Goal: Transaction & Acquisition: Purchase product/service

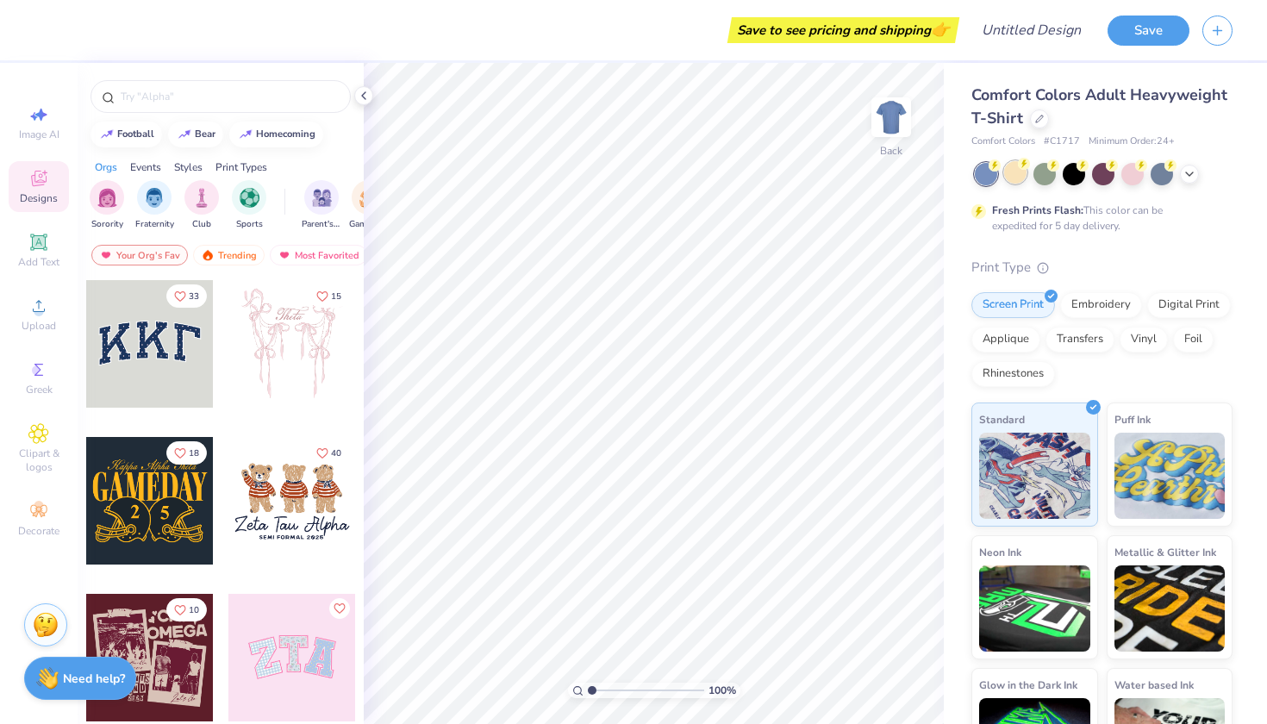
click at [1012, 166] on div at bounding box center [1015, 172] width 22 height 22
click at [35, 321] on span "Upload" at bounding box center [39, 326] width 34 height 14
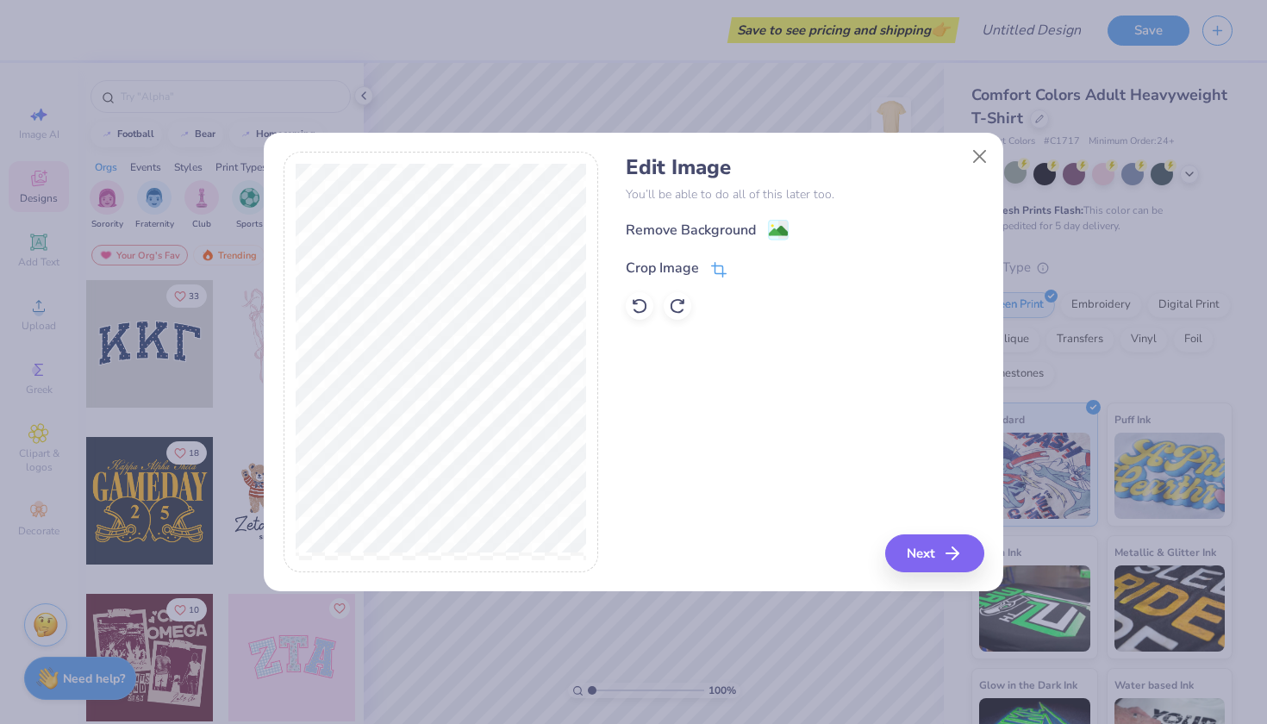
click at [673, 271] on div "Crop Image" at bounding box center [662, 268] width 73 height 21
click at [802, 240] on div "Remove Background Crop Image" at bounding box center [805, 269] width 358 height 101
click at [751, 271] on icon at bounding box center [748, 266] width 10 height 10
click at [748, 224] on div "Remove Background" at bounding box center [691, 231] width 130 height 21
click at [906, 554] on button "Next" at bounding box center [937, 553] width 99 height 38
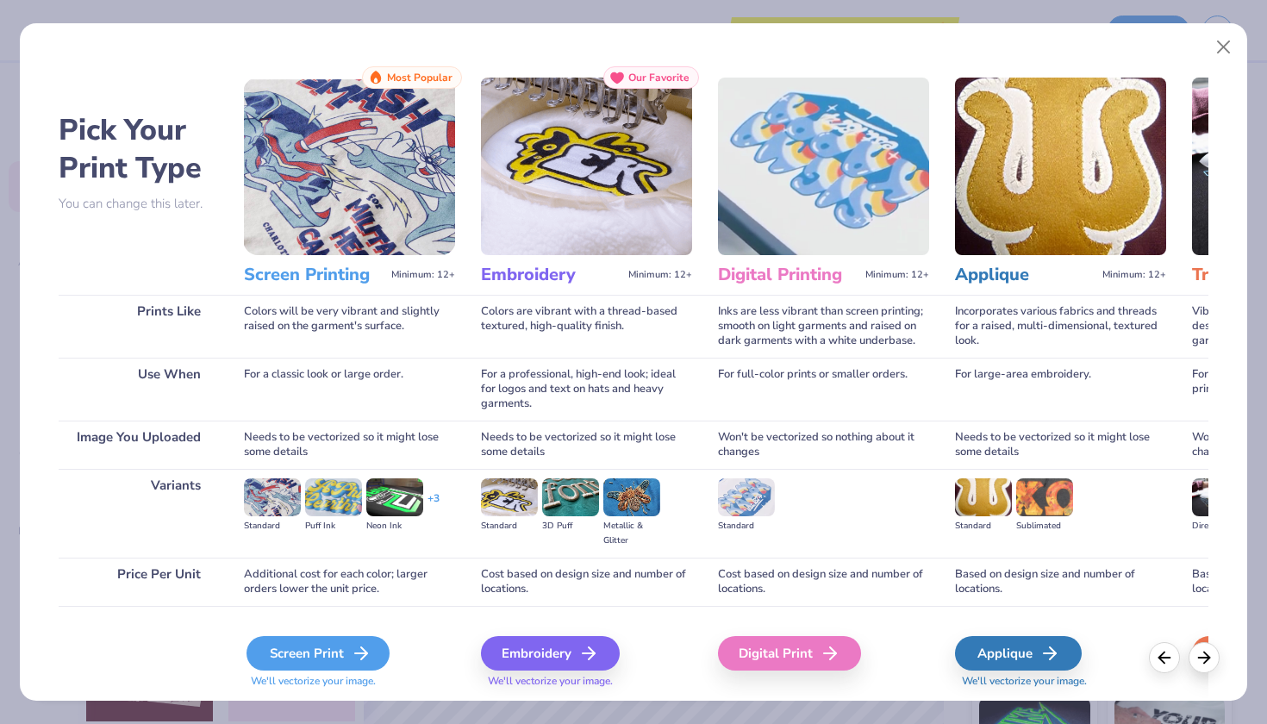
click at [314, 663] on div "Screen Print" at bounding box center [317, 653] width 143 height 34
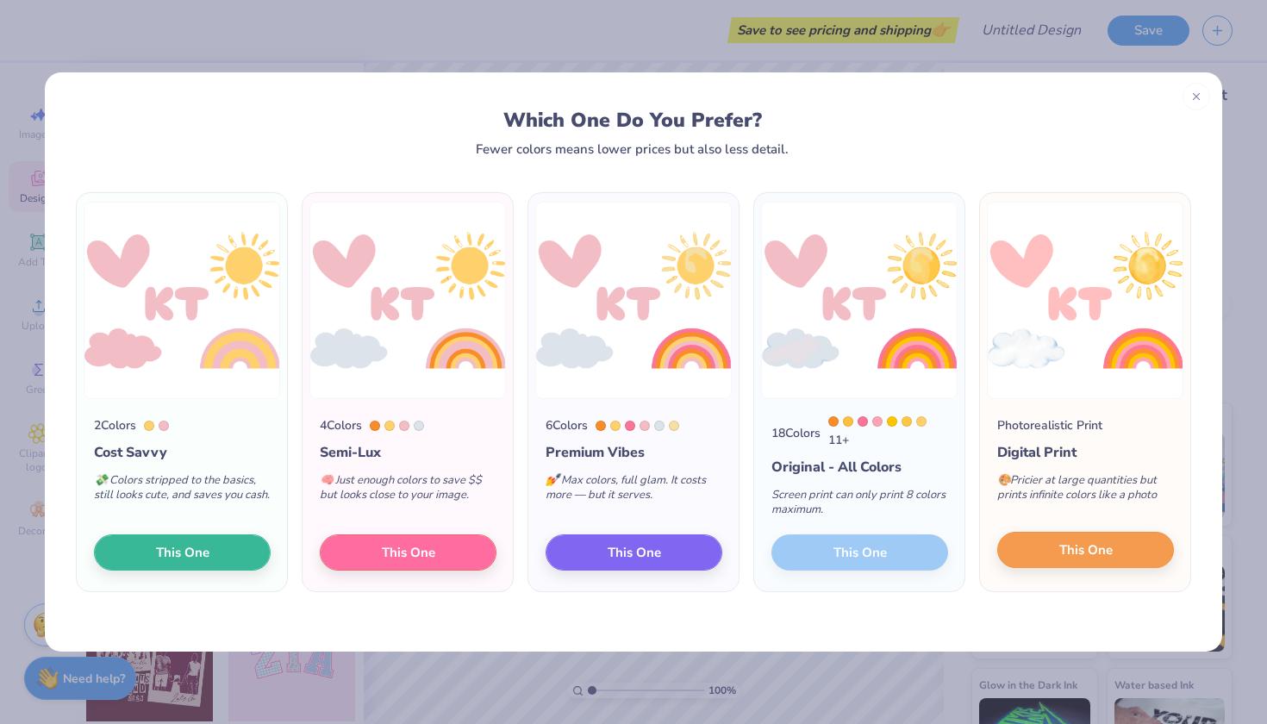
click at [1068, 552] on span "This One" at bounding box center [1085, 550] width 53 height 20
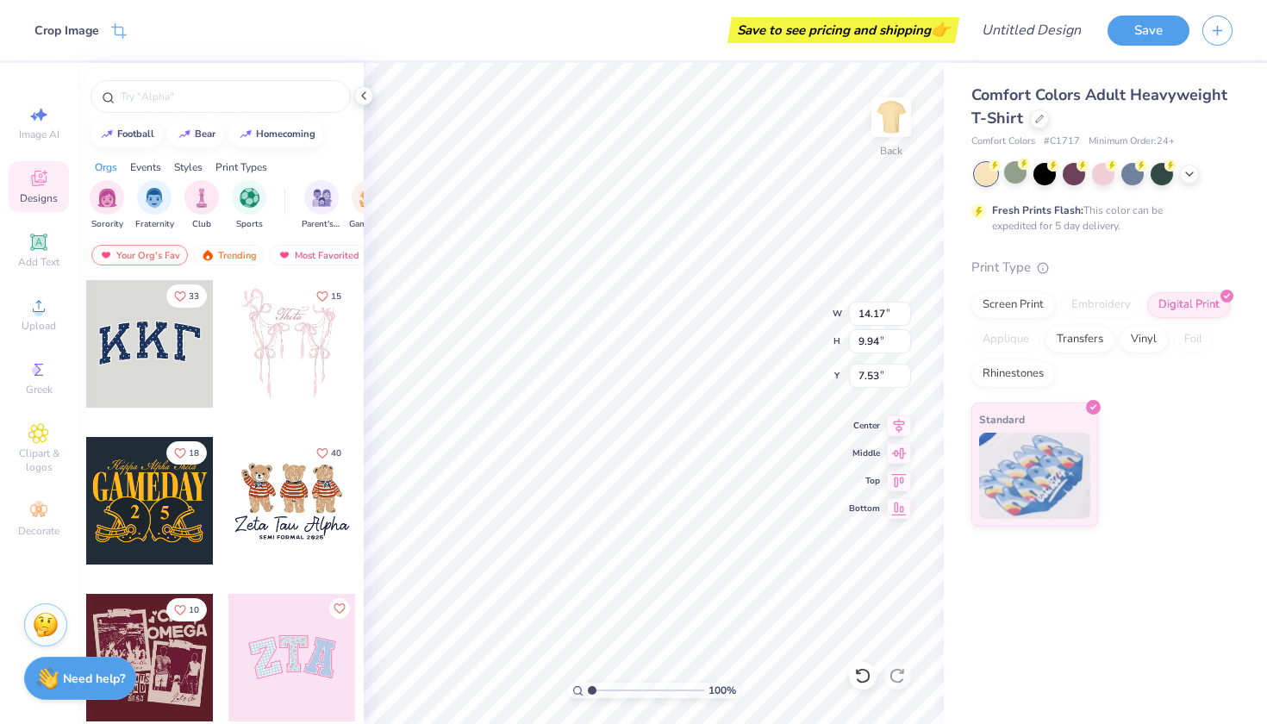
type input "6.34"
type input "4.44"
type input "3.00"
type input "7.34"
type input "5.15"
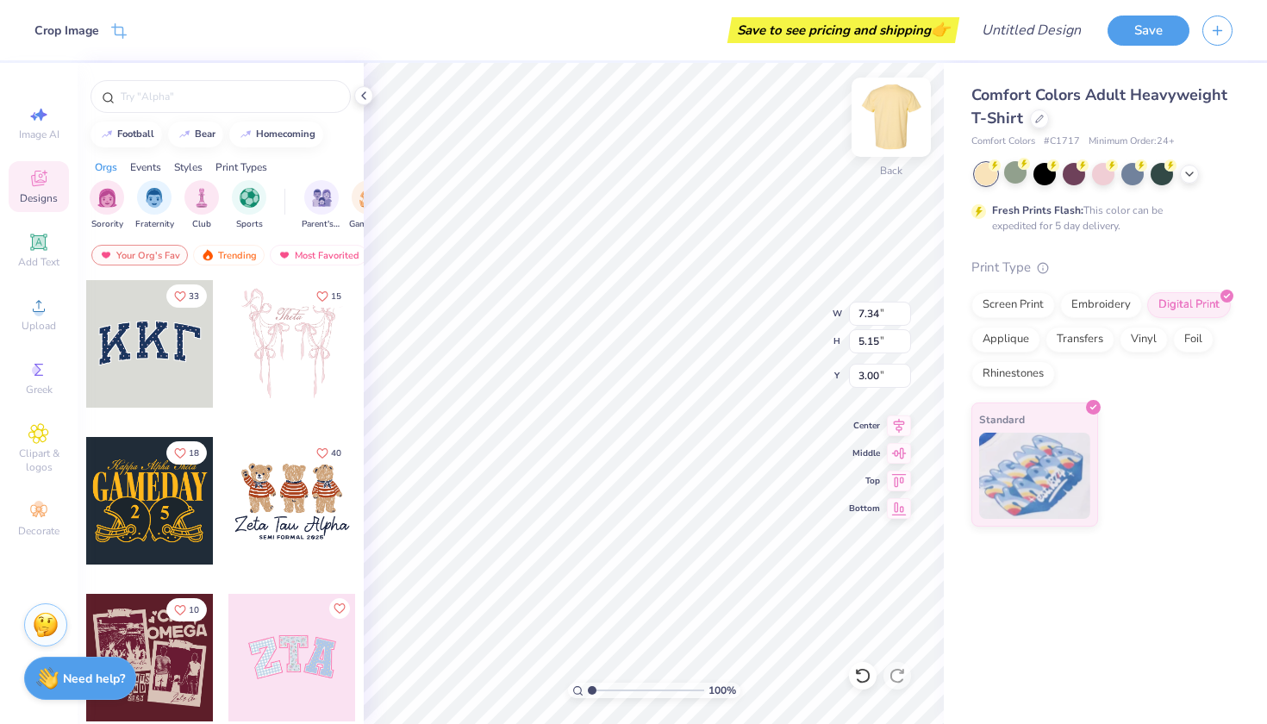
click at [901, 123] on img at bounding box center [891, 117] width 69 height 69
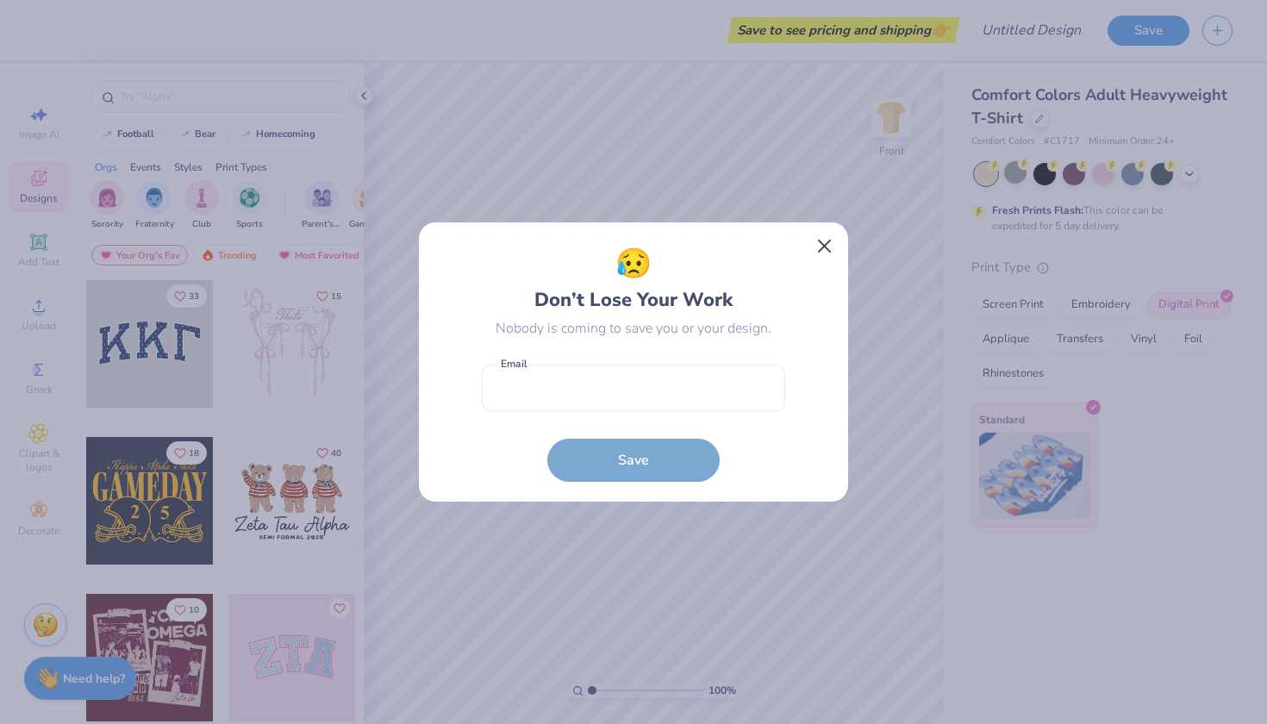
click at [827, 252] on button "Close" at bounding box center [824, 246] width 33 height 33
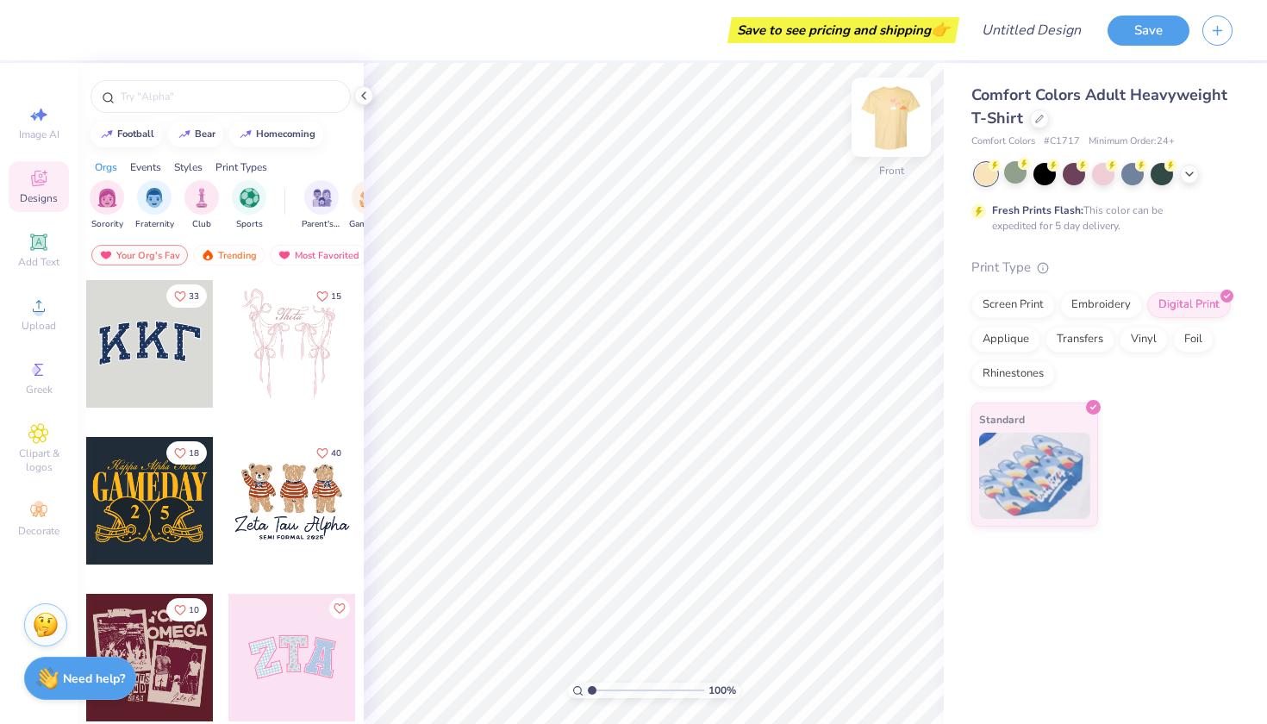
click at [876, 115] on img at bounding box center [891, 117] width 69 height 69
click at [899, 122] on img at bounding box center [891, 117] width 69 height 69
click at [43, 331] on span "Upload" at bounding box center [39, 326] width 34 height 14
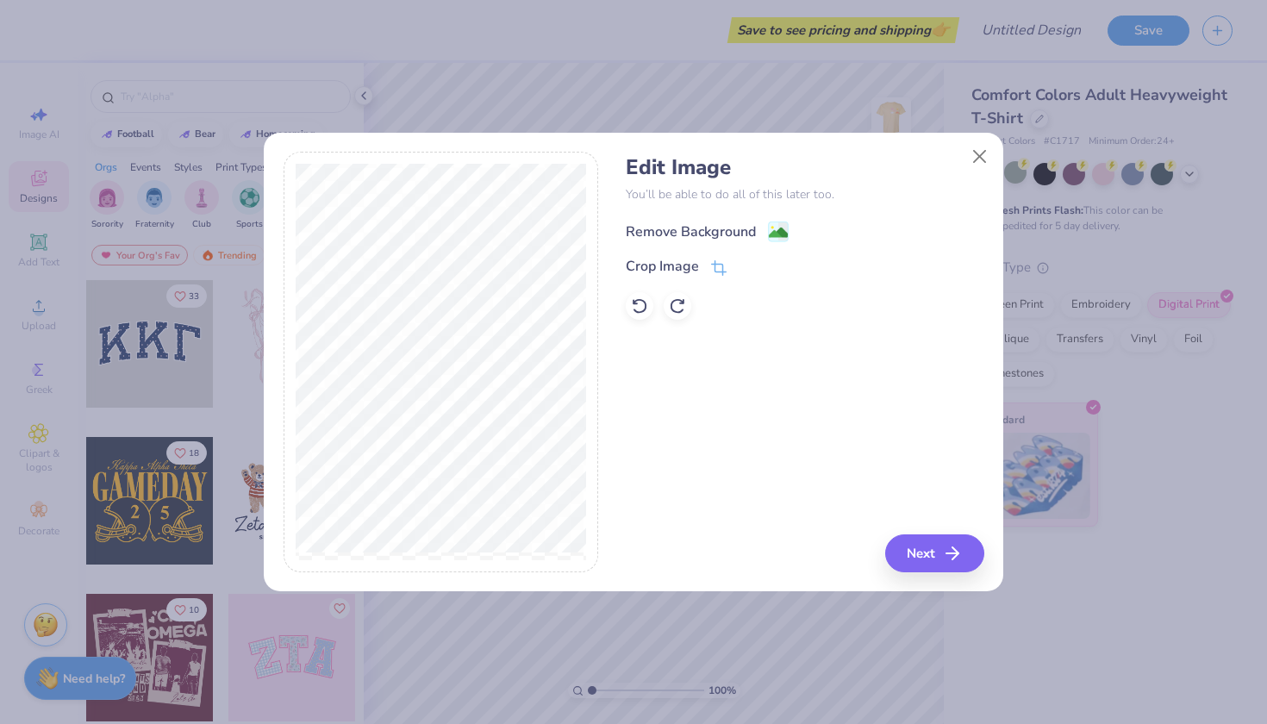
click at [685, 222] on div "Remove Background" at bounding box center [691, 231] width 130 height 21
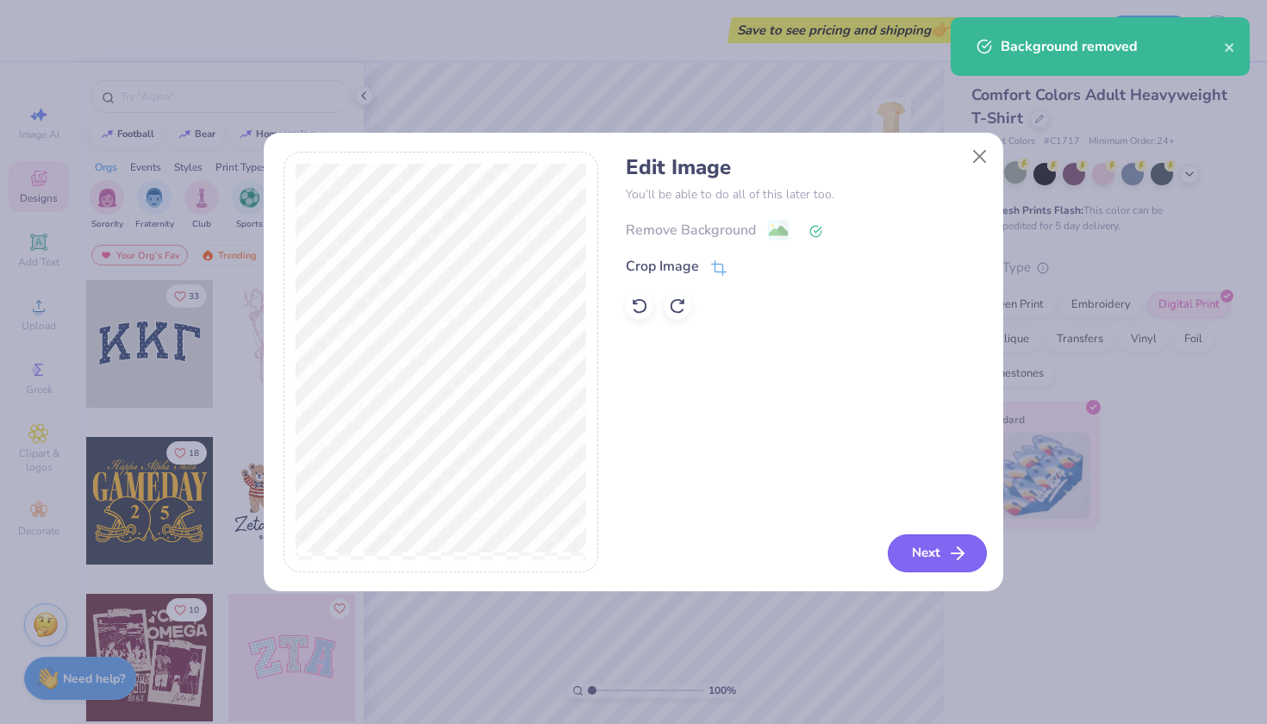
click at [909, 551] on button "Next" at bounding box center [937, 553] width 99 height 38
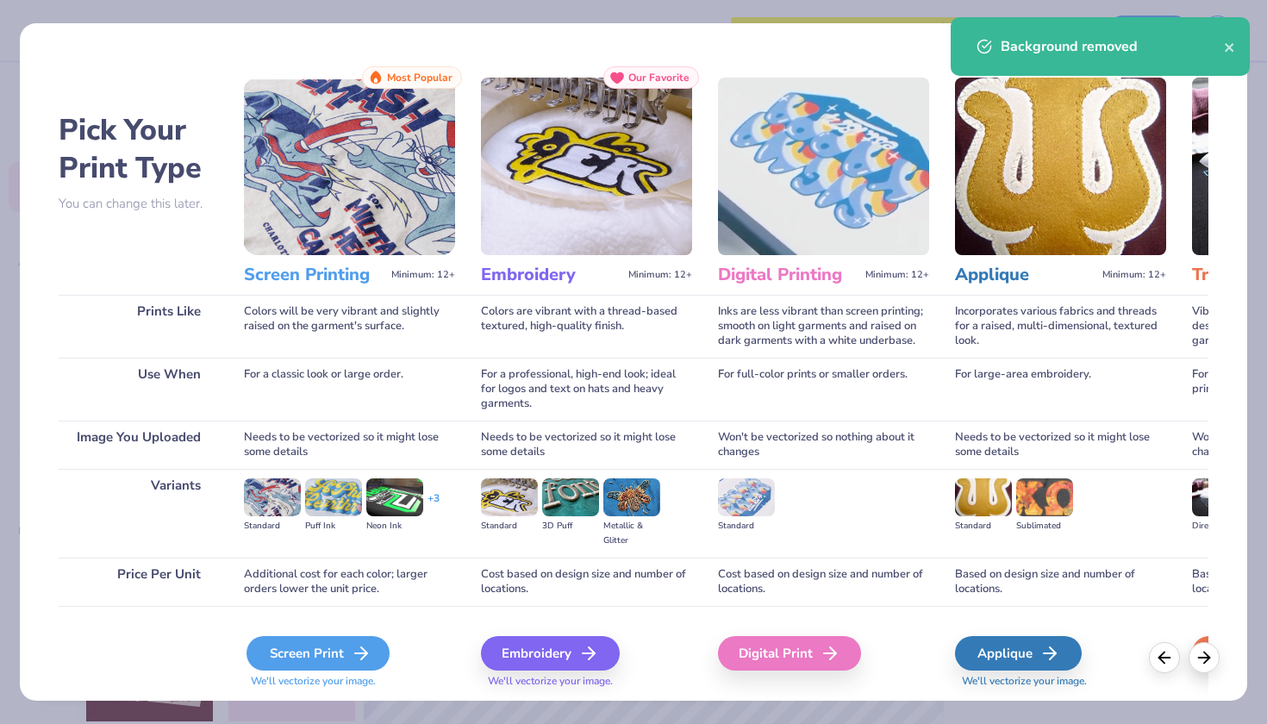
click at [274, 654] on div "Screen Print" at bounding box center [317, 653] width 143 height 34
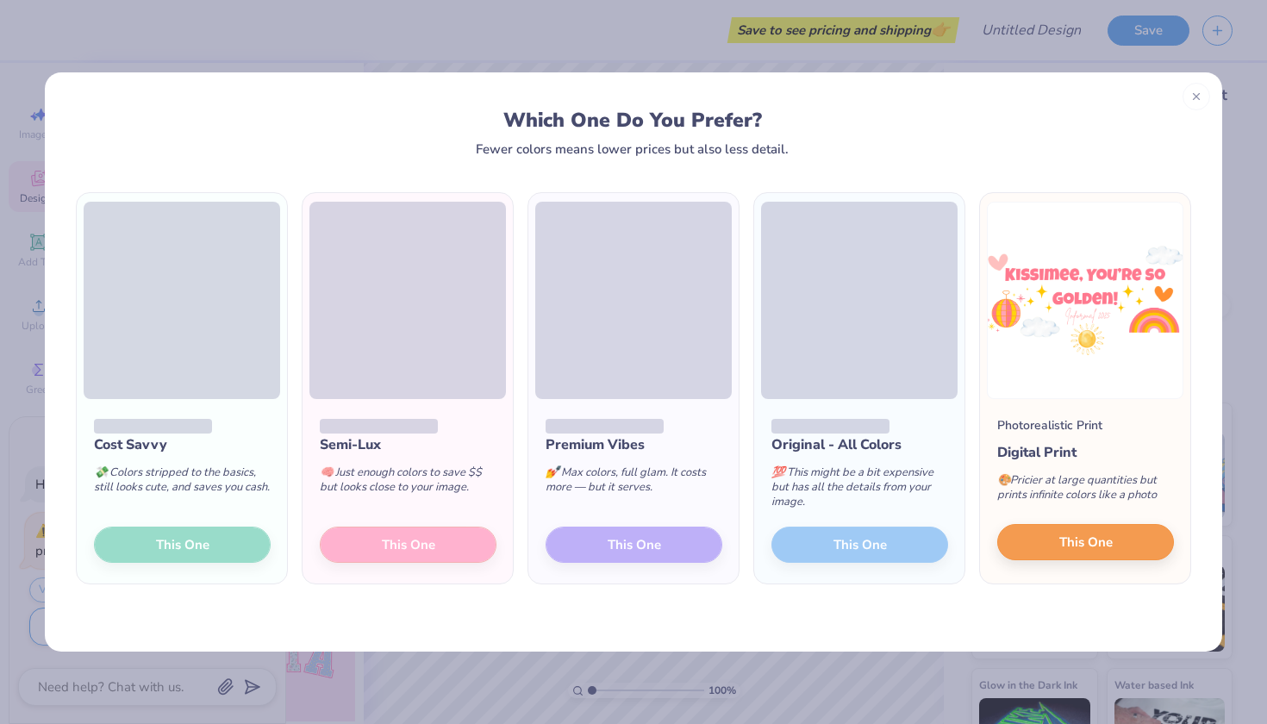
click at [1128, 532] on button "This One" at bounding box center [1085, 542] width 177 height 36
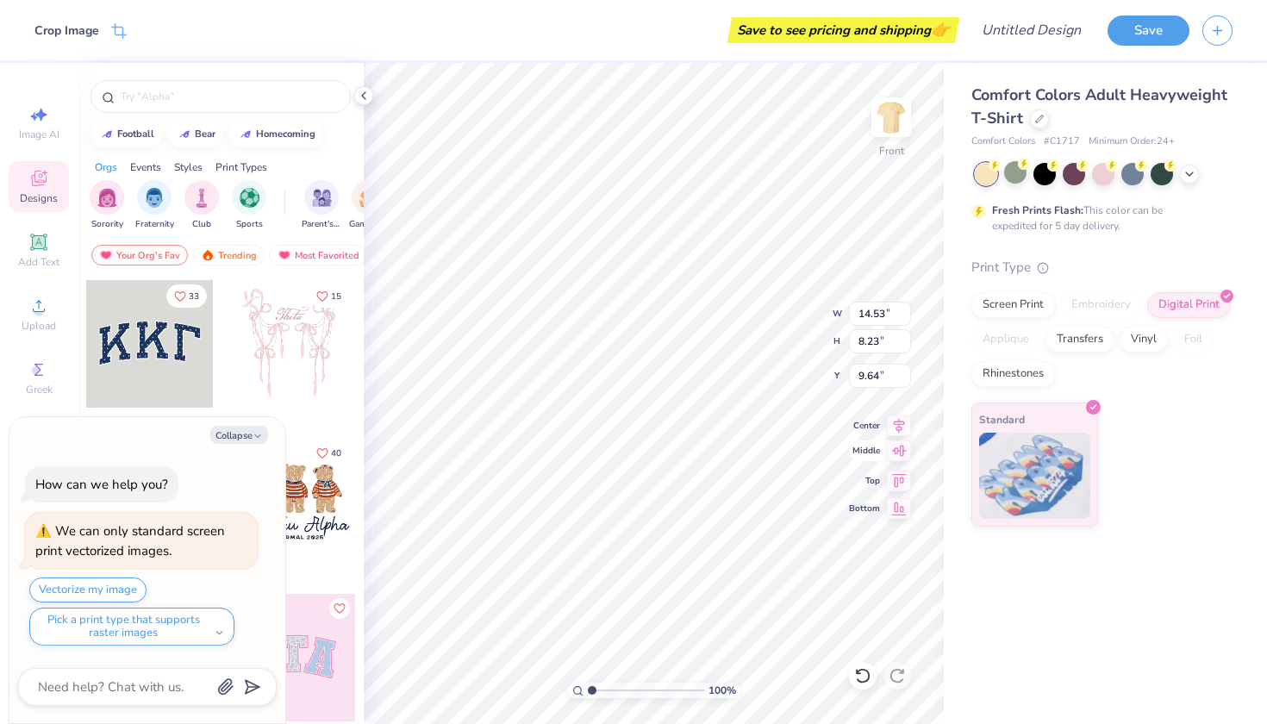
type textarea "x"
type input "4.64"
type textarea "x"
type input "4.11"
type textarea "x"
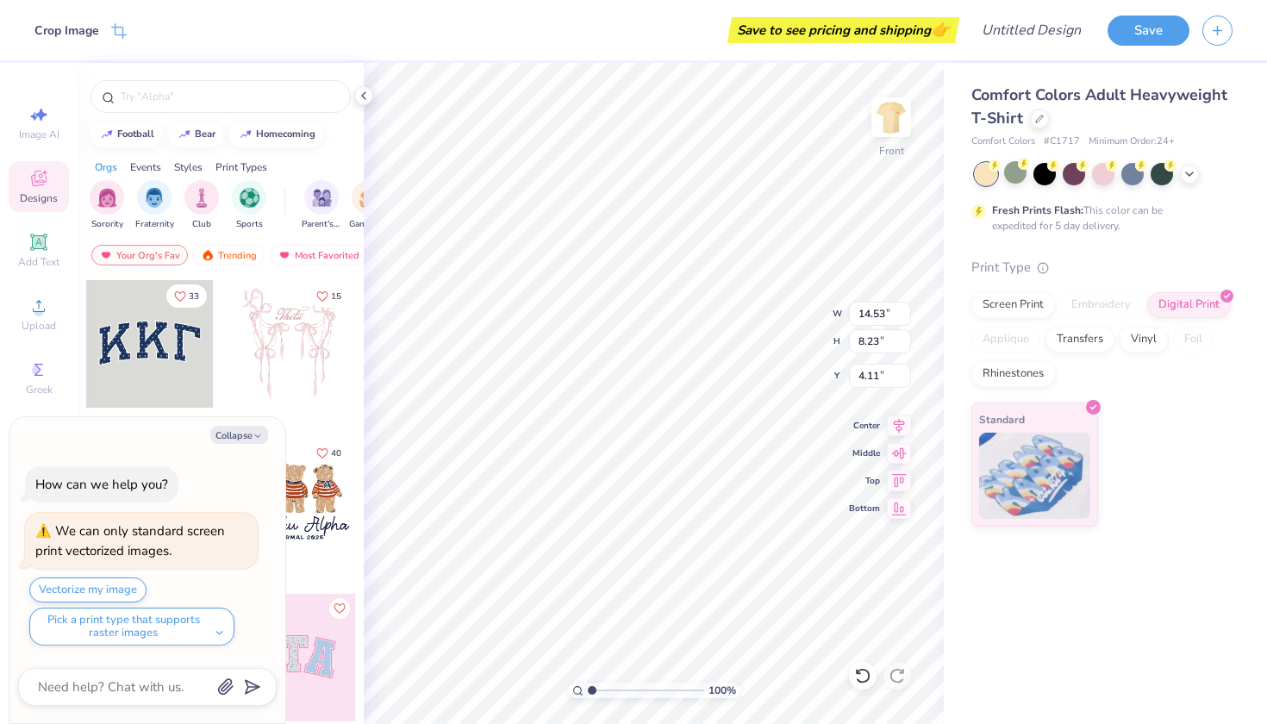
type input "5.04"
type textarea "x"
type input "4.72"
click at [900, 119] on img at bounding box center [891, 117] width 69 height 69
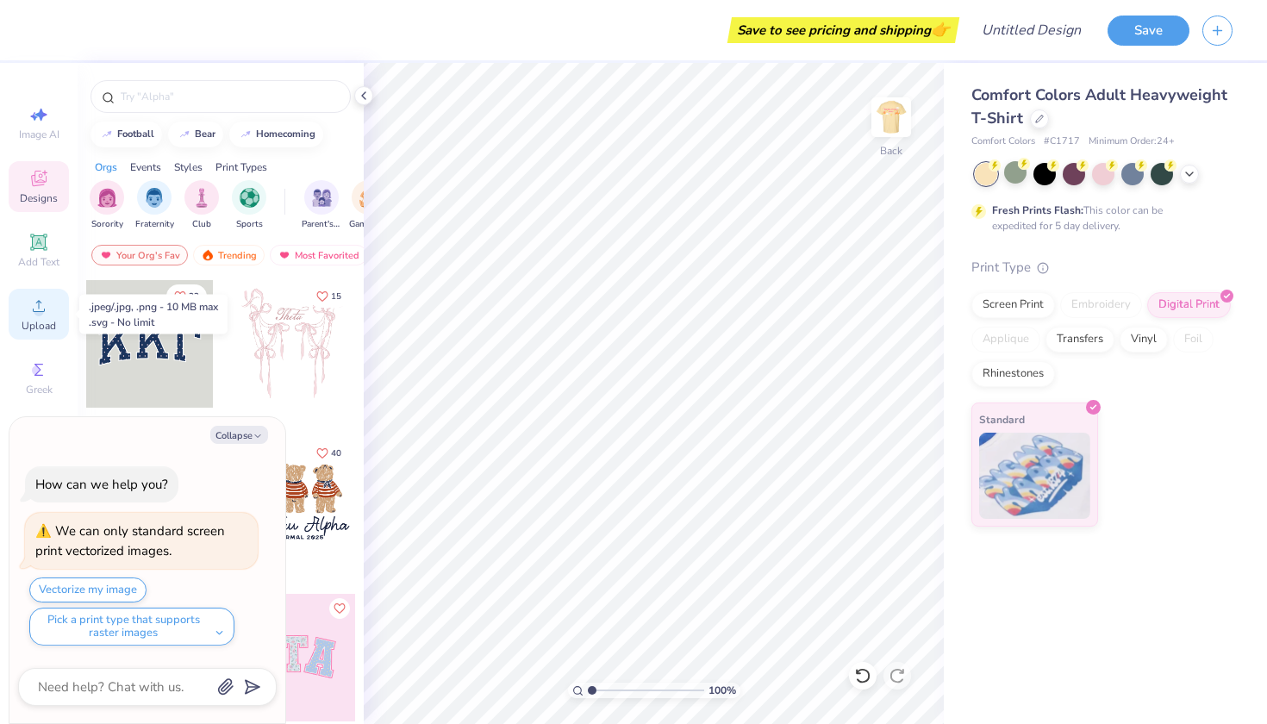
click at [41, 326] on span "Upload" at bounding box center [39, 326] width 34 height 14
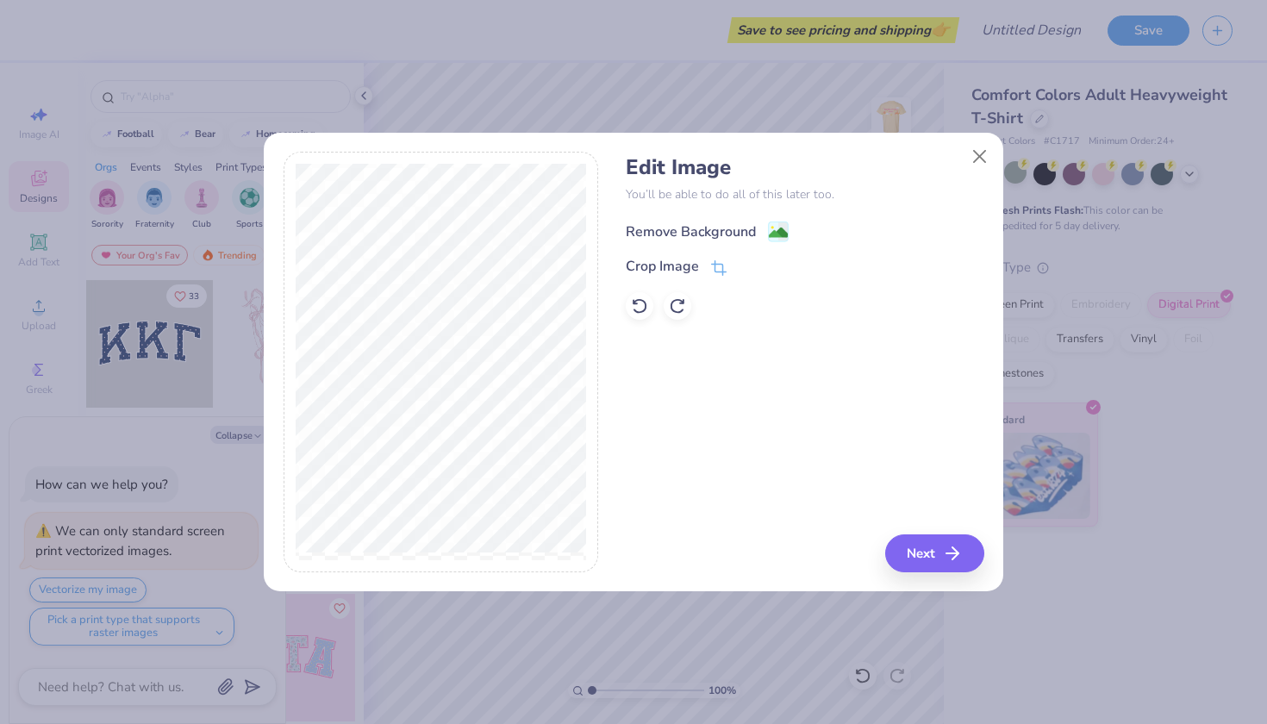
click at [694, 224] on div "Remove Background" at bounding box center [691, 231] width 130 height 21
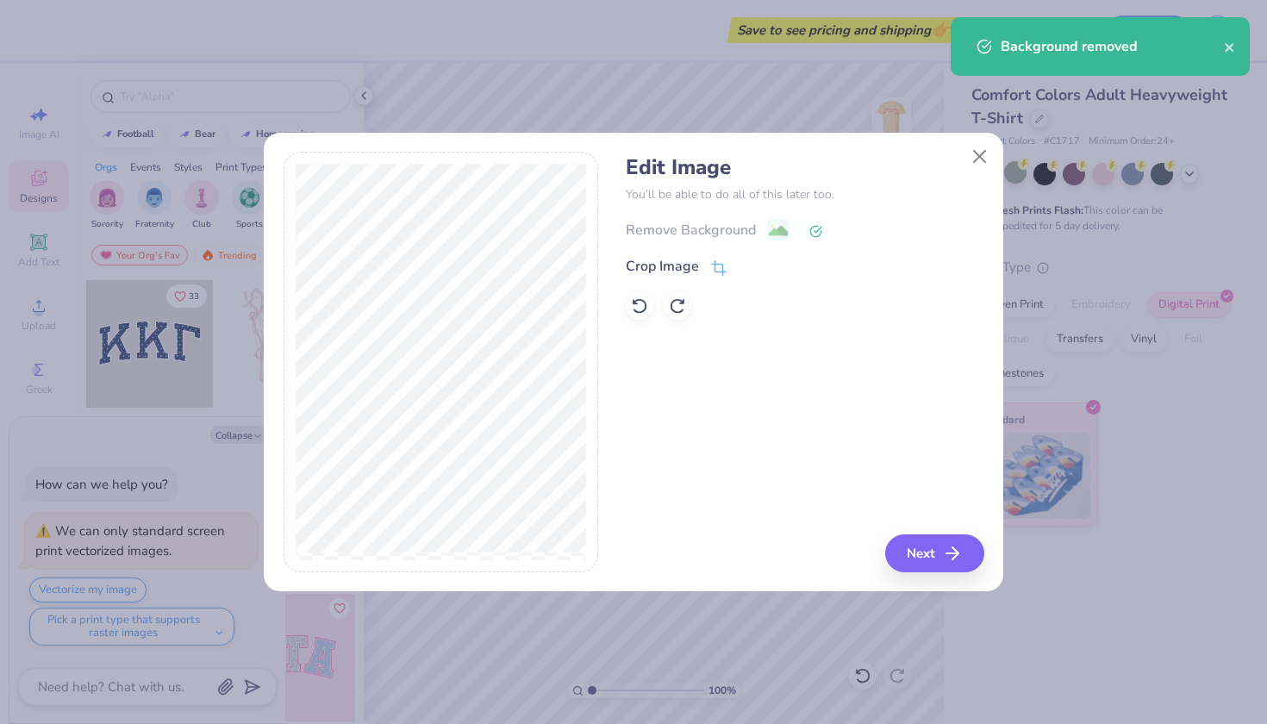
click at [1163, 434] on div "Edit Image You’ll be able to do all of this later too. Remove Background Crop I…" at bounding box center [633, 362] width 1267 height 724
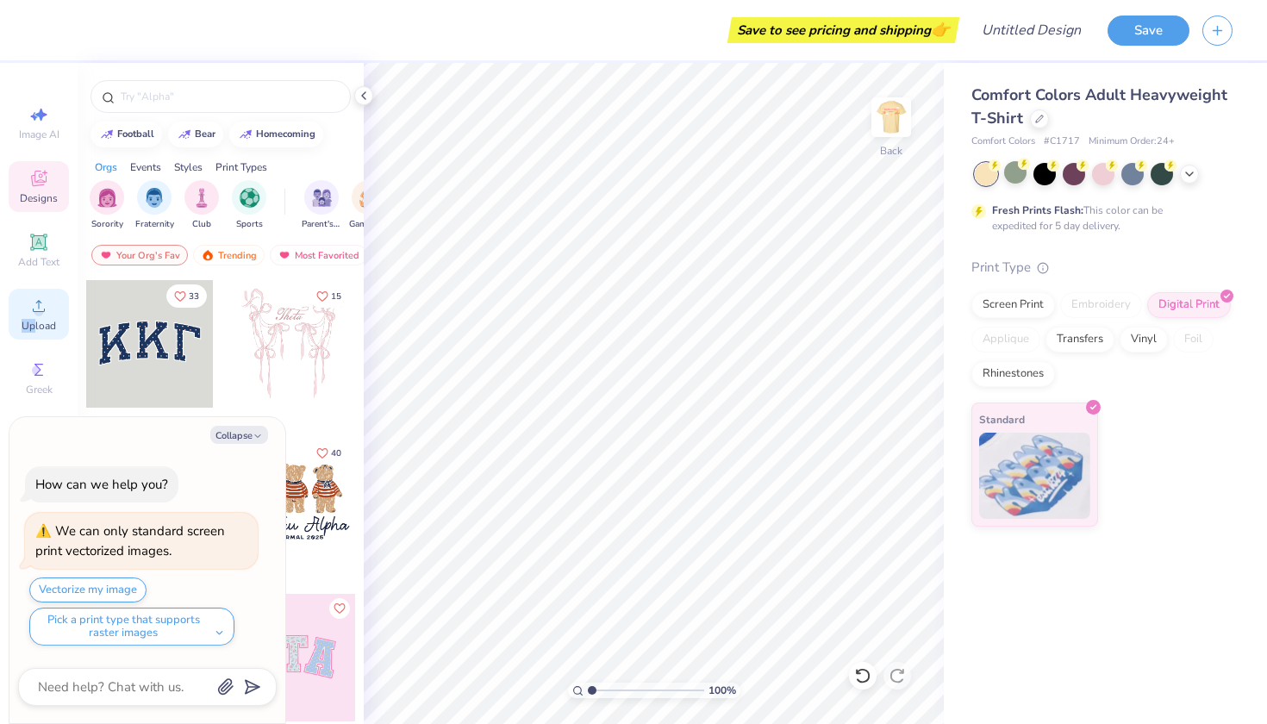
click at [36, 319] on div "Upload" at bounding box center [39, 314] width 60 height 51
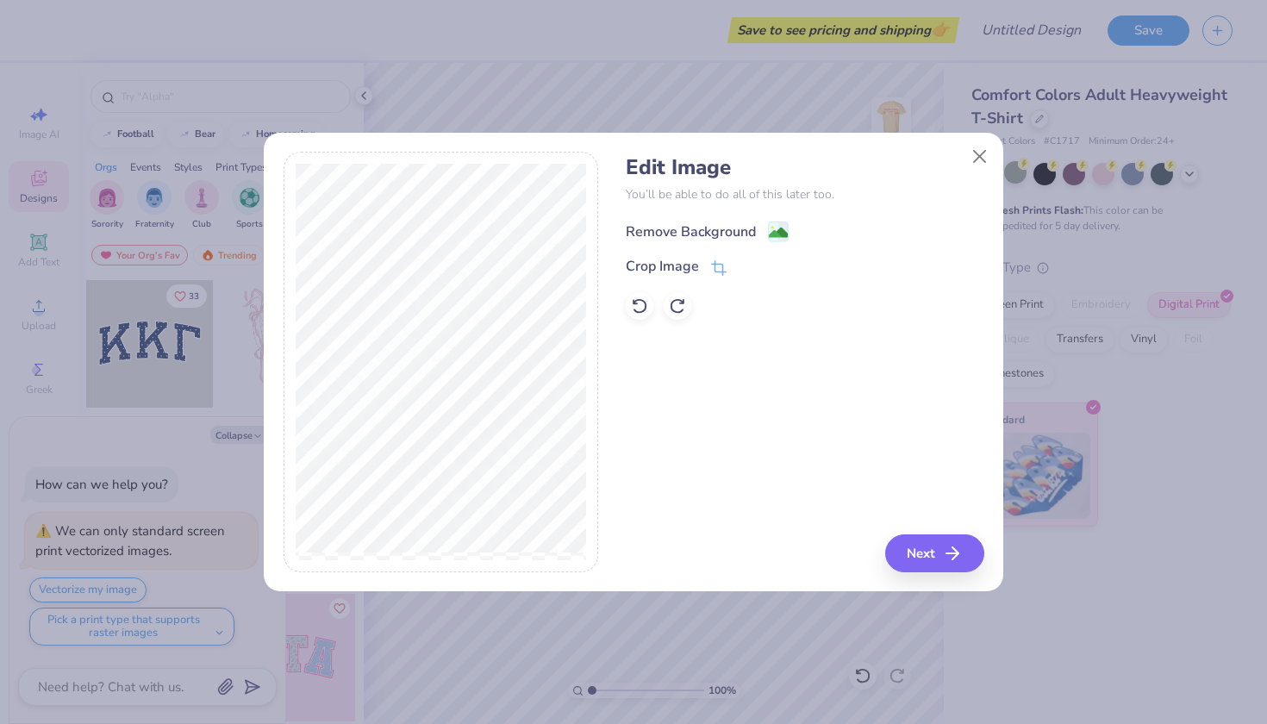
click at [709, 229] on div "Remove Background" at bounding box center [691, 231] width 130 height 21
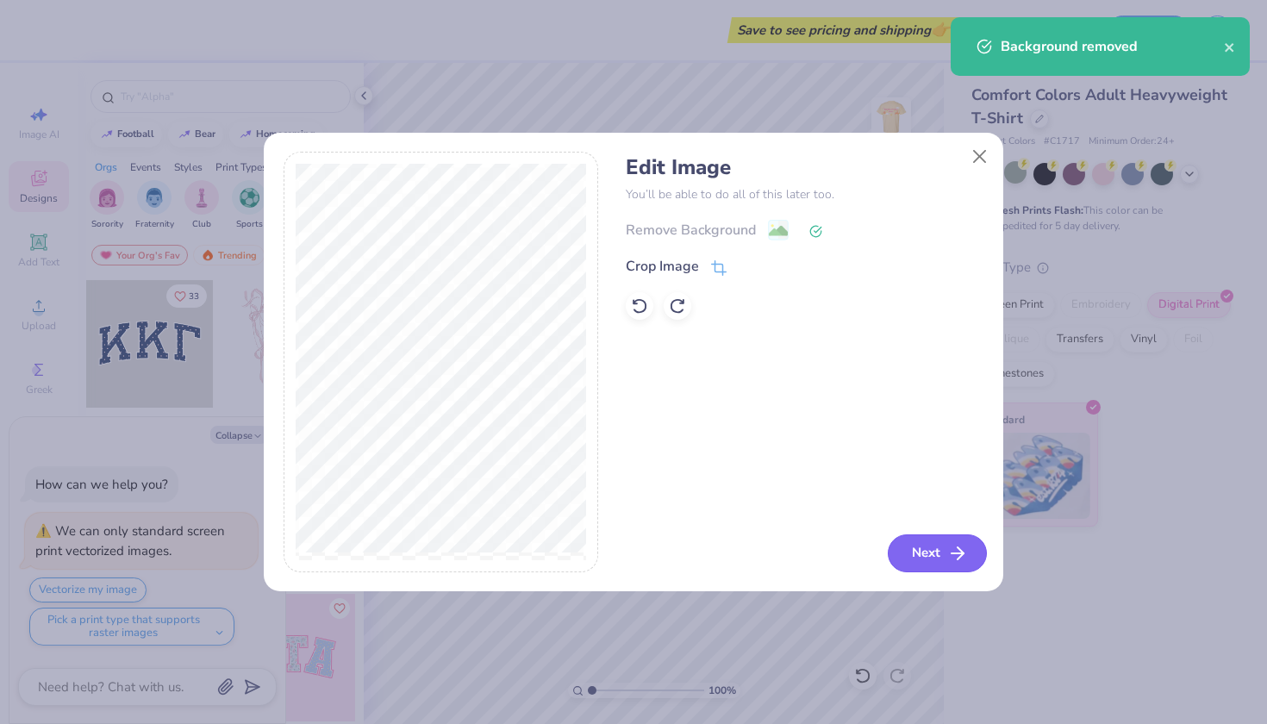
click at [919, 543] on button "Next" at bounding box center [937, 553] width 99 height 38
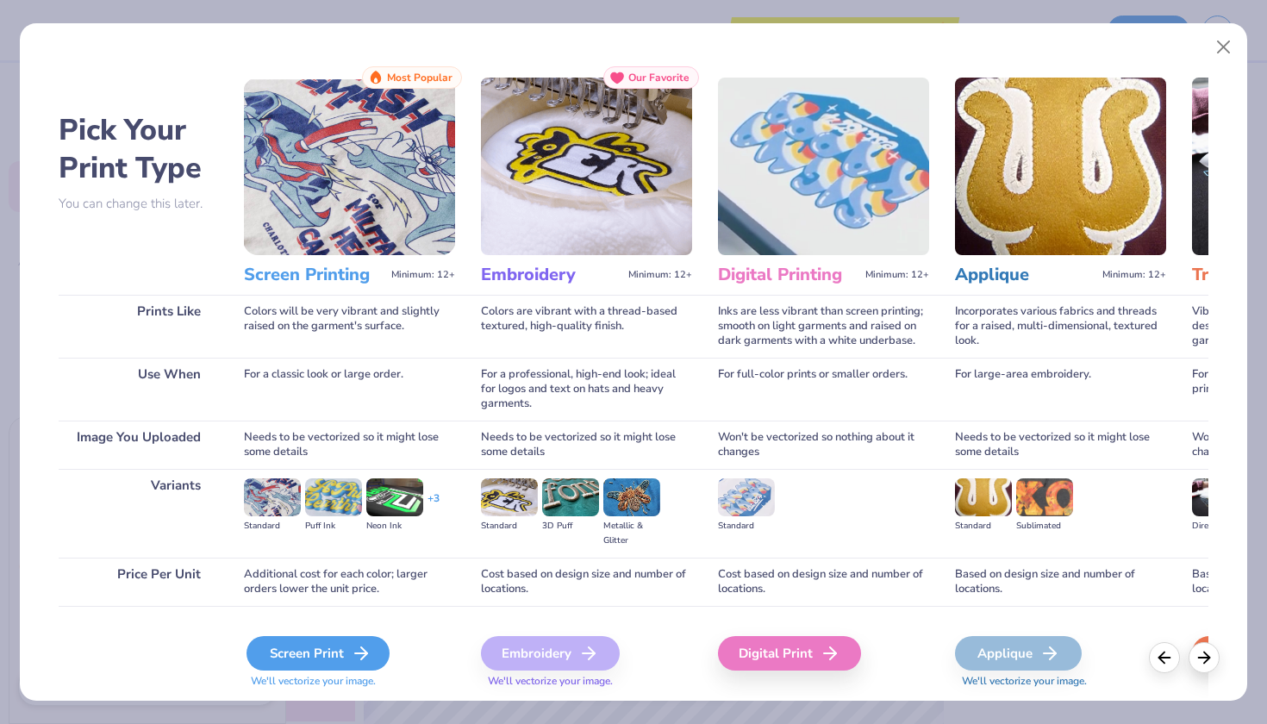
click at [318, 660] on div "Screen Print" at bounding box center [317, 653] width 143 height 34
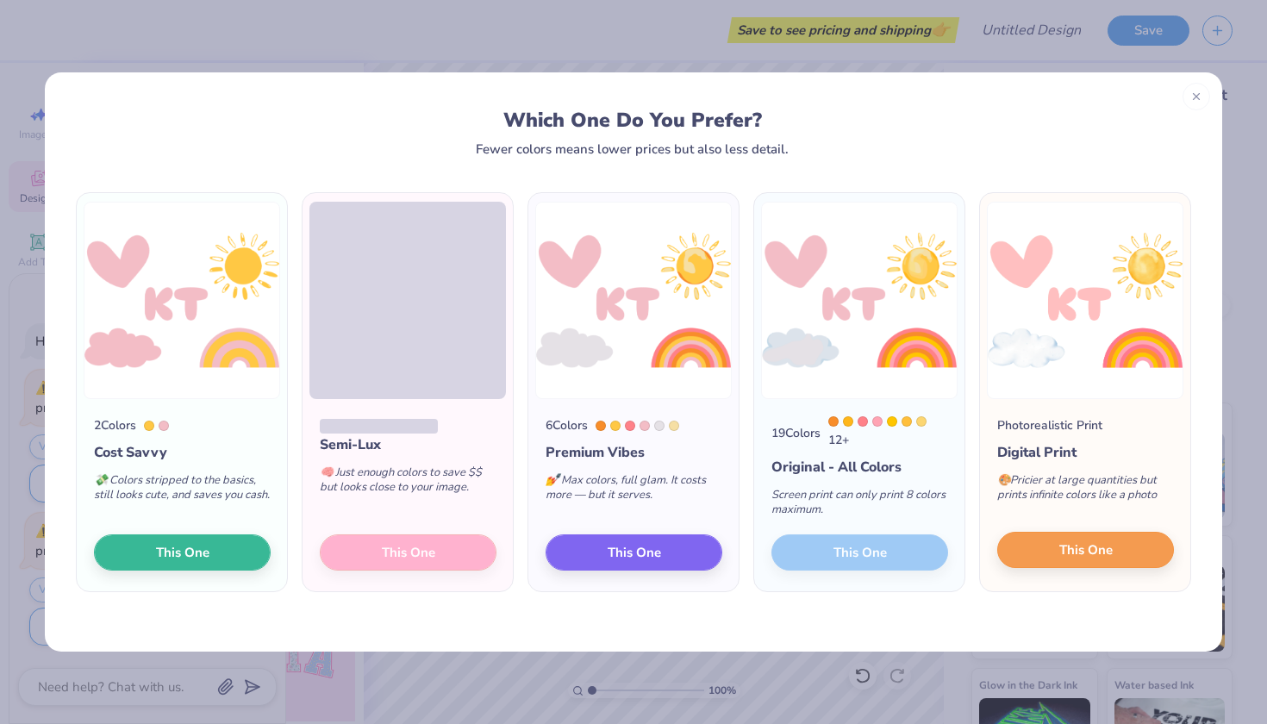
click at [1053, 536] on button "This One" at bounding box center [1085, 550] width 177 height 36
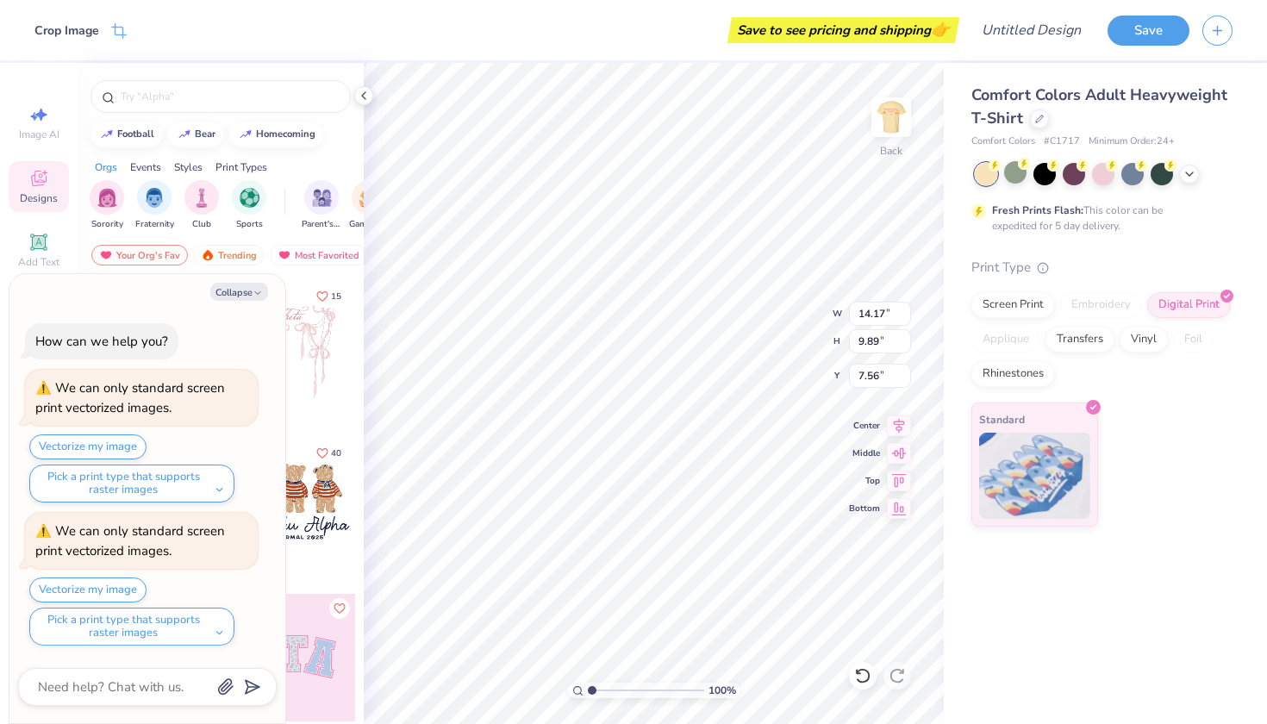
type textarea "x"
type input "8.53"
type input "5.95"
type textarea "x"
type input "3.00"
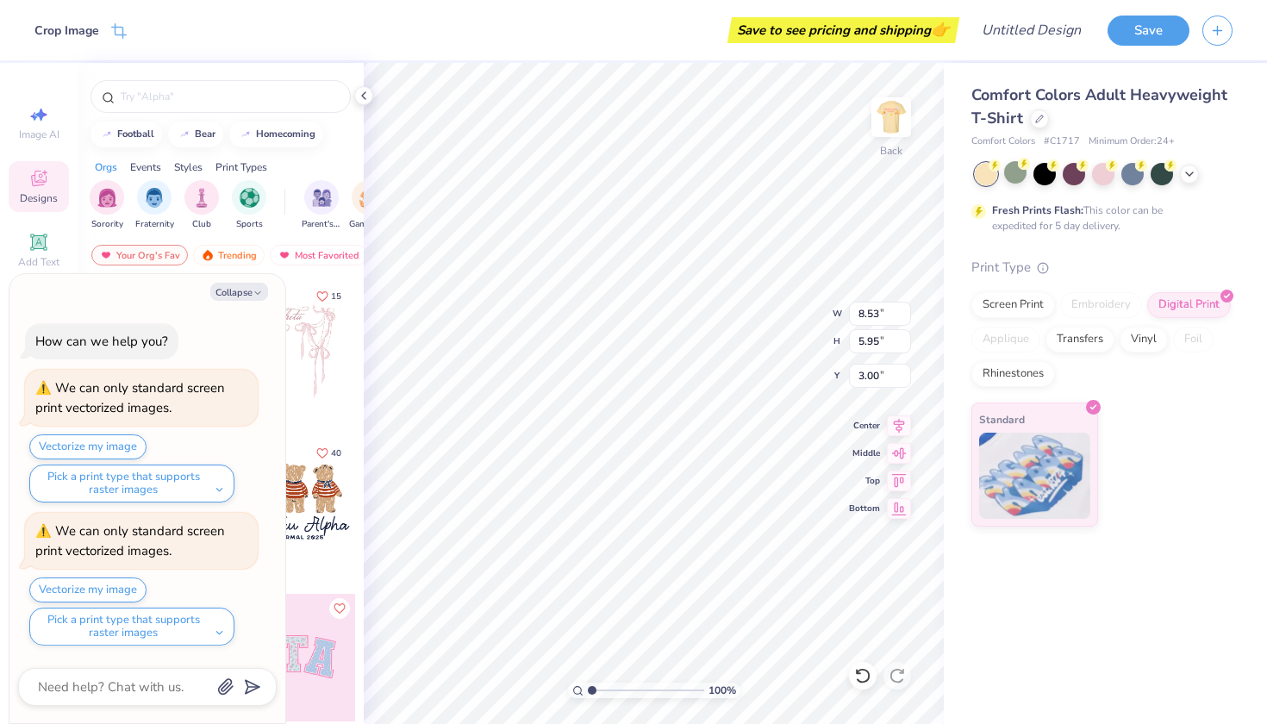
type textarea "x"
type input "7.50"
type input "5.23"
type textarea "x"
type input "3.40"
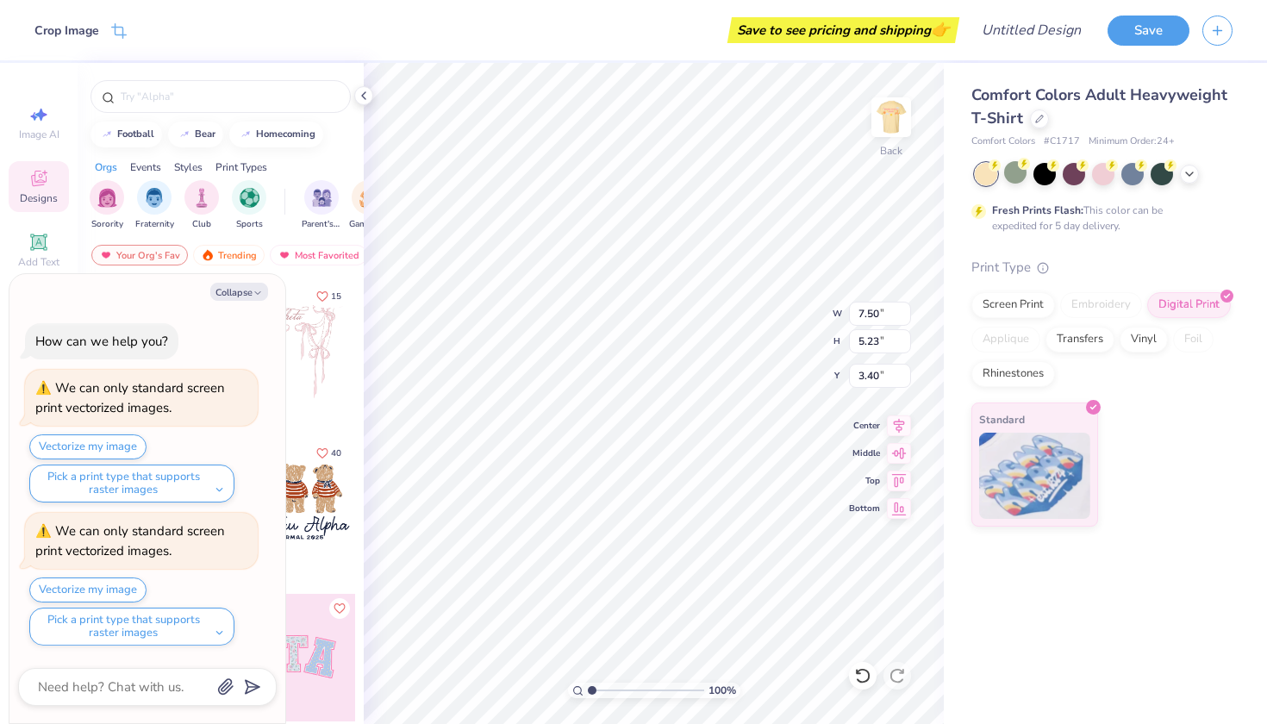
type textarea "x"
type input "3.00"
type textarea "x"
type input "4.51"
type textarea "x"
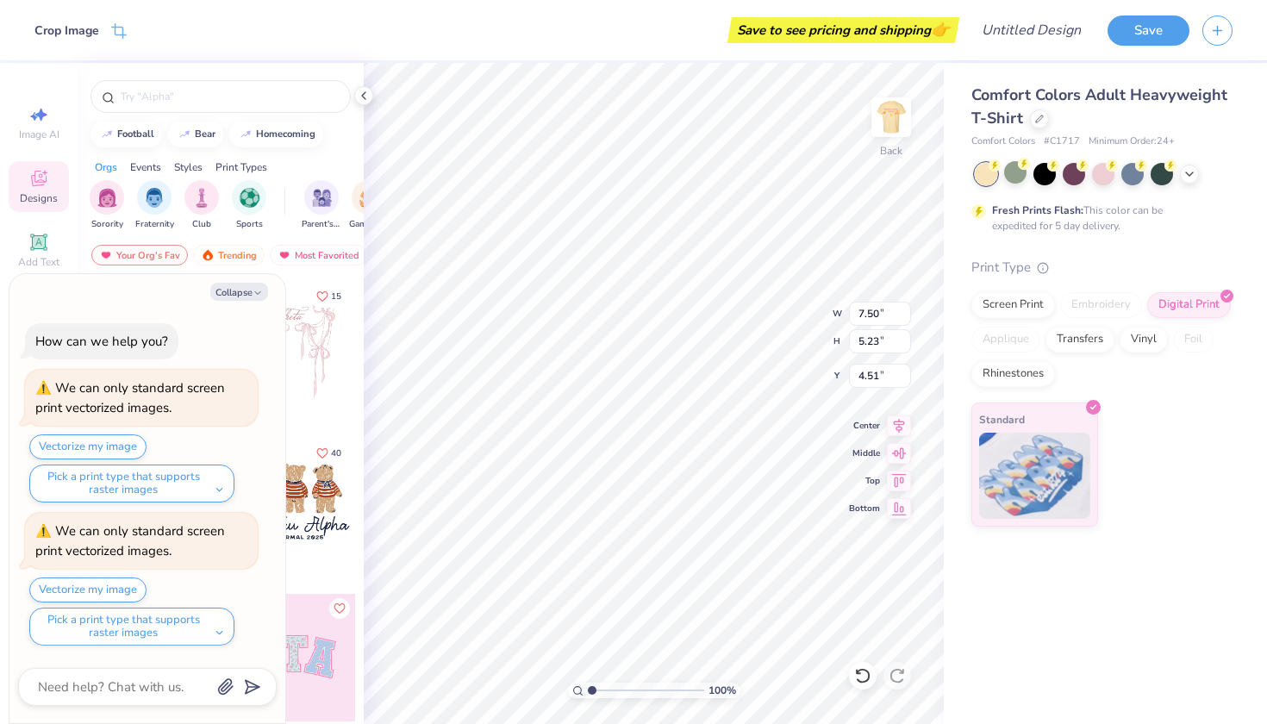
type input "8.13"
type input "5.67"
type input "4.07"
type textarea "x"
type input "3.67"
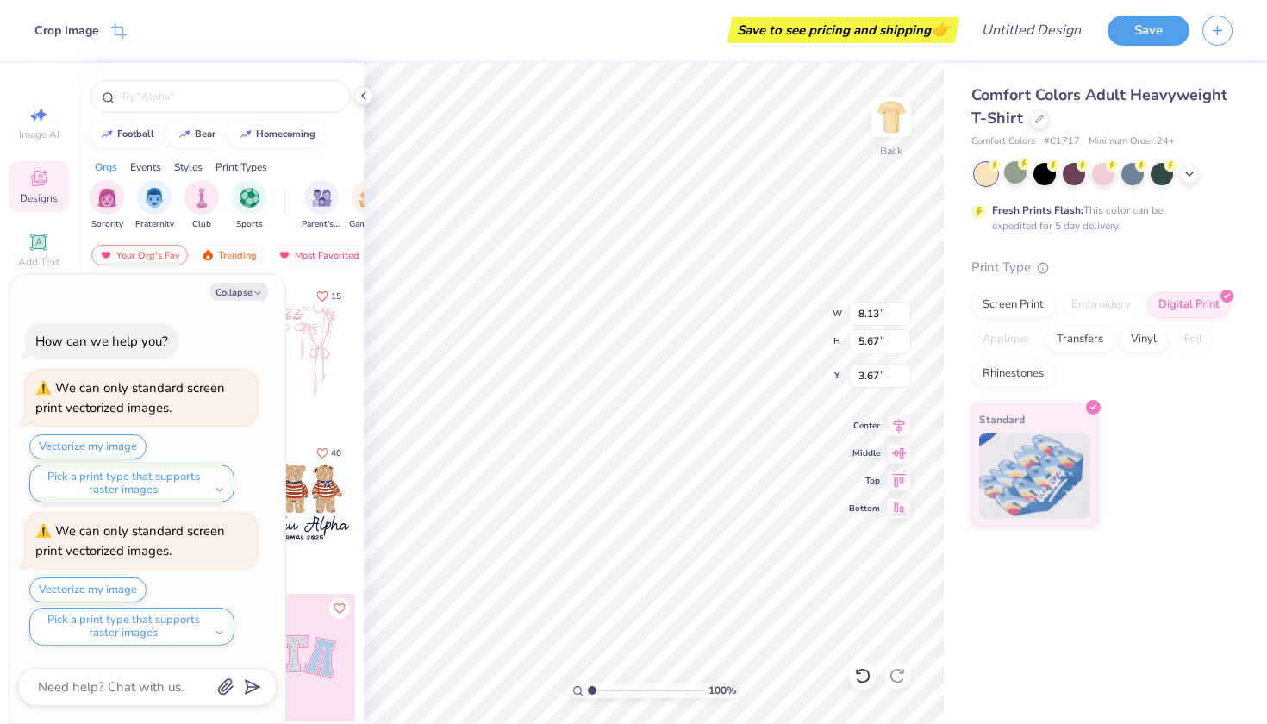
type textarea "x"
type input "3.75"
type textarea "x"
type input "8.74"
type input "6.10"
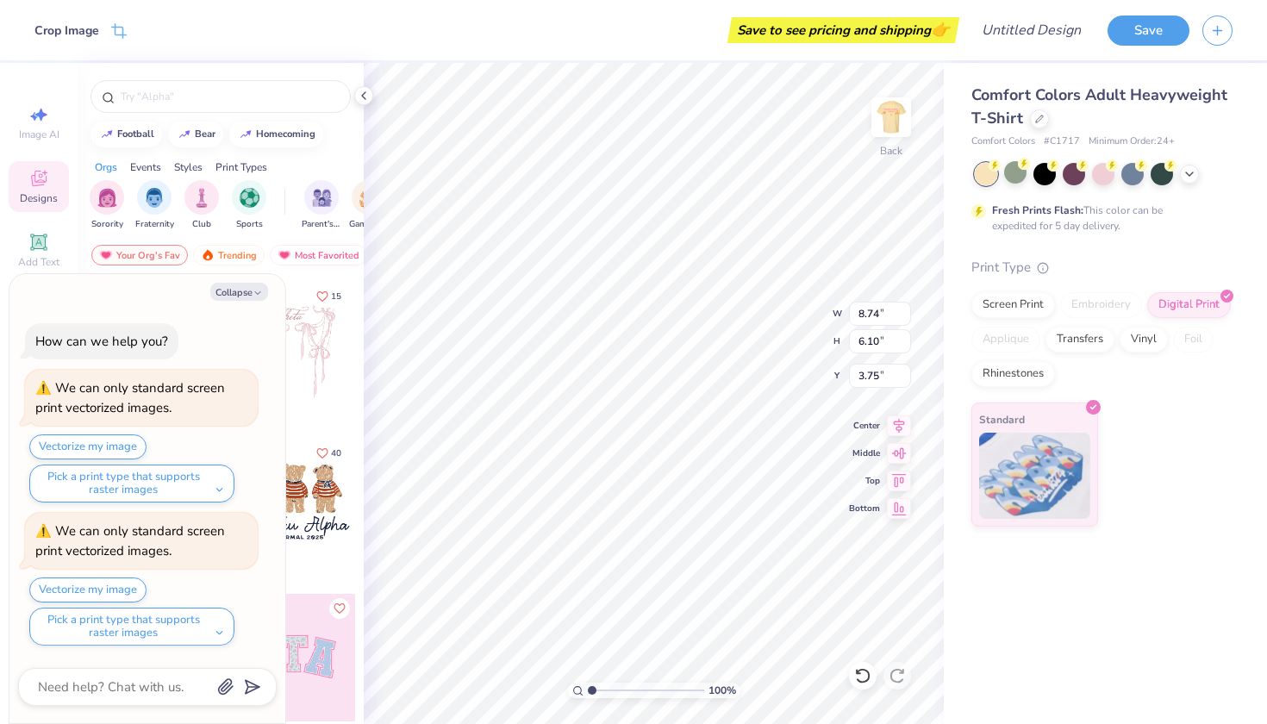
type textarea "x"
type input "3.27"
type textarea "x"
type input "6.70"
type input "4.67"
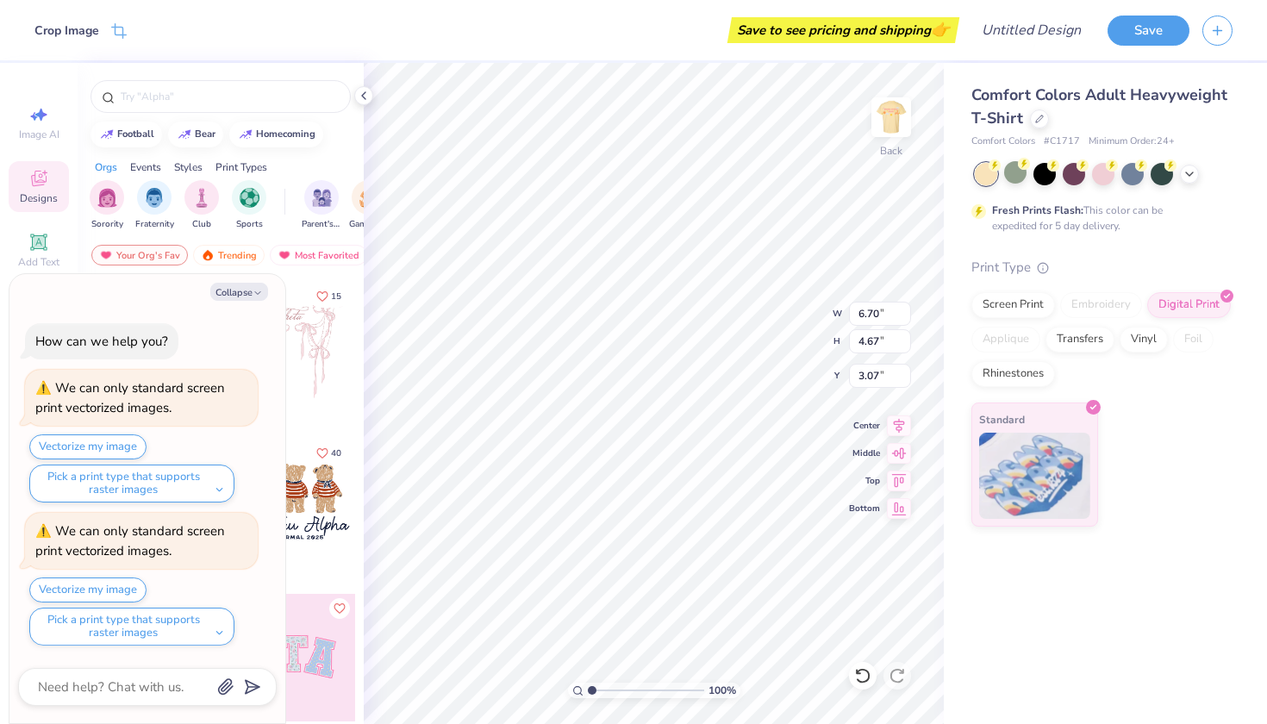
type textarea "x"
type input "3.00"
type textarea "x"
type input "6.44"
type input "4.50"
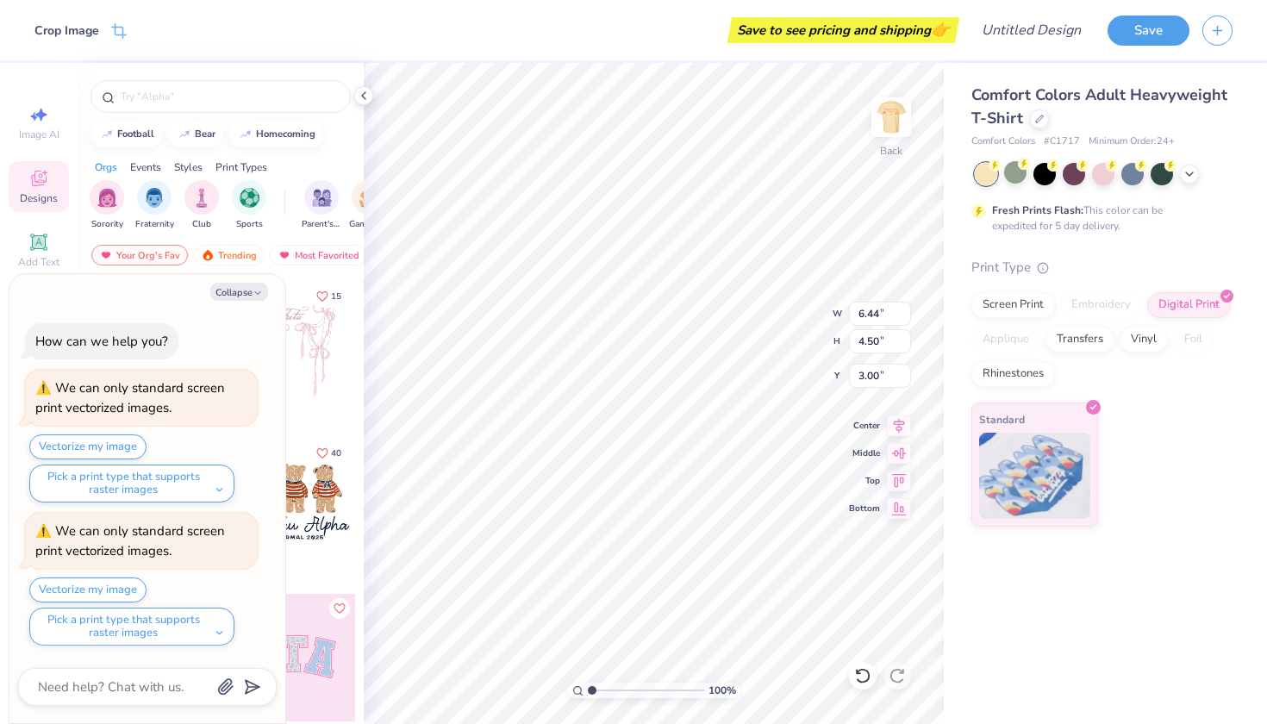
type textarea "x"
type input "5.51"
type input "3.84"
type textarea "x"
type input "4.99"
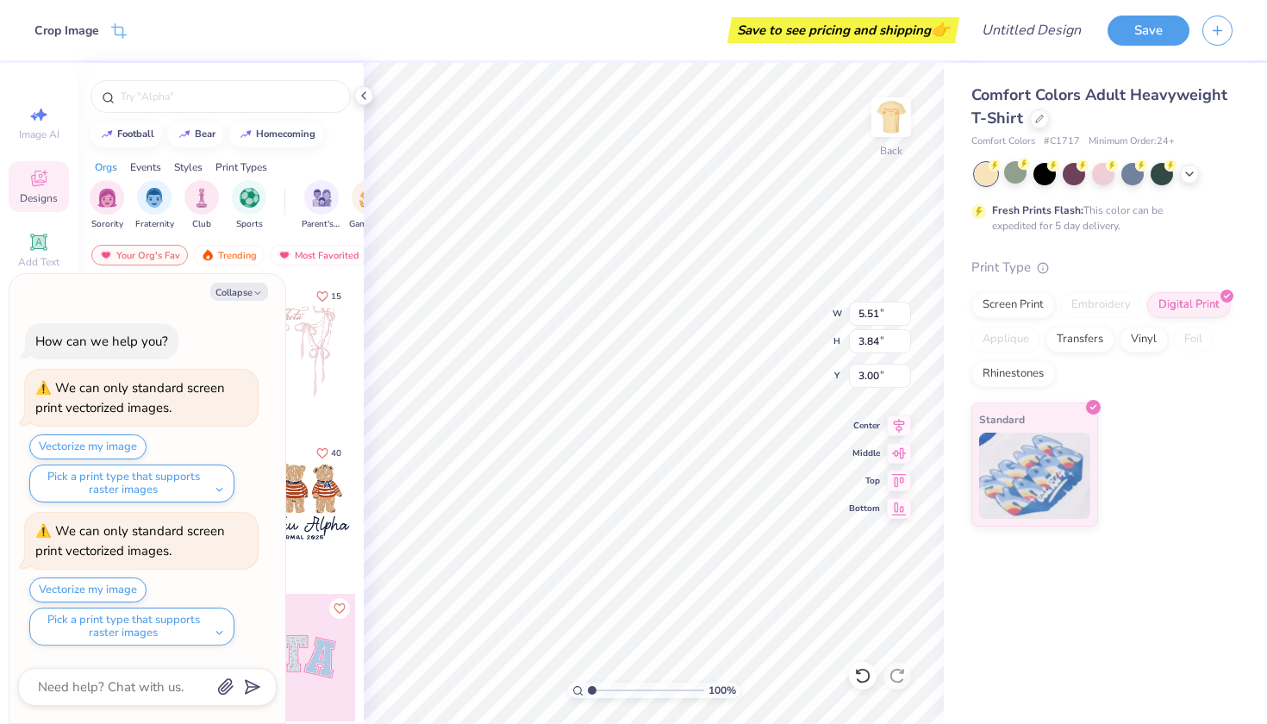
type input "3.48"
type textarea "x"
type input "5.34"
type input "3.73"
click at [796, 1] on div "Save to see pricing and shipping 👉" at bounding box center [500, 30] width 907 height 60
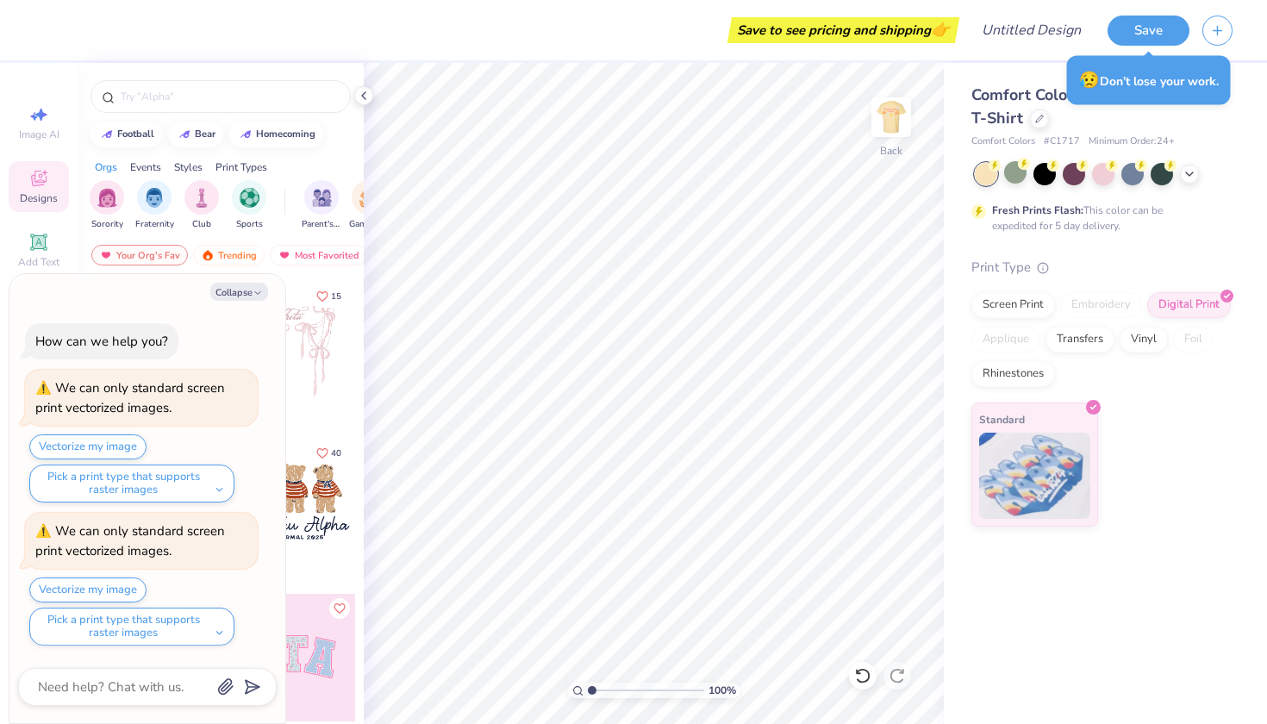
type textarea "x"
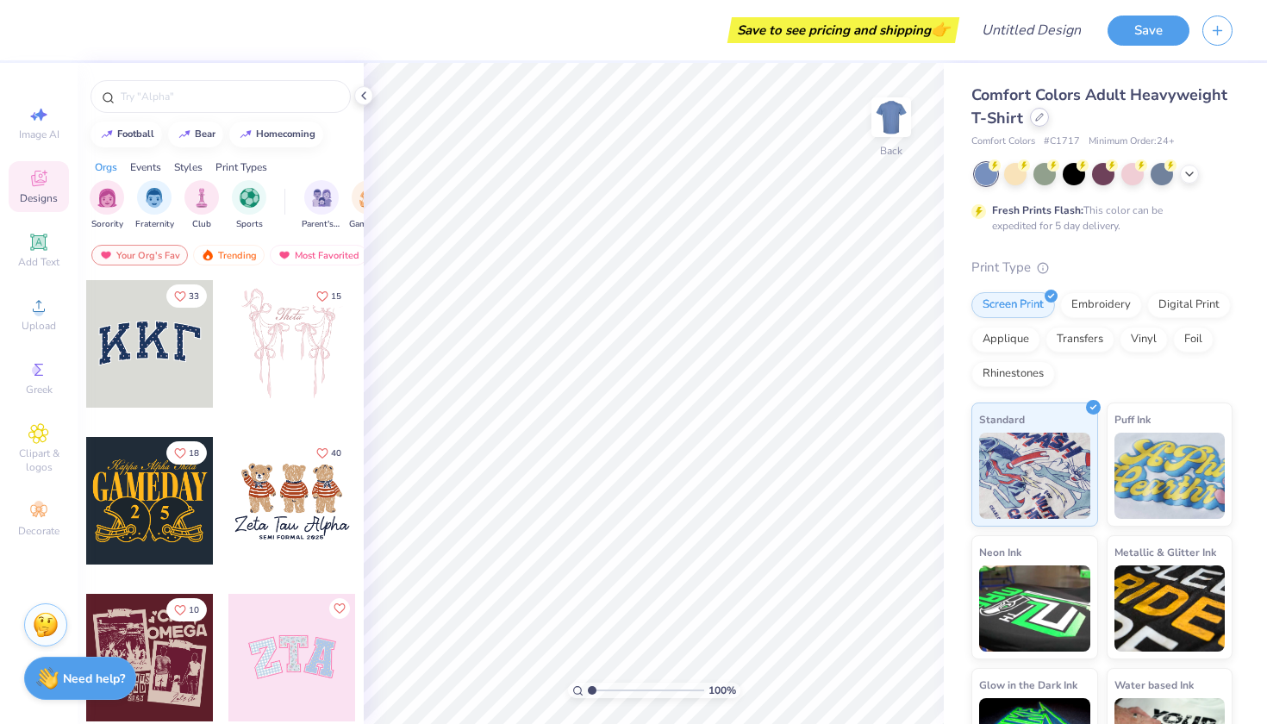
click at [1039, 122] on div at bounding box center [1039, 117] width 19 height 19
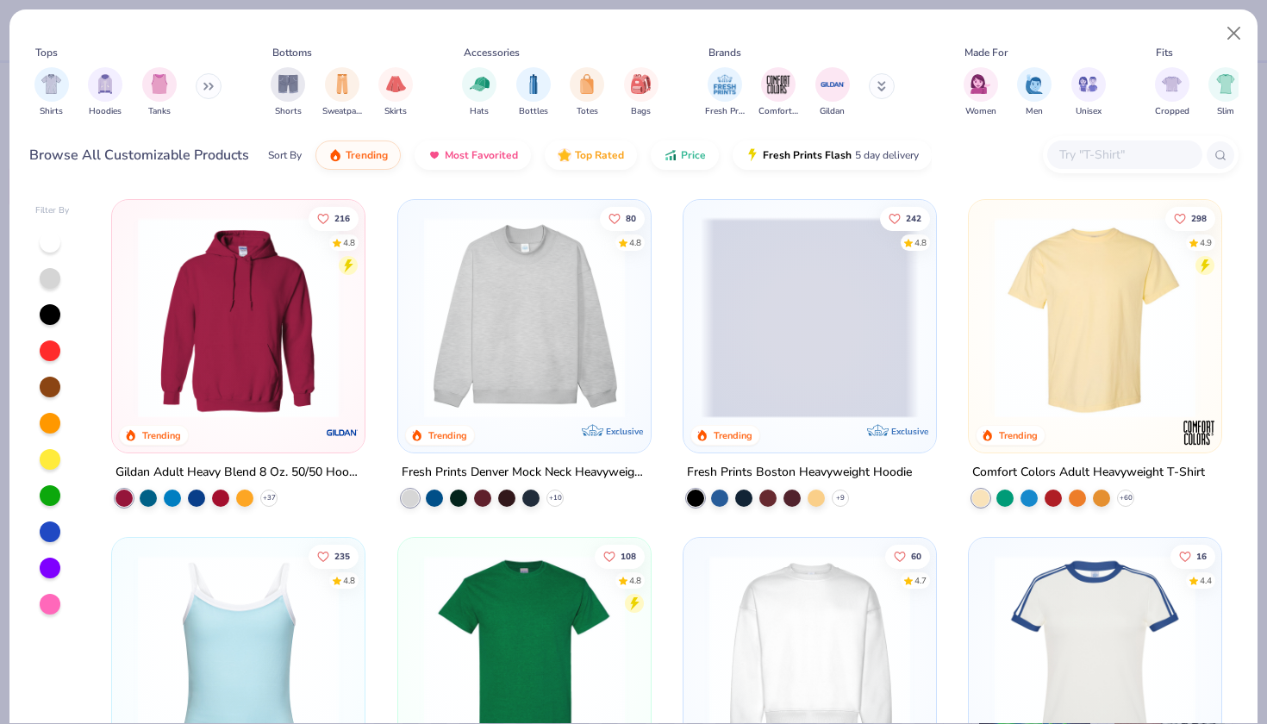
click at [1086, 169] on div at bounding box center [1124, 154] width 155 height 28
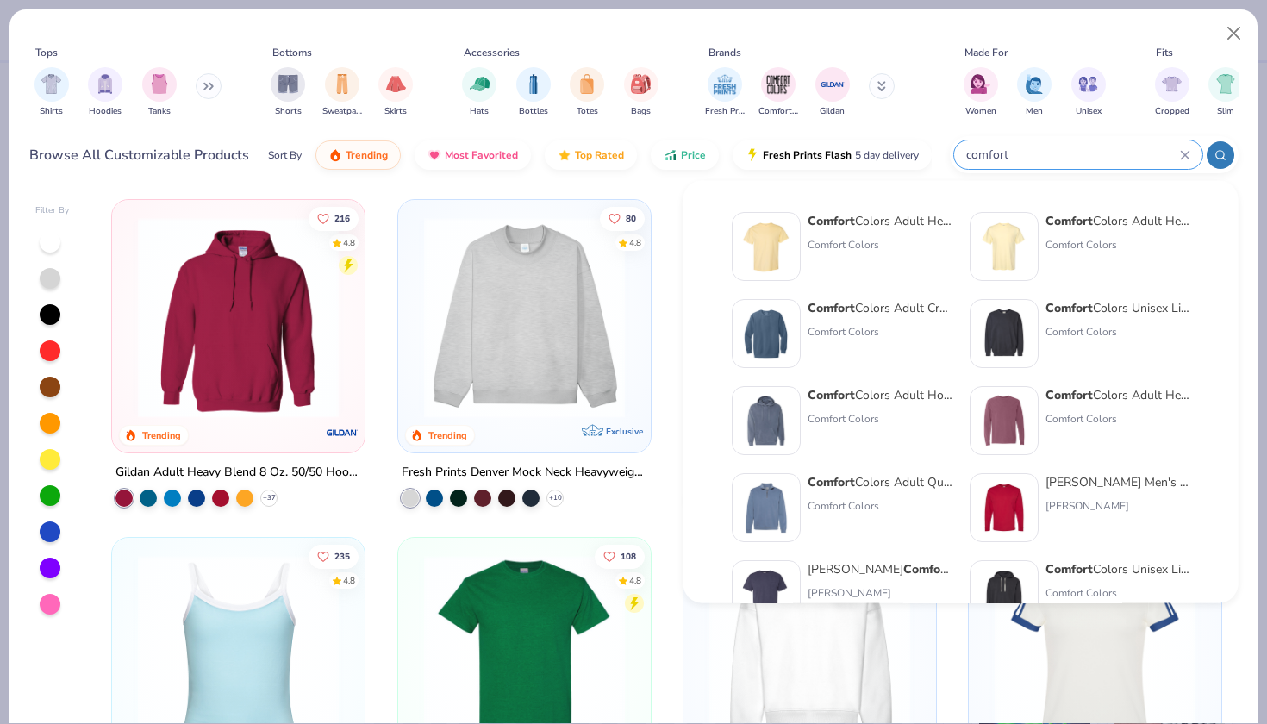
type input "comfort"
click at [1095, 313] on div "Comfort Colors Unisex Lightweight Cotton Crewneck Sweatshirt" at bounding box center [1117, 308] width 145 height 18
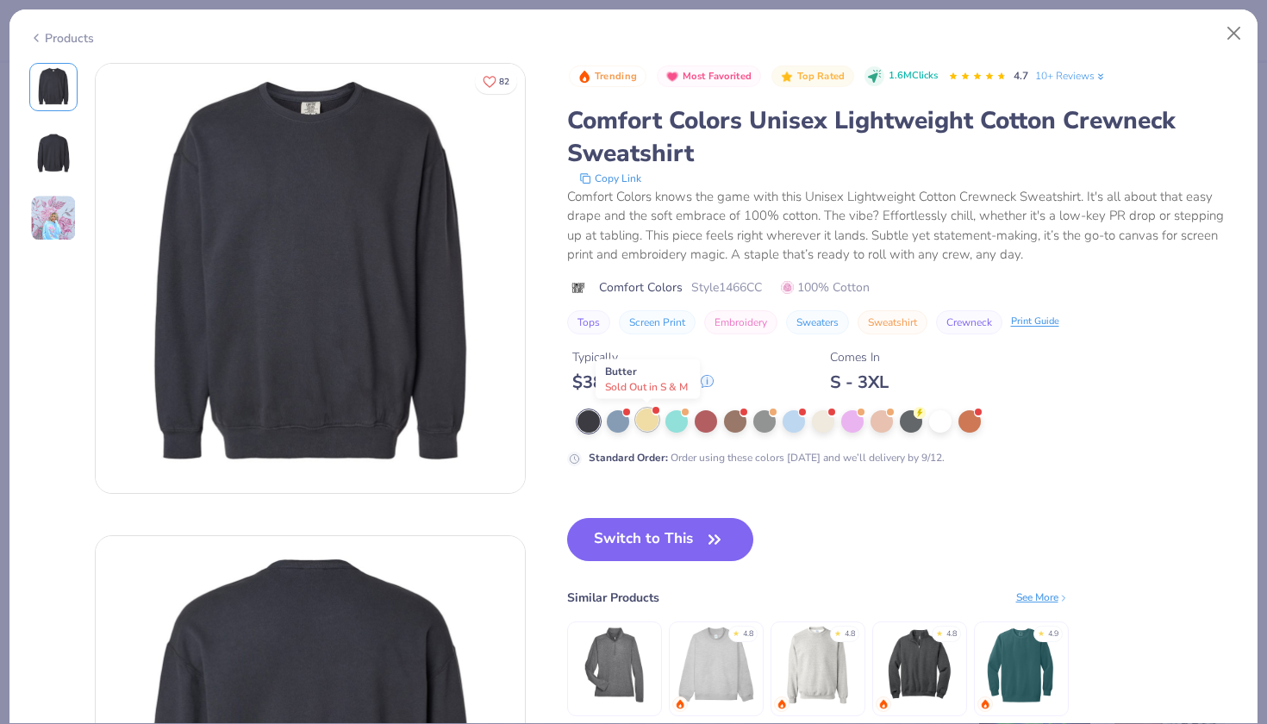
click at [656, 423] on div at bounding box center [647, 419] width 22 height 22
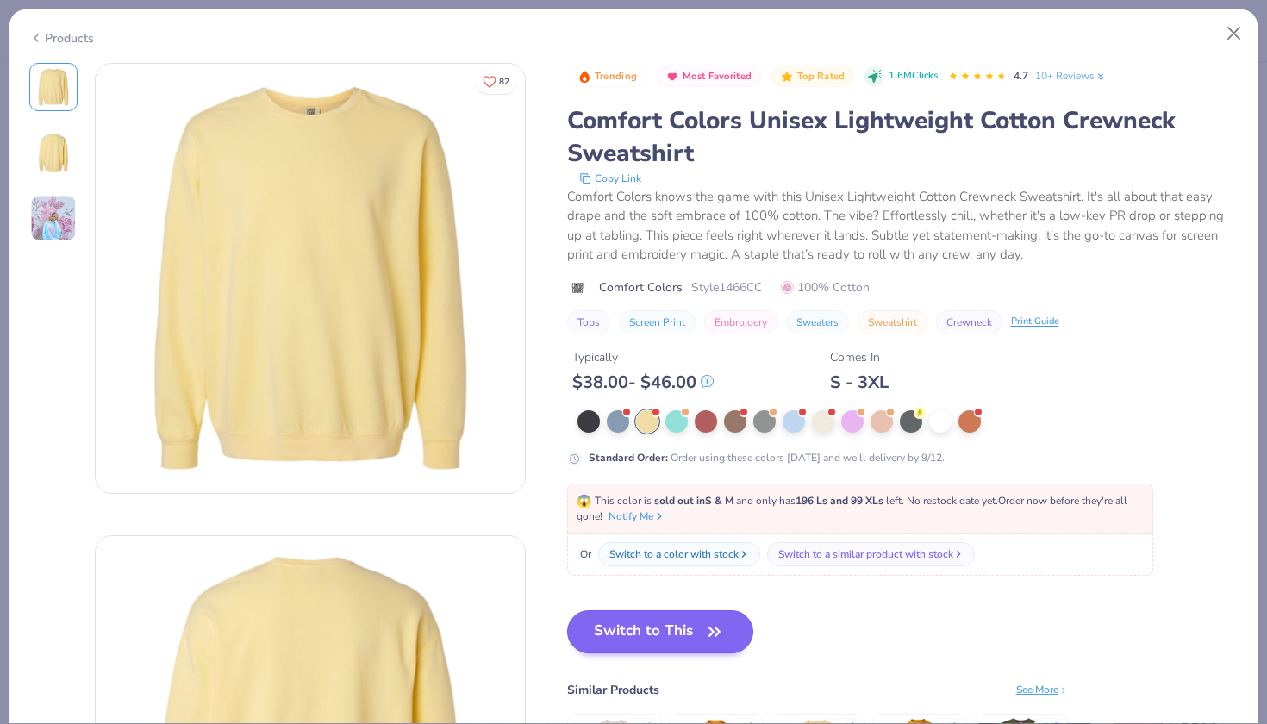
click at [655, 623] on button "Switch to This" at bounding box center [660, 631] width 187 height 43
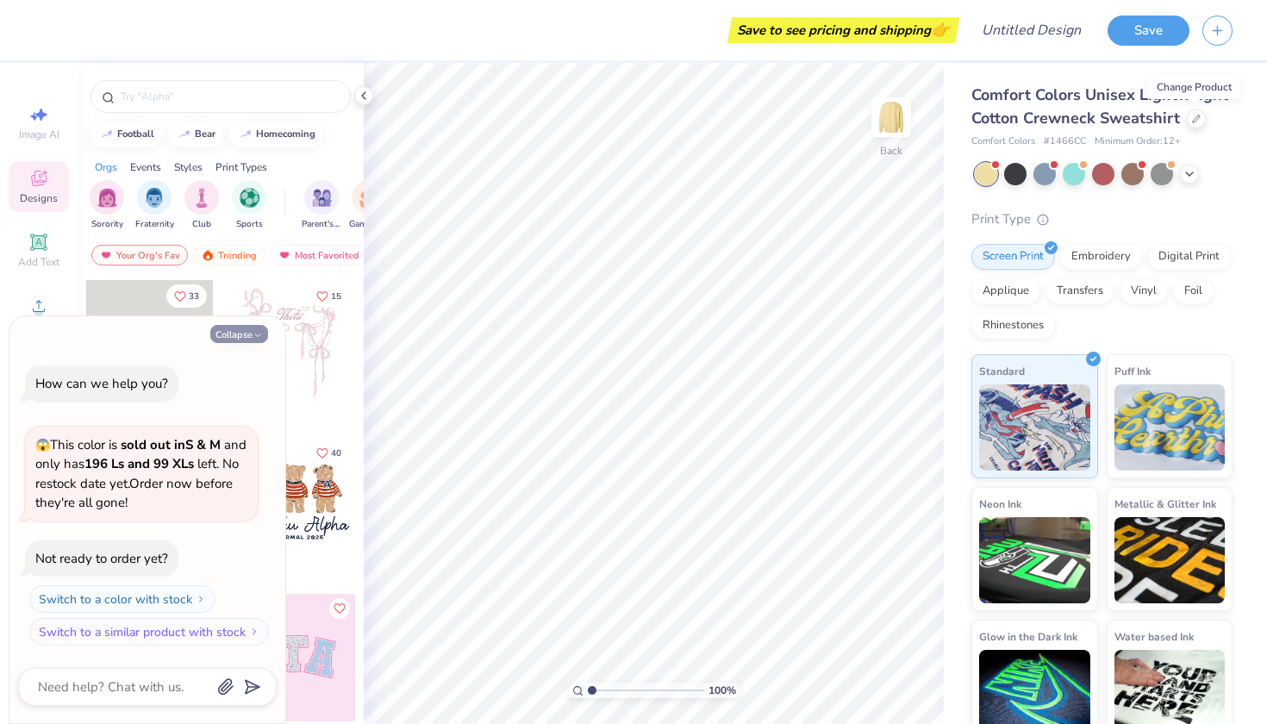
click at [235, 337] on button "Collapse" at bounding box center [239, 334] width 58 height 18
type textarea "x"
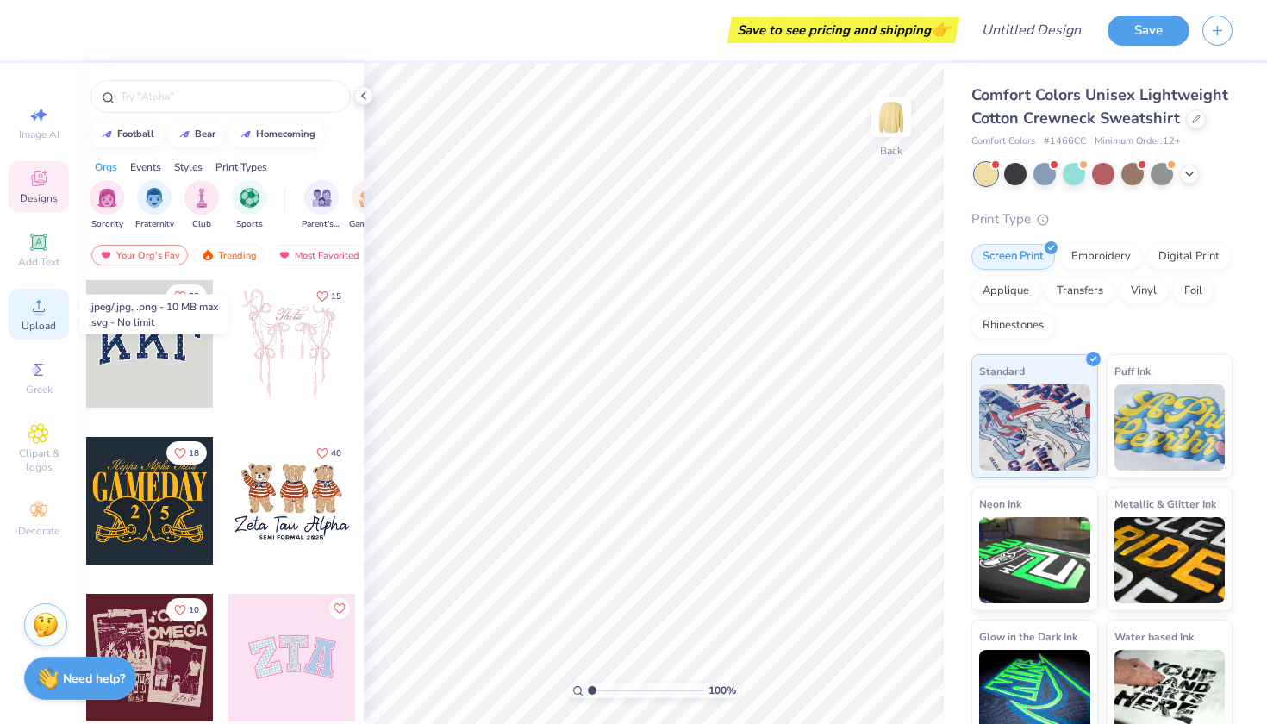
click at [40, 296] on icon at bounding box center [38, 306] width 21 height 21
click at [40, 306] on icon at bounding box center [38, 306] width 21 height 21
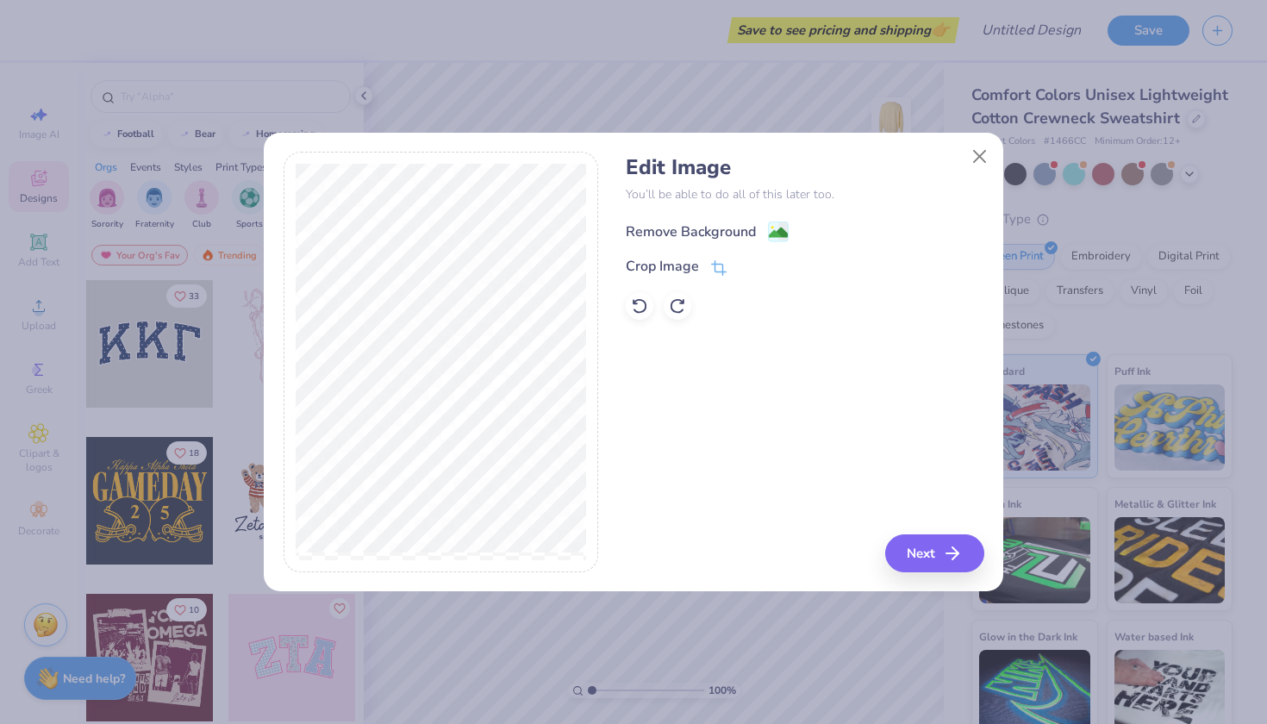
click at [749, 231] on div "Remove Background" at bounding box center [691, 231] width 130 height 21
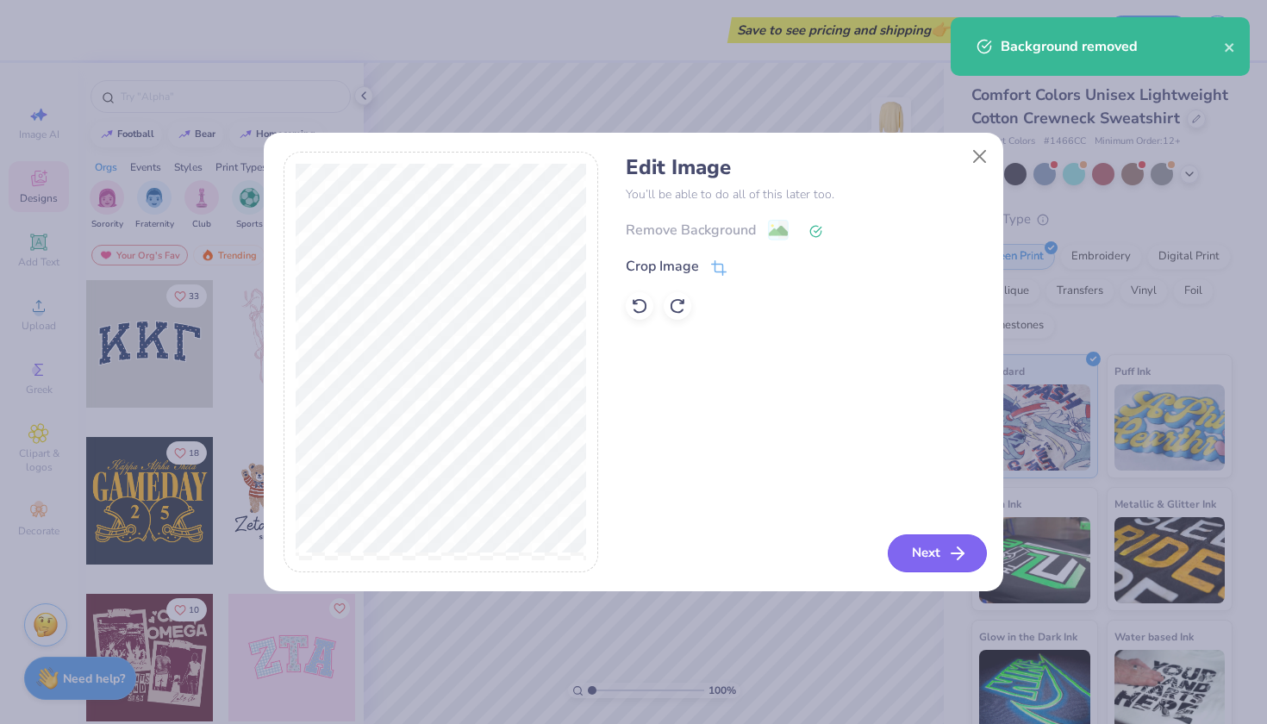
click at [924, 548] on button "Next" at bounding box center [937, 553] width 99 height 38
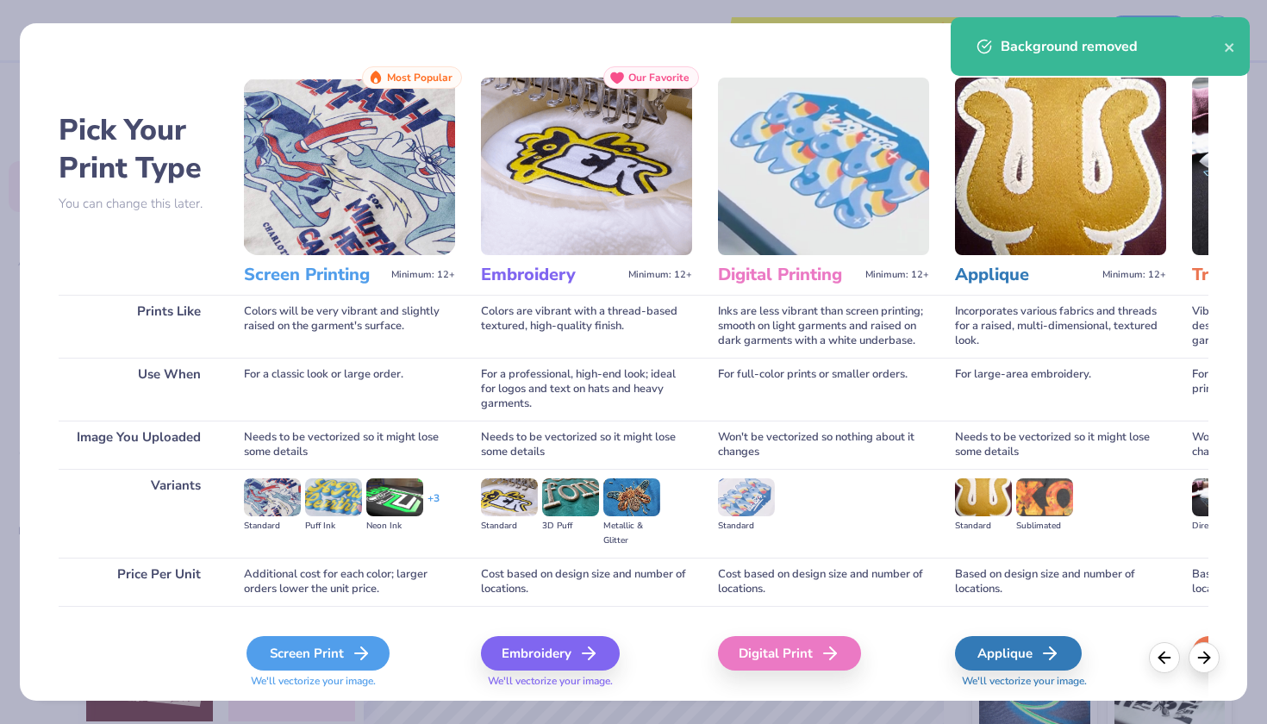
click at [327, 662] on div "Screen Print" at bounding box center [317, 653] width 143 height 34
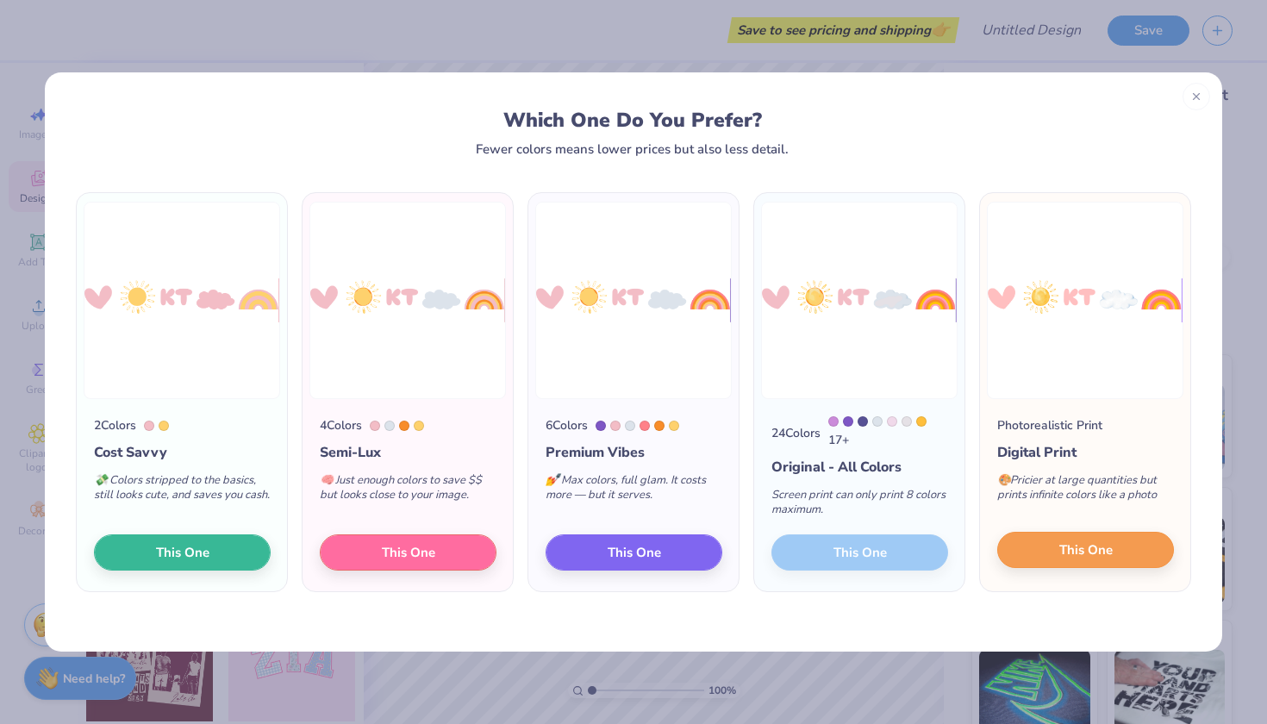
click at [1117, 558] on button "This One" at bounding box center [1085, 550] width 177 height 36
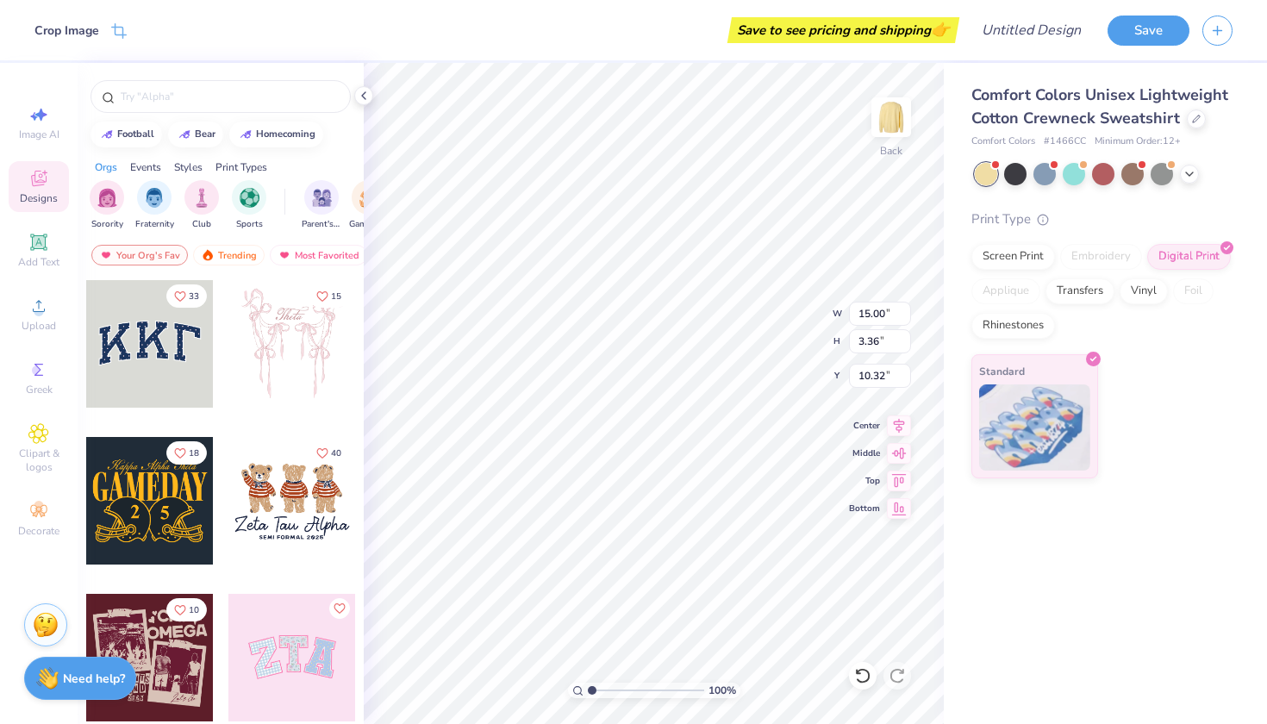
type input "3.98"
click at [41, 308] on circle at bounding box center [38, 311] width 9 height 9
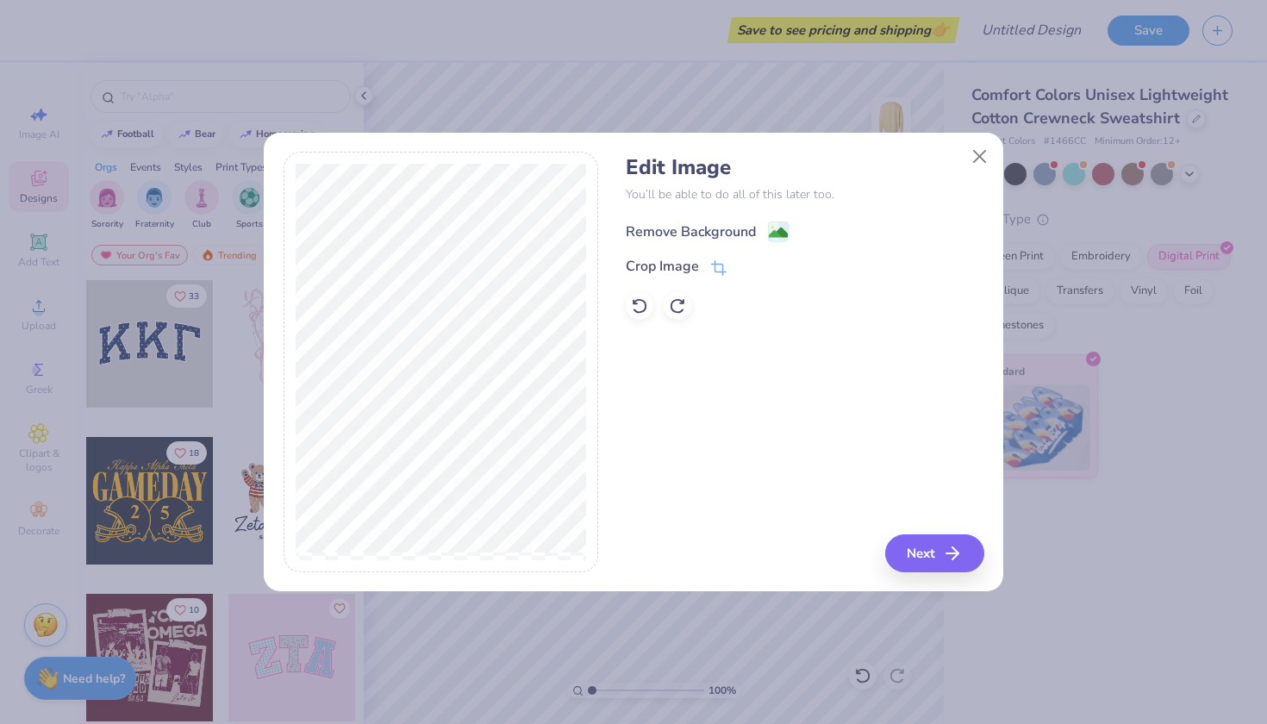
click at [685, 228] on div "Remove Background" at bounding box center [691, 231] width 130 height 21
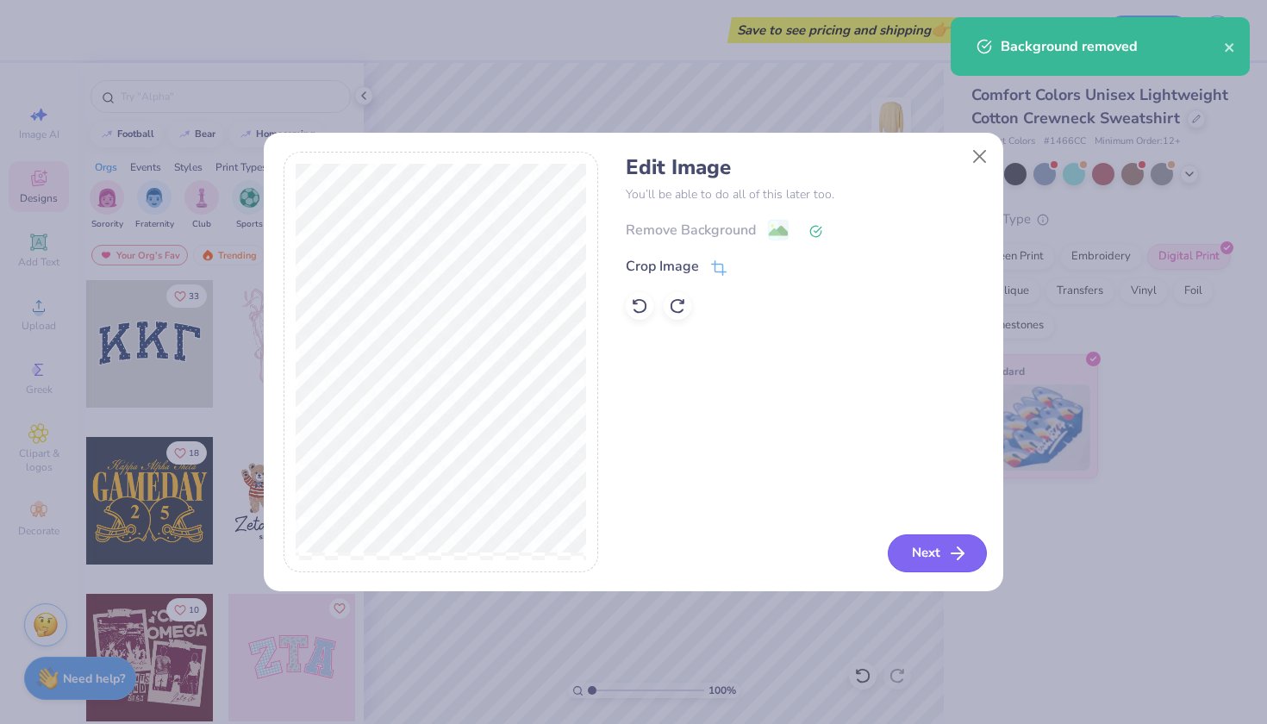
click at [942, 548] on button "Next" at bounding box center [937, 553] width 99 height 38
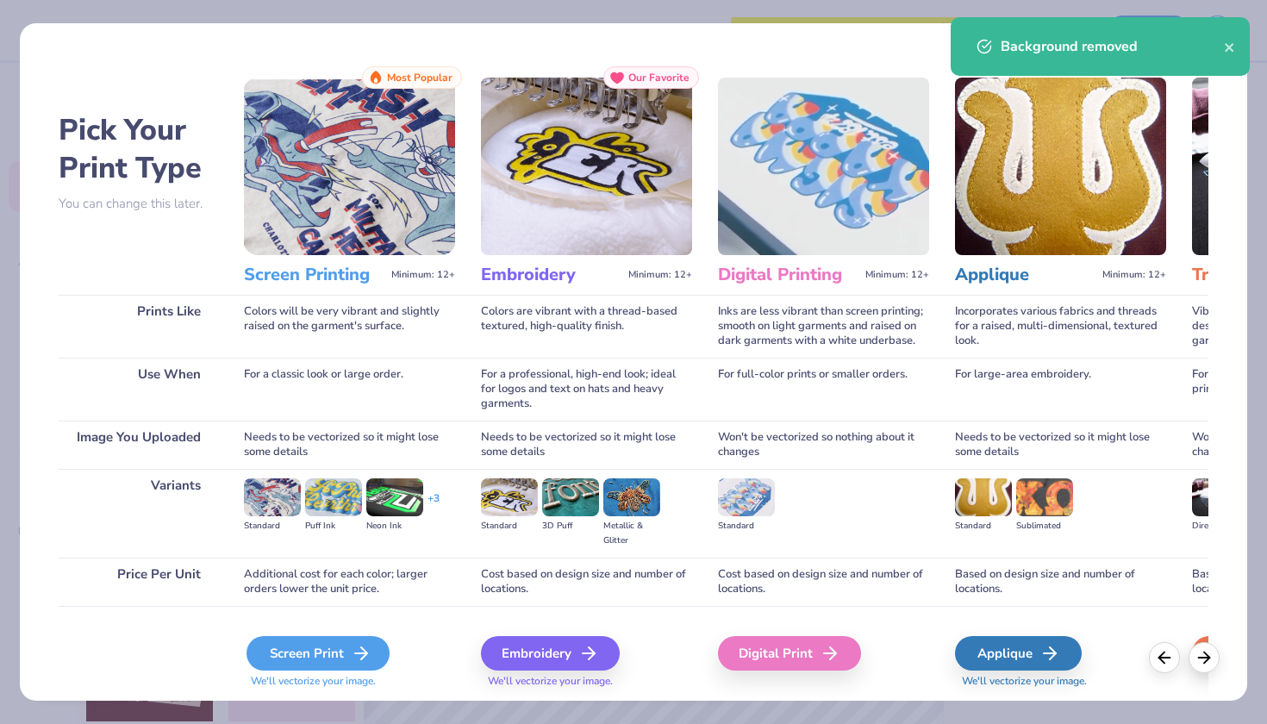
click at [330, 653] on div "Screen Print" at bounding box center [317, 653] width 143 height 34
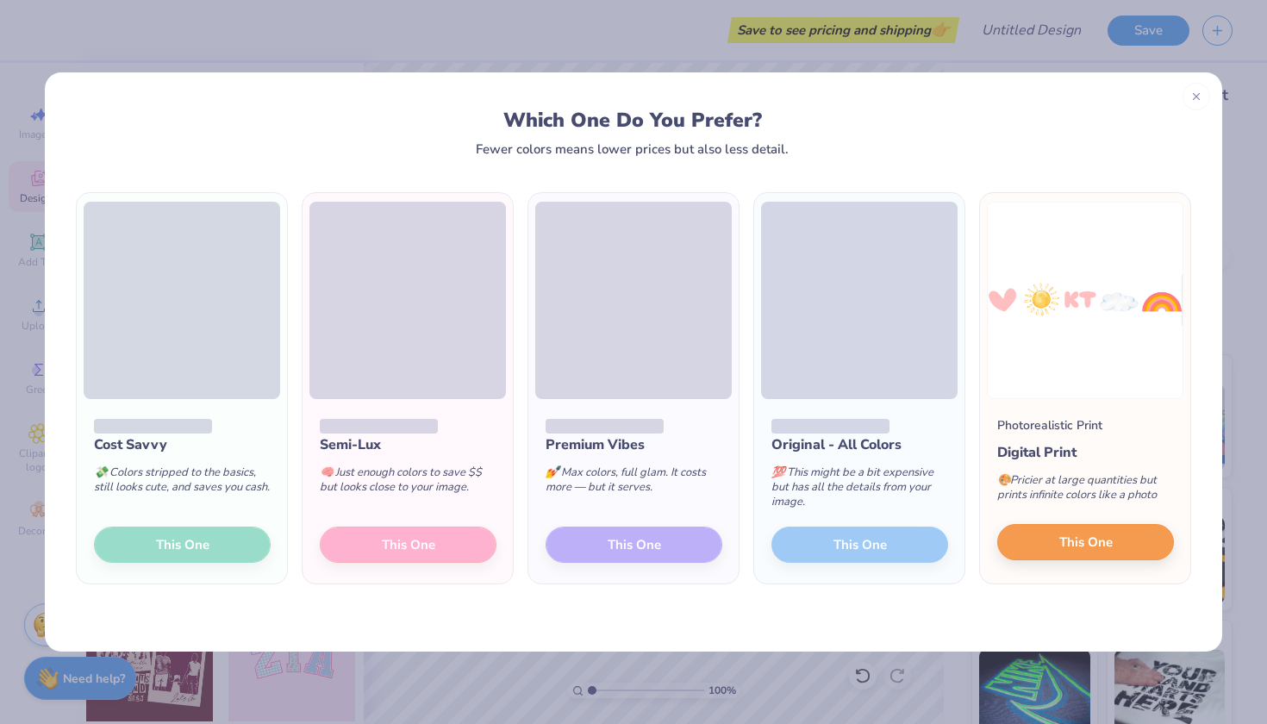
click at [1071, 542] on span "This One" at bounding box center [1085, 543] width 53 height 20
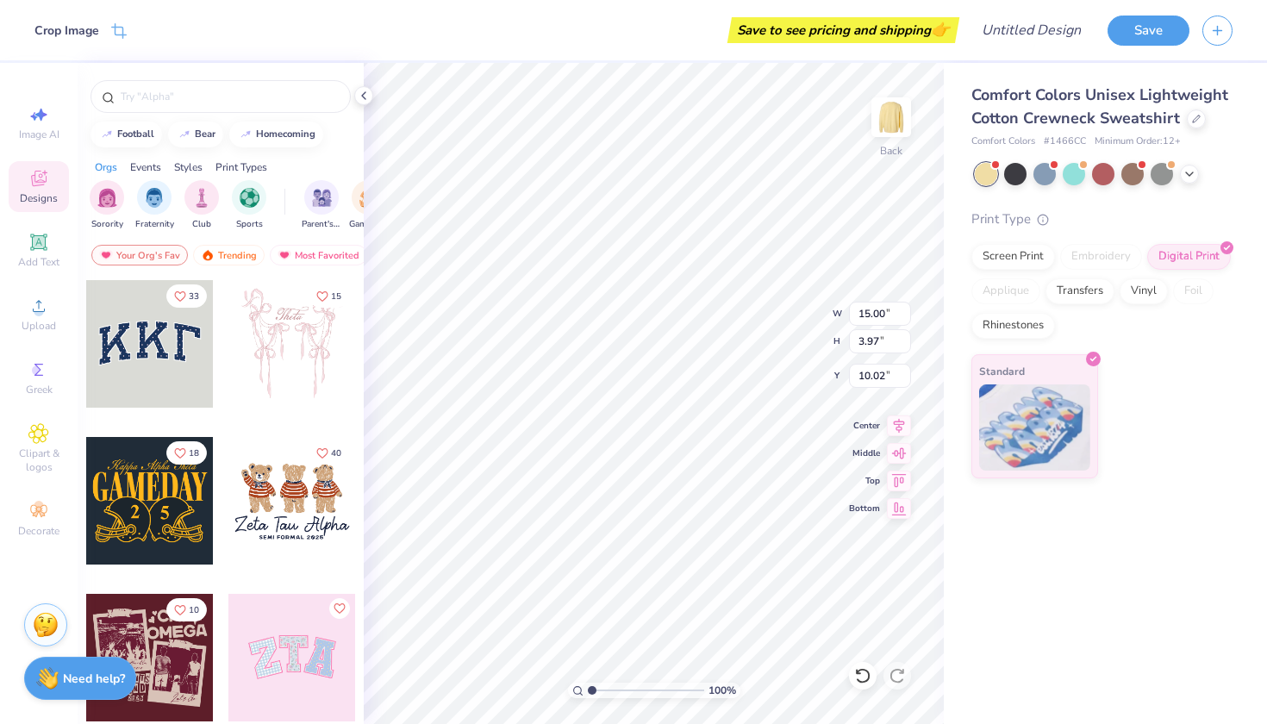
type input "6.59"
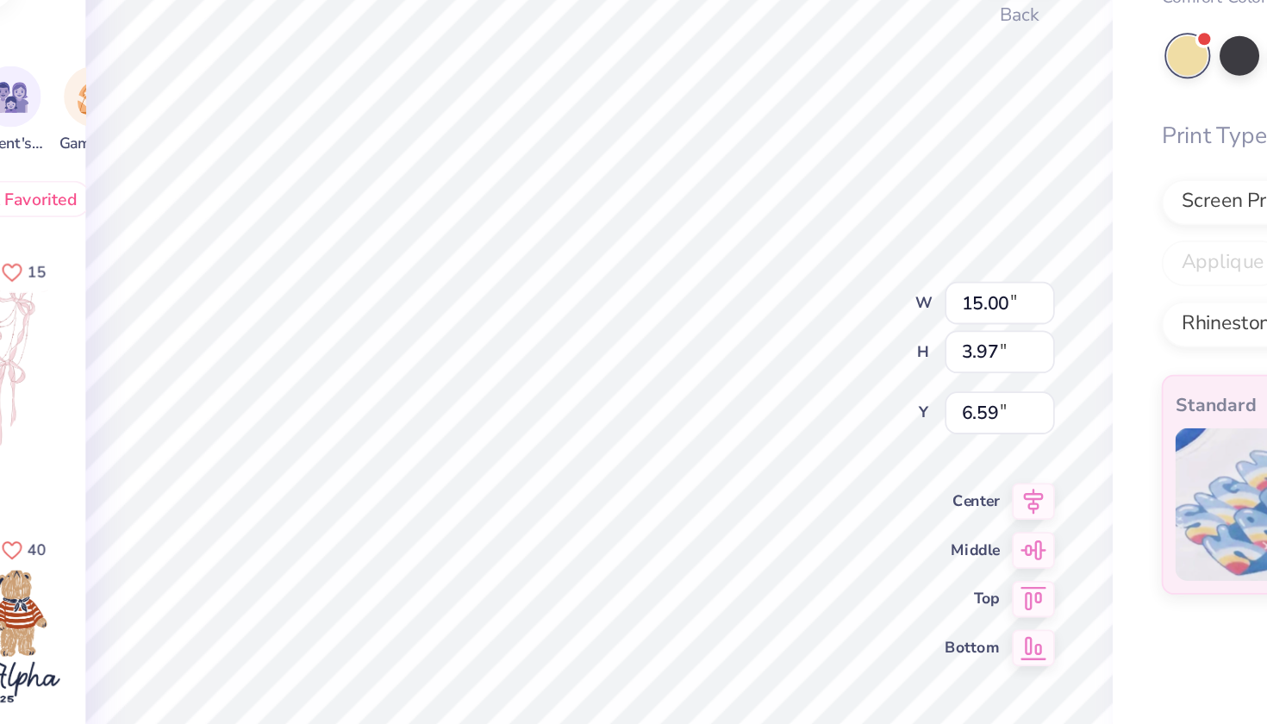
scroll to position [171, 0]
type textarea "x"
type input "4.45"
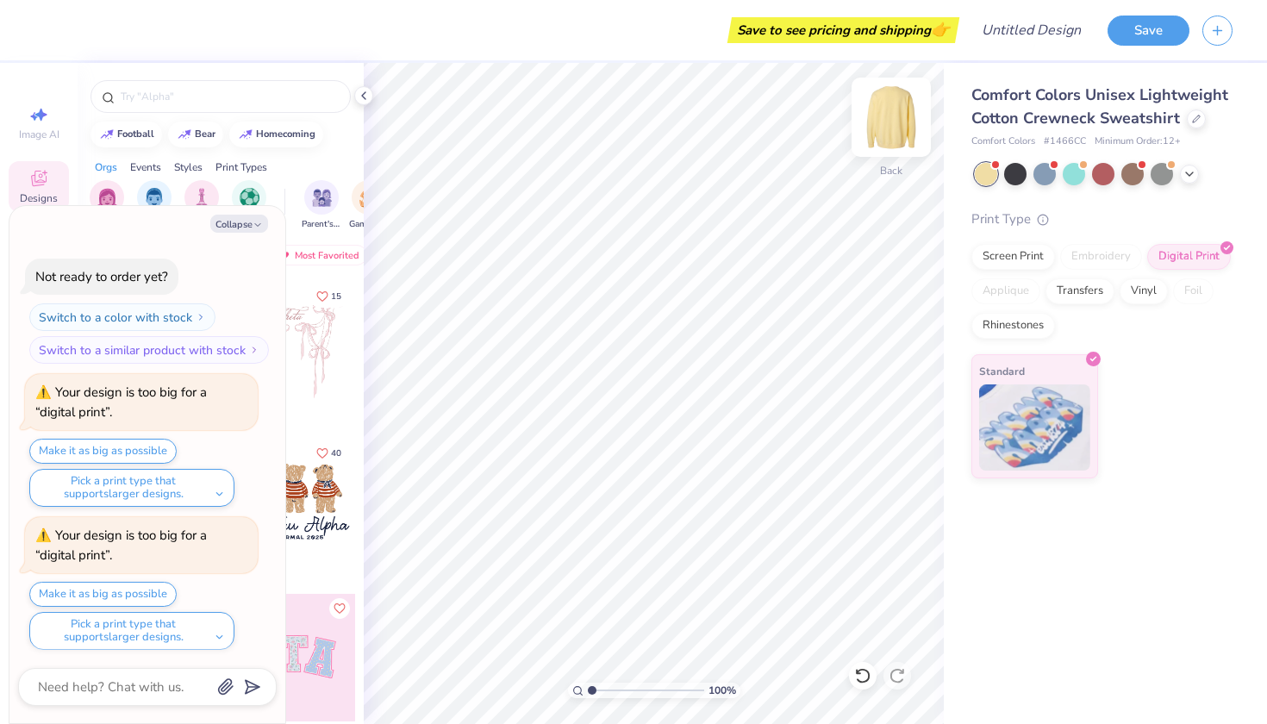
click at [900, 113] on img at bounding box center [891, 117] width 69 height 69
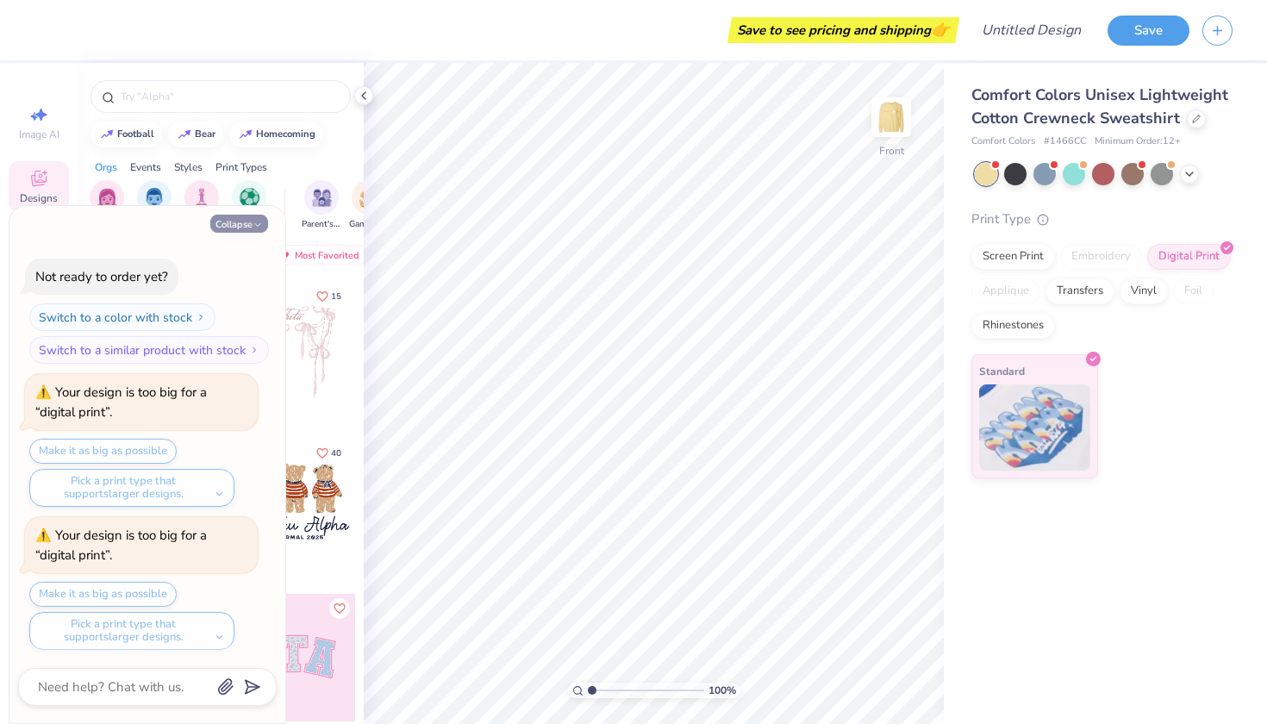
click at [259, 215] on button "Collapse" at bounding box center [239, 224] width 58 height 18
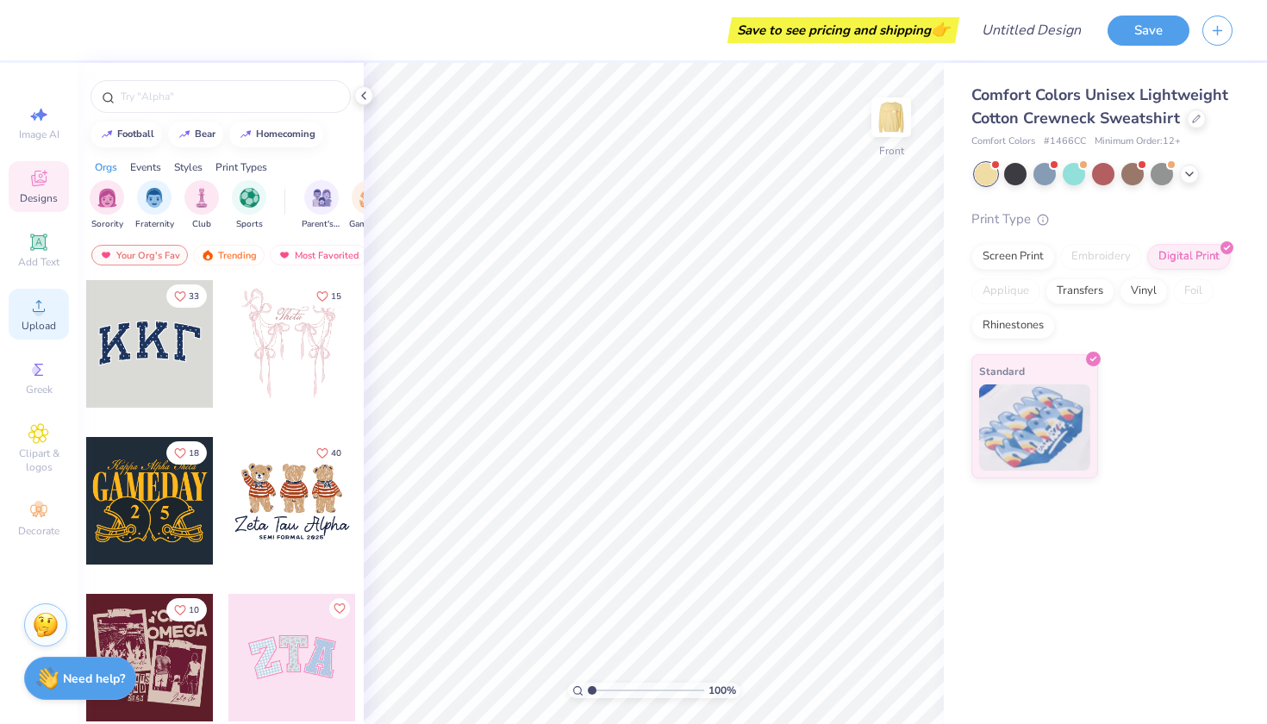
click at [50, 317] on div "Upload" at bounding box center [39, 314] width 60 height 51
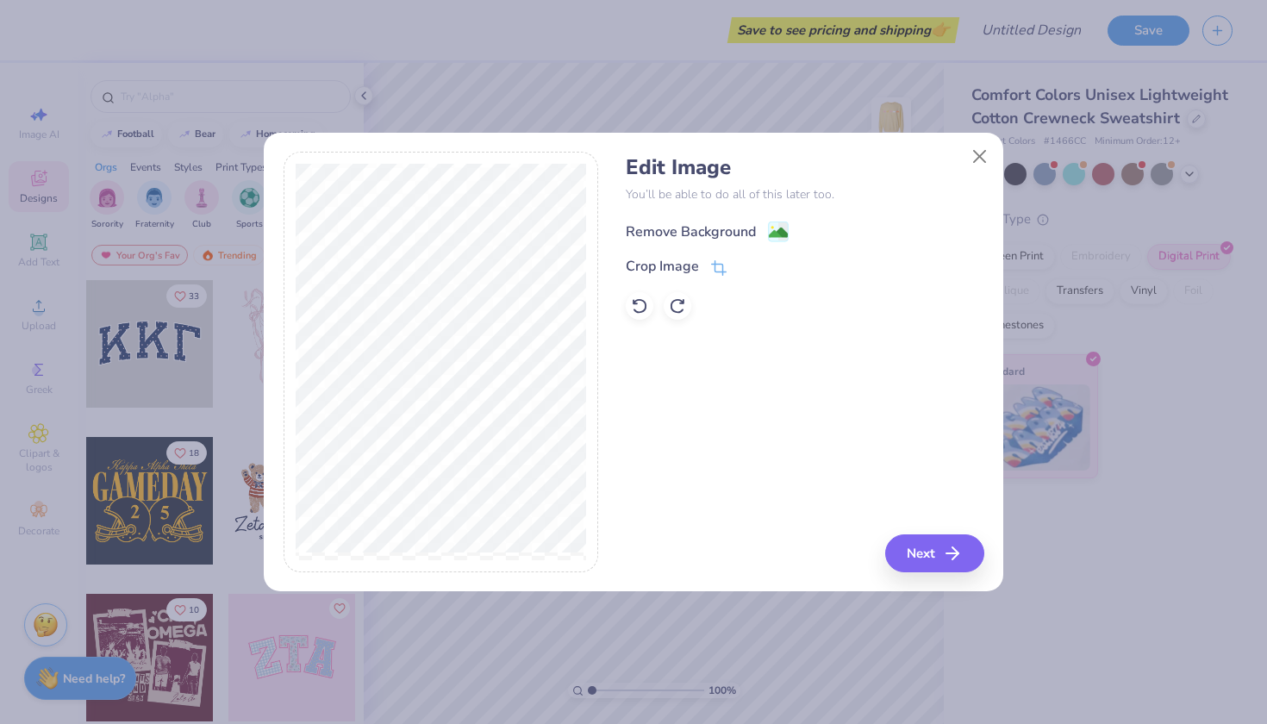
click at [695, 235] on div "Remove Background" at bounding box center [691, 231] width 130 height 21
click at [911, 547] on button "Next" at bounding box center [937, 553] width 99 height 38
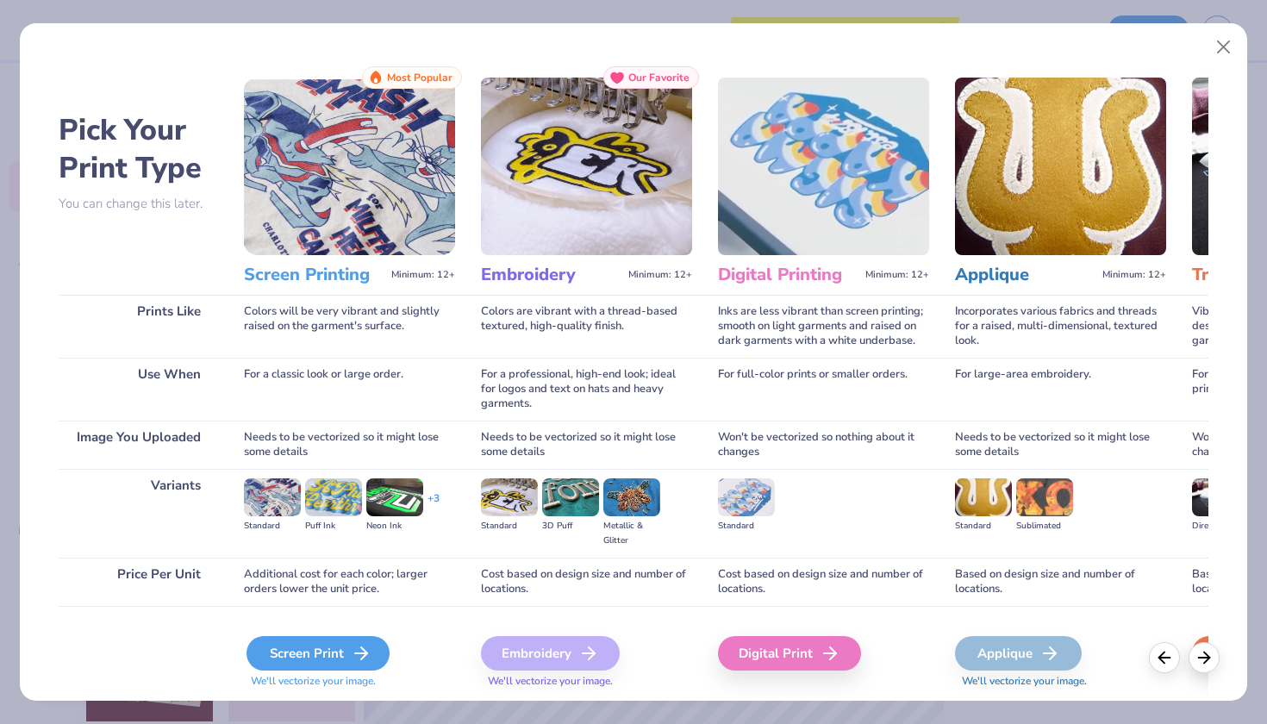
click at [346, 652] on div "Screen Print" at bounding box center [317, 653] width 143 height 34
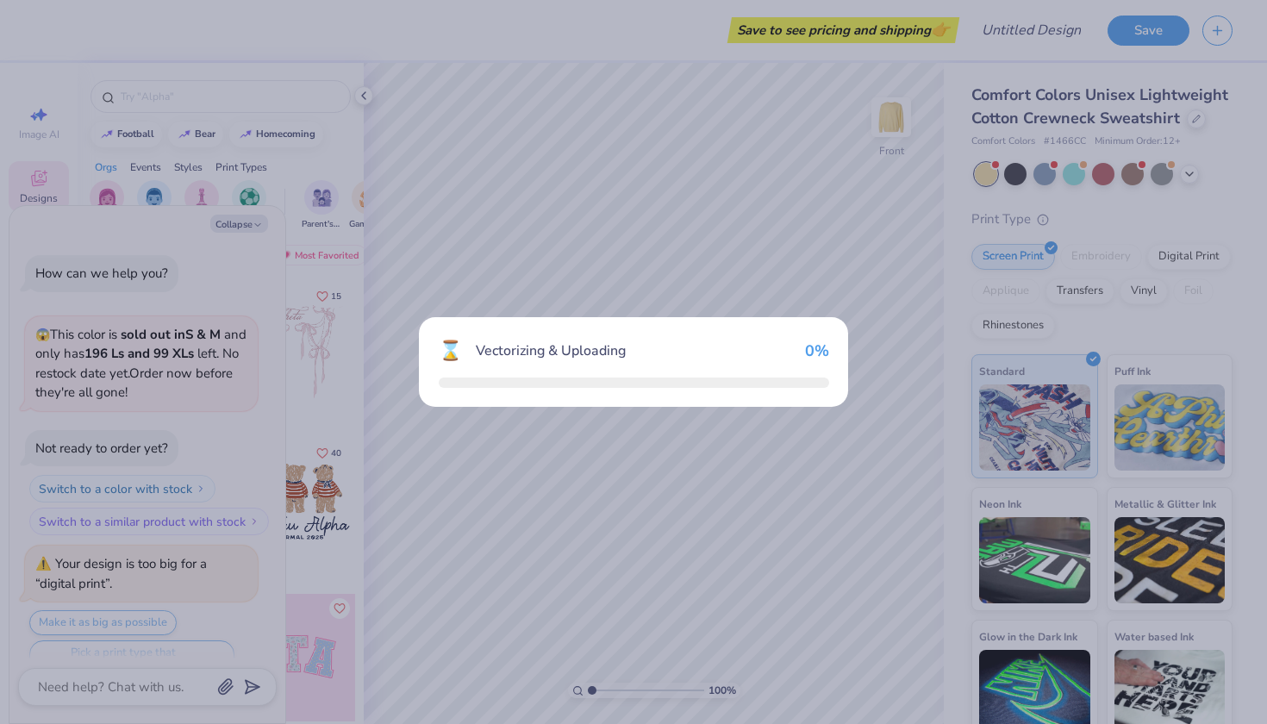
scroll to position [314, 0]
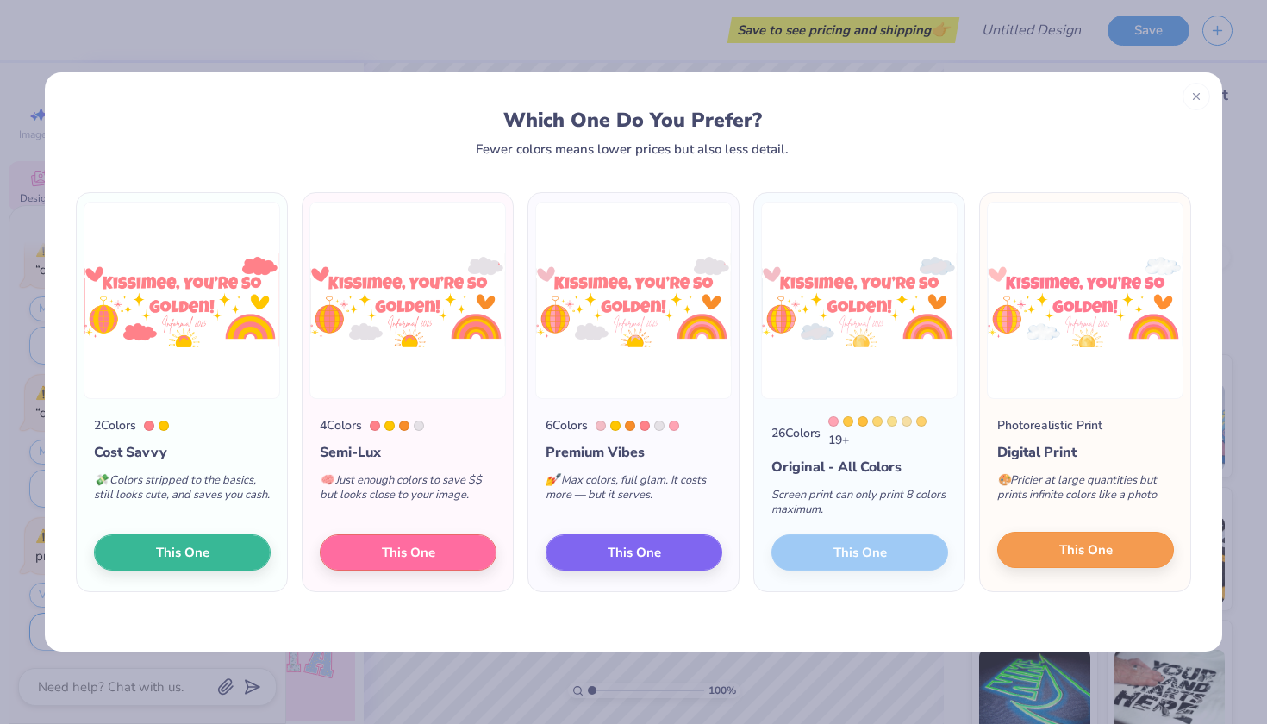
click at [1120, 564] on button "This One" at bounding box center [1085, 550] width 177 height 36
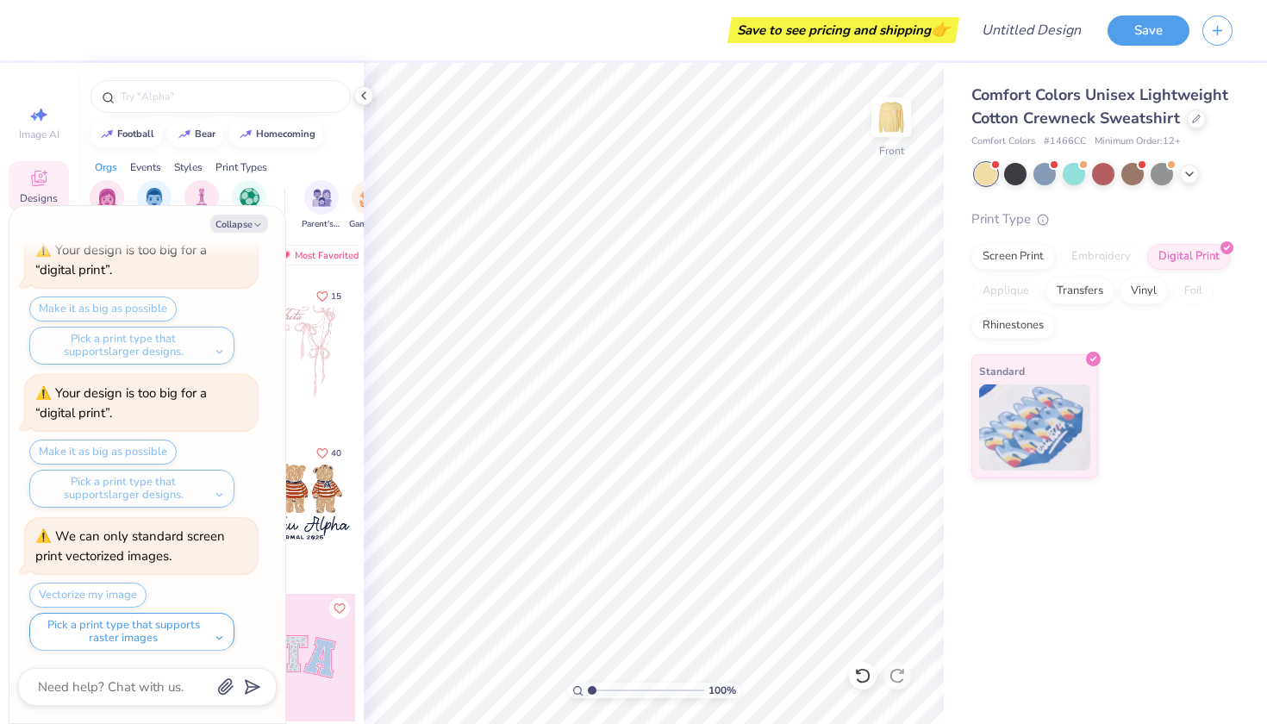
click at [240, 213] on div "Collapse How can we help you? 😱 This color is sold out in S & M and only has 19…" at bounding box center [147, 464] width 276 height 517
click at [240, 224] on button "Collapse" at bounding box center [239, 224] width 58 height 18
type textarea "x"
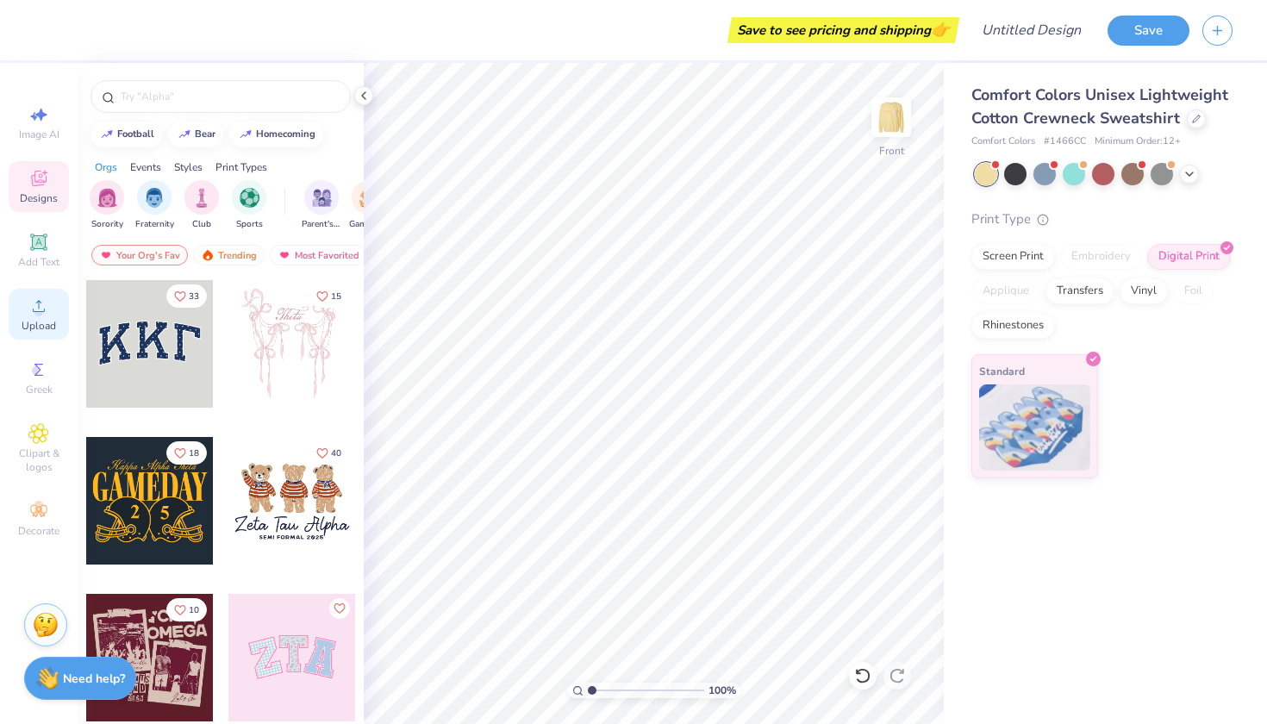
click at [63, 301] on div "Upload" at bounding box center [39, 314] width 60 height 51
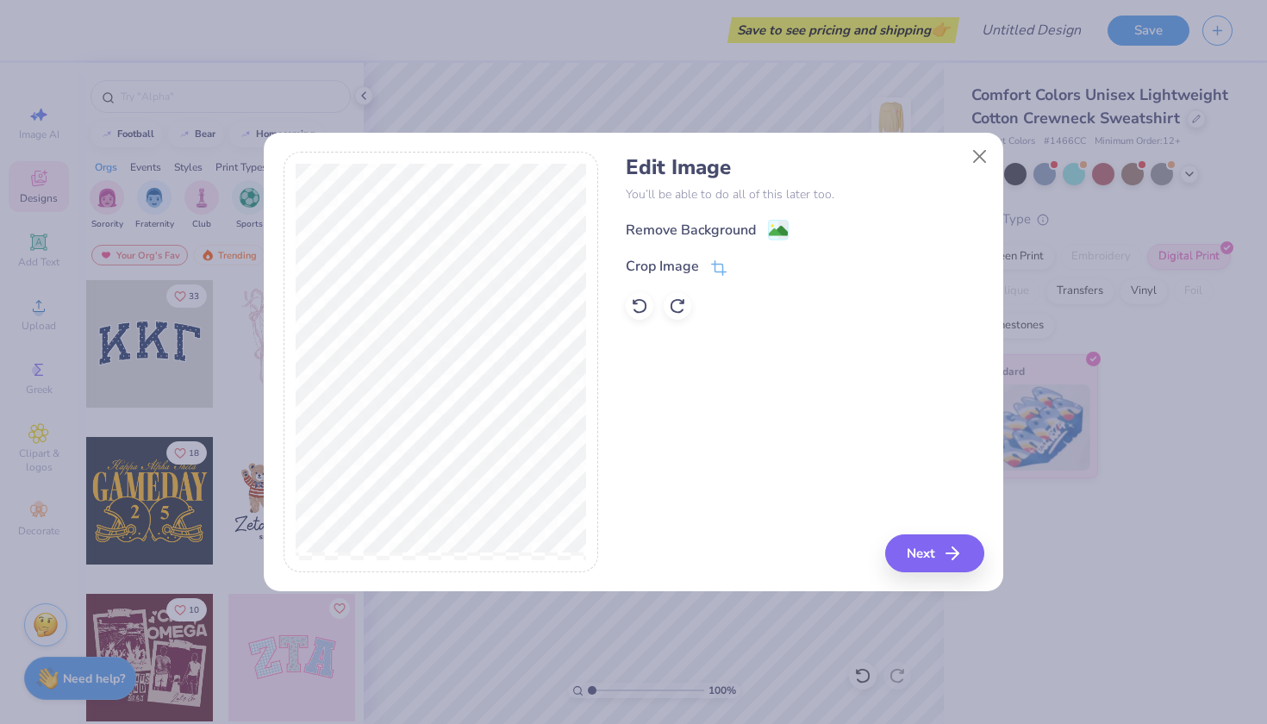
drag, startPoint x: 930, startPoint y: 557, endPoint x: 712, endPoint y: 434, distance: 250.0
click at [712, 434] on div "Edit Image You’ll be able to do all of this later too. Remove Background Crop I…" at bounding box center [805, 362] width 358 height 421
click at [777, 234] on image at bounding box center [778, 232] width 19 height 19
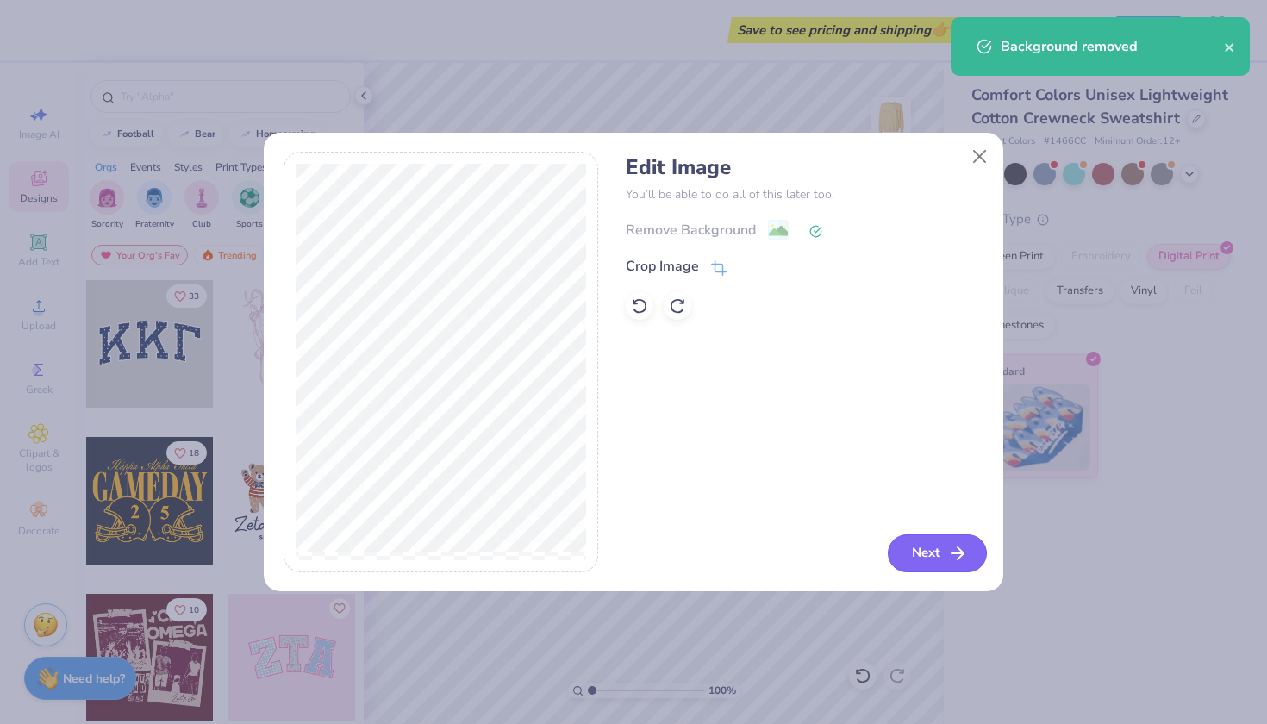
click at [947, 557] on icon "button" at bounding box center [957, 553] width 21 height 21
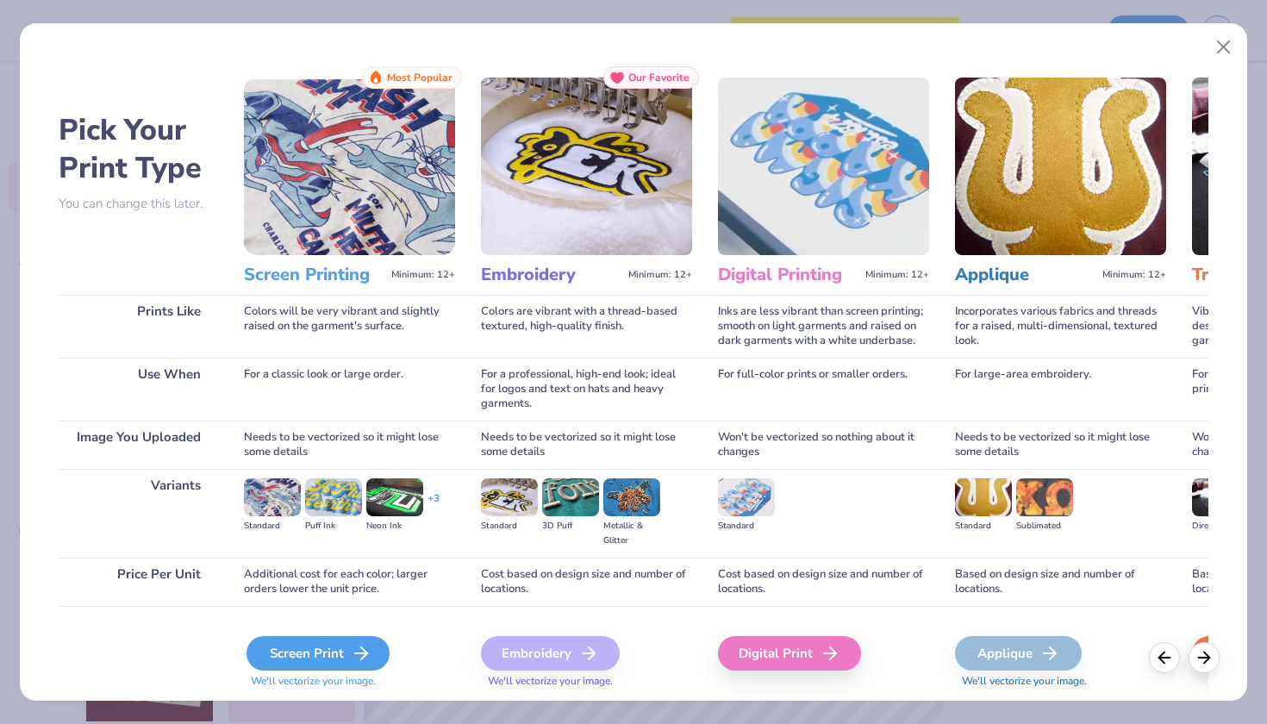
click at [333, 644] on div "Screen Print" at bounding box center [317, 653] width 143 height 34
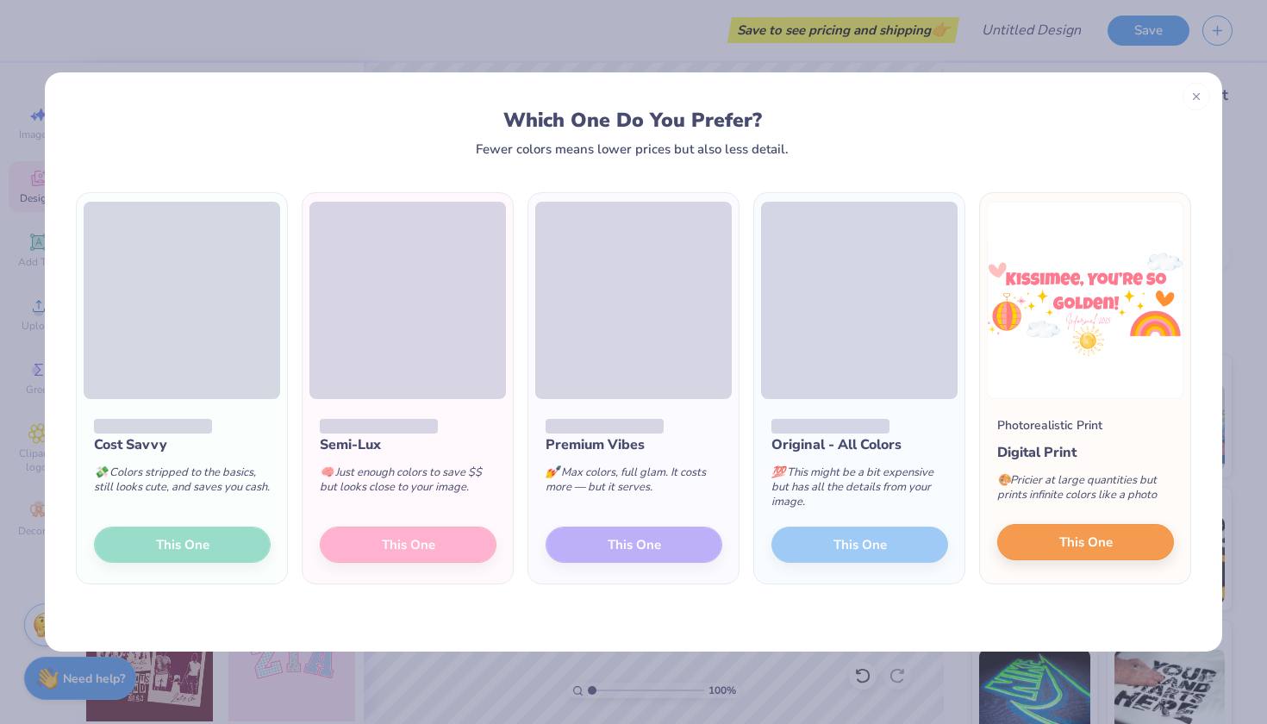
click at [1111, 556] on button "This One" at bounding box center [1085, 542] width 177 height 36
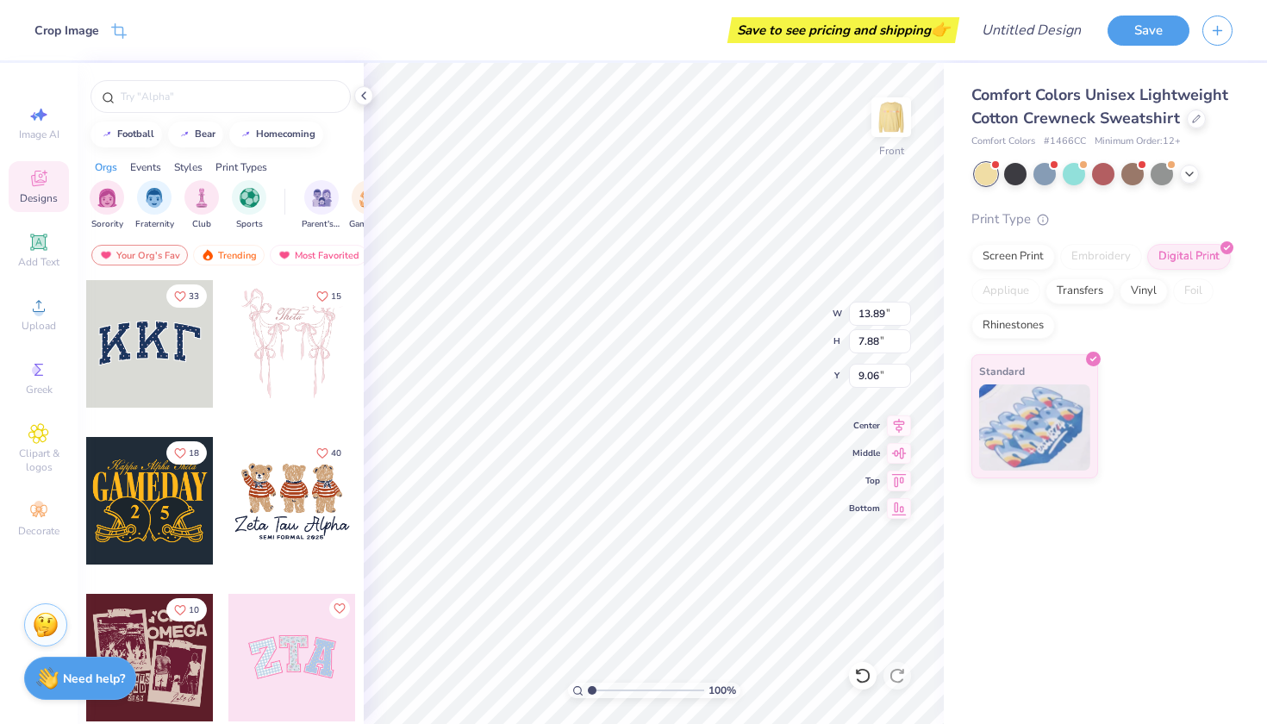
type input "6.49"
type input "6.33"
type input "3.96"
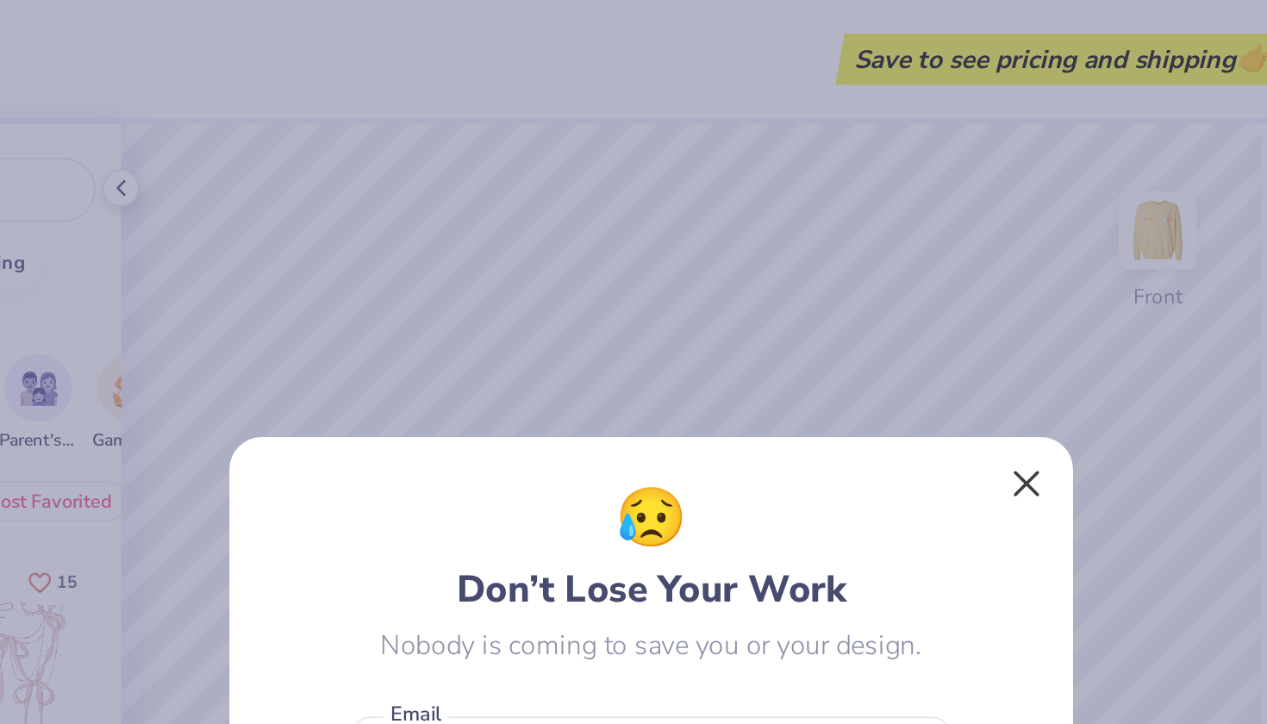
click at [808, 252] on button "Close" at bounding box center [824, 246] width 33 height 33
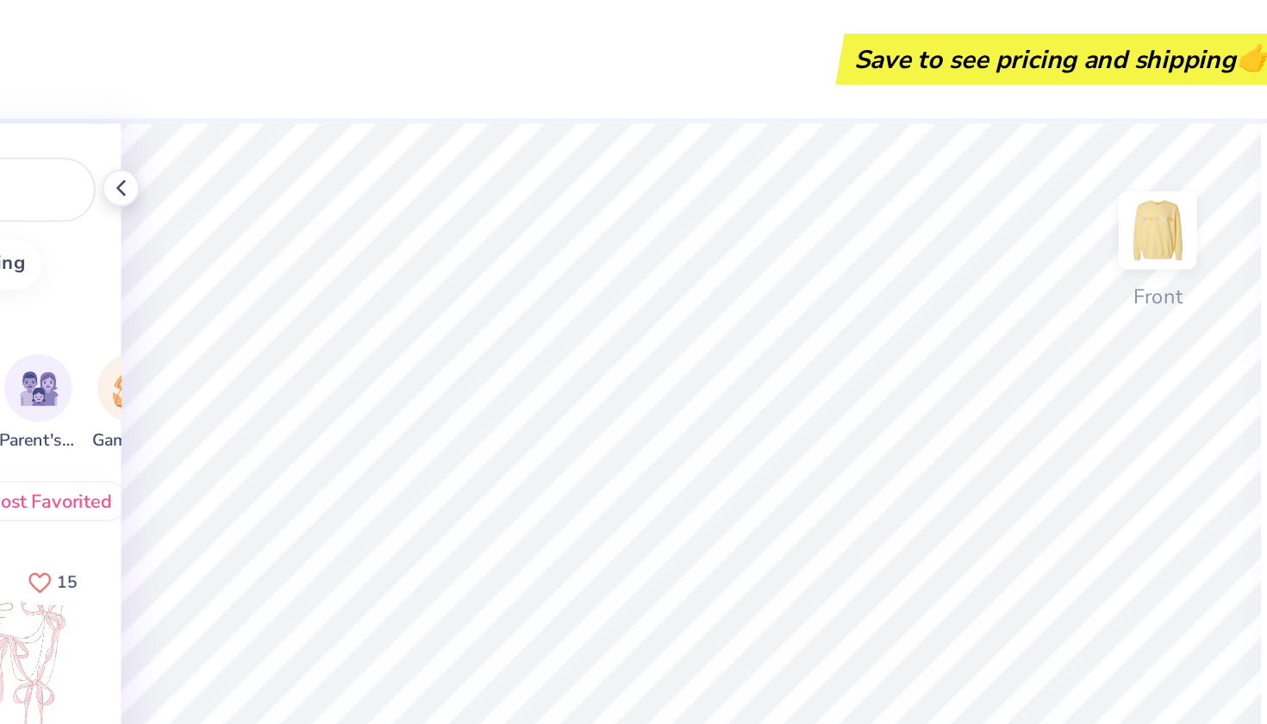
click at [358, 2] on div "Save to see pricing and shipping 👉" at bounding box center [500, 30] width 907 height 60
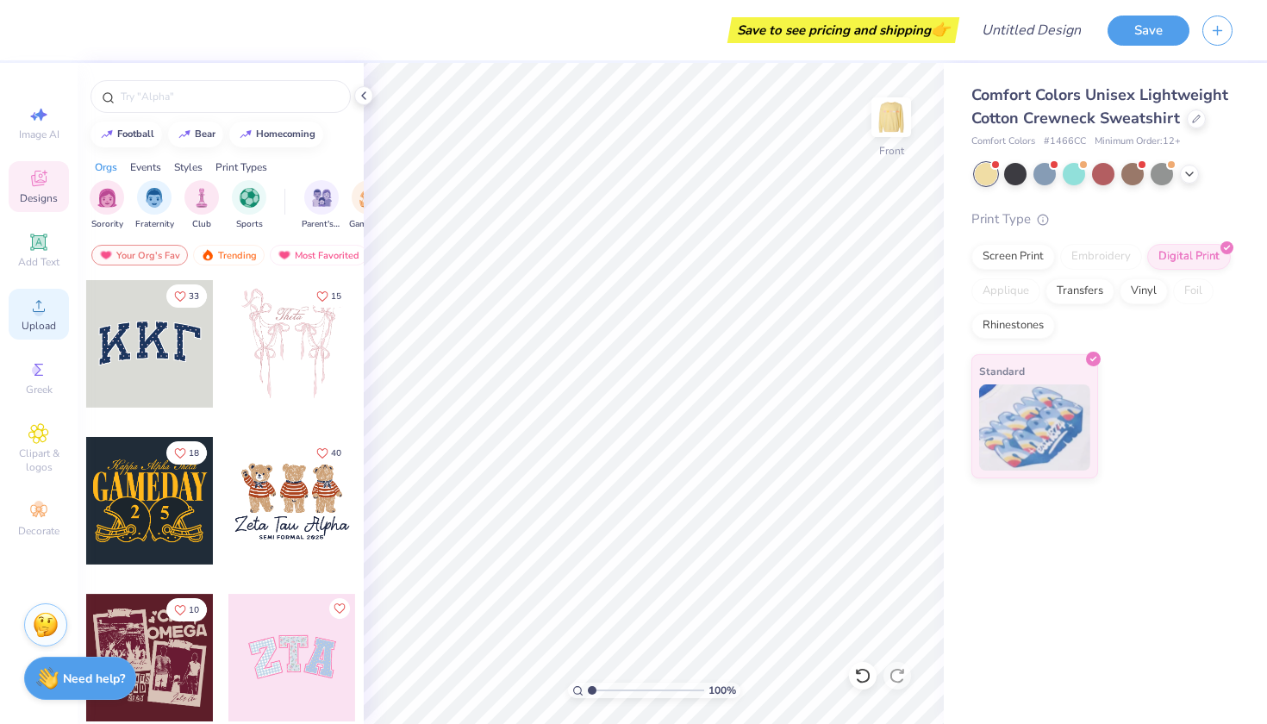
click at [52, 315] on div "Upload" at bounding box center [39, 314] width 60 height 51
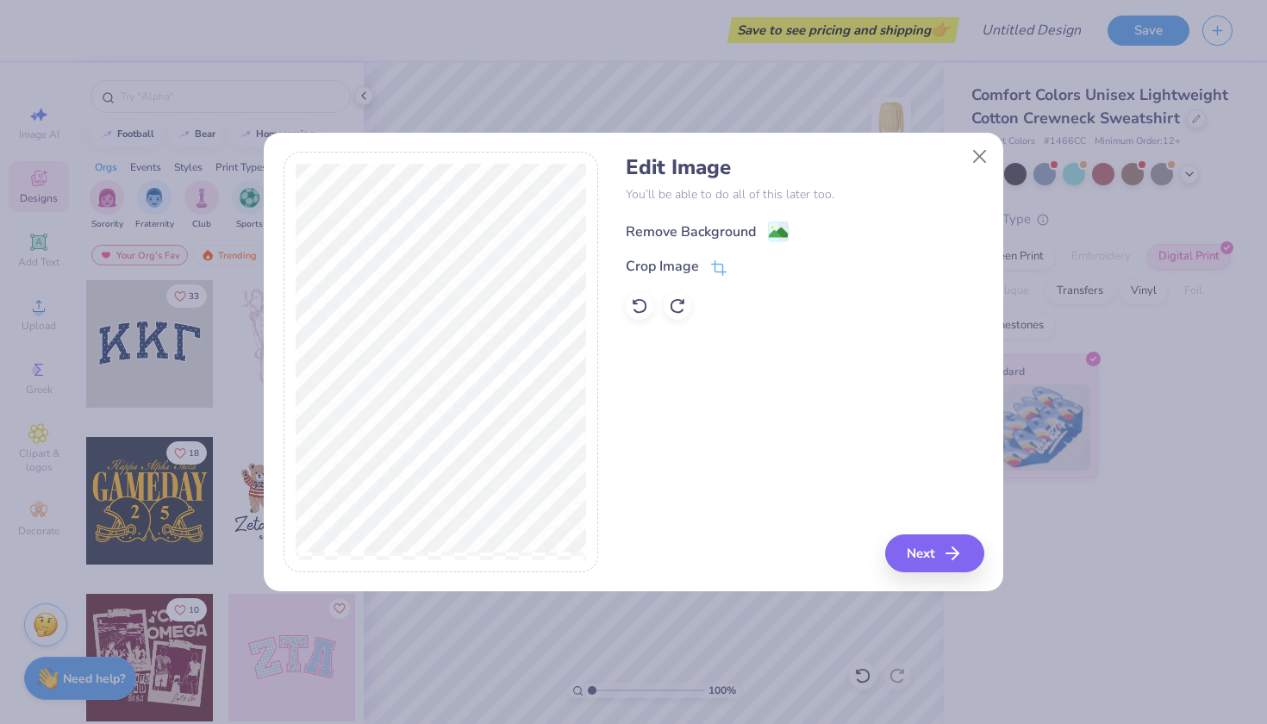
click at [715, 234] on div "Remove Background" at bounding box center [691, 231] width 130 height 21
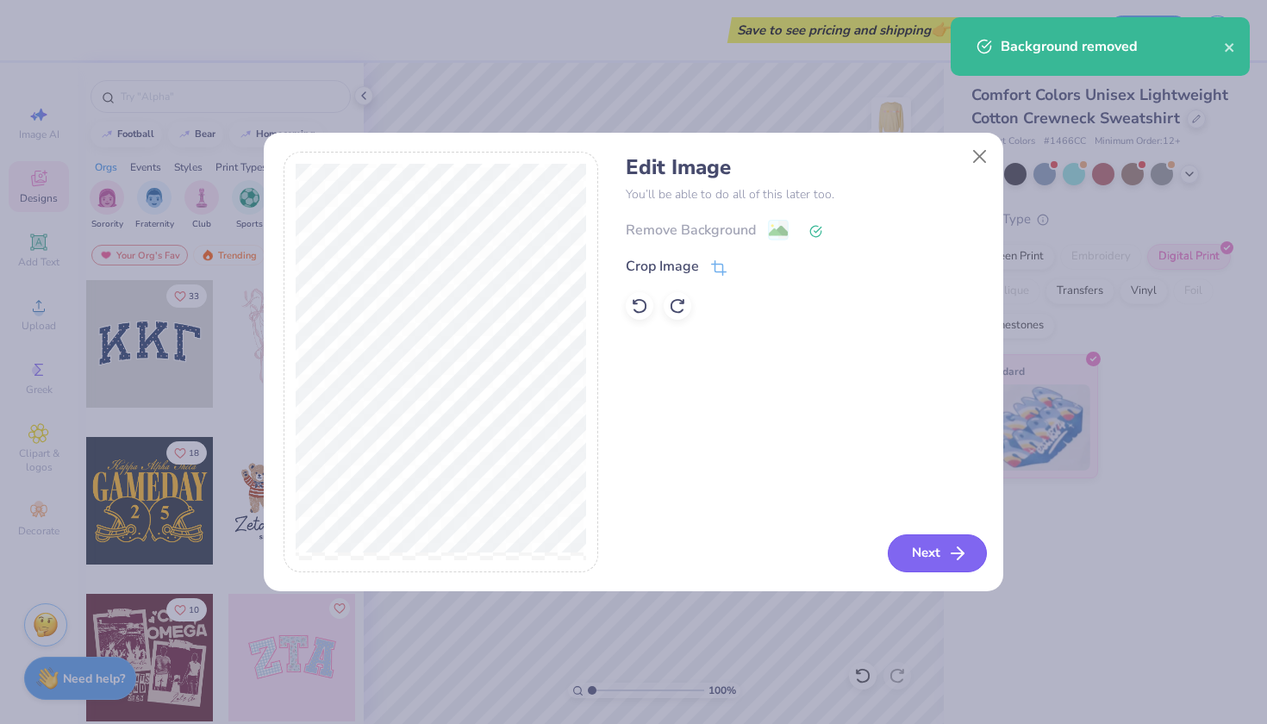
click at [926, 548] on button "Next" at bounding box center [937, 553] width 99 height 38
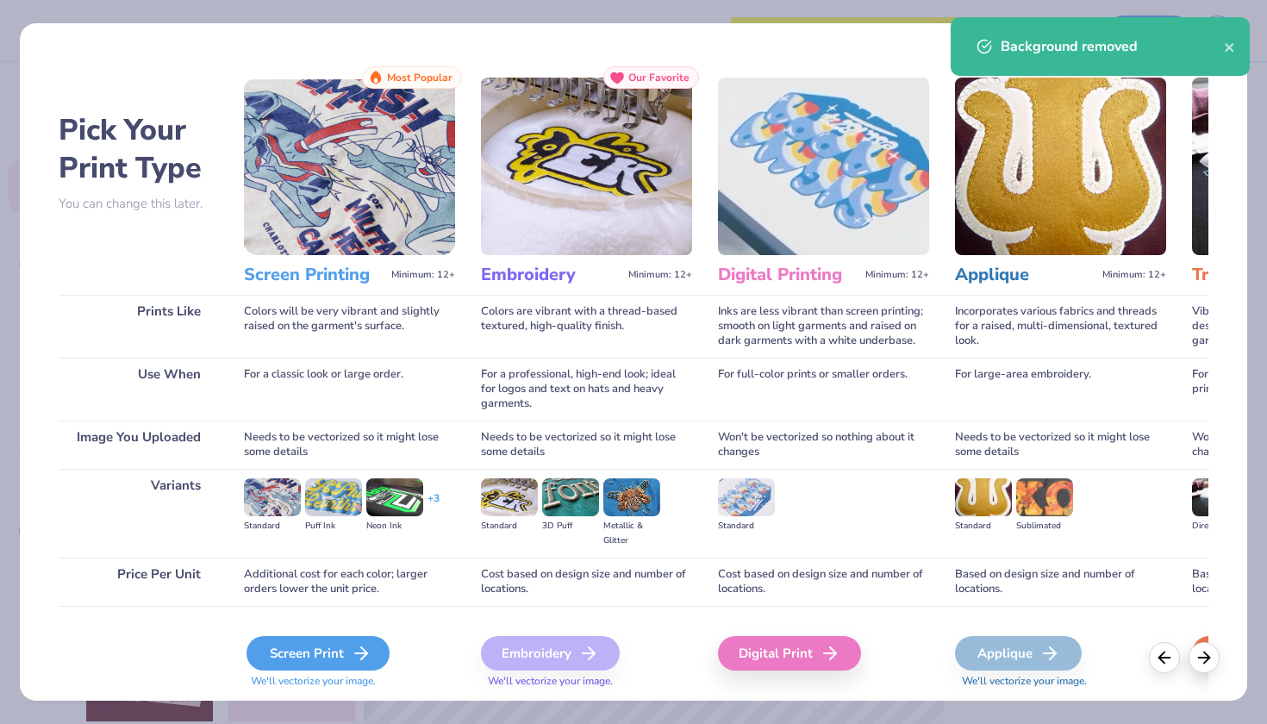
click at [274, 653] on div "Screen Print" at bounding box center [317, 653] width 143 height 34
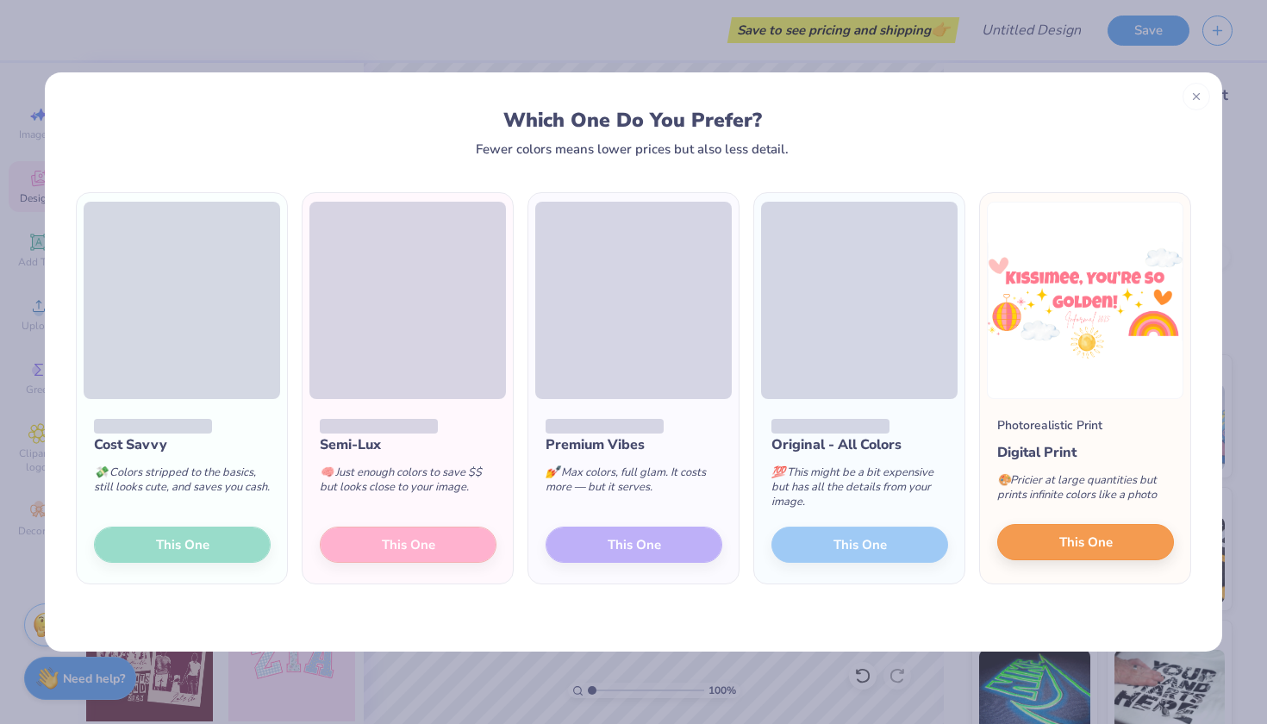
click at [1085, 557] on button "This One" at bounding box center [1085, 542] width 177 height 36
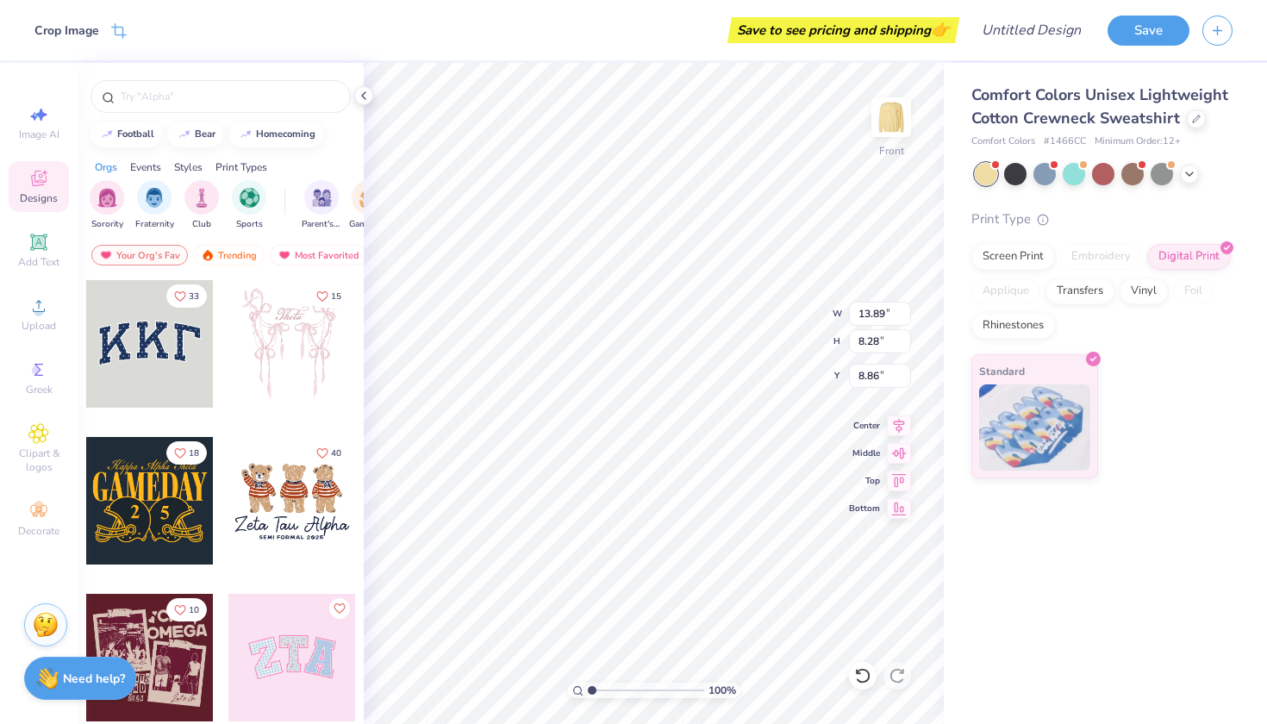
type input "6.05"
type input "4.72"
click at [902, 130] on img at bounding box center [891, 117] width 69 height 69
click at [52, 313] on div "Upload" at bounding box center [39, 314] width 60 height 51
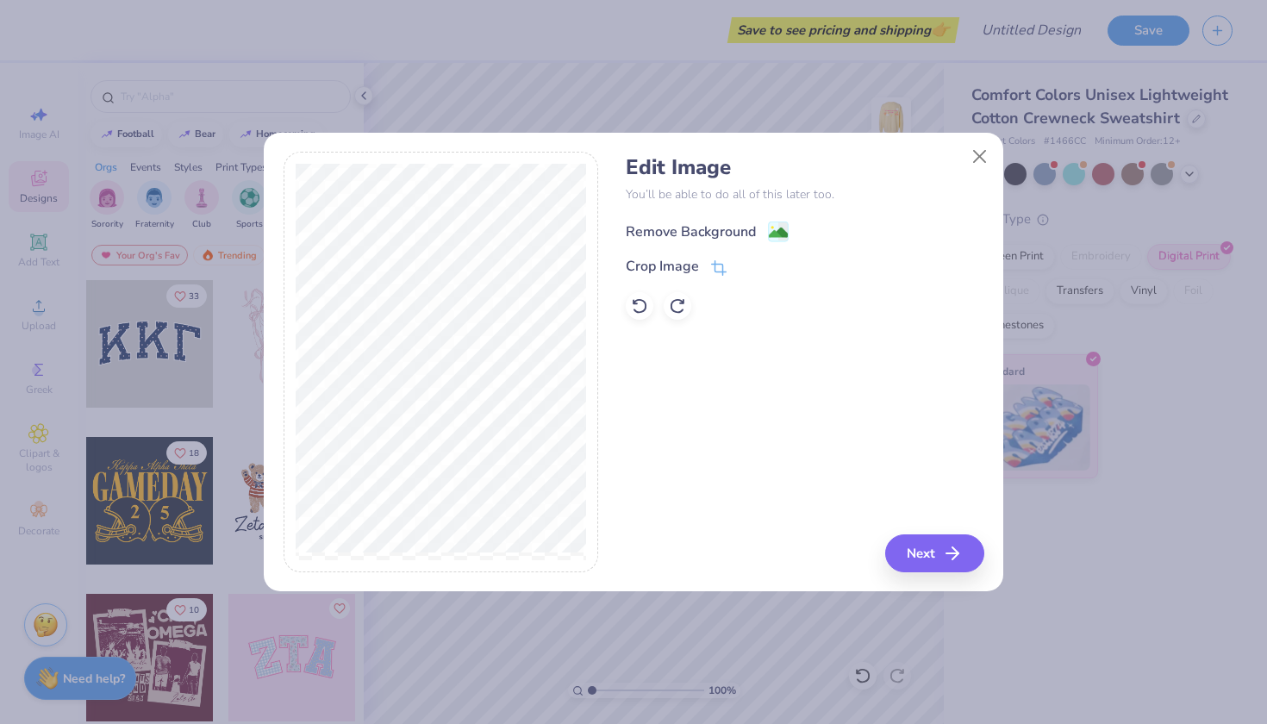
click at [676, 231] on div "Remove Background" at bounding box center [691, 231] width 130 height 21
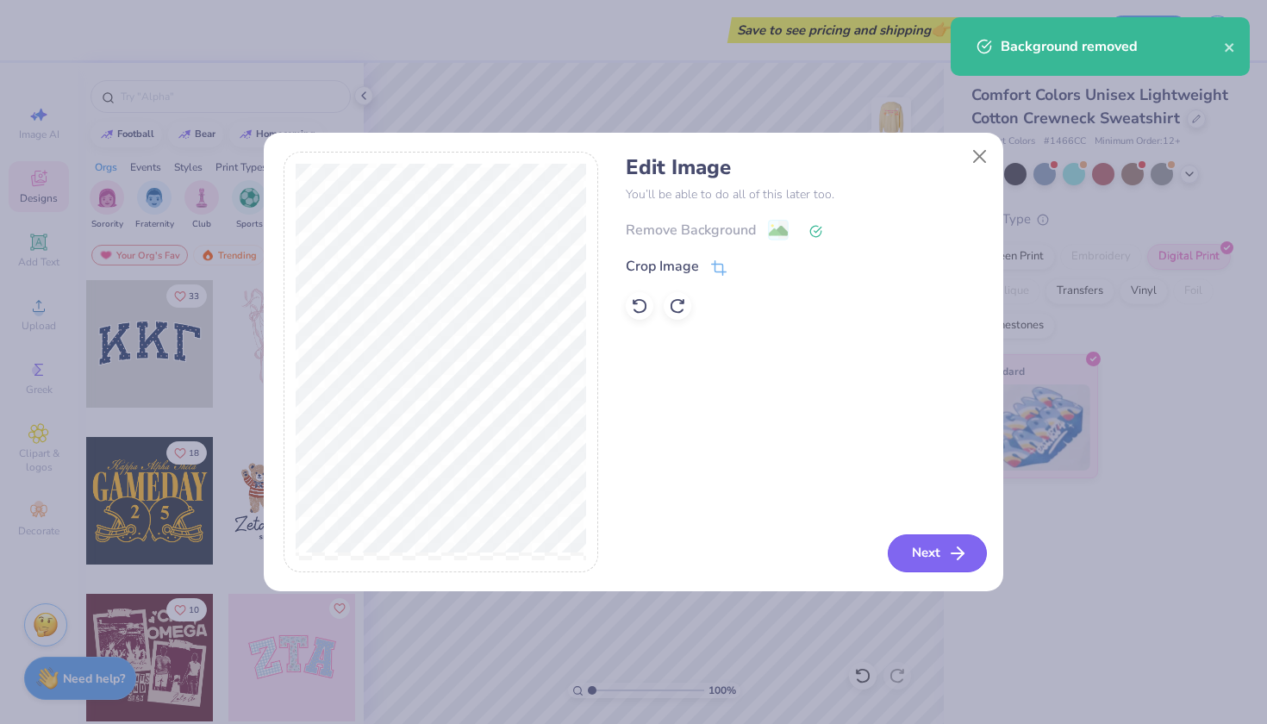
click at [919, 545] on button "Next" at bounding box center [937, 553] width 99 height 38
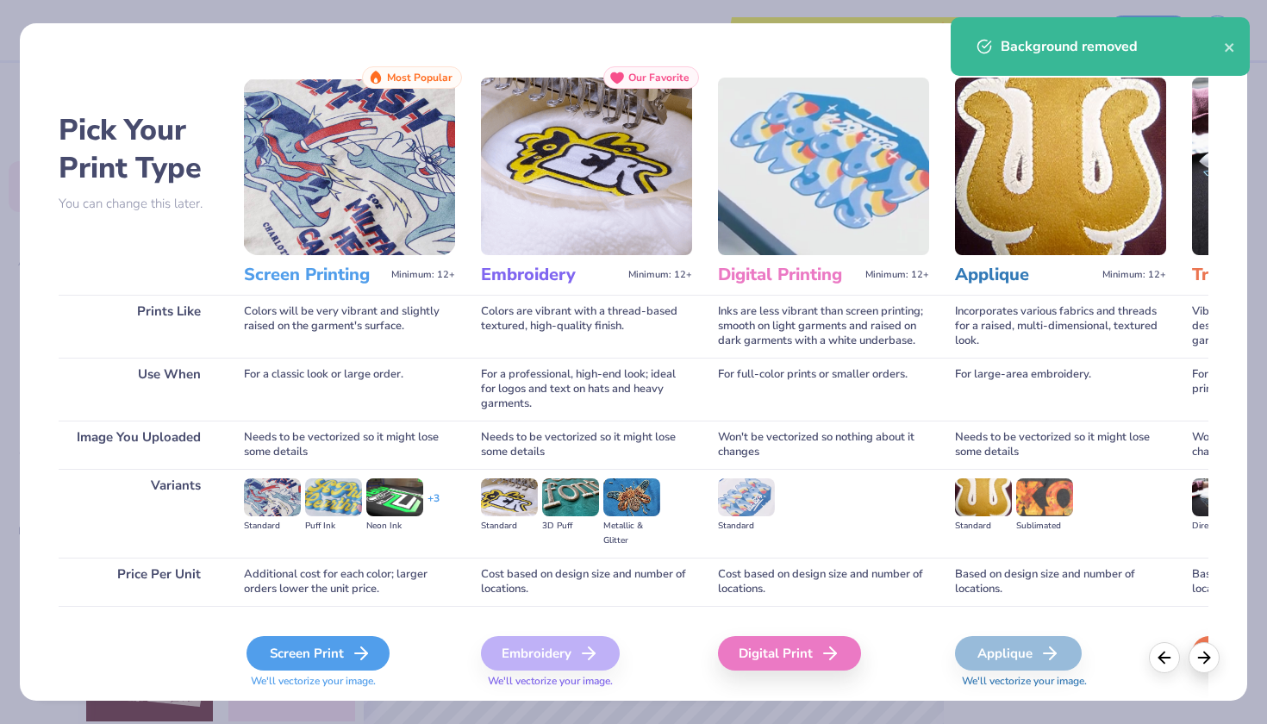
click at [310, 662] on div "Screen Print" at bounding box center [317, 653] width 143 height 34
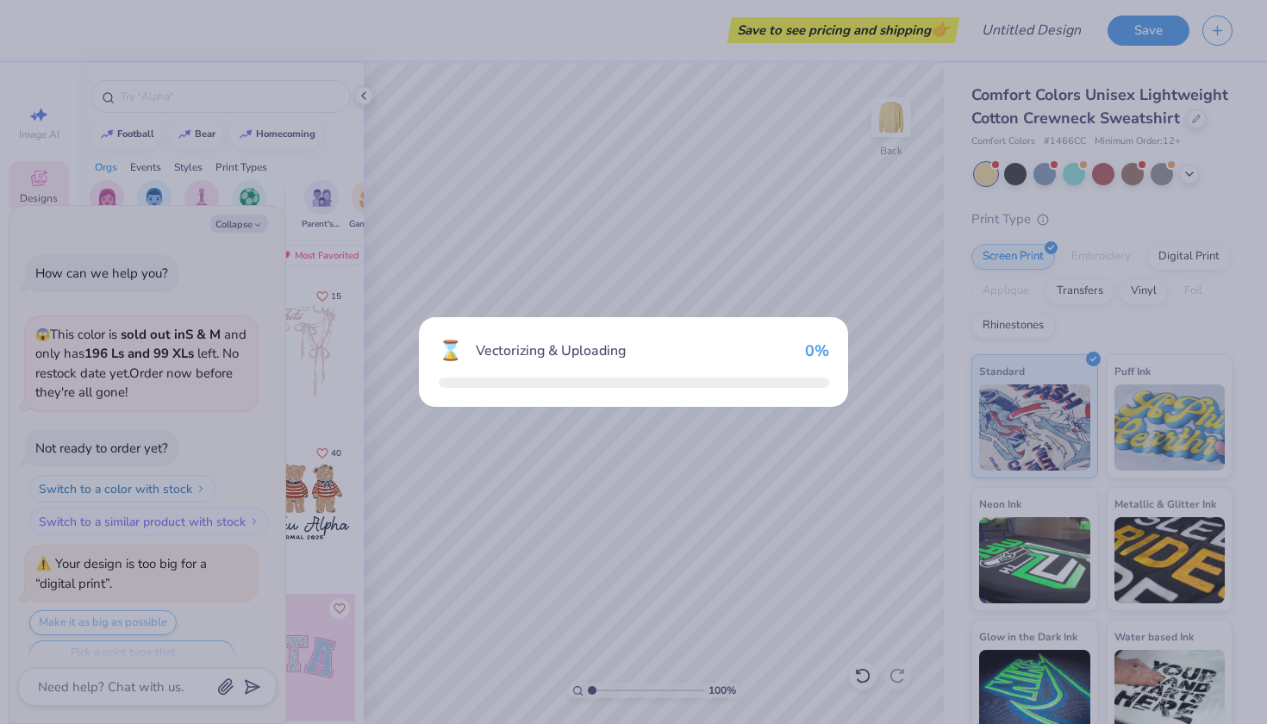
scroll to position [456, 0]
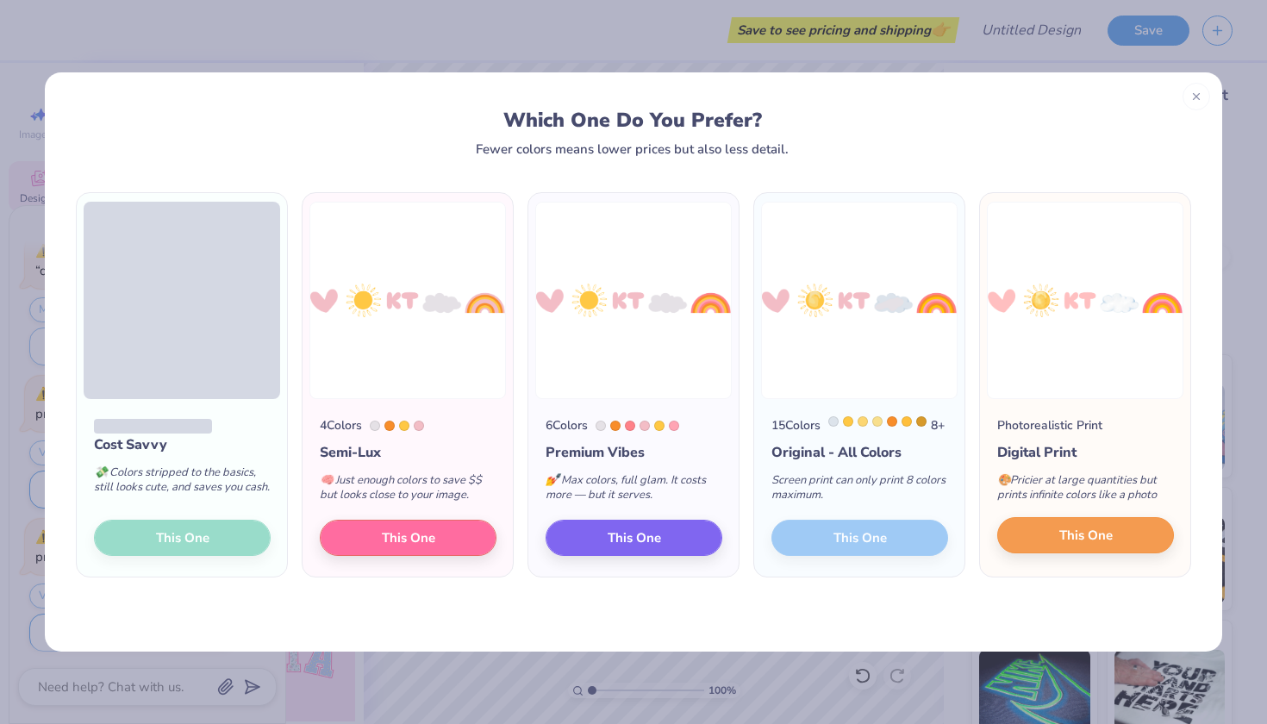
click at [1059, 546] on span "This One" at bounding box center [1085, 536] width 53 height 20
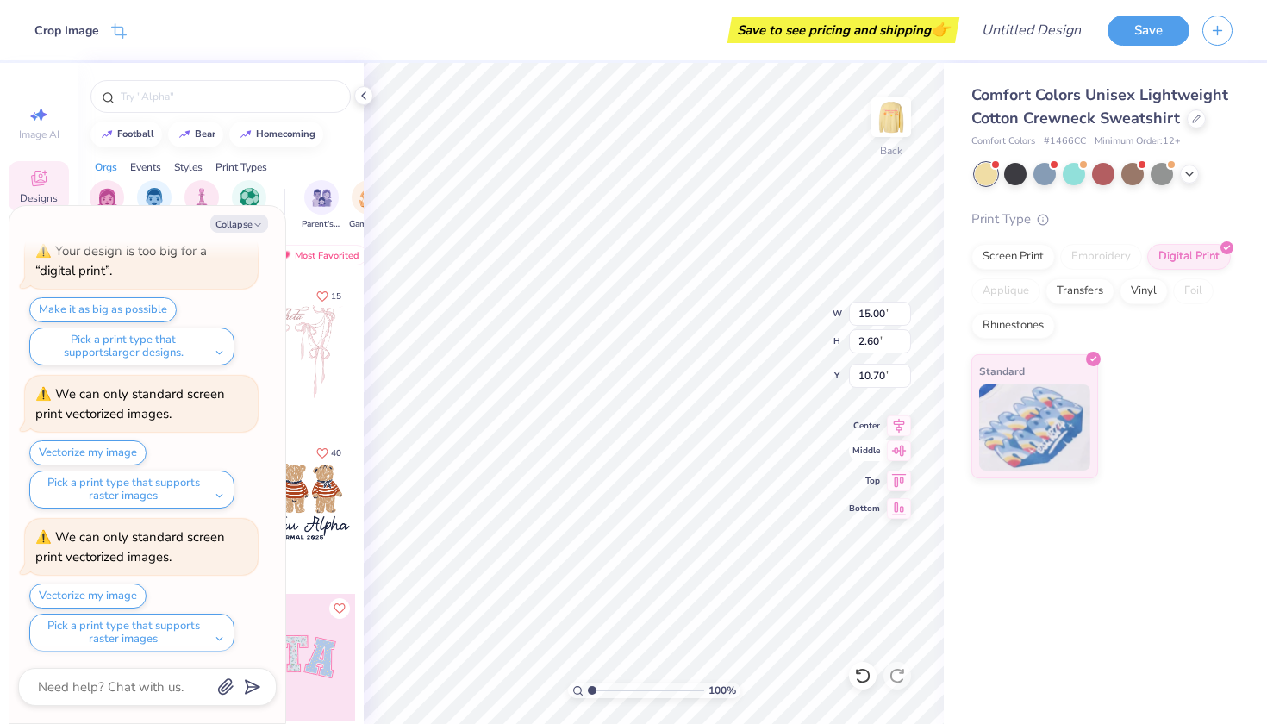
type textarea "x"
type input "4.32"
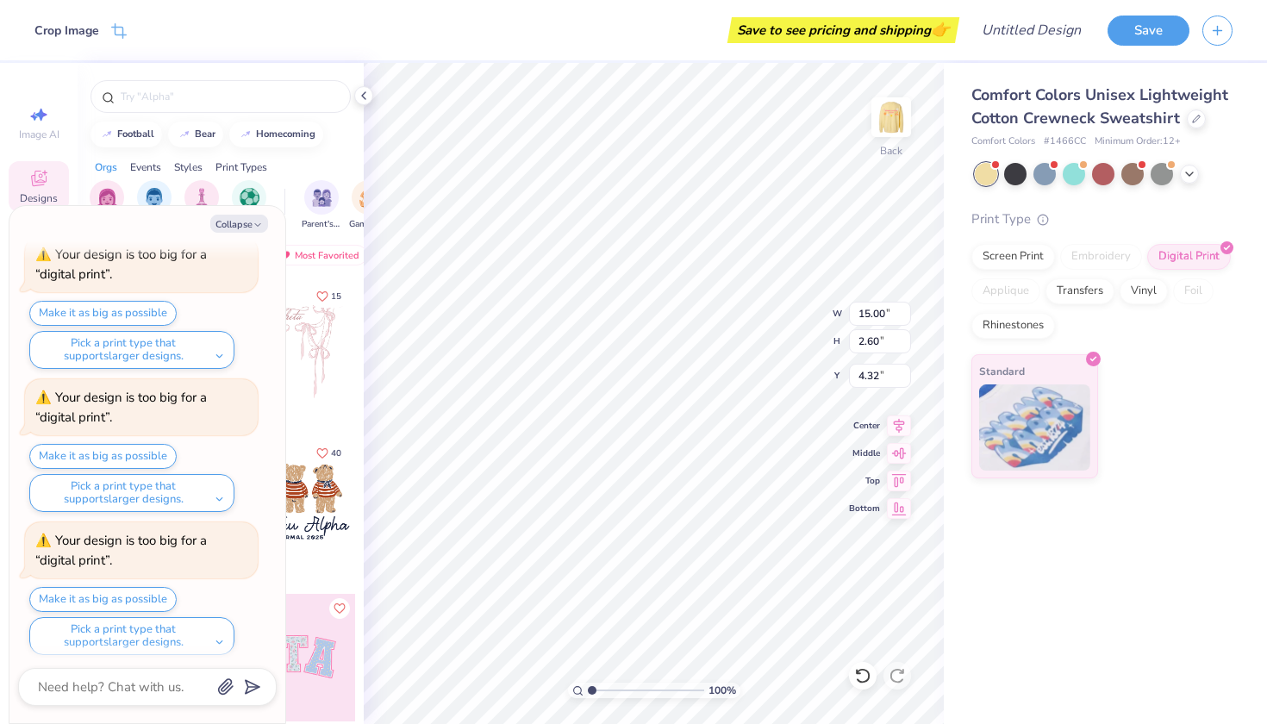
scroll to position [1167, 0]
type textarea "x"
type input "4.70"
type textarea "x"
type input "3.85"
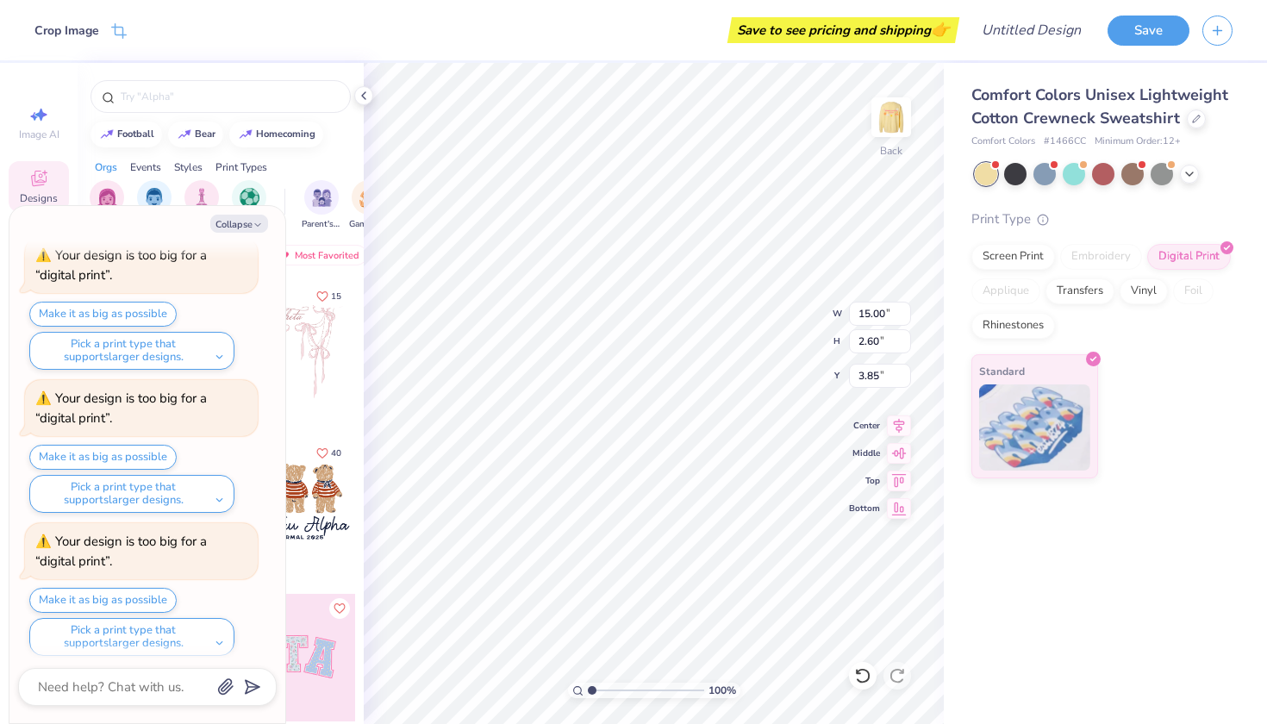
type textarea "x"
type input "4.15"
click at [890, 130] on img at bounding box center [891, 117] width 69 height 69
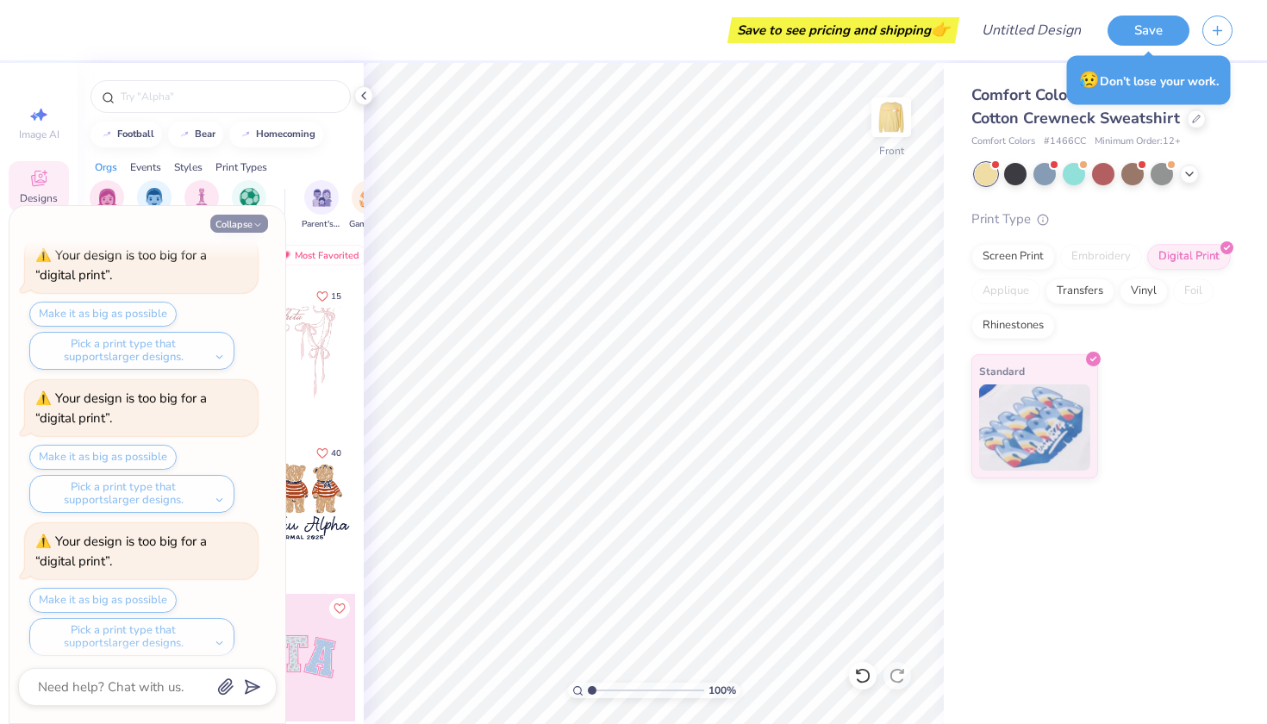
click at [239, 220] on button "Collapse" at bounding box center [239, 224] width 58 height 18
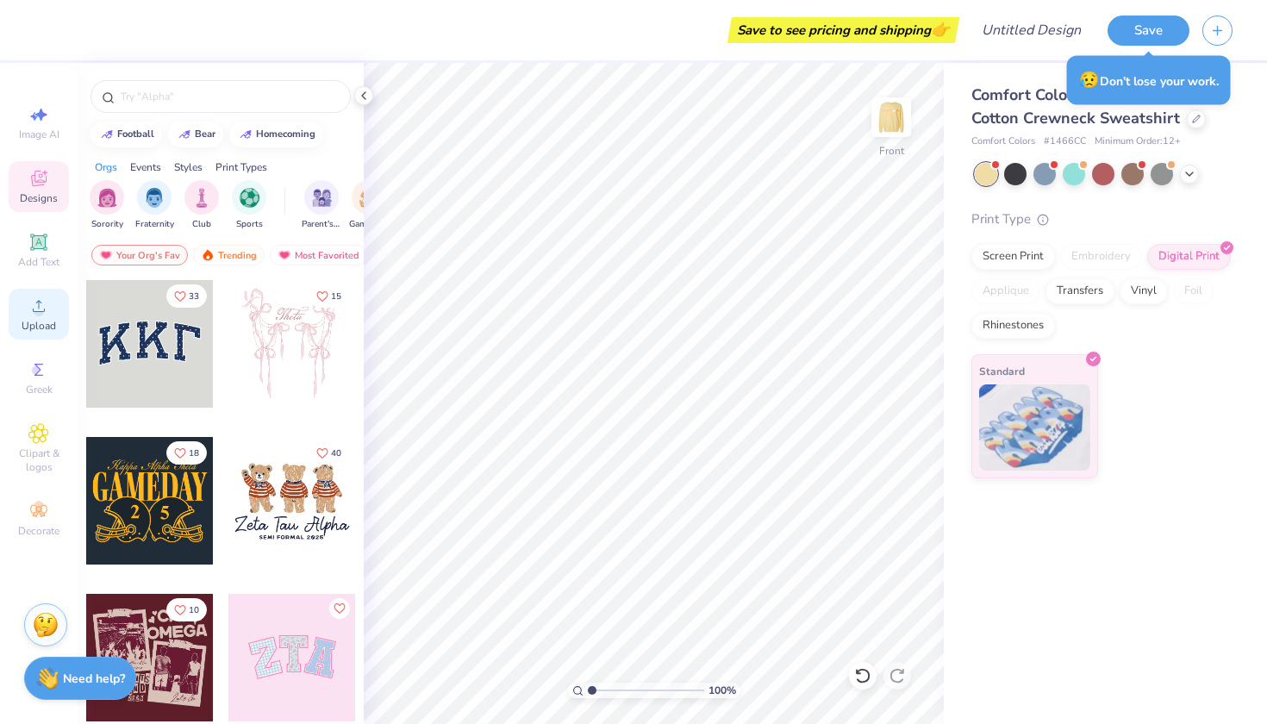
click at [28, 321] on span "Upload" at bounding box center [39, 326] width 34 height 14
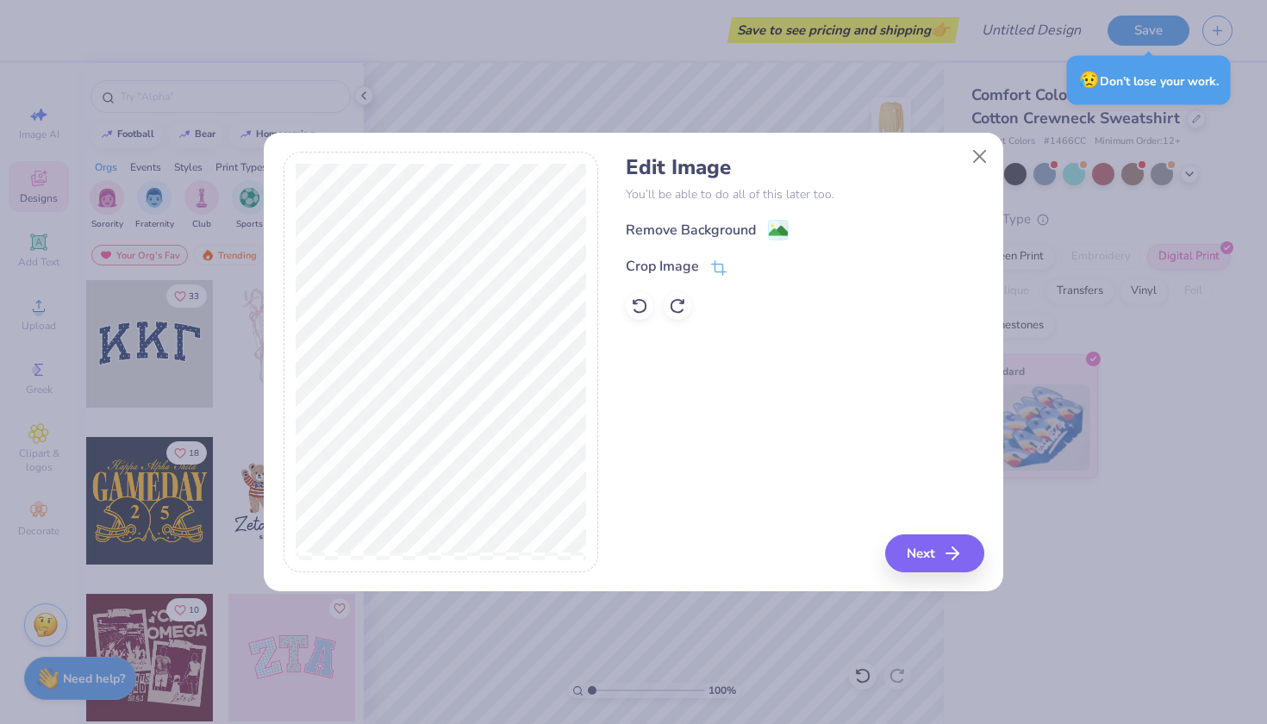
click at [739, 221] on div "Remove Background" at bounding box center [805, 230] width 358 height 22
click at [922, 559] on button "Next" at bounding box center [937, 553] width 99 height 38
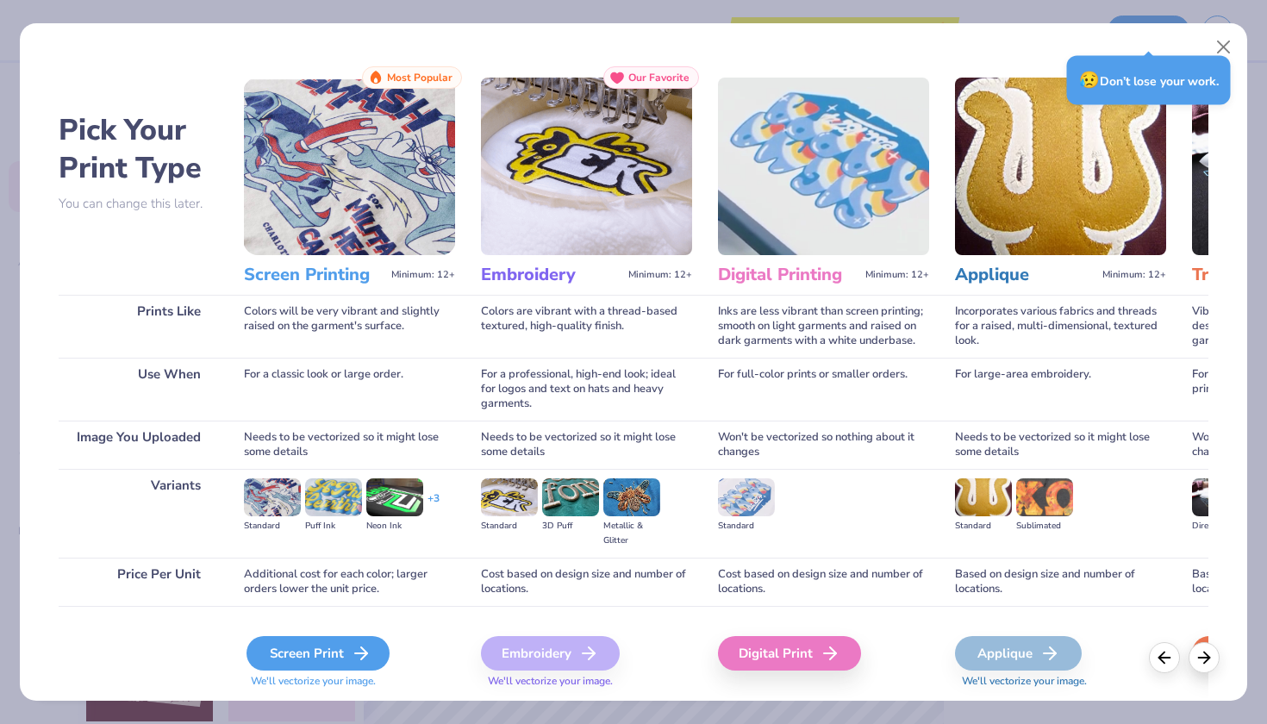
drag, startPoint x: 943, startPoint y: 6, endPoint x: 368, endPoint y: 639, distance: 854.7
click at [368, 639] on div "Screen Print" at bounding box center [317, 653] width 143 height 34
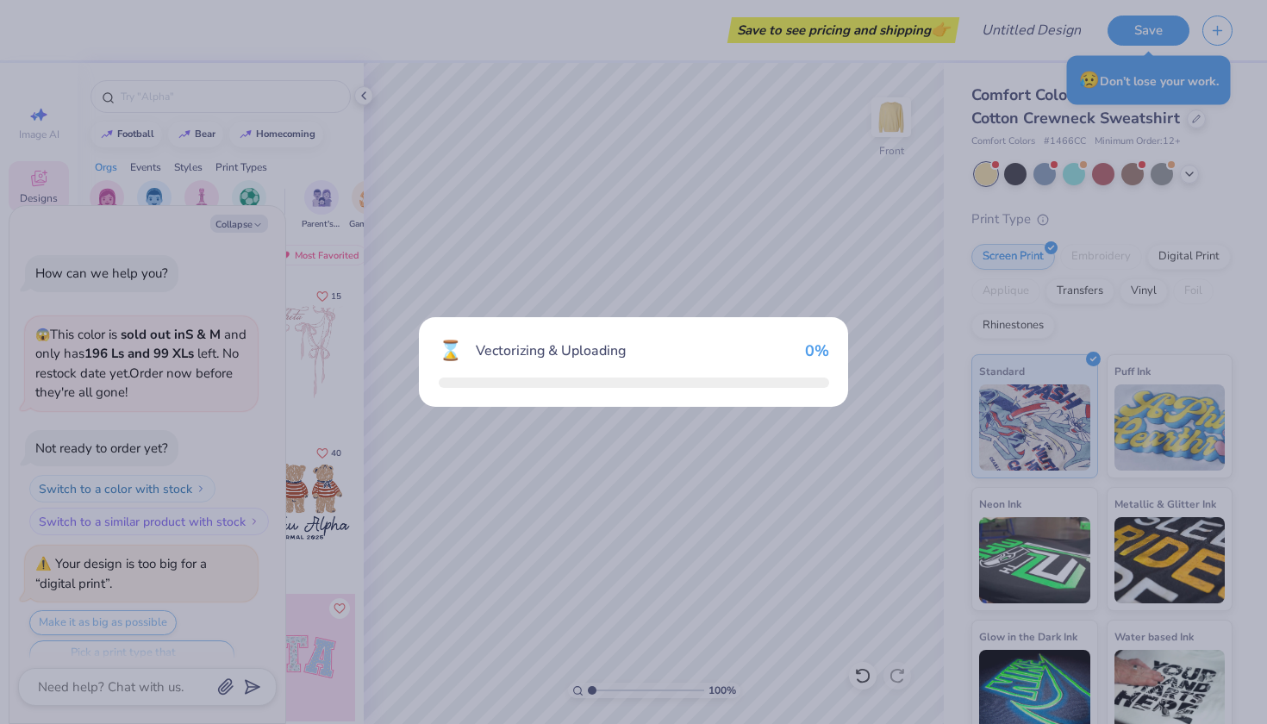
scroll to position [1309, 0]
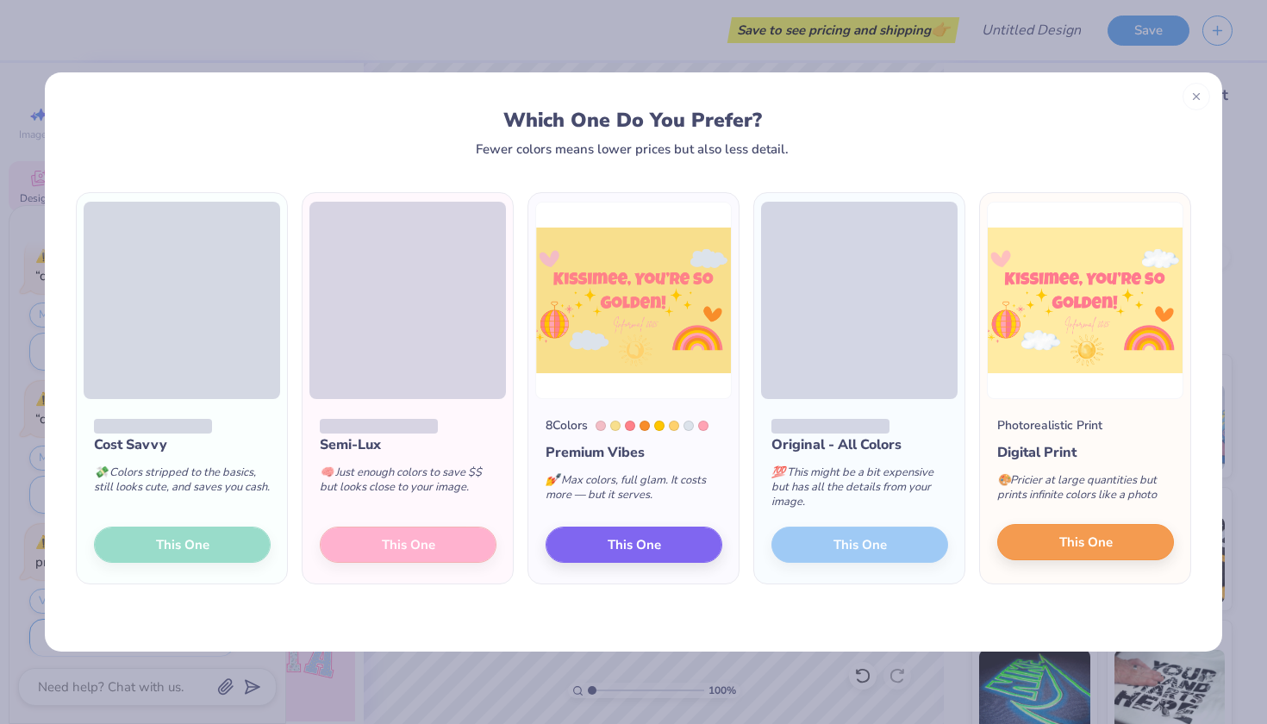
click at [1068, 548] on span "This One" at bounding box center [1085, 543] width 53 height 20
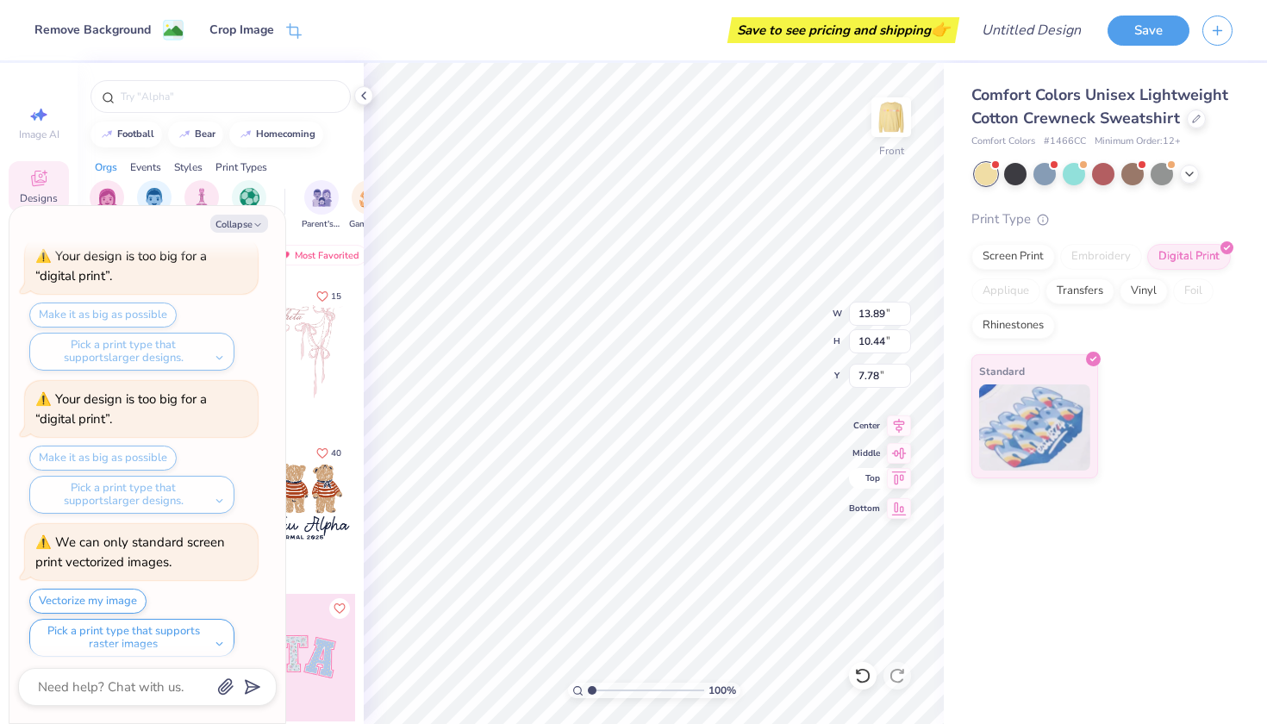
type textarea "x"
type input "4.03"
click at [259, 227] on icon "button" at bounding box center [258, 225] width 10 height 10
type textarea "x"
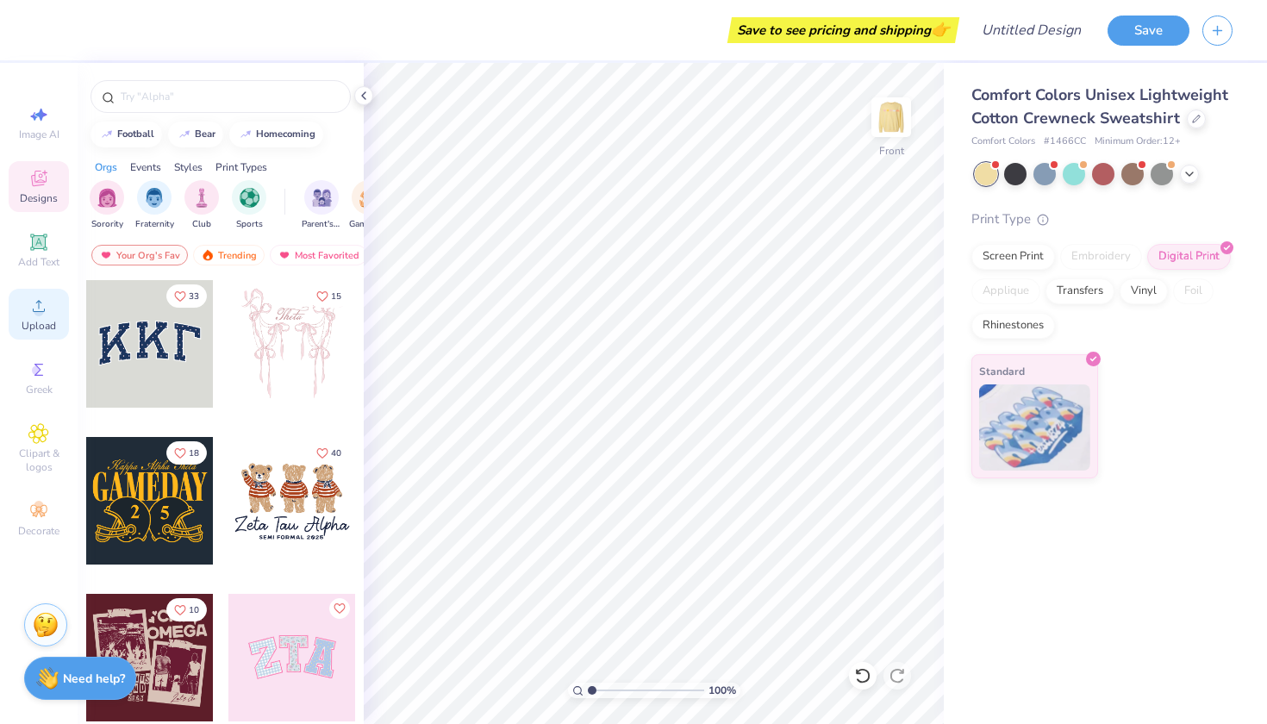
click at [52, 315] on div "Upload" at bounding box center [39, 314] width 60 height 51
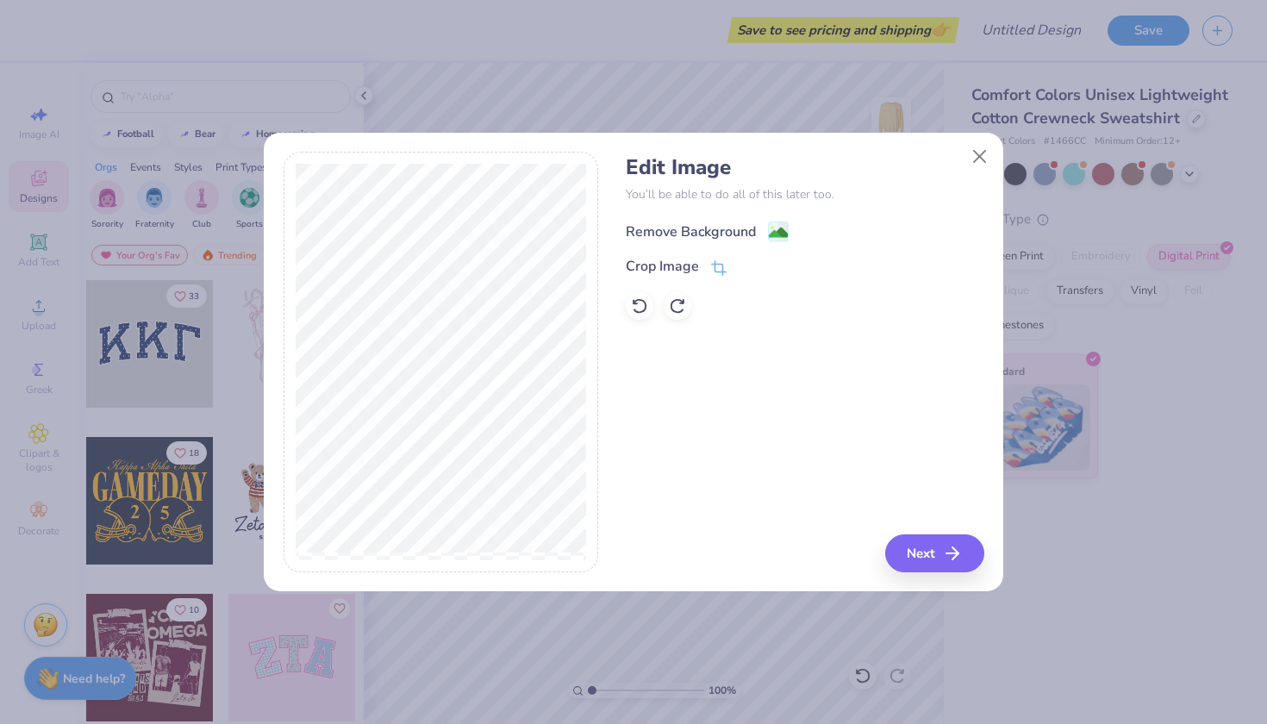
click at [666, 231] on div "Remove Background" at bounding box center [691, 231] width 130 height 21
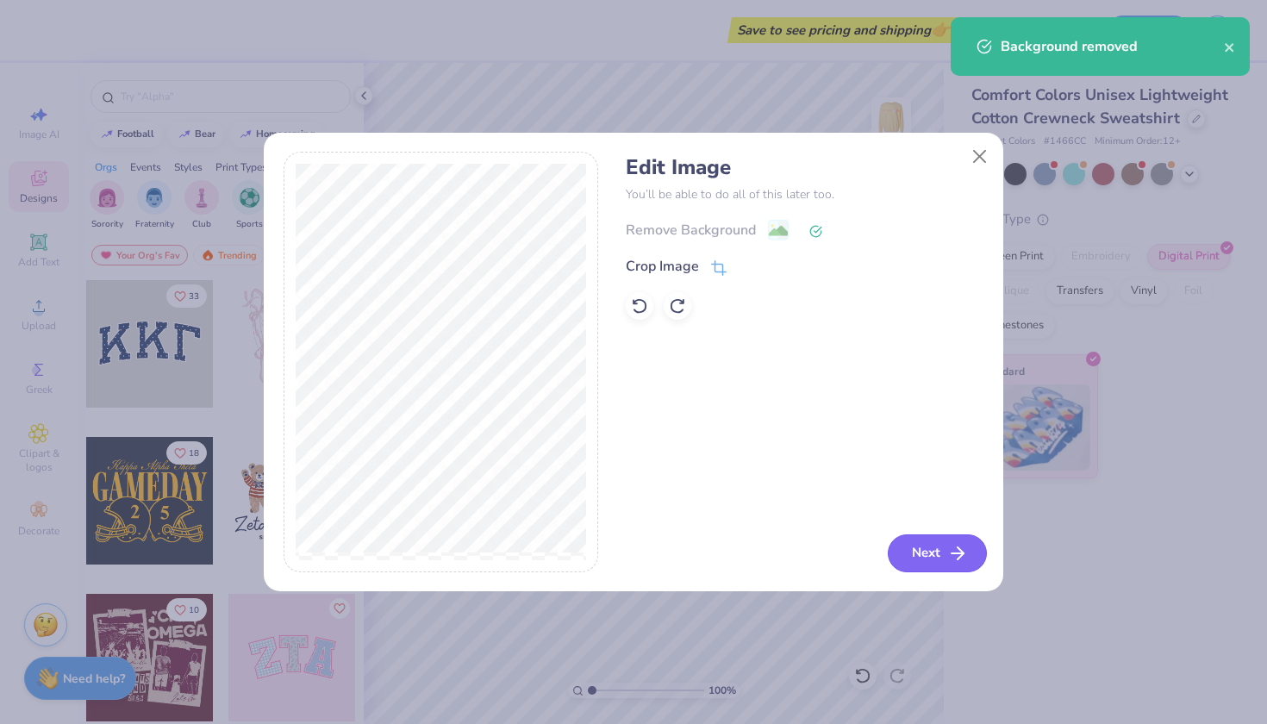
click at [917, 547] on button "Next" at bounding box center [937, 553] width 99 height 38
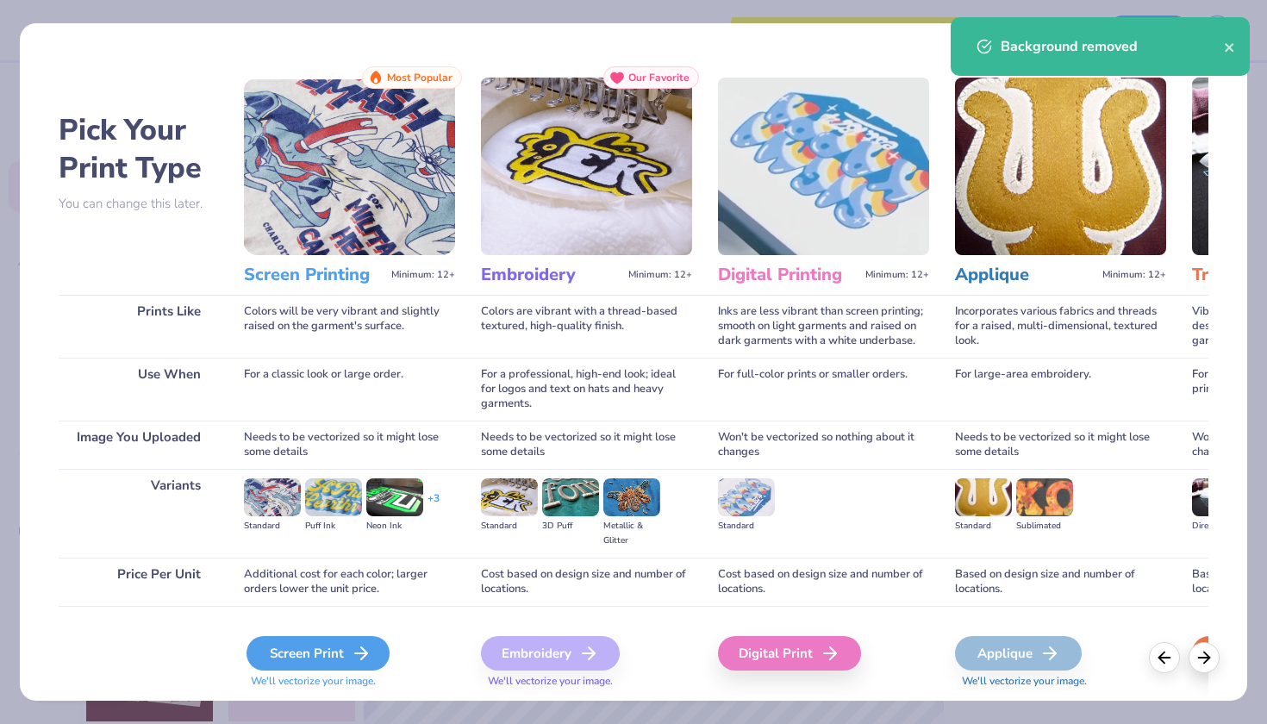
click at [300, 651] on div "Screen Print" at bounding box center [317, 653] width 143 height 34
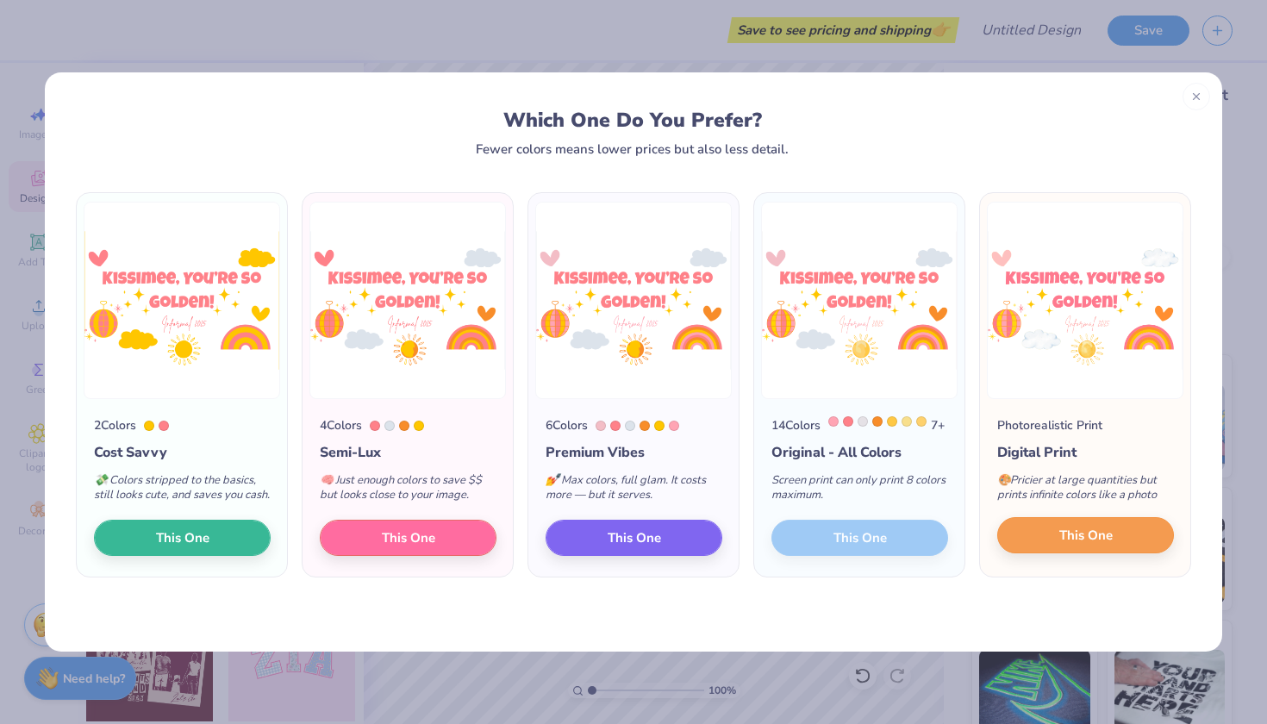
click at [1112, 546] on span "This One" at bounding box center [1085, 536] width 53 height 20
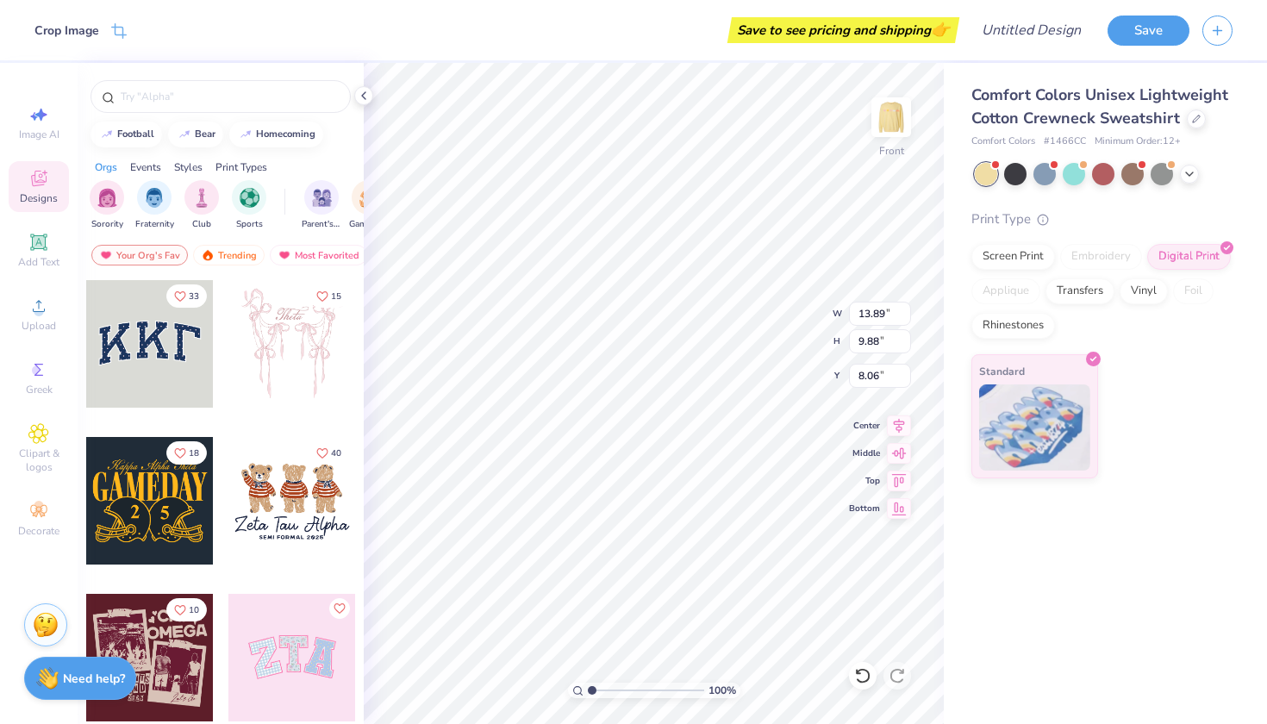
type input "3.12"
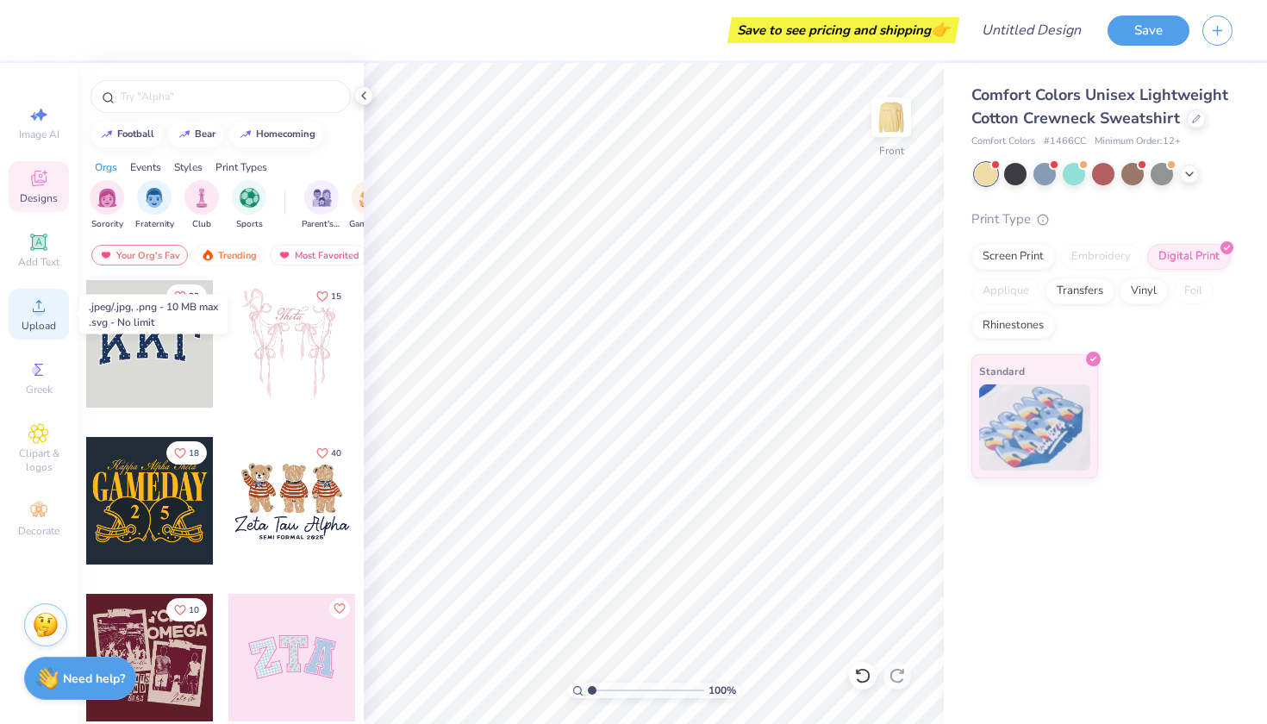
click at [32, 313] on icon at bounding box center [38, 306] width 21 height 21
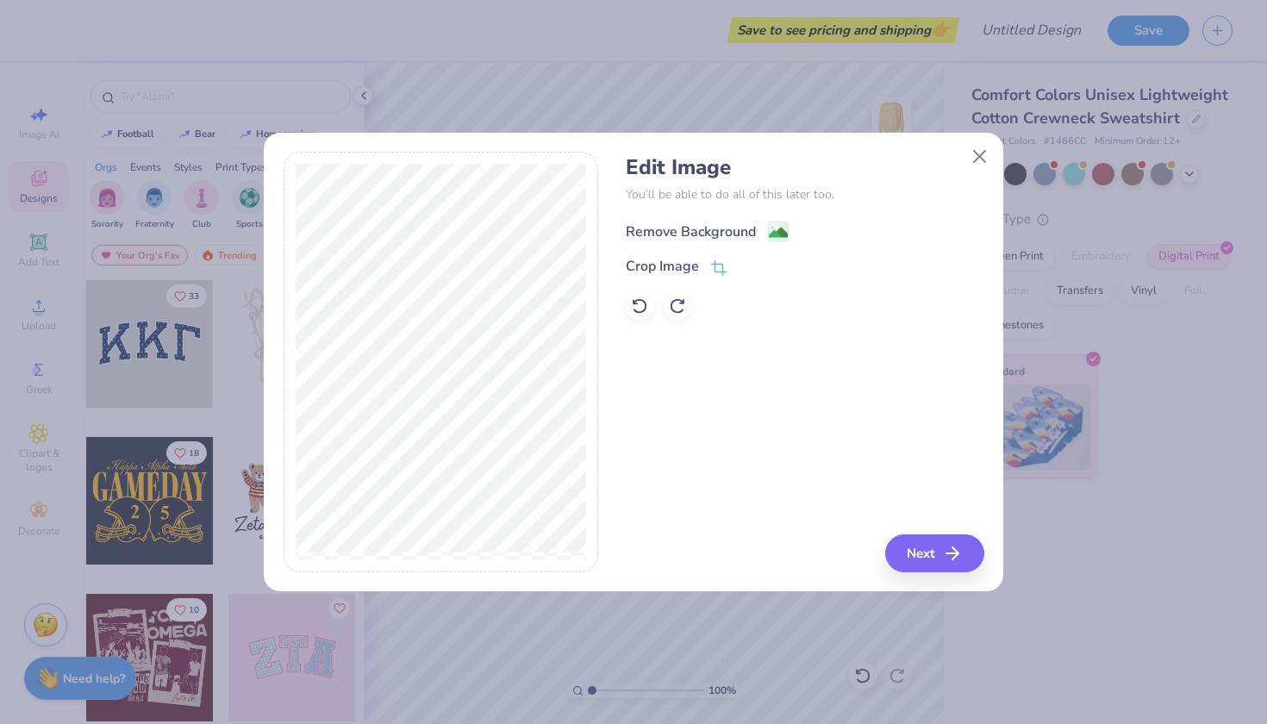
click at [674, 229] on div "Remove Background" at bounding box center [691, 231] width 130 height 21
click at [904, 547] on button "Next" at bounding box center [937, 553] width 99 height 38
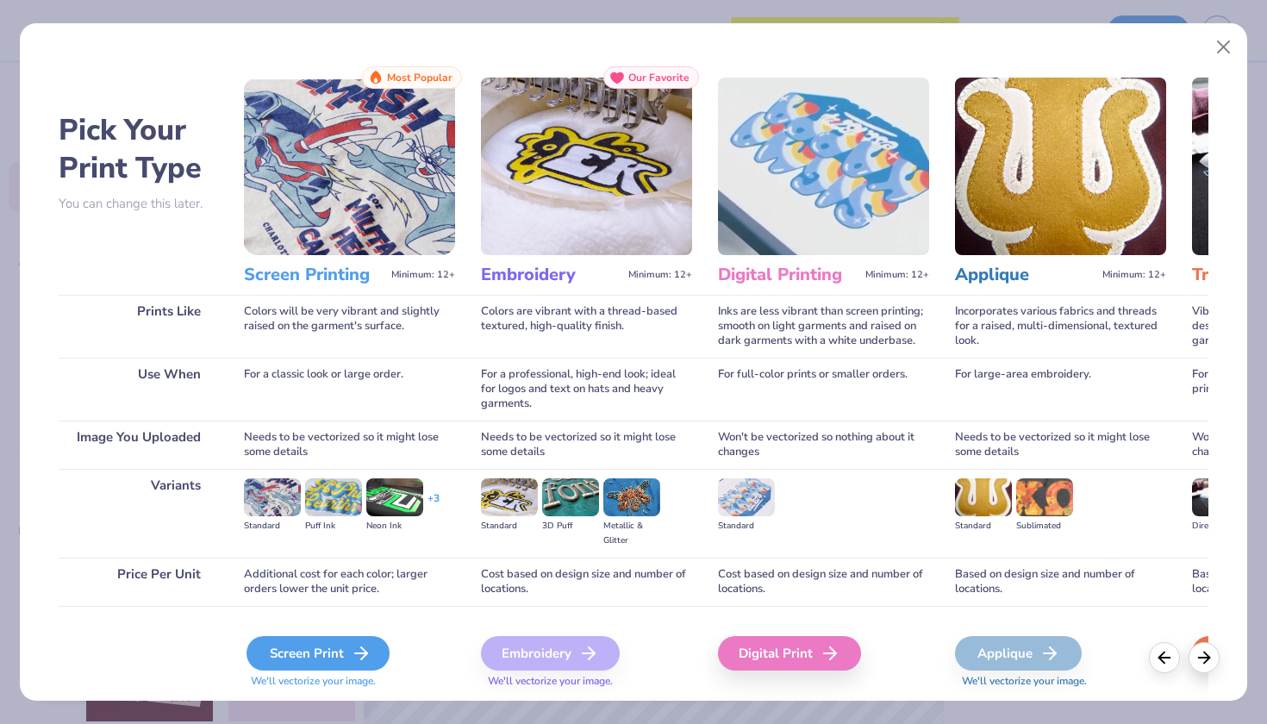
click at [334, 645] on div "Screen Print" at bounding box center [317, 653] width 143 height 34
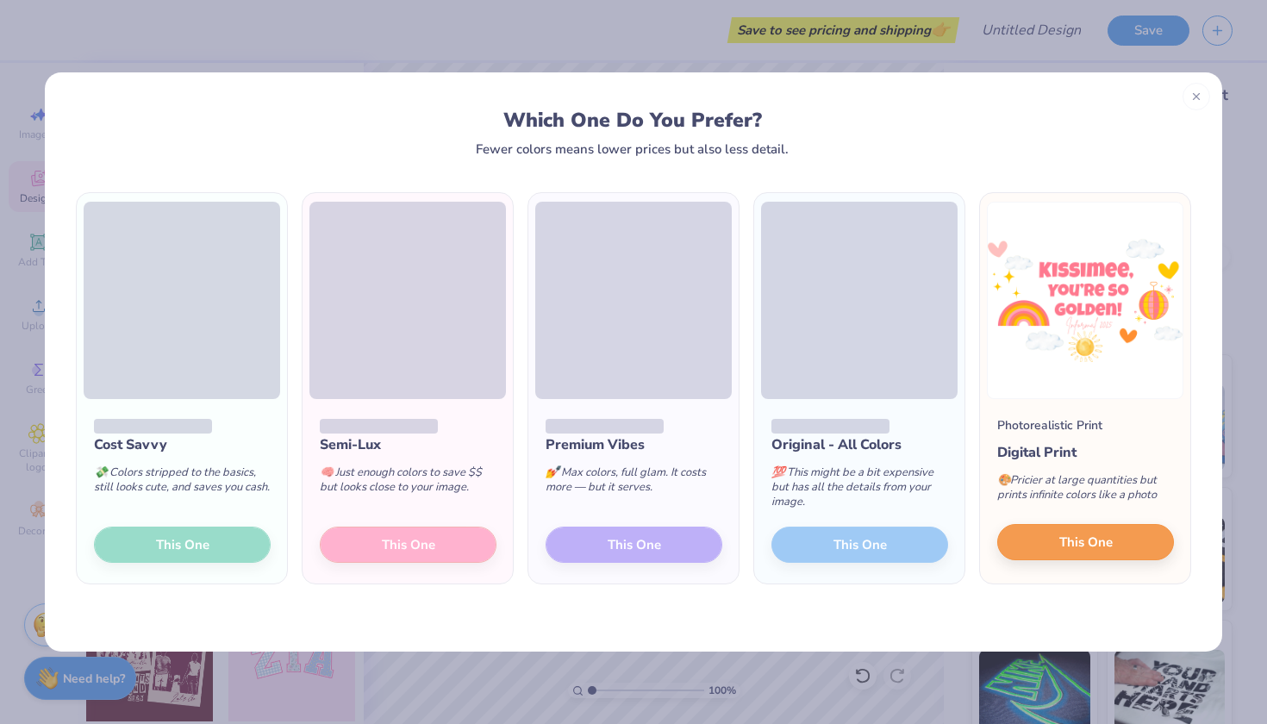
click at [1063, 548] on span "This One" at bounding box center [1085, 543] width 53 height 20
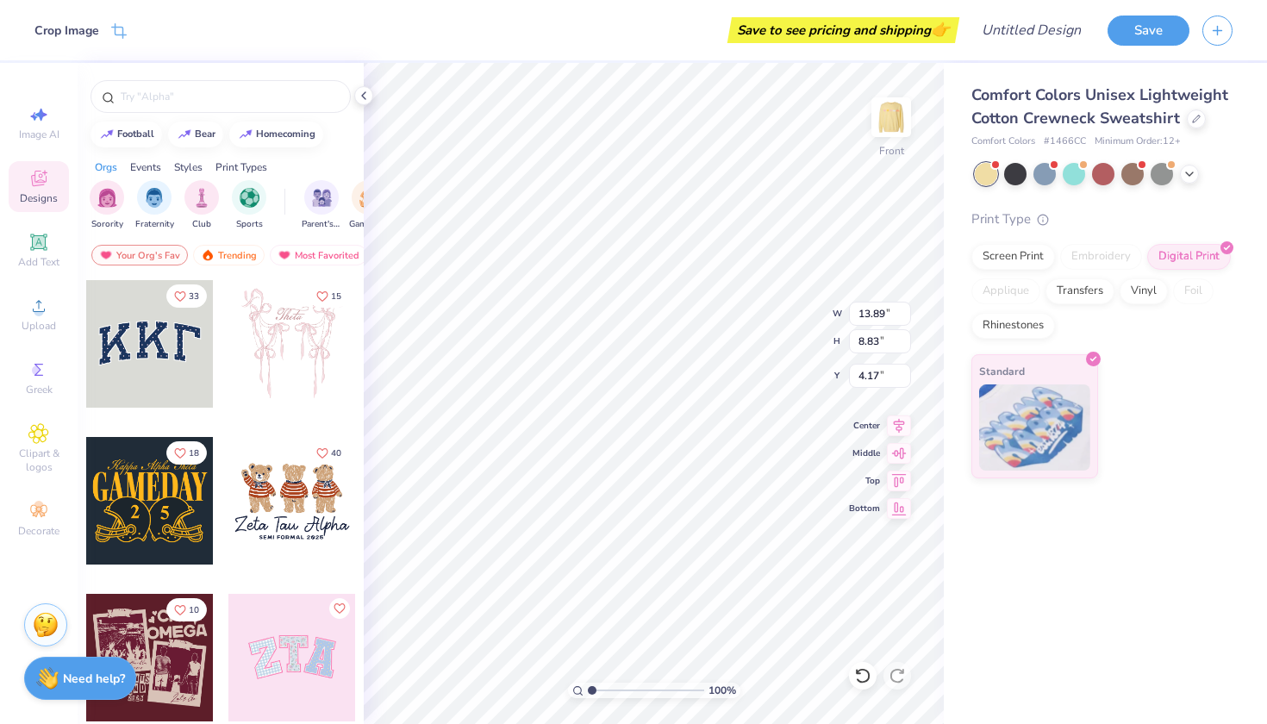
type input "3.00"
click at [4, 318] on div "Image AI Designs Add Text Upload Greek Clipart & logos Decorate" at bounding box center [39, 393] width 78 height 661
click at [42, 321] on span "Upload" at bounding box center [39, 326] width 34 height 14
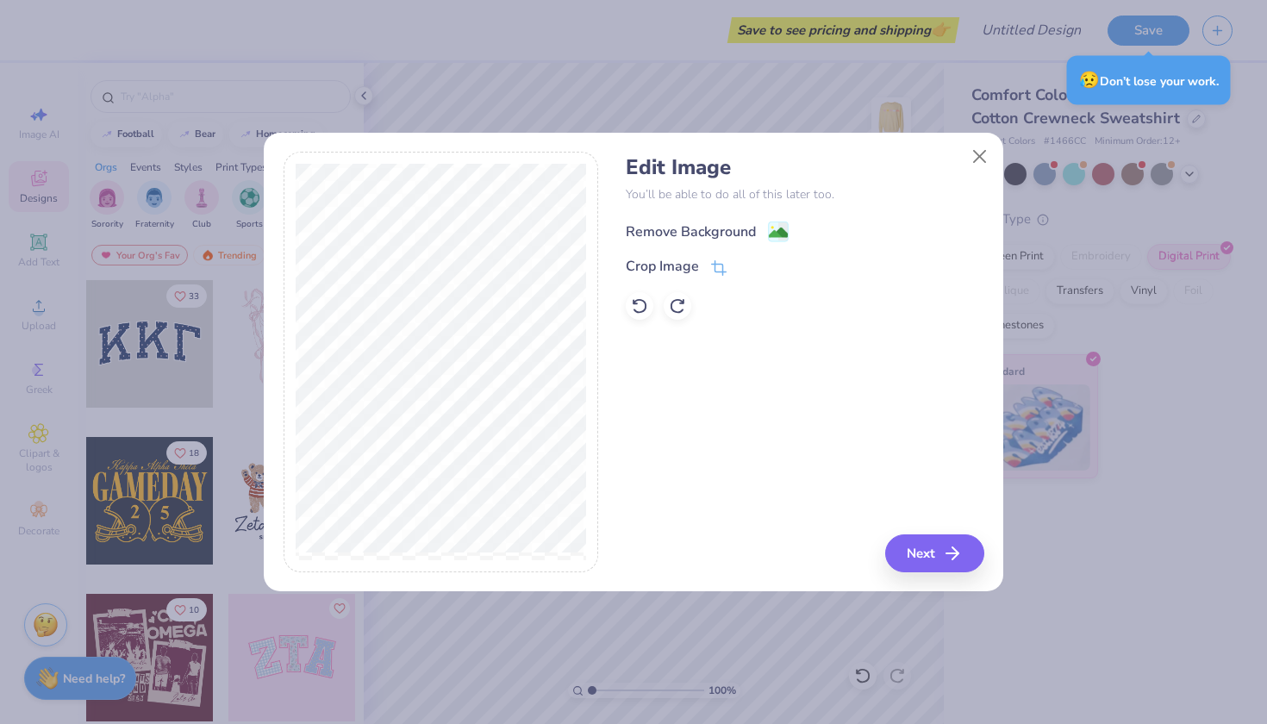
click at [670, 228] on div "Remove Background" at bounding box center [691, 231] width 130 height 21
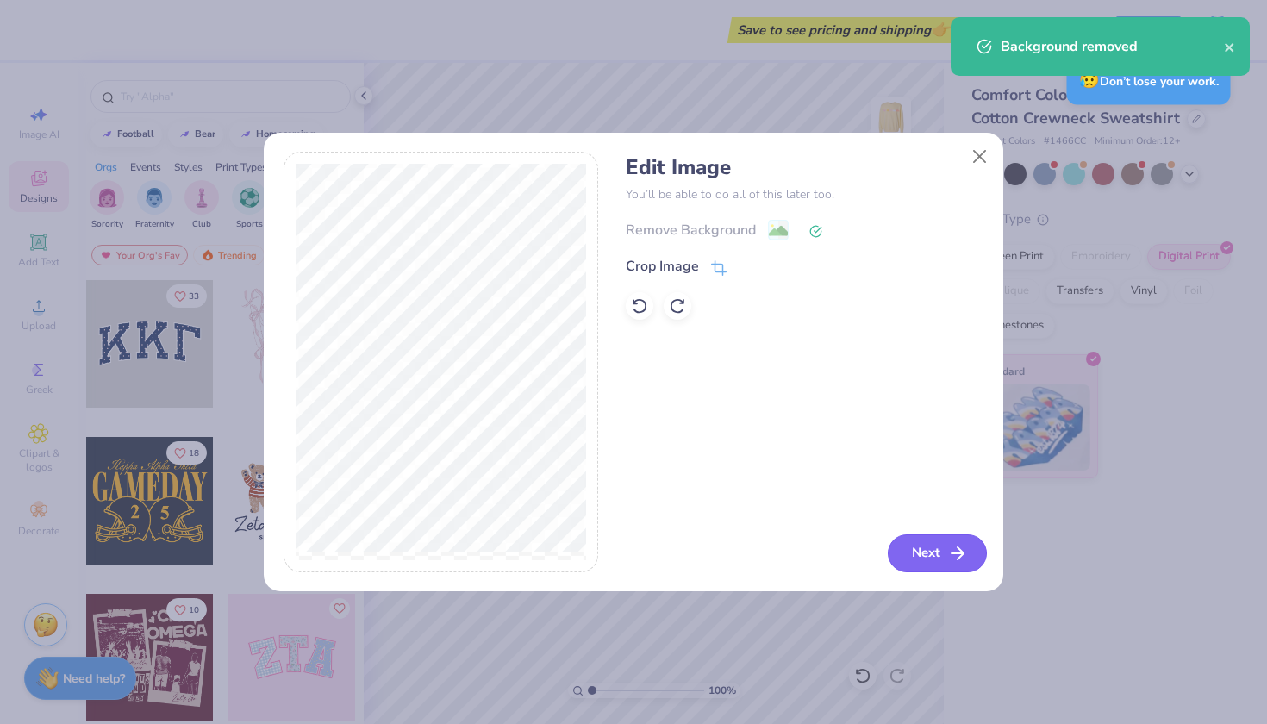
click at [913, 560] on button "Next" at bounding box center [937, 553] width 99 height 38
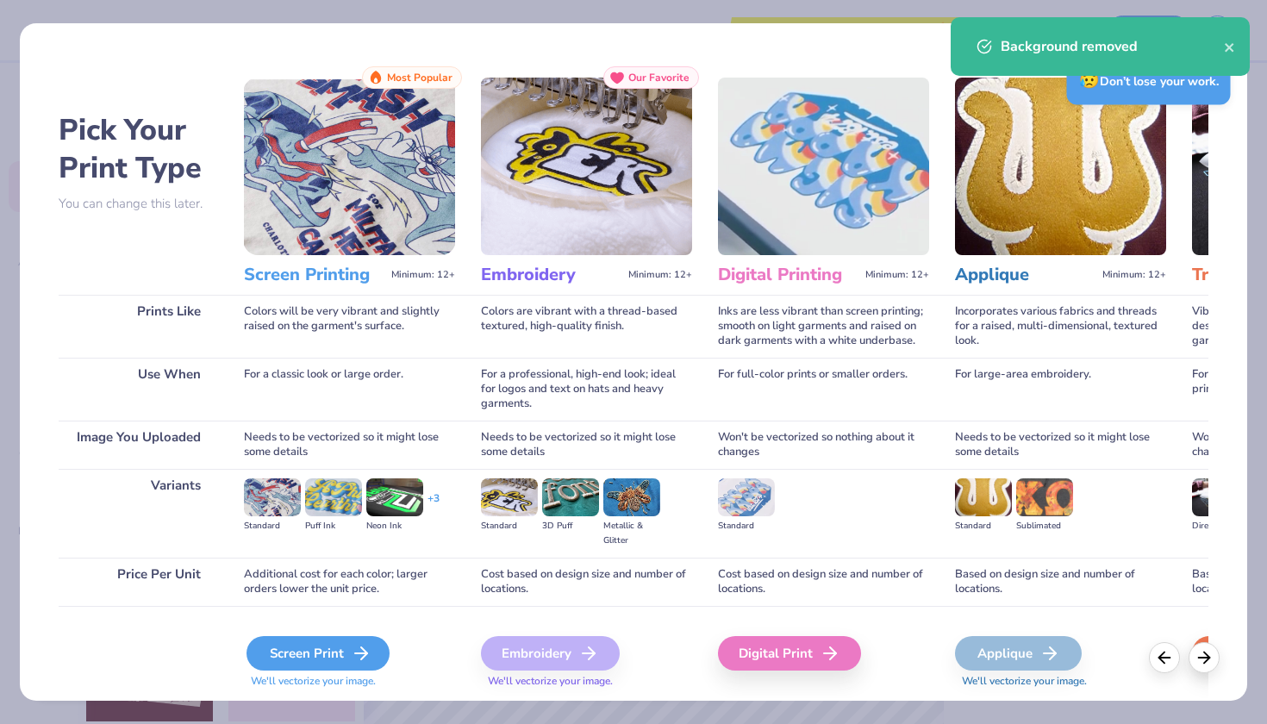
click at [355, 641] on div "Screen Print" at bounding box center [317, 653] width 143 height 34
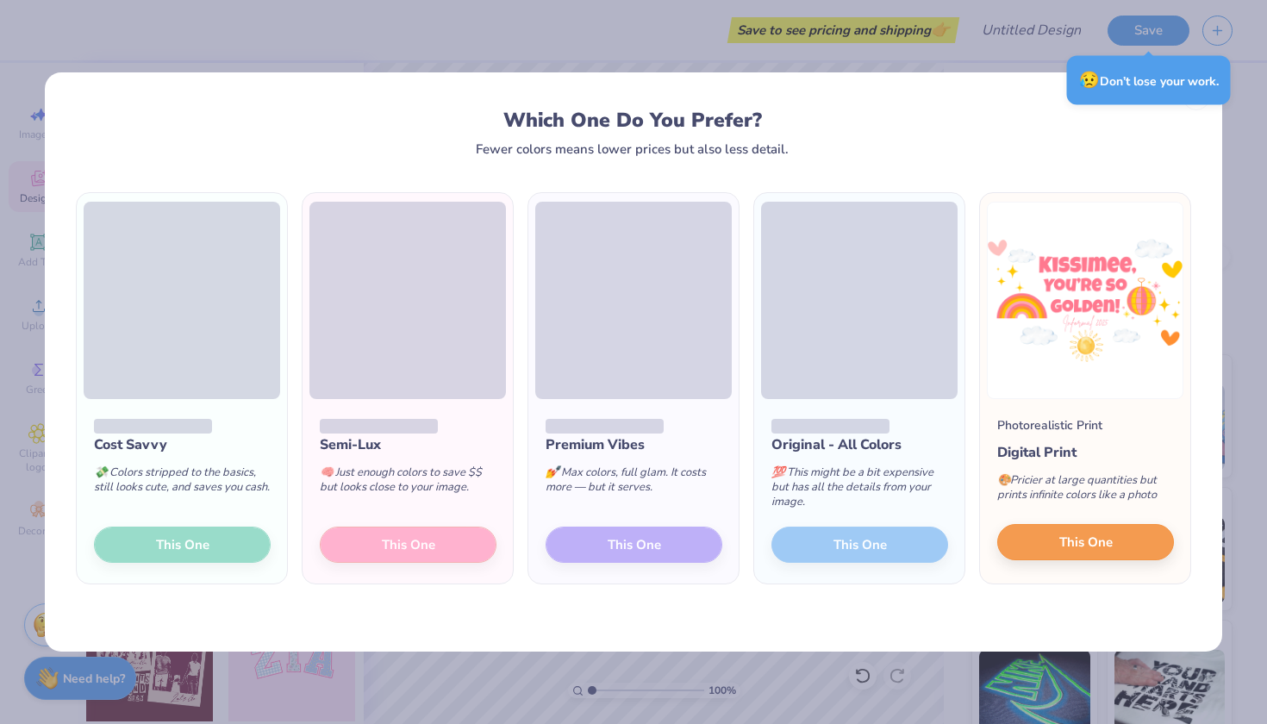
click at [1069, 538] on span "This One" at bounding box center [1085, 543] width 53 height 20
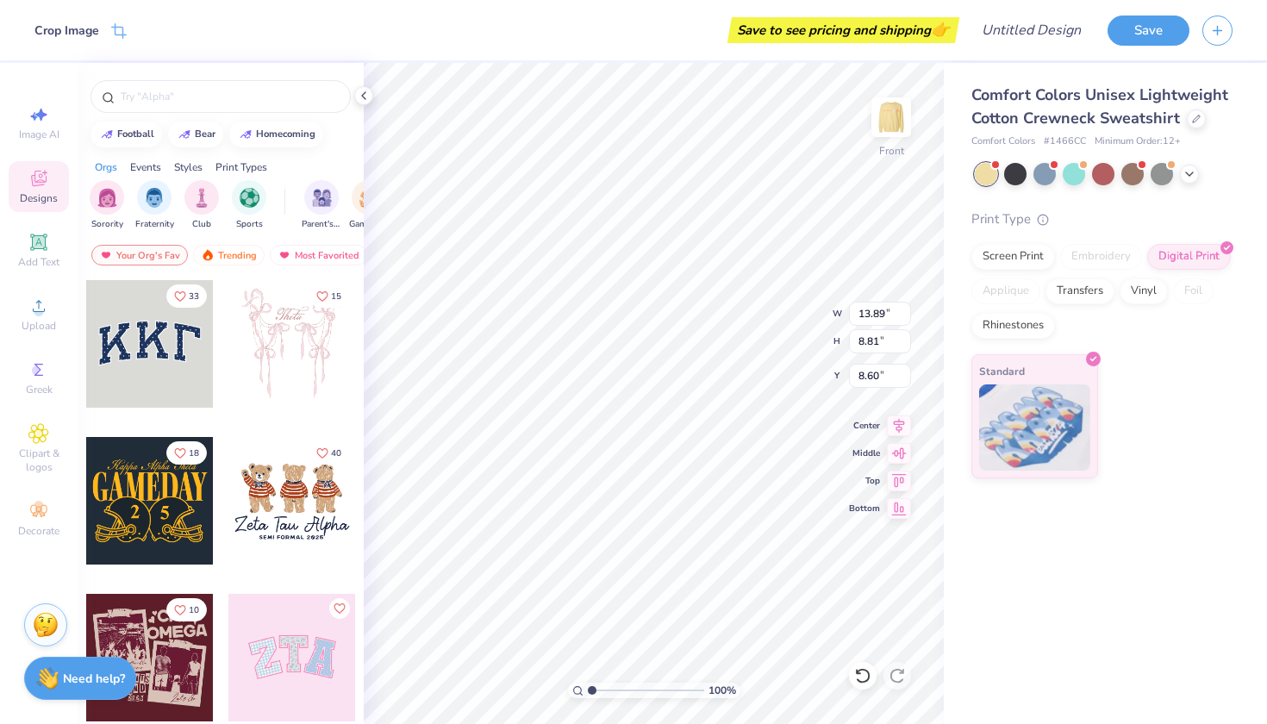
type input "3.00"
type input "4.19"
click at [36, 318] on div "Upload" at bounding box center [39, 314] width 60 height 51
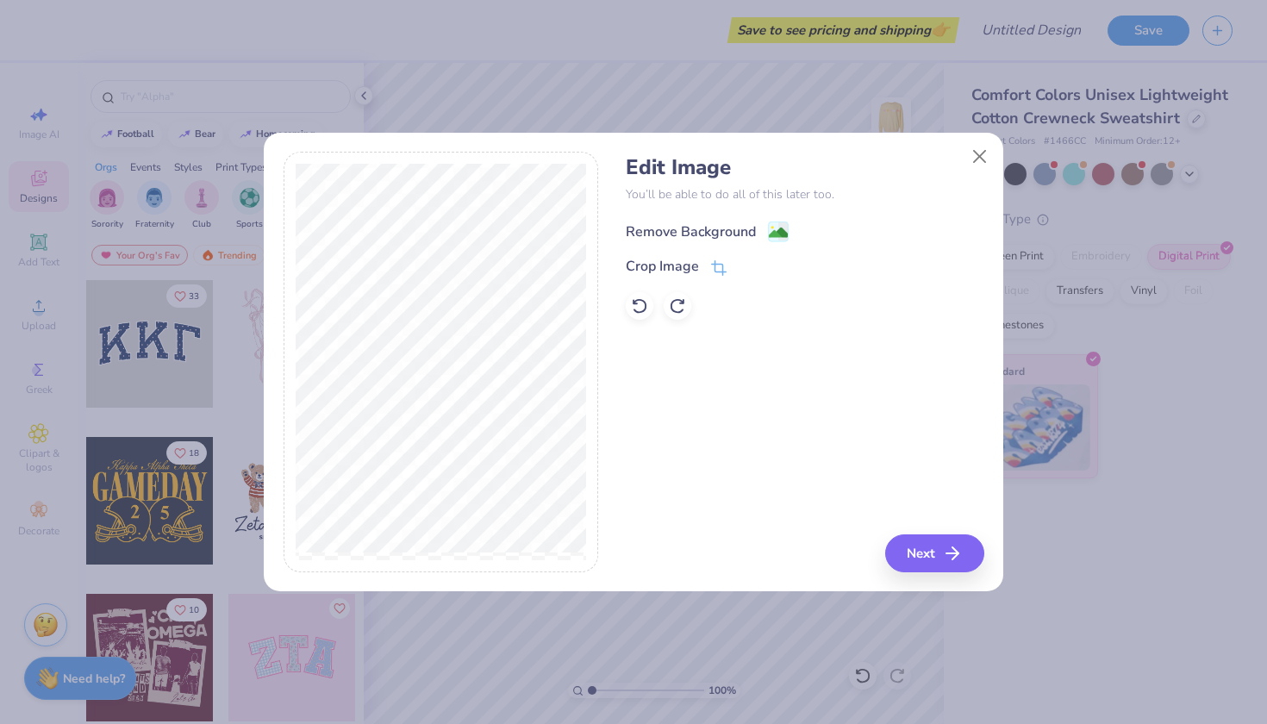
click at [664, 228] on div "Remove Background" at bounding box center [691, 231] width 130 height 21
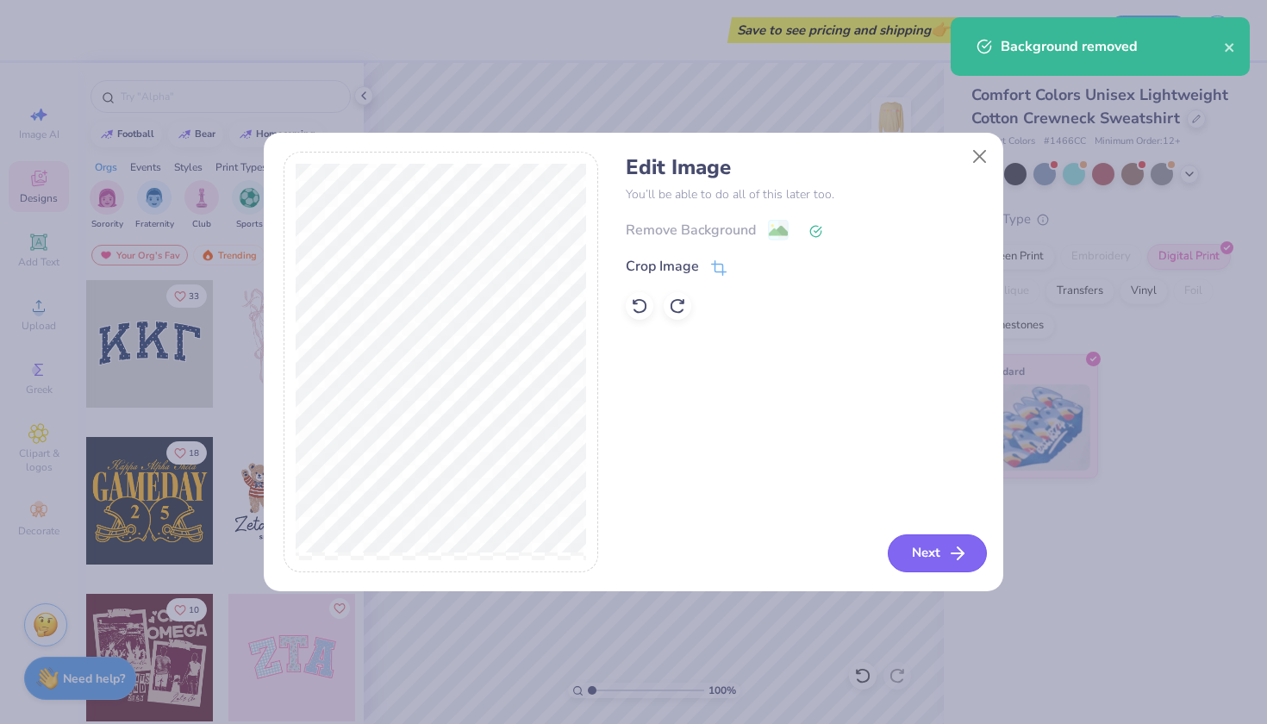
click at [930, 540] on button "Next" at bounding box center [937, 553] width 99 height 38
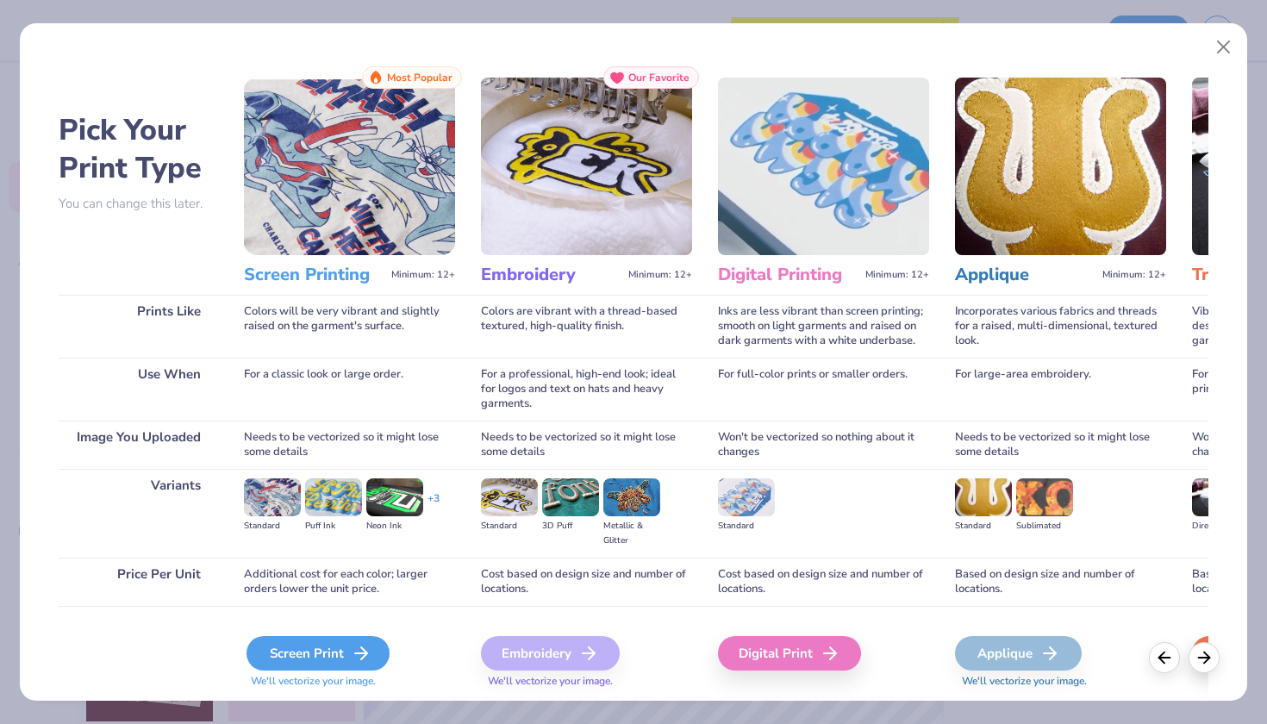
click at [309, 665] on div "Screen Print" at bounding box center [317, 653] width 143 height 34
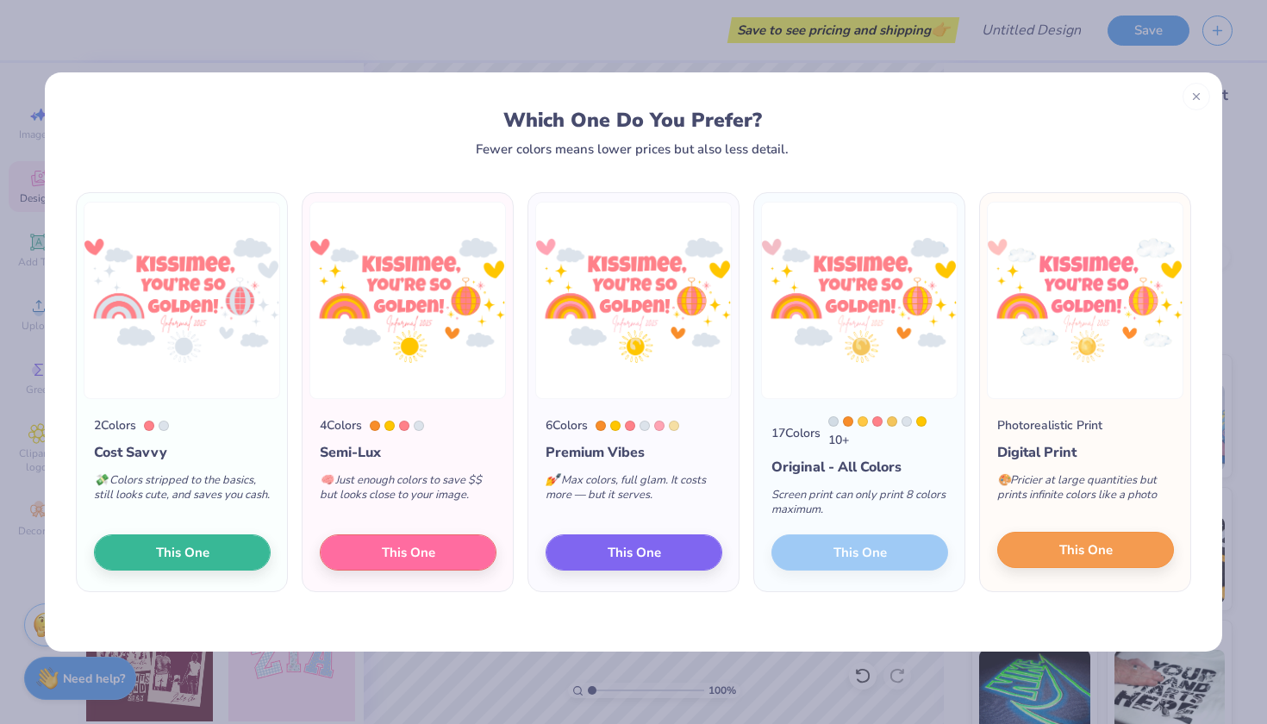
click at [1096, 545] on span "This One" at bounding box center [1085, 550] width 53 height 20
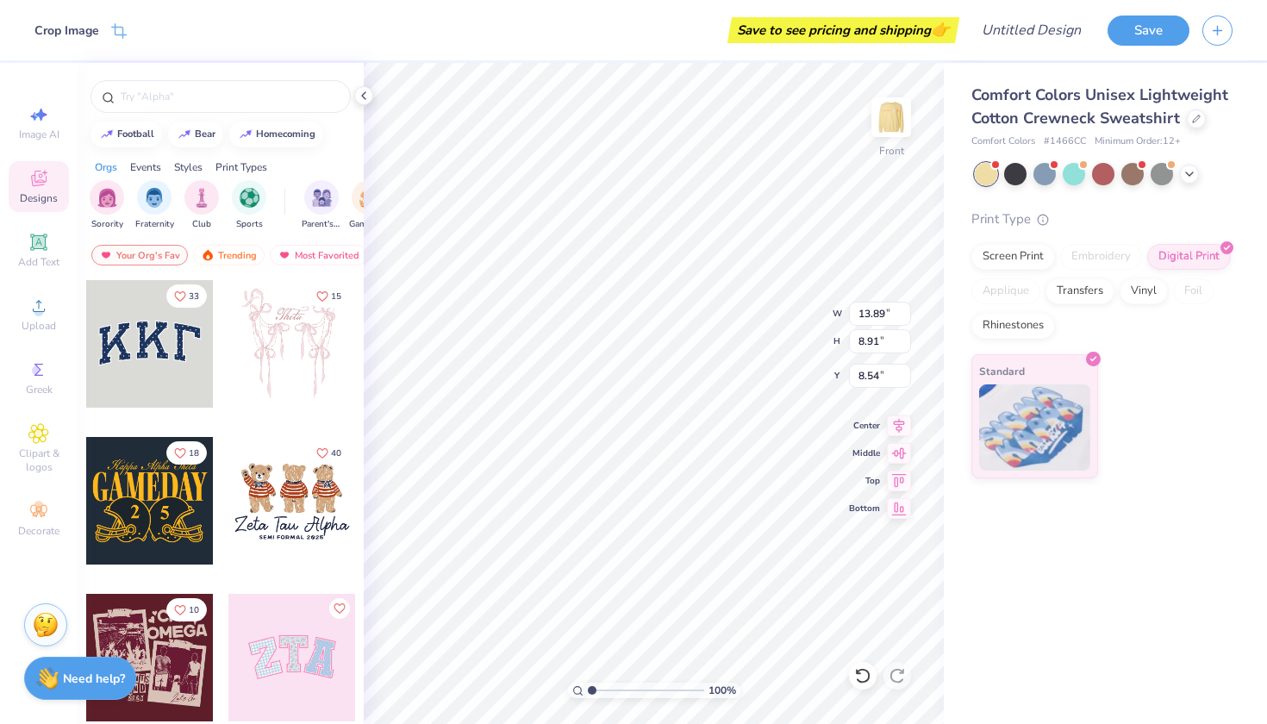
type input "4.09"
click at [39, 316] on div "Upload" at bounding box center [39, 314] width 60 height 51
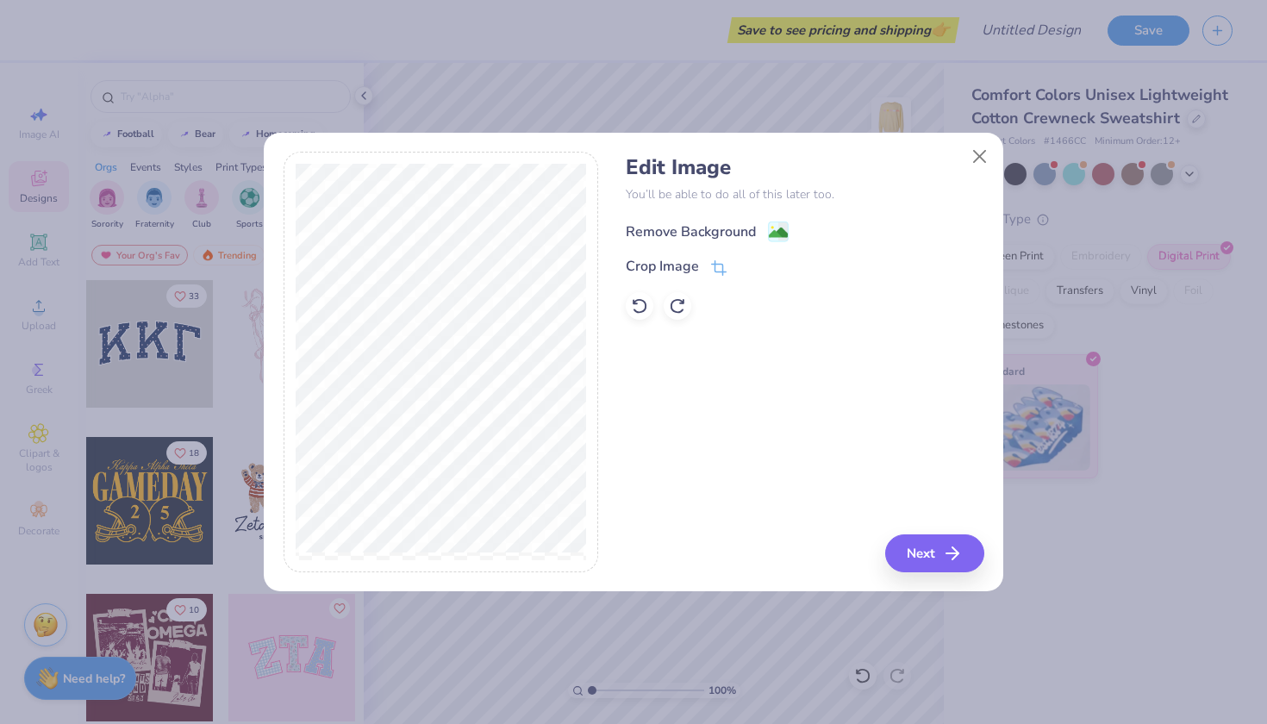
click at [750, 221] on div "Remove Background" at bounding box center [691, 231] width 130 height 21
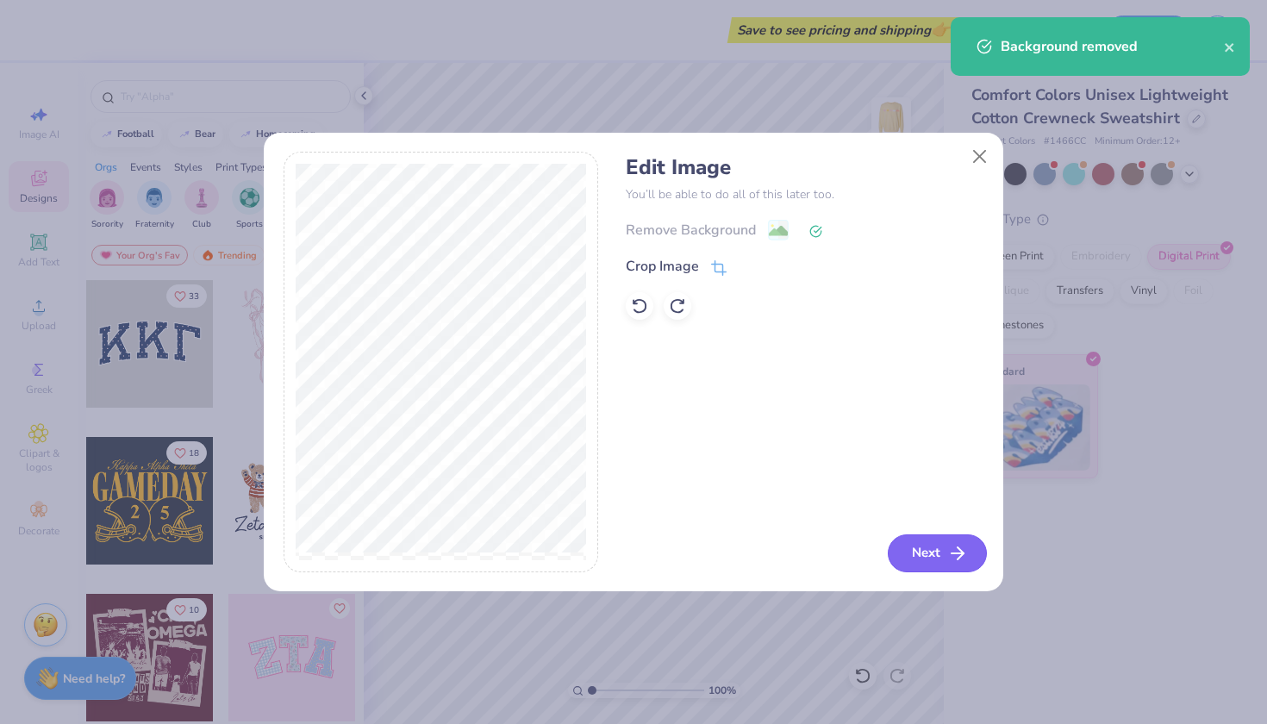
click at [911, 541] on button "Next" at bounding box center [937, 553] width 99 height 38
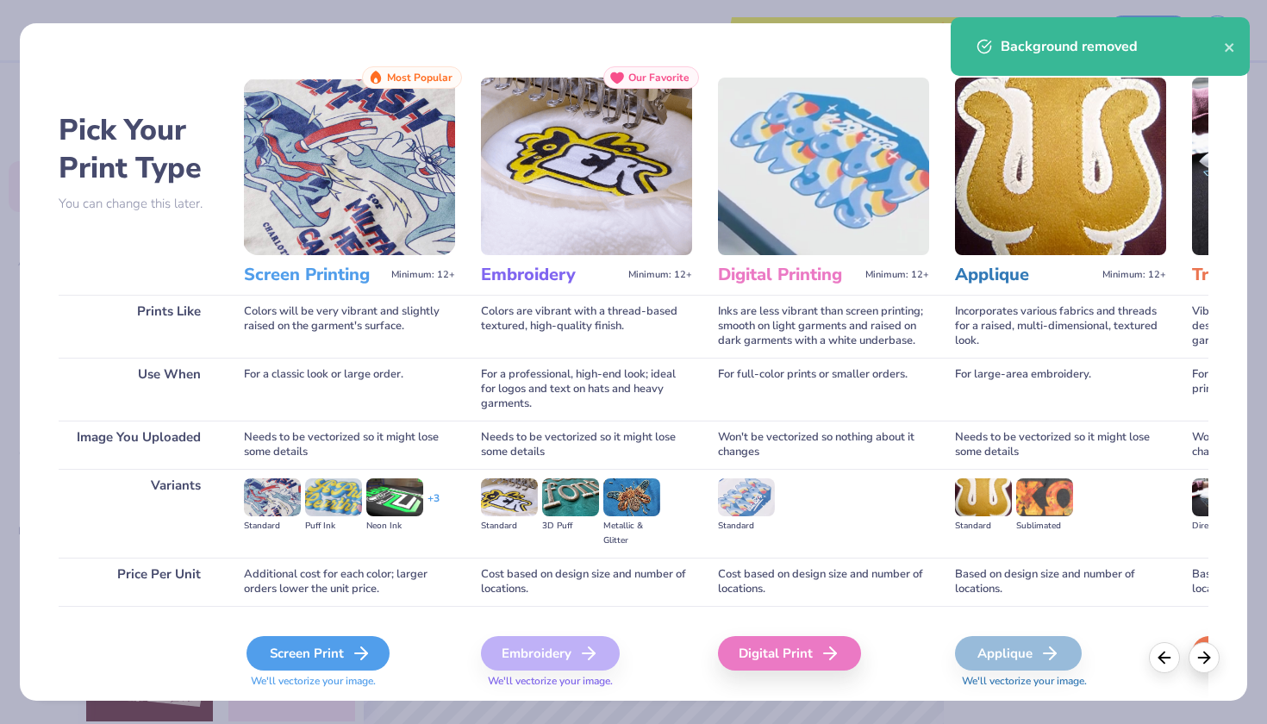
click at [295, 658] on div "Screen Print" at bounding box center [317, 653] width 143 height 34
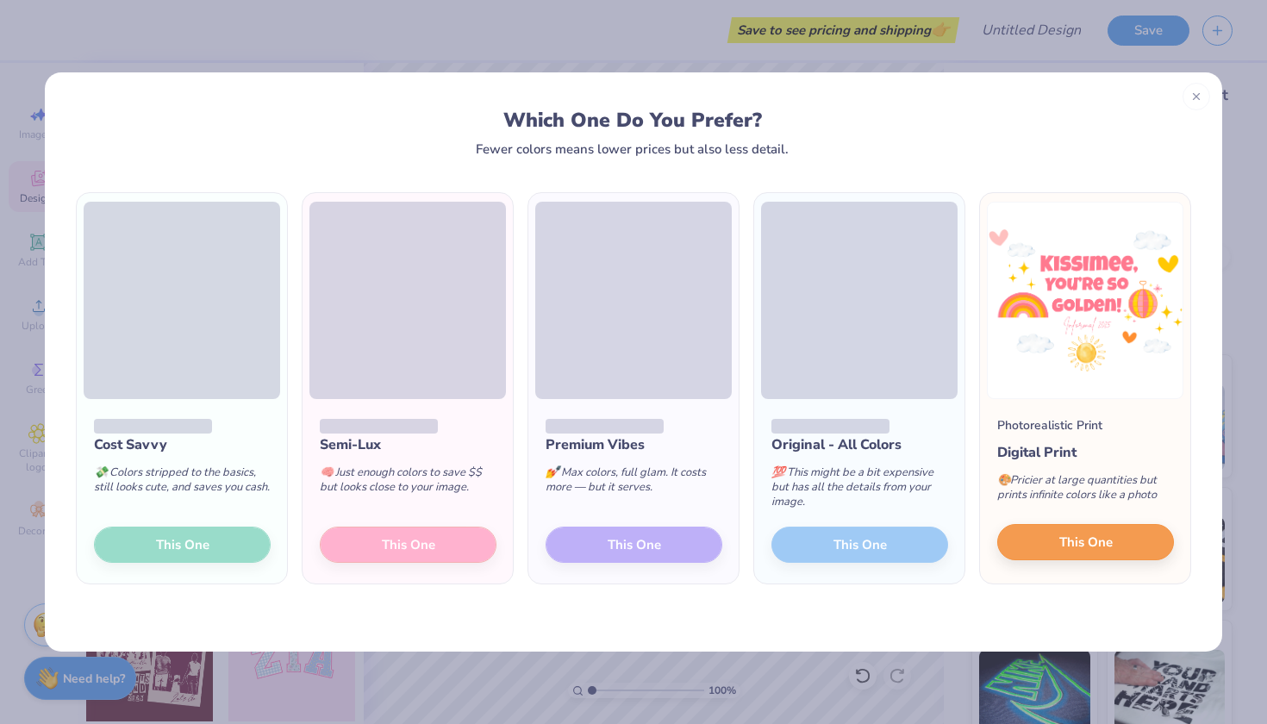
click at [1125, 534] on button "This One" at bounding box center [1085, 542] width 177 height 36
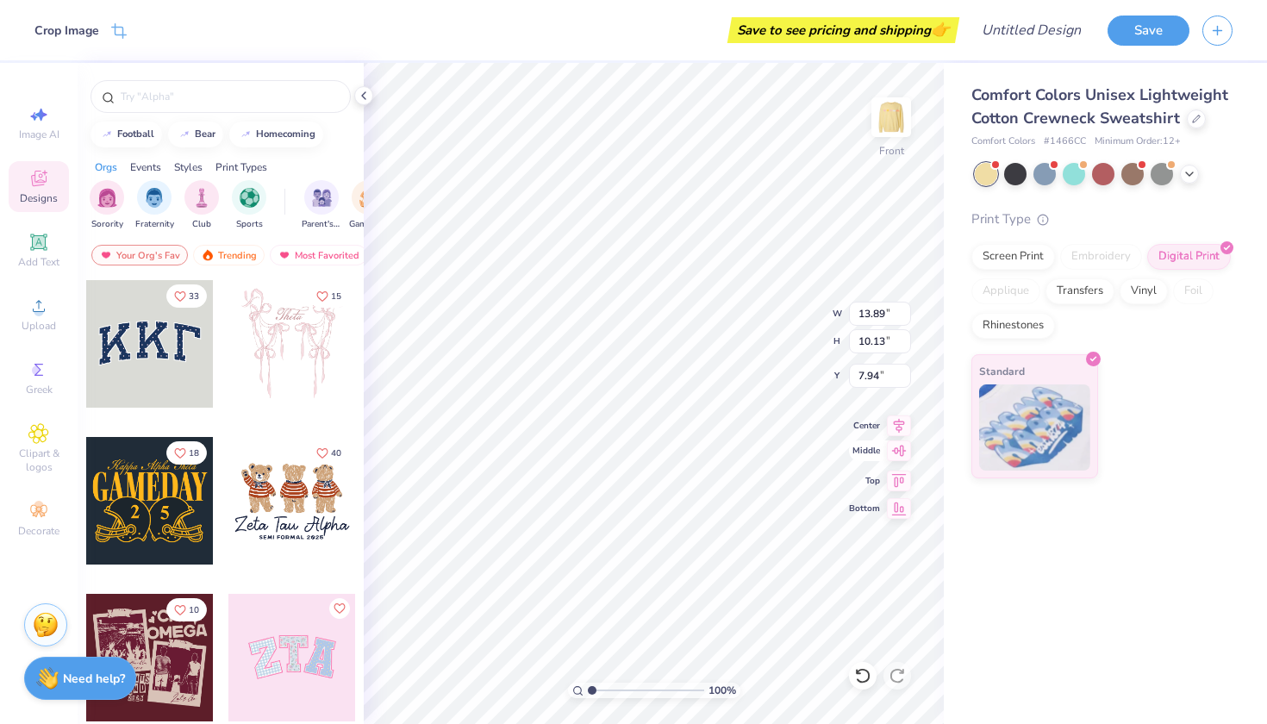
type input "3.00"
type input "4.84"
type input "4.55"
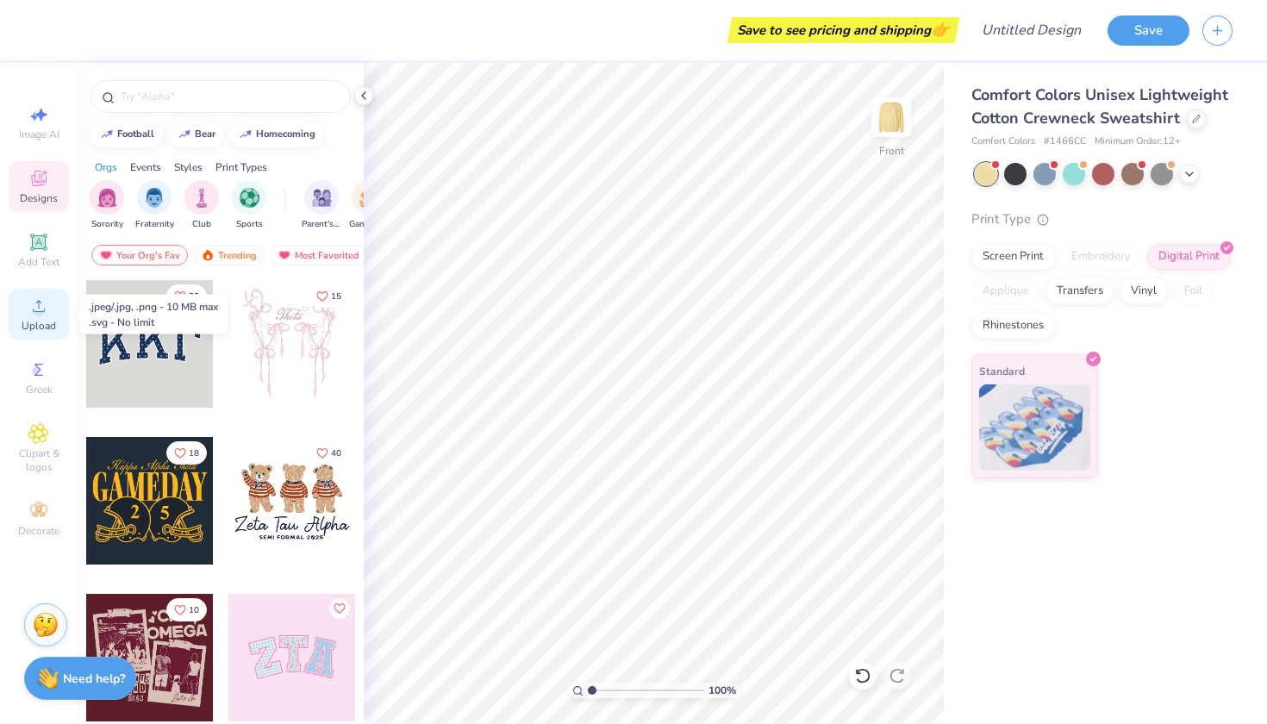
click at [63, 317] on div "Upload" at bounding box center [39, 314] width 60 height 51
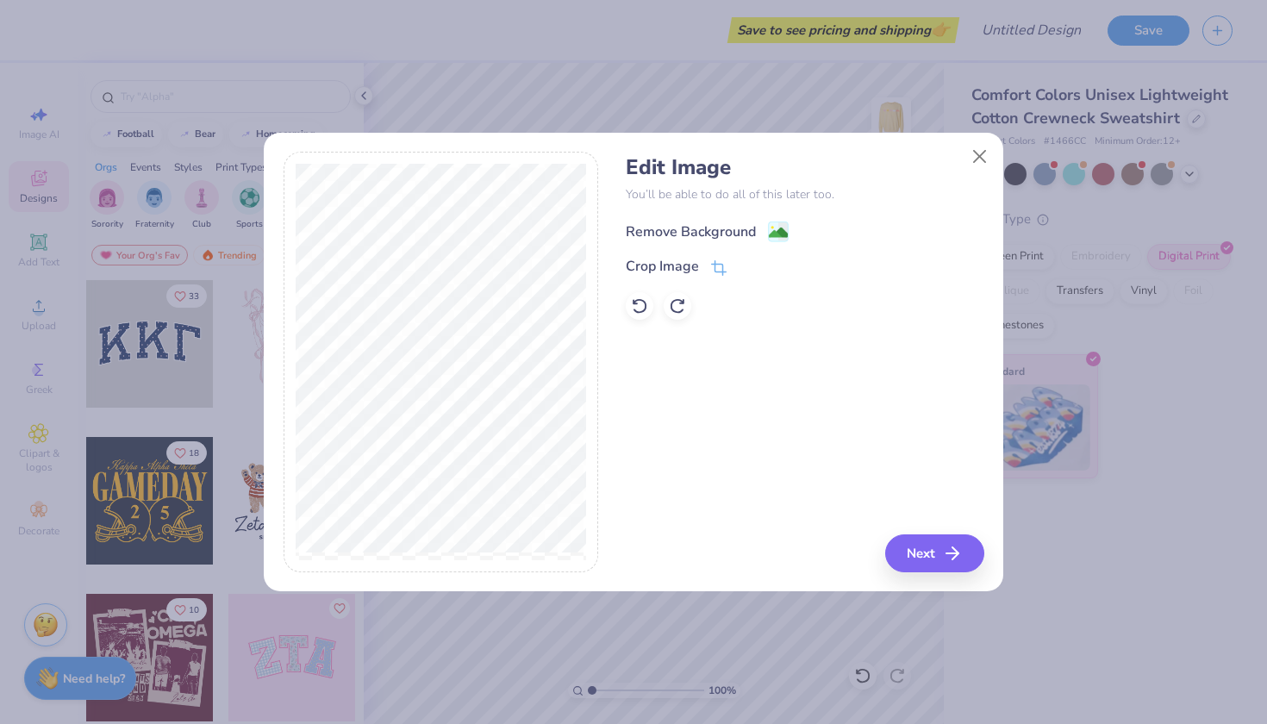
click at [686, 226] on div "Remove Background" at bounding box center [691, 231] width 130 height 21
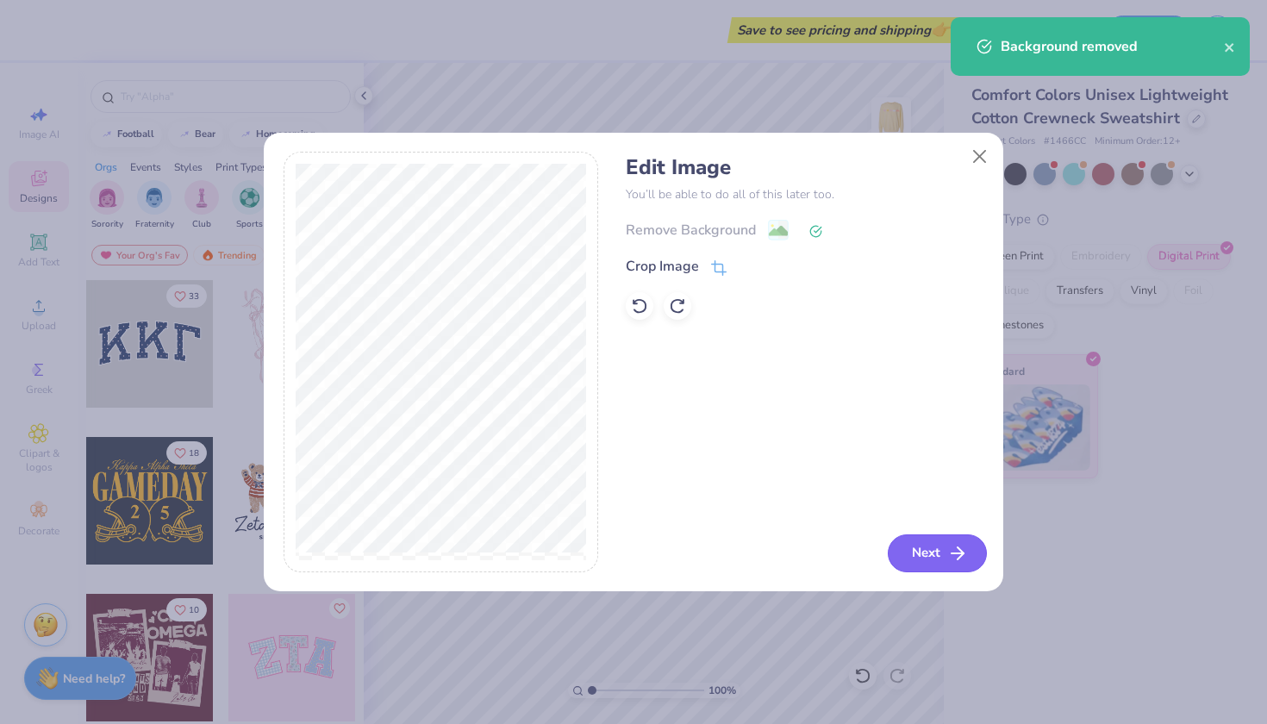
click at [906, 540] on button "Next" at bounding box center [937, 553] width 99 height 38
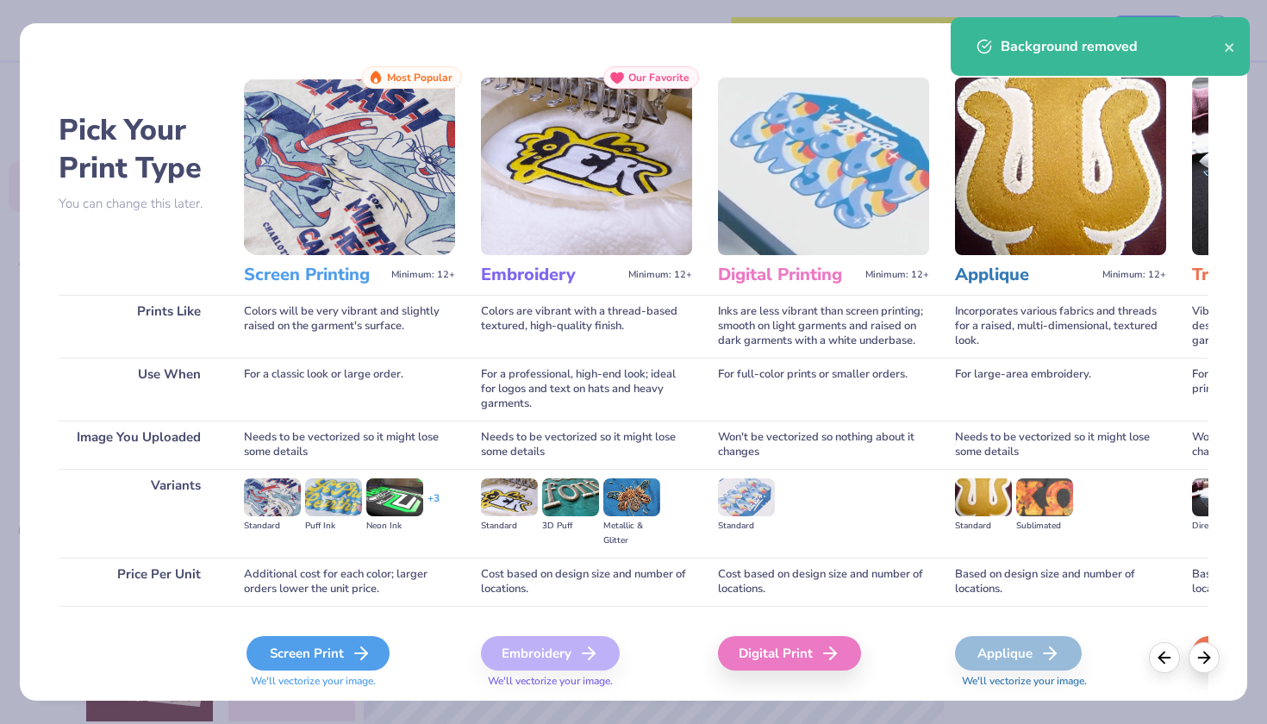
click at [318, 656] on div "Screen Print" at bounding box center [317, 653] width 143 height 34
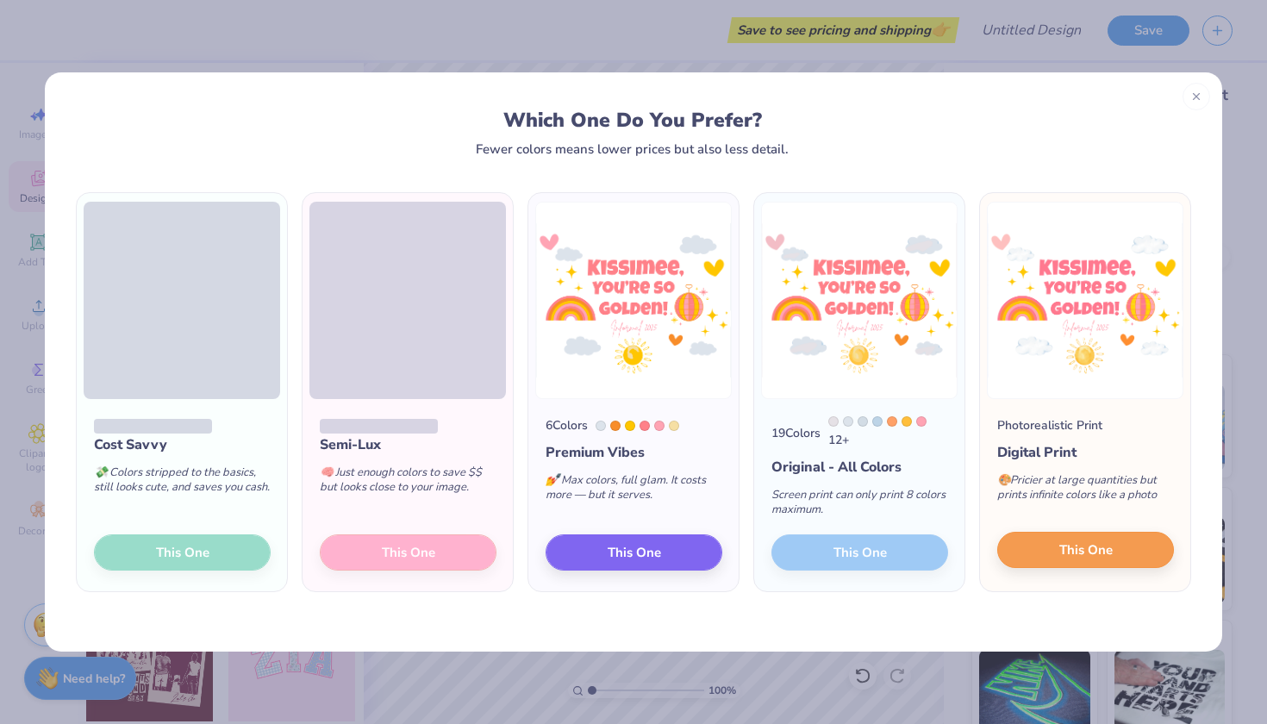
click at [1043, 552] on button "This One" at bounding box center [1085, 550] width 177 height 36
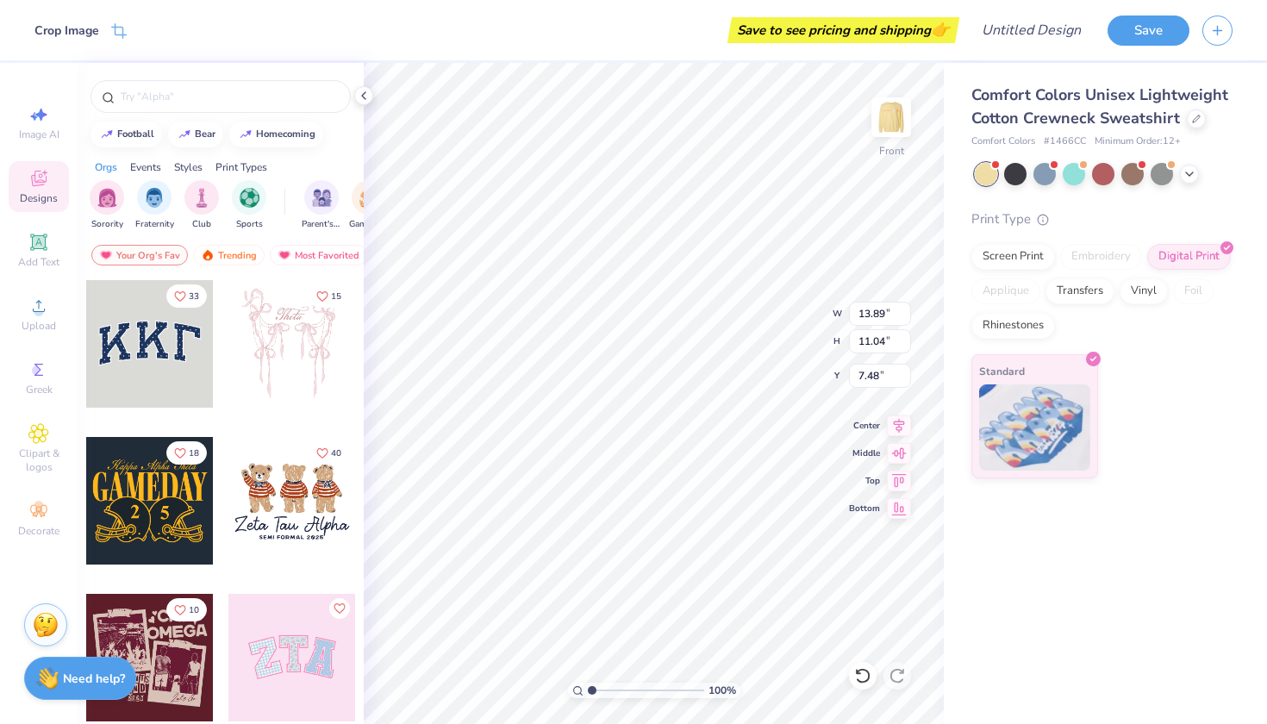
type input "3.00"
click at [30, 315] on icon at bounding box center [38, 306] width 21 height 21
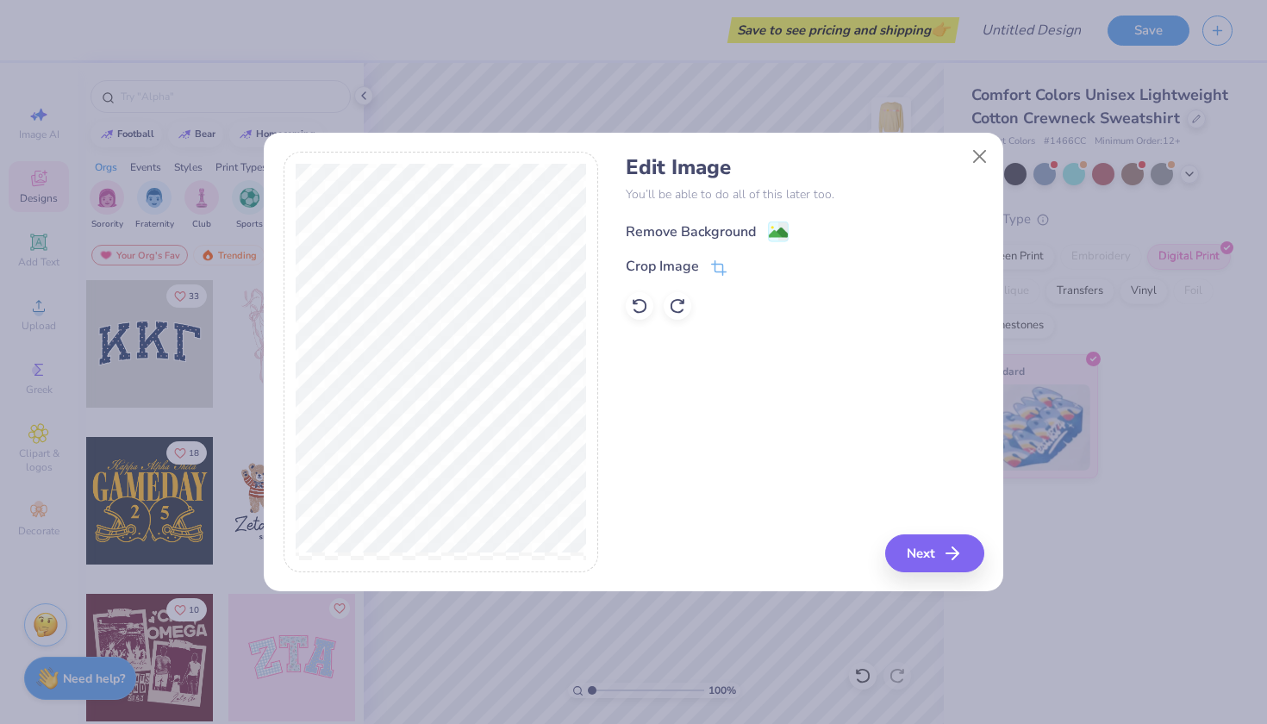
click at [689, 230] on div "Remove Background" at bounding box center [691, 231] width 130 height 21
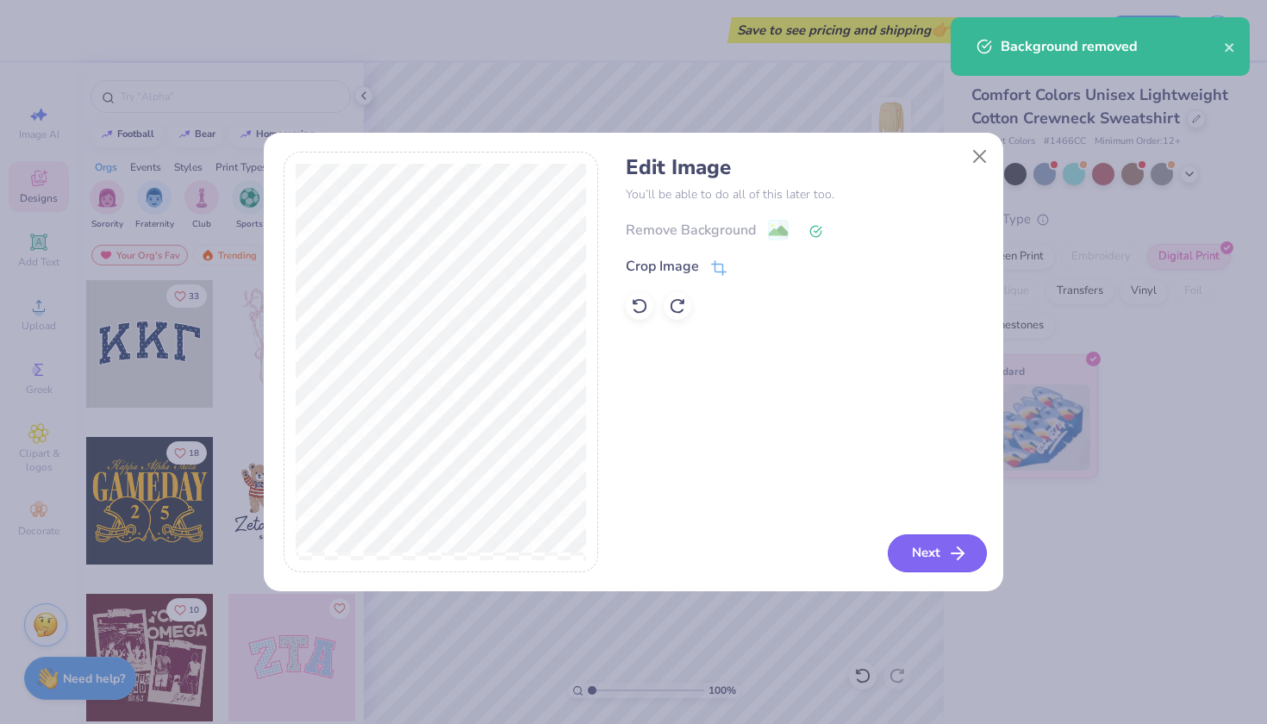
click at [923, 552] on button "Next" at bounding box center [937, 553] width 99 height 38
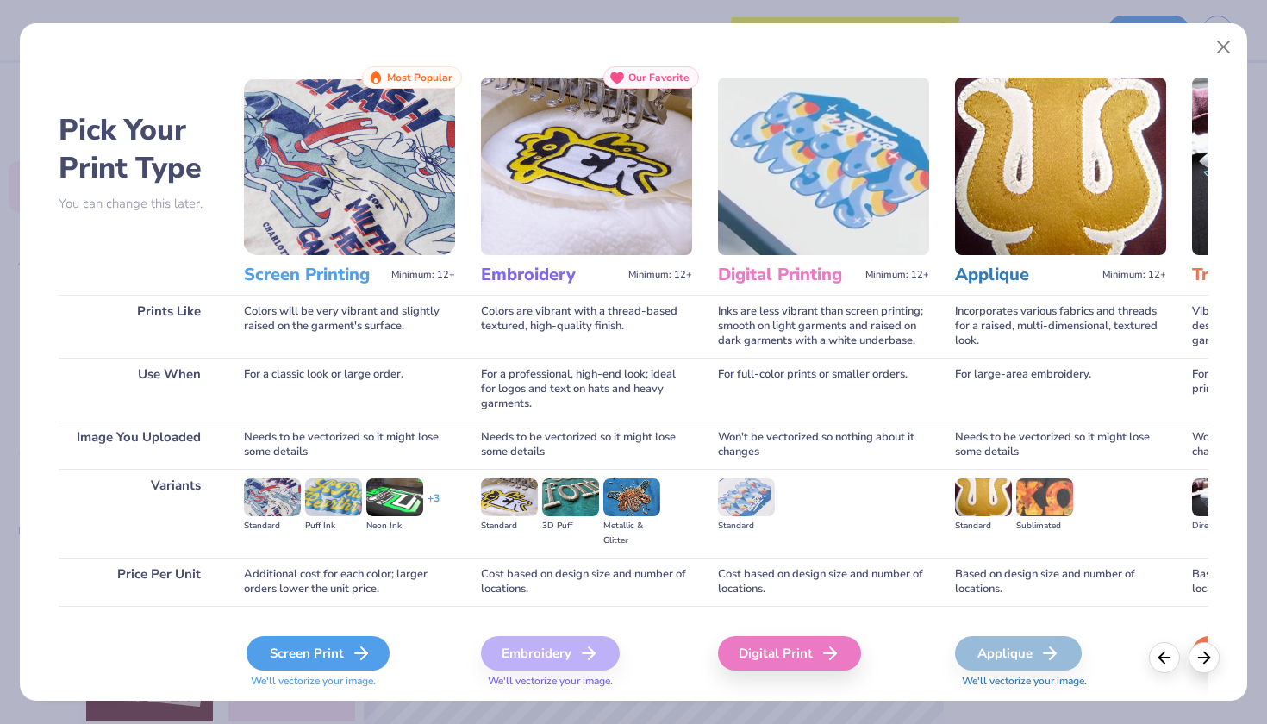
click at [319, 645] on div "Screen Print" at bounding box center [317, 653] width 143 height 34
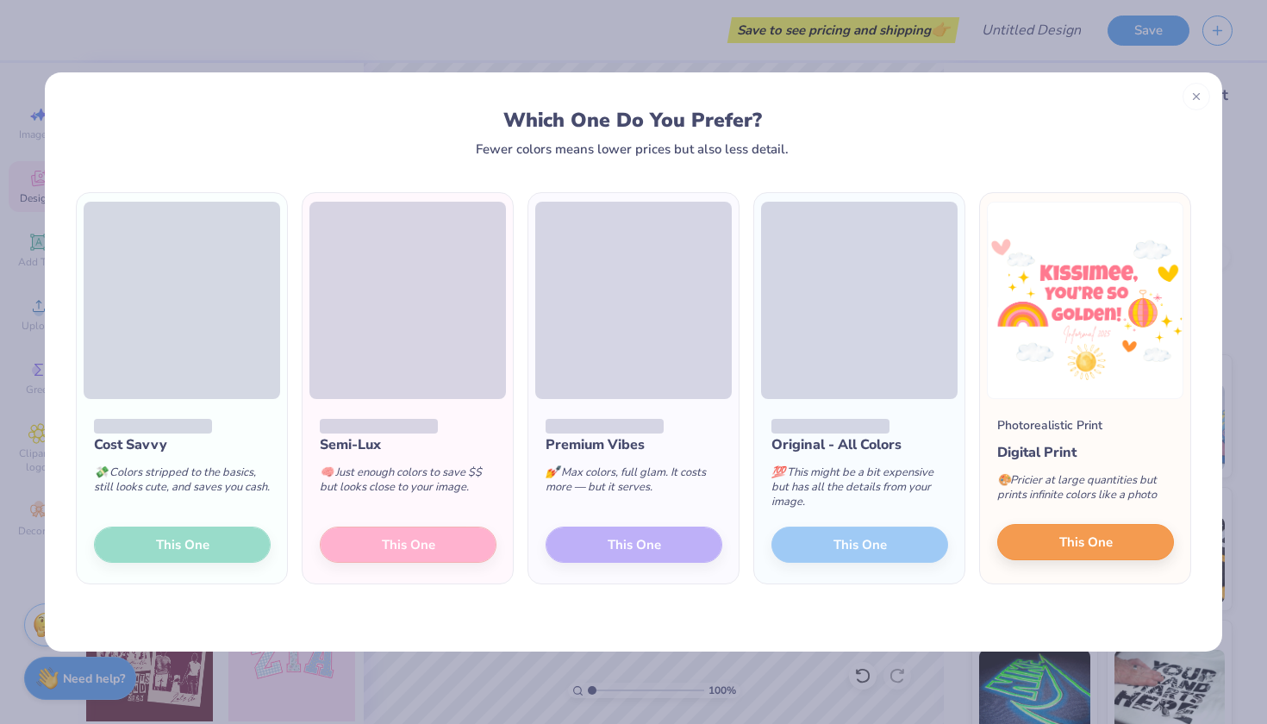
click at [1066, 544] on span "This One" at bounding box center [1085, 543] width 53 height 20
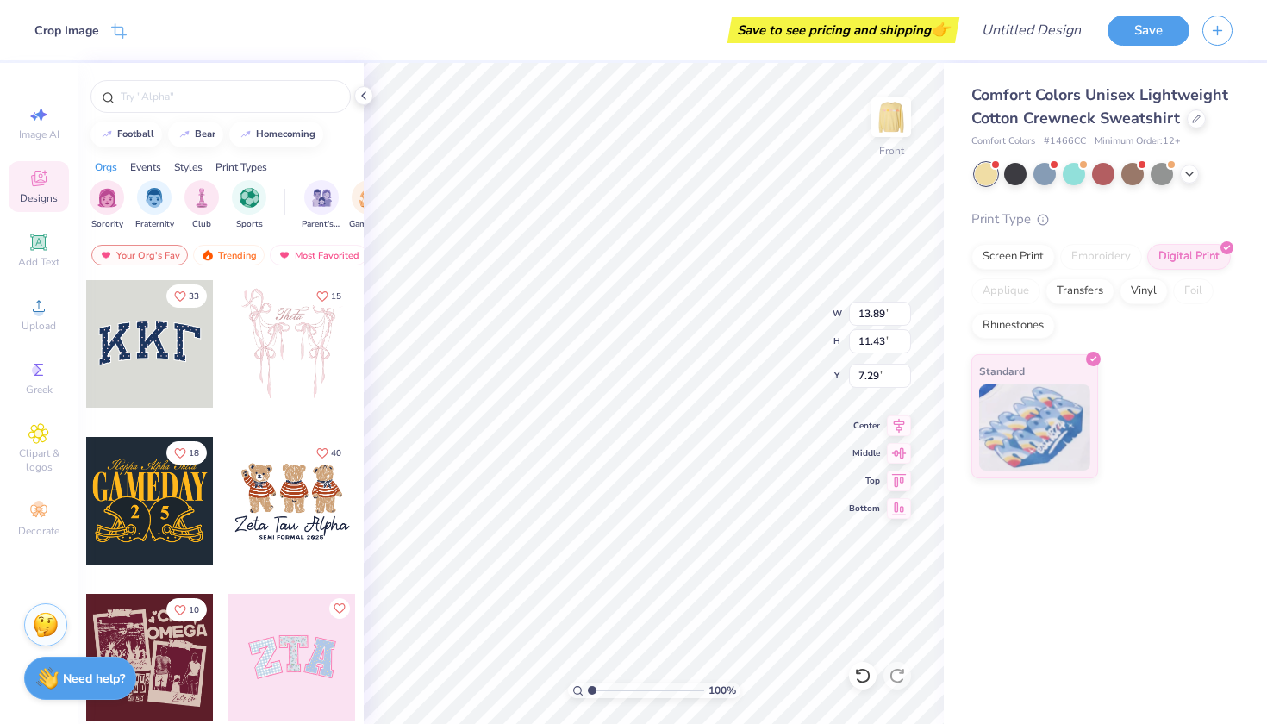
type input "3.00"
click at [45, 315] on icon at bounding box center [38, 306] width 21 height 21
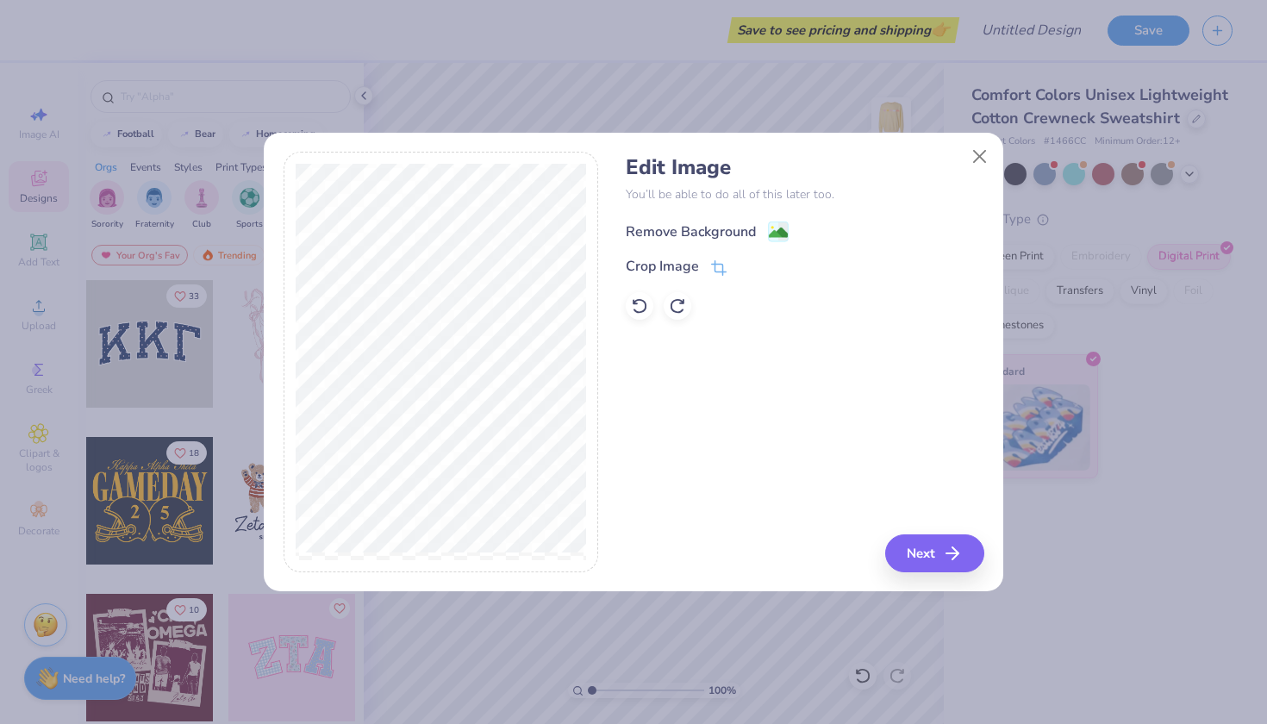
click at [686, 228] on div "Remove Background" at bounding box center [691, 231] width 130 height 21
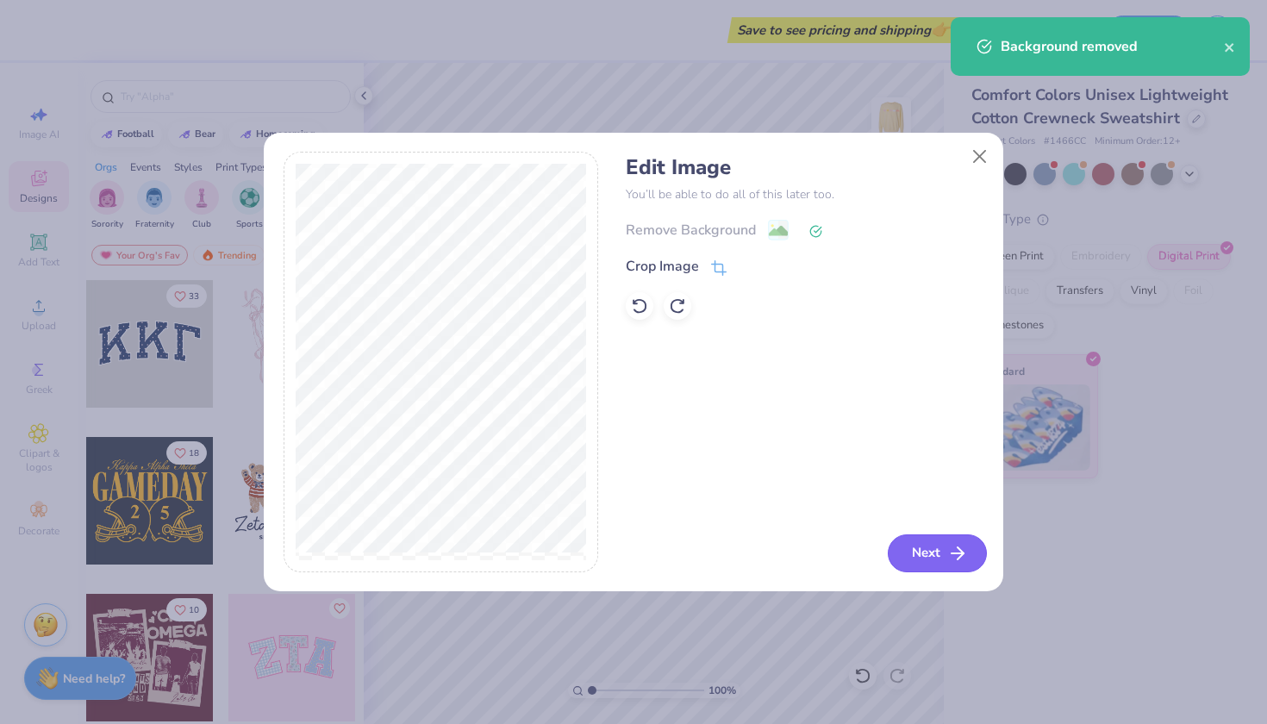
click at [922, 561] on button "Next" at bounding box center [937, 553] width 99 height 38
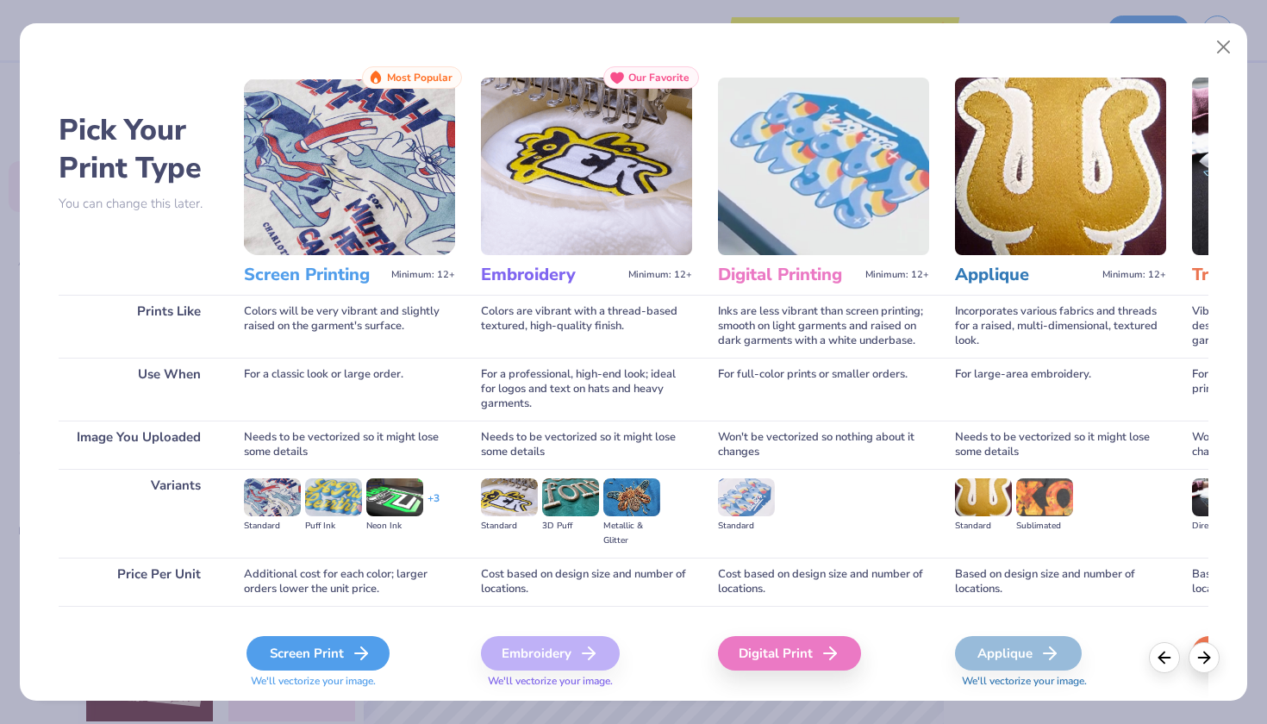
click at [321, 648] on div "Screen Print" at bounding box center [317, 653] width 143 height 34
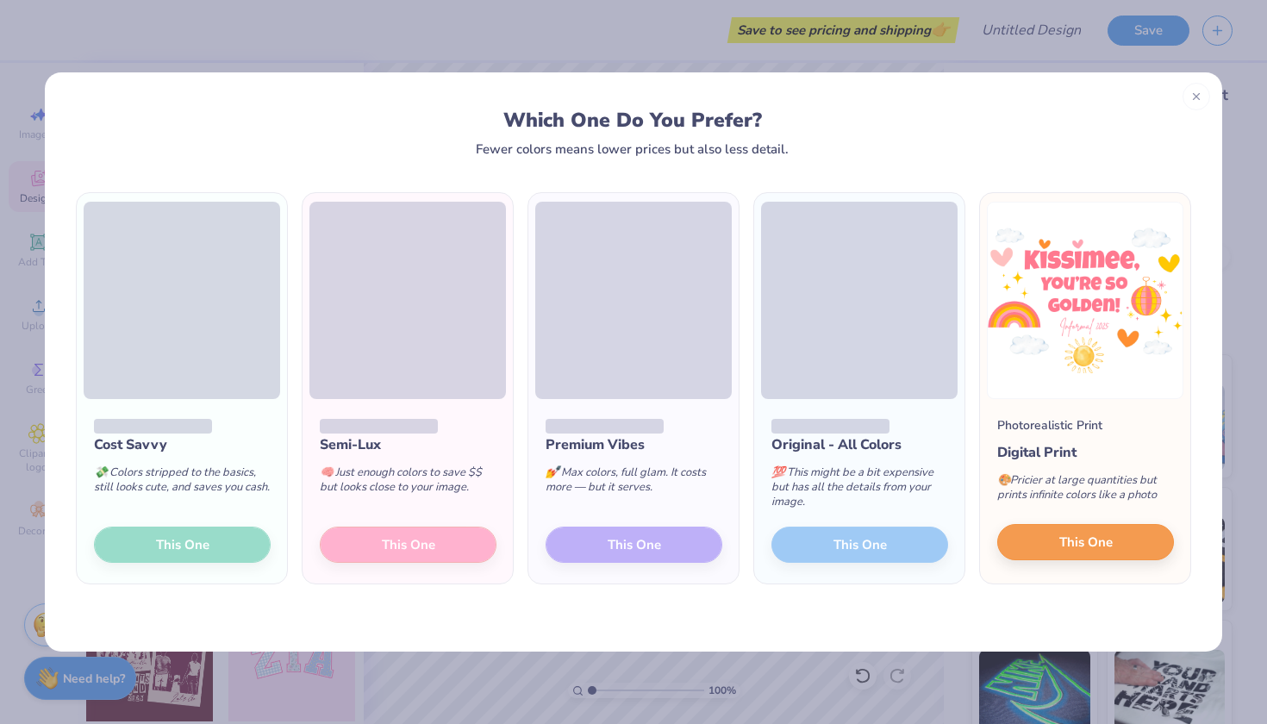
click at [1079, 527] on button "This One" at bounding box center [1085, 542] width 177 height 36
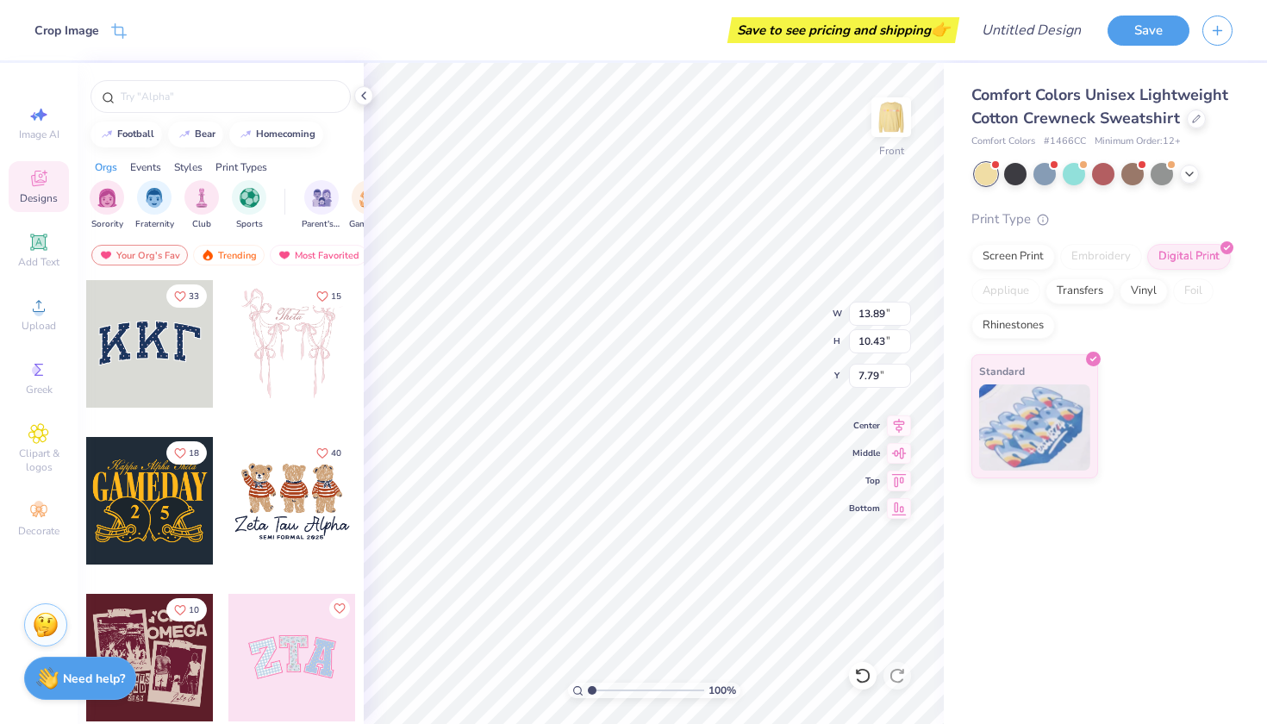
type input "3.00"
type input "3.94"
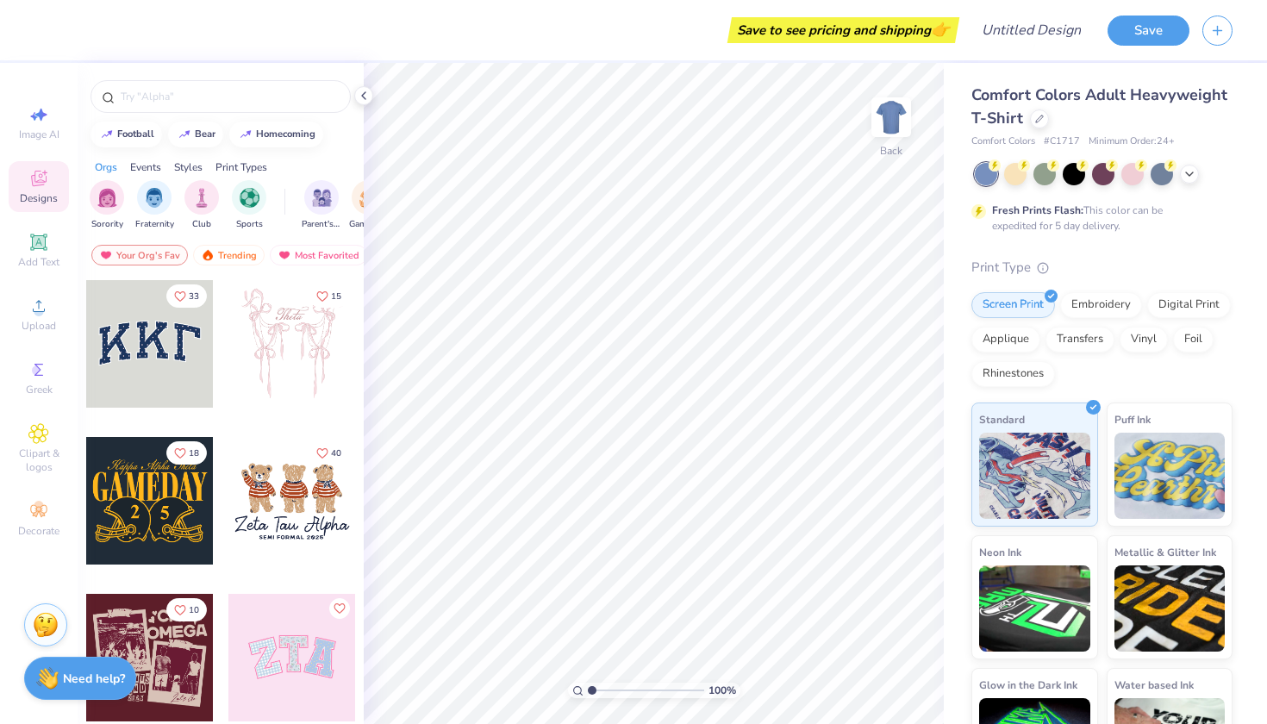
click at [1178, 178] on div at bounding box center [1104, 174] width 258 height 22
click at [1182, 178] on icon at bounding box center [1189, 172] width 14 height 14
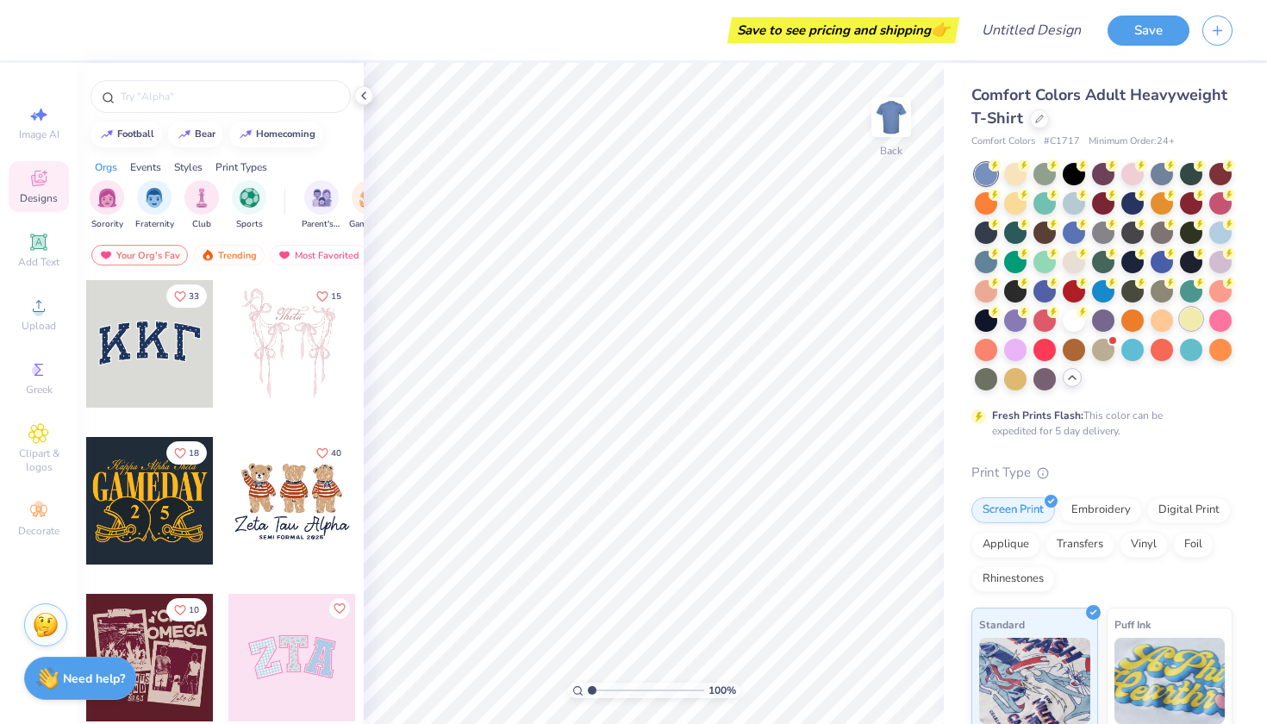
click at [1198, 327] on div at bounding box center [1191, 319] width 22 height 22
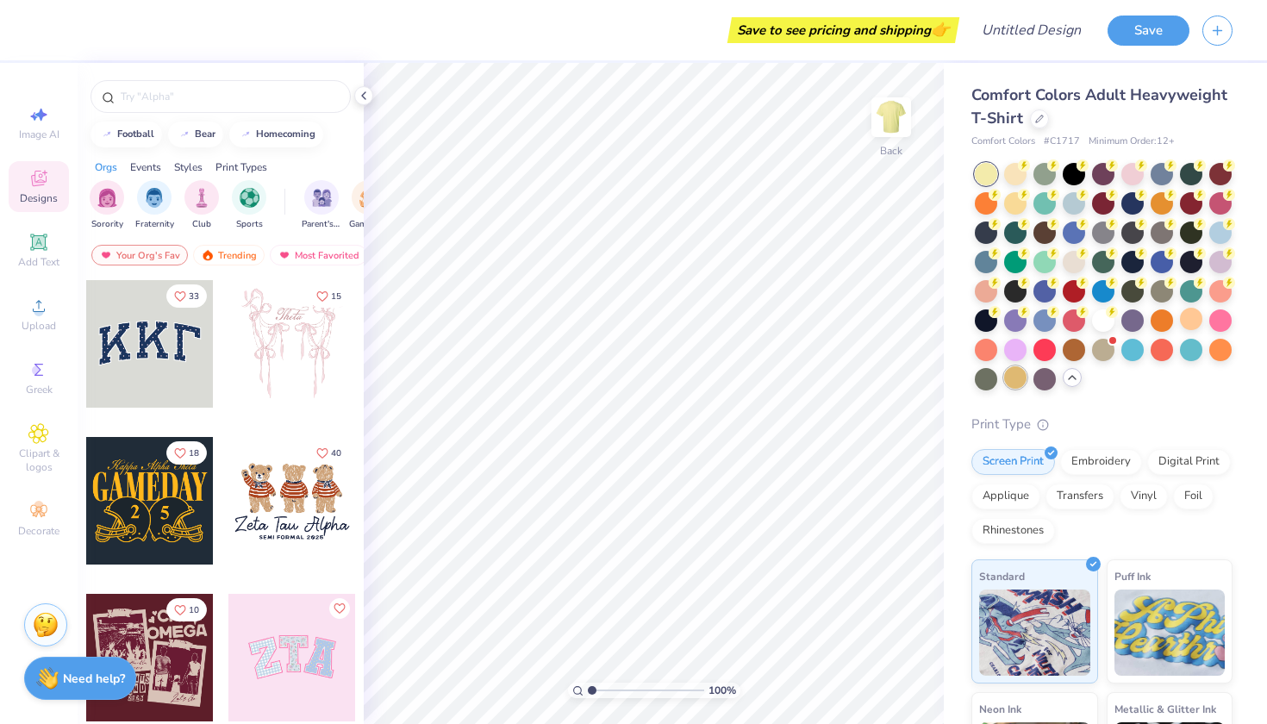
click at [1016, 390] on div "Comfort Colors Adult Heavyweight T-Shirt Comfort Colors # C1717 Minimum Order: …" at bounding box center [1101, 516] width 261 height 865
click at [1016, 385] on div at bounding box center [1015, 377] width 22 height 22
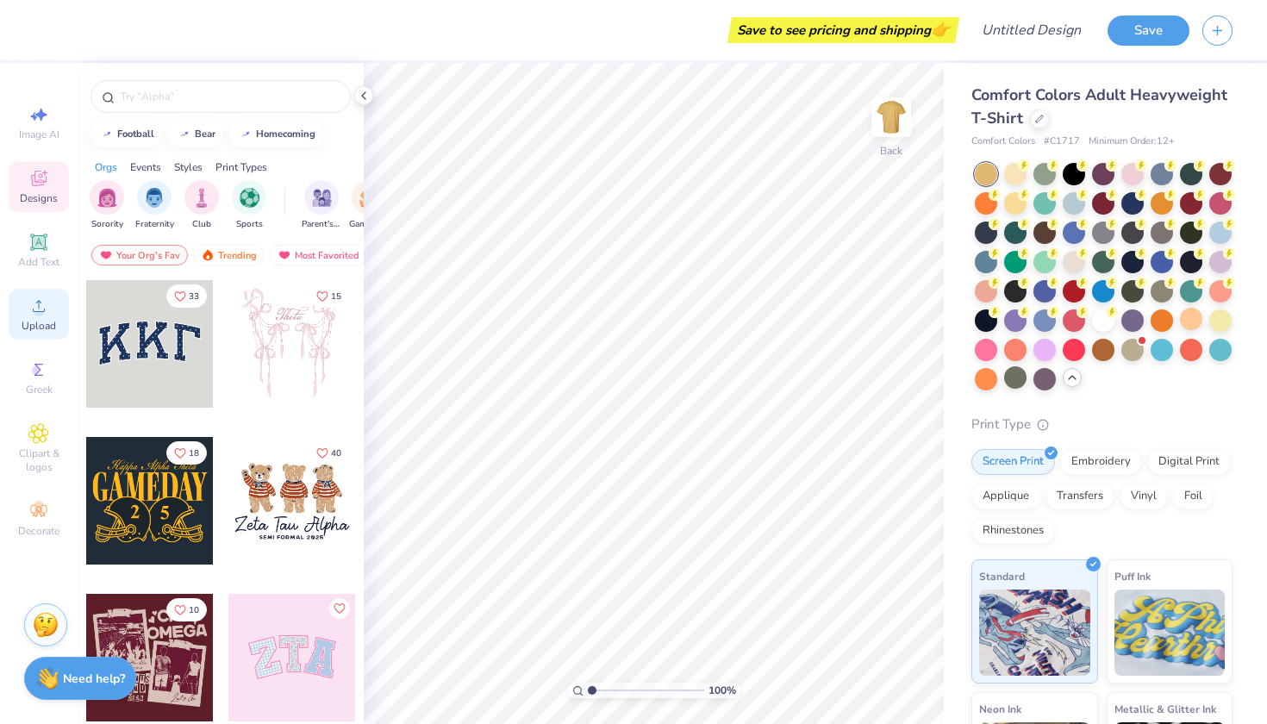
click at [34, 315] on icon at bounding box center [38, 306] width 21 height 21
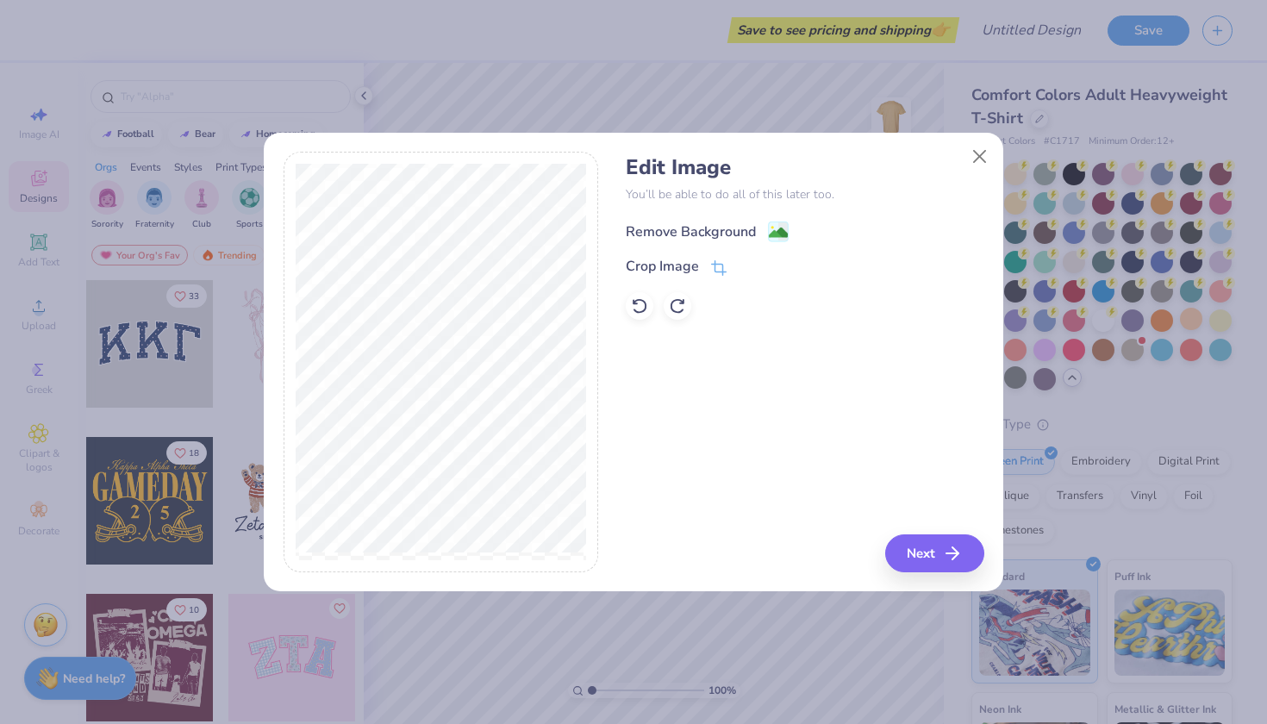
click at [695, 231] on div "Remove Background" at bounding box center [691, 231] width 130 height 21
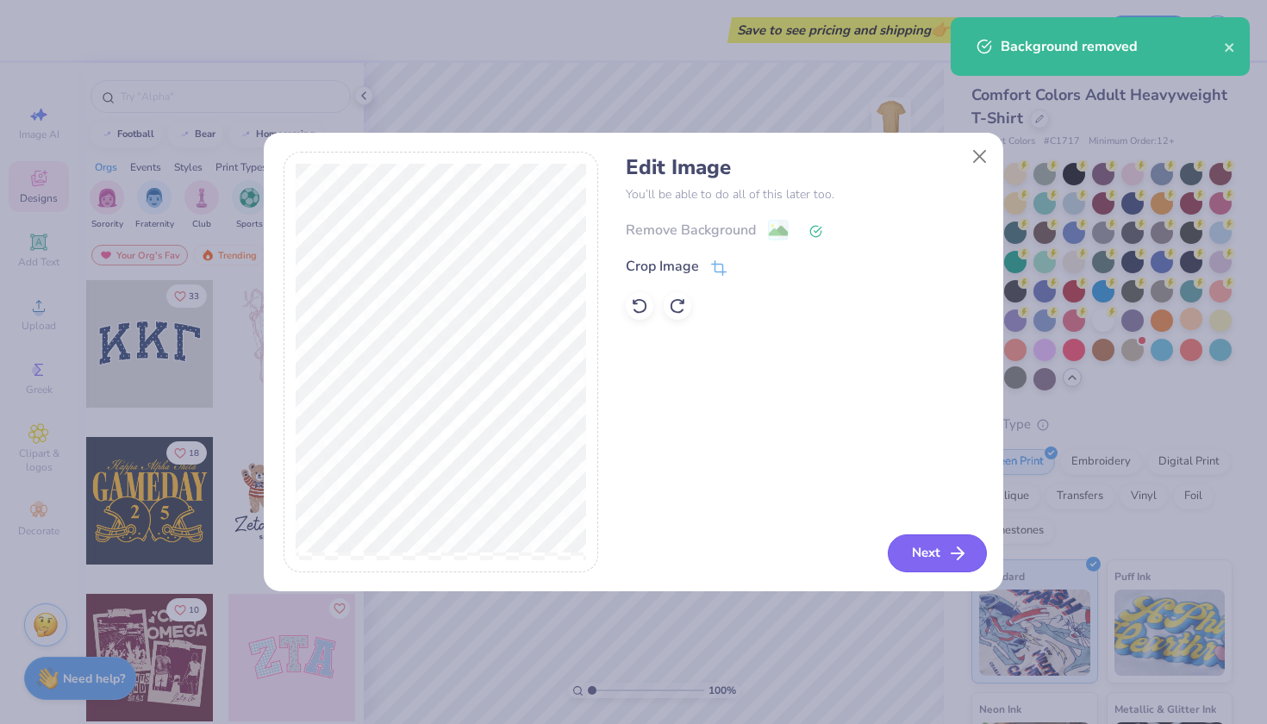
click at [945, 565] on button "Next" at bounding box center [937, 553] width 99 height 38
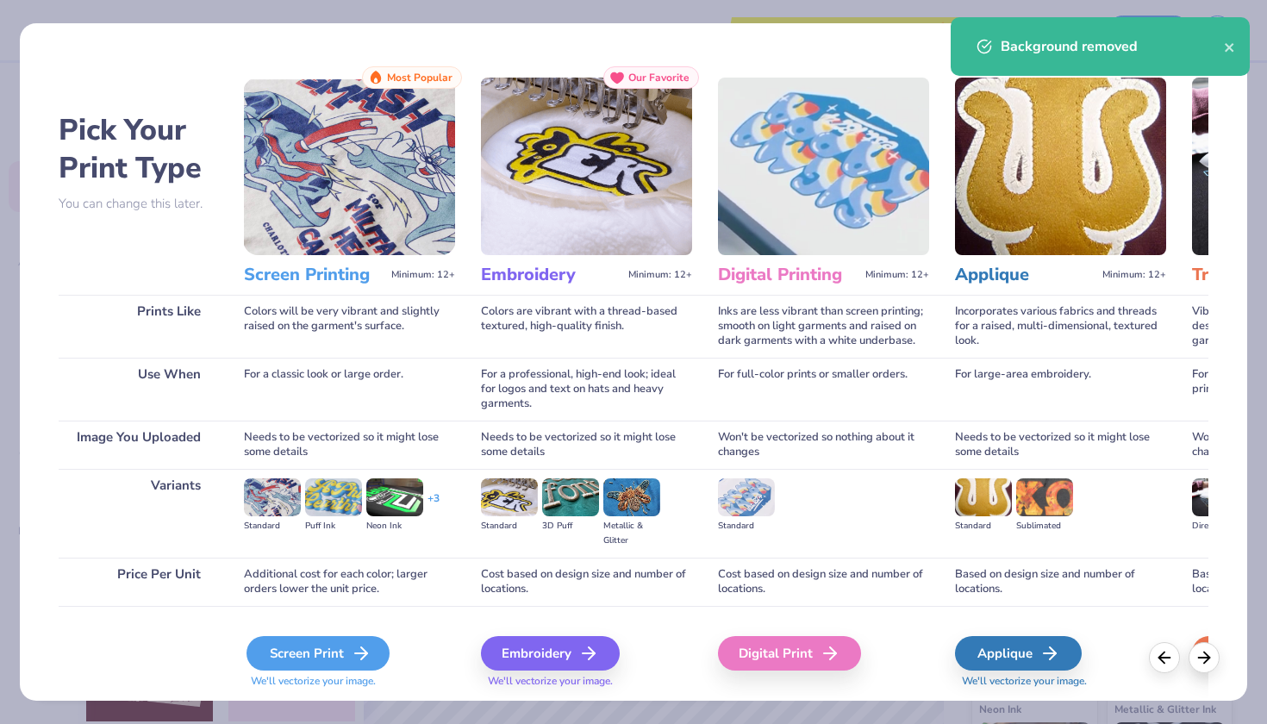
click at [353, 647] on icon at bounding box center [361, 653] width 21 height 21
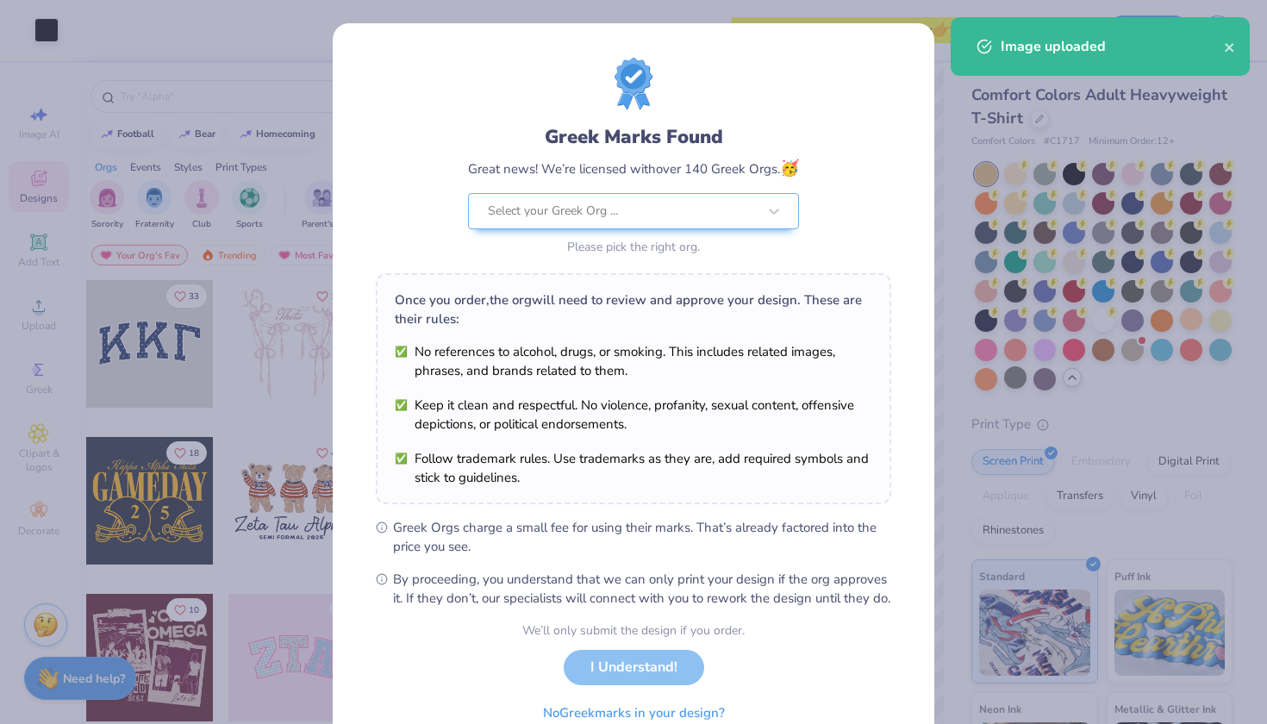
click at [699, 313] on body "Art colors Save to see pricing and shipping 👉 Design Title Save Image AI Design…" at bounding box center [633, 362] width 1267 height 724
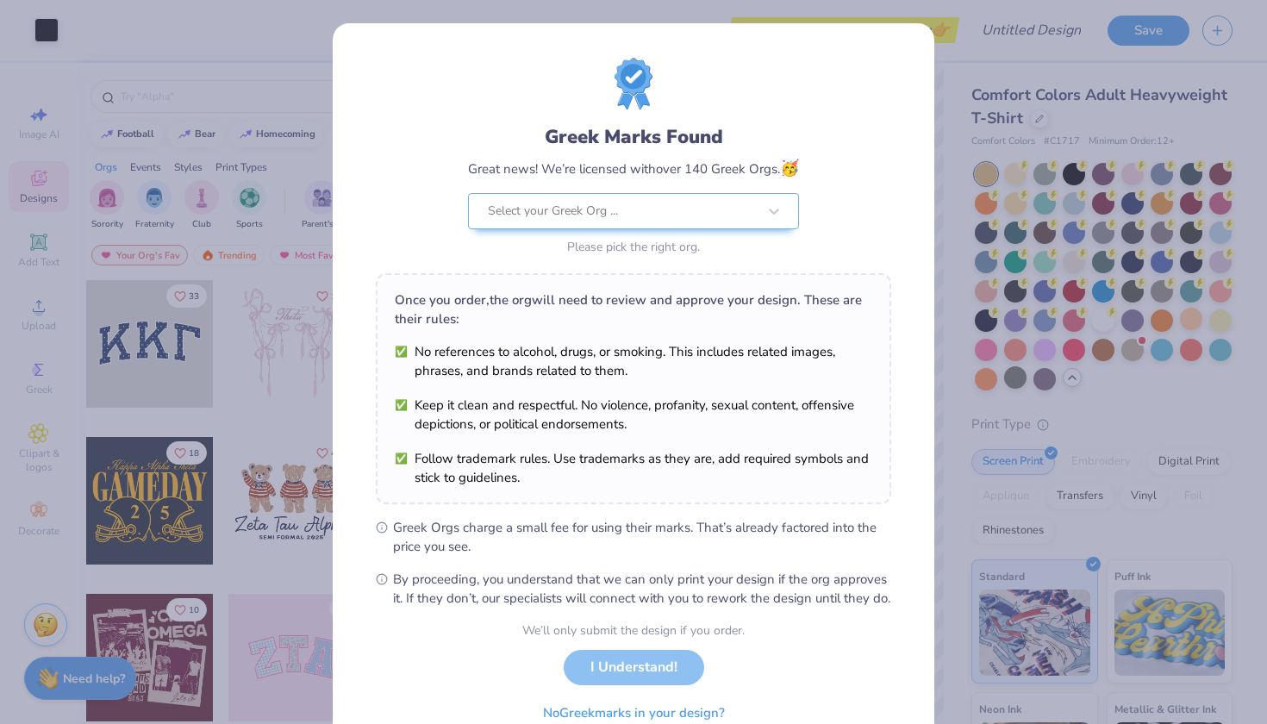
click at [935, 398] on div "Greek Marks Found Great news! We’re licensed with over 140 Greek Orgs. 🥳 Select…" at bounding box center [633, 362] width 1267 height 724
click at [956, 393] on div "Greek Marks Found Great news! We’re licensed with over 140 Greek Orgs. 🥳 Select…" at bounding box center [633, 362] width 1267 height 724
click at [998, 69] on div "Greek Marks Found Great news! We’re licensed with over 140 Greek Orgs. 🥳 Select…" at bounding box center [633, 362] width 1267 height 724
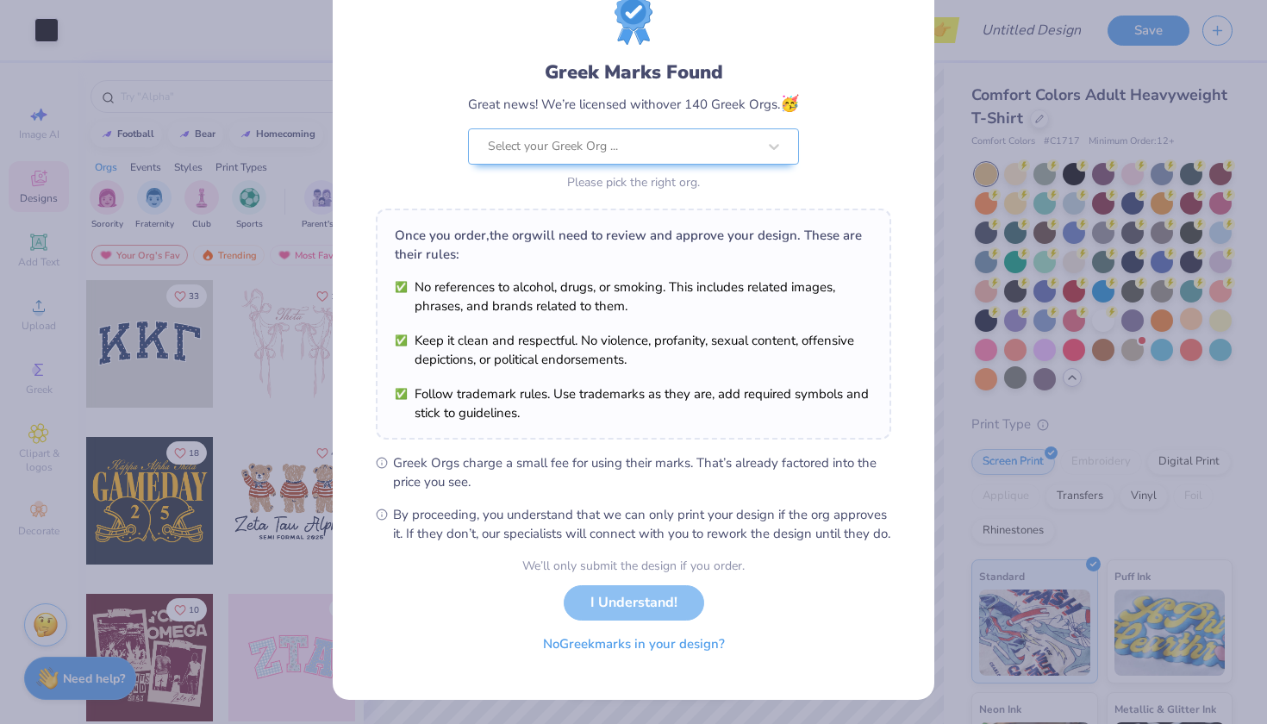
scroll to position [83, 0]
click at [630, 657] on button "No Greek marks in your design?" at bounding box center [633, 644] width 211 height 35
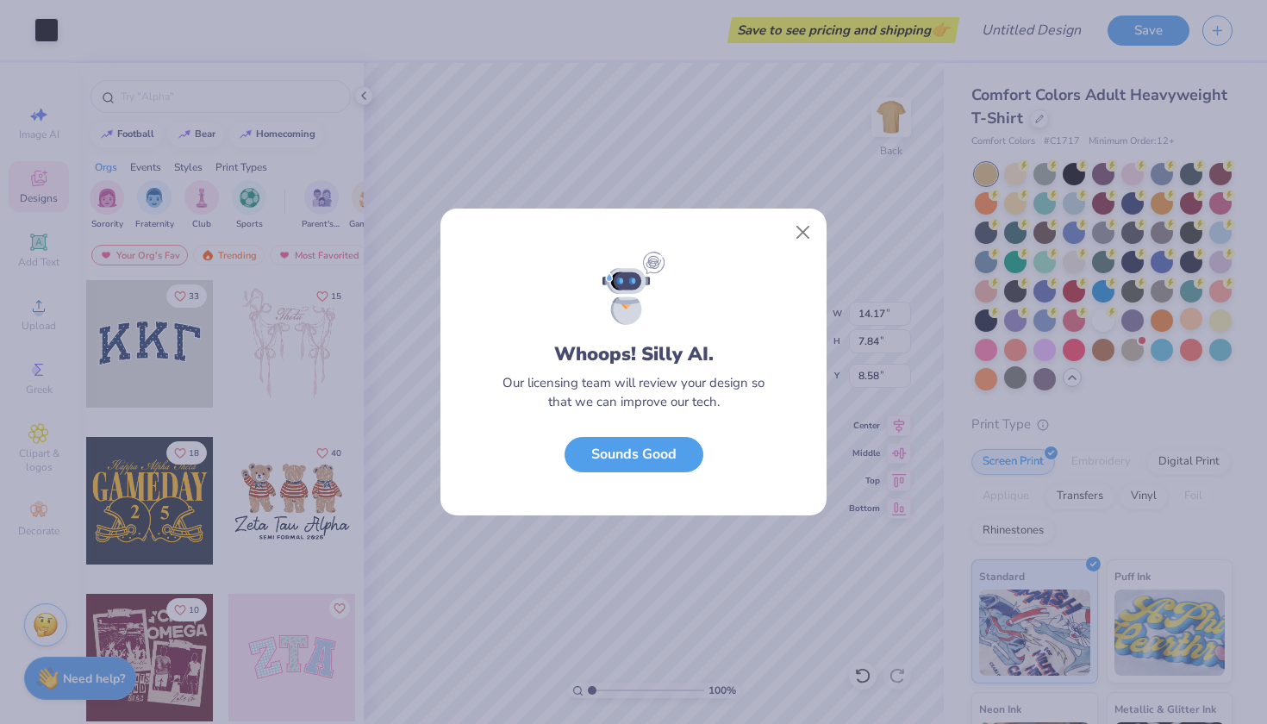
scroll to position [0, 0]
click at [807, 237] on button "Close" at bounding box center [803, 232] width 33 height 33
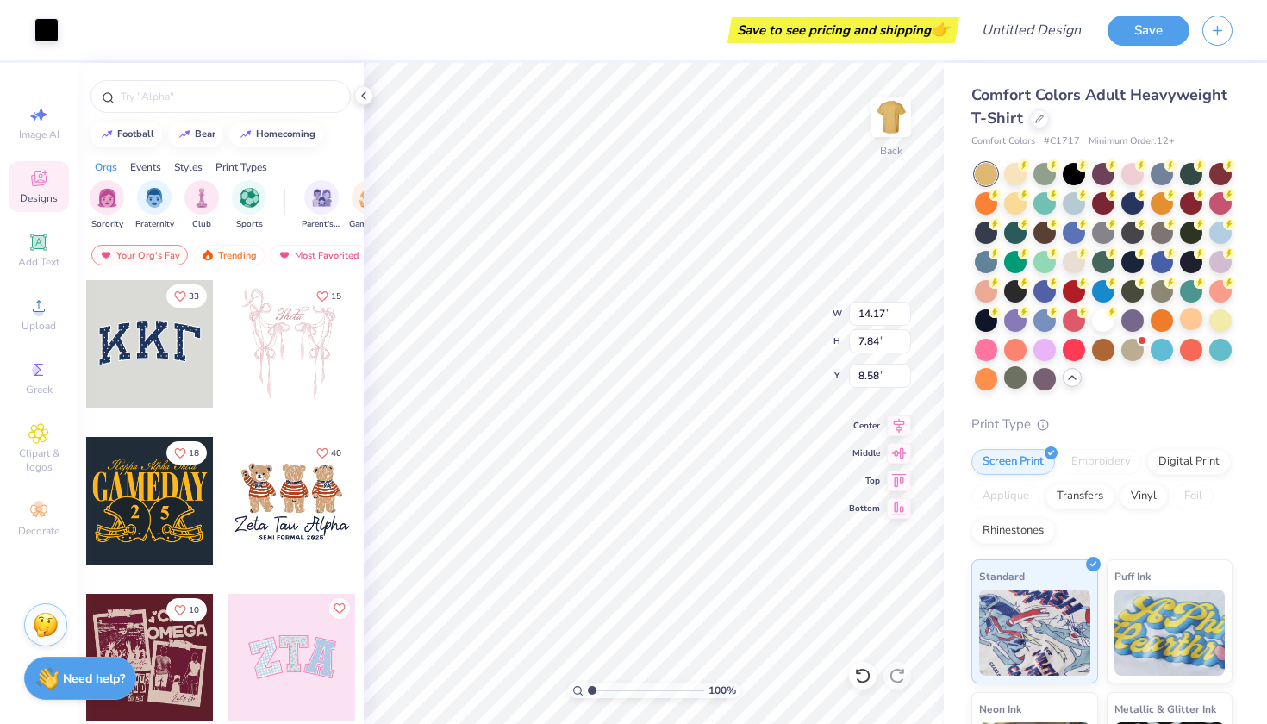
type input "13.09"
type input "7.24"
type input "3.00"
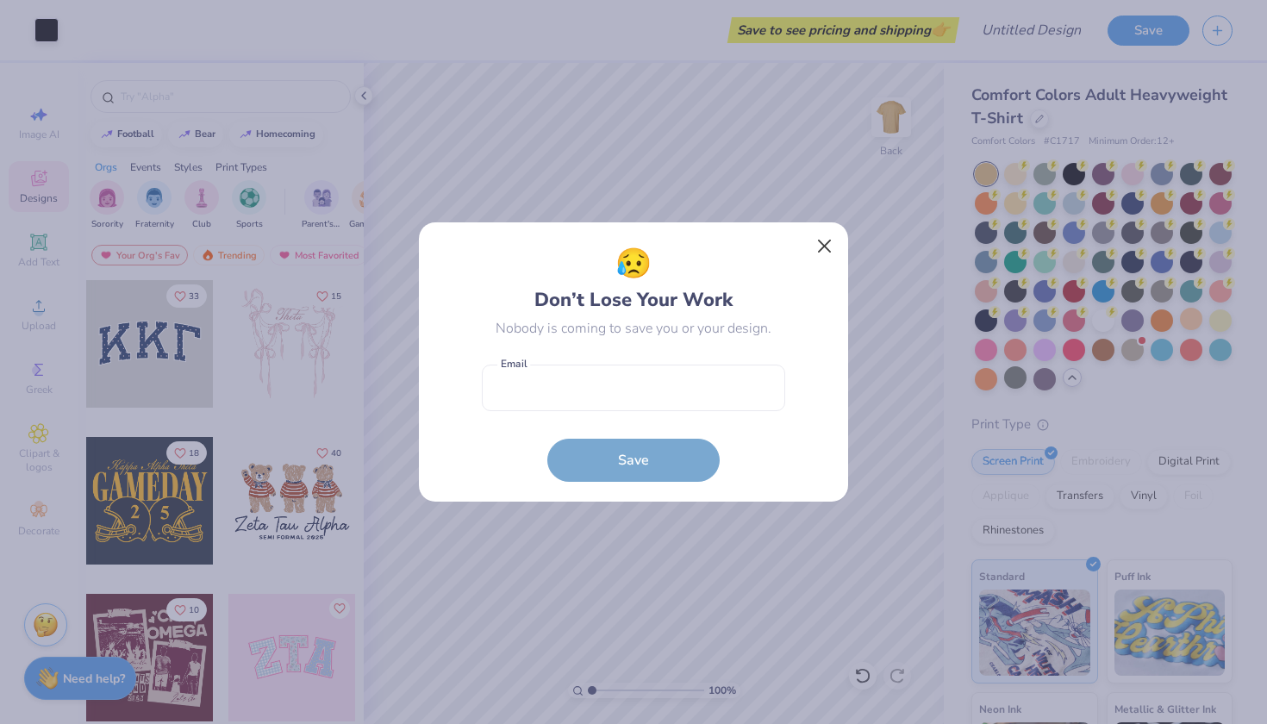
click at [816, 255] on button "Close" at bounding box center [824, 246] width 33 height 33
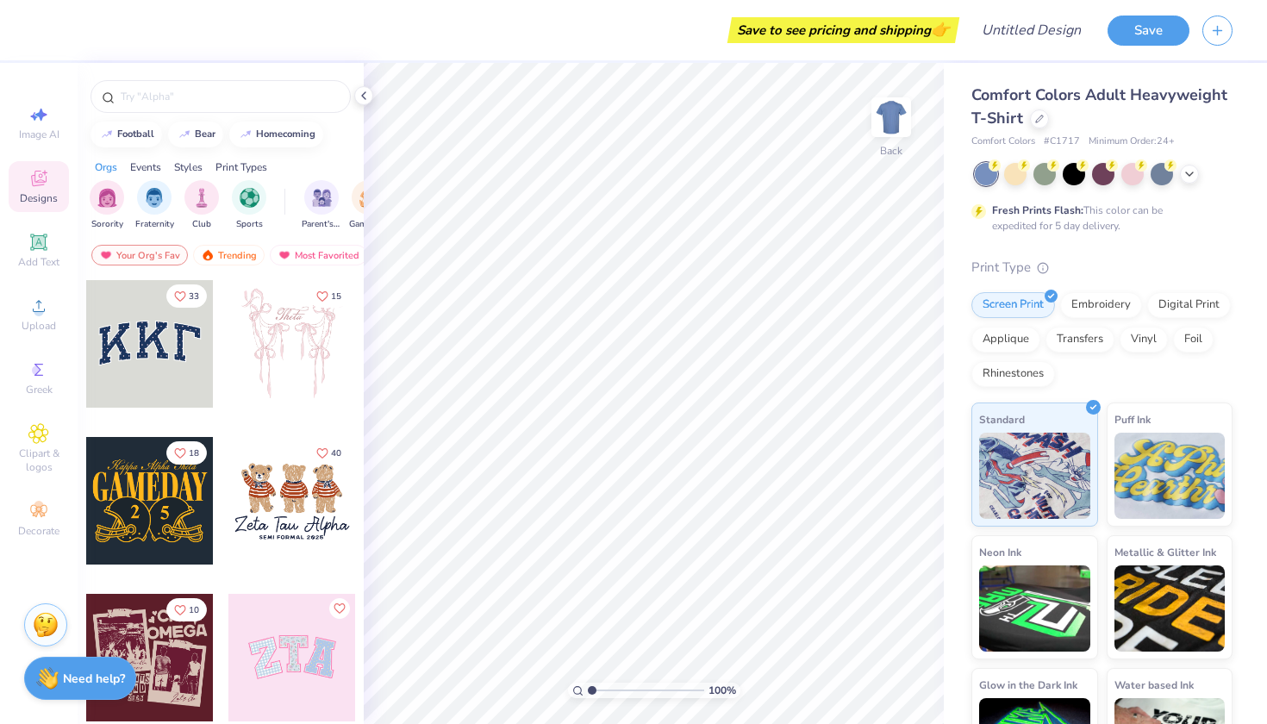
click at [1054, 122] on div "Comfort Colors Adult Heavyweight T-Shirt" at bounding box center [1101, 107] width 261 height 47
click at [1037, 123] on div at bounding box center [1039, 117] width 19 height 19
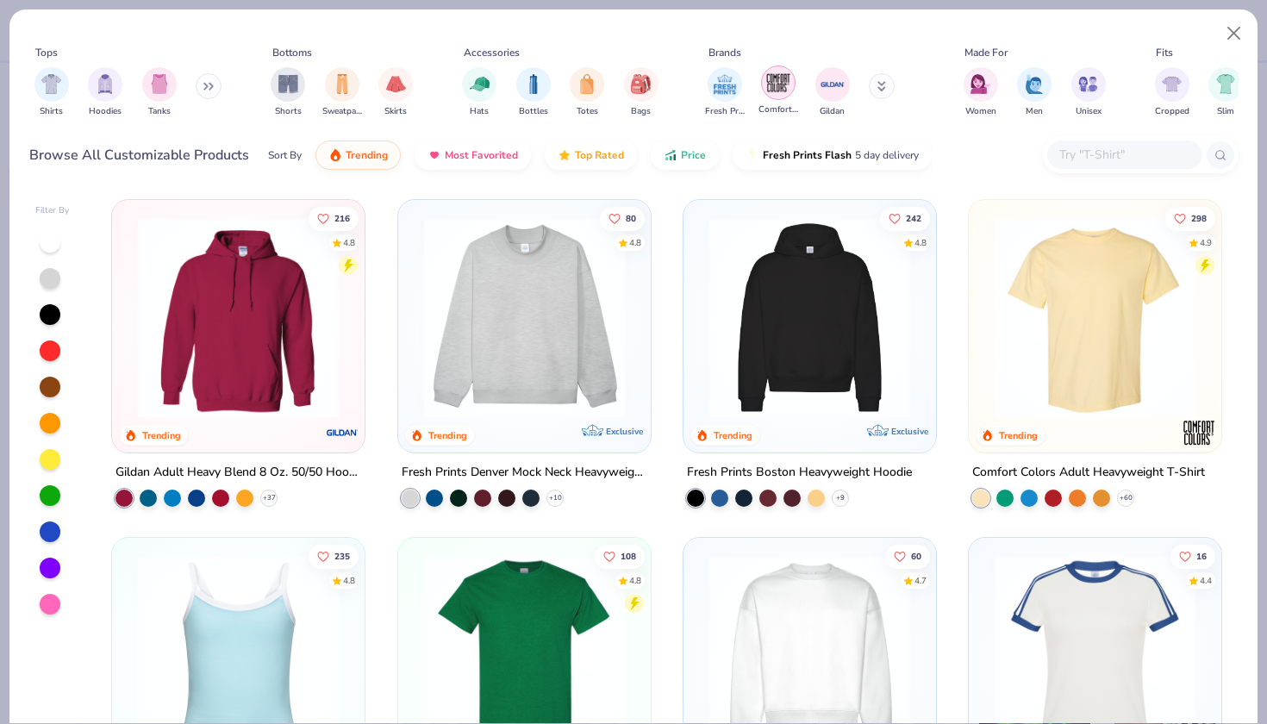
click at [786, 84] on img "filter for Comfort Colors" at bounding box center [778, 83] width 26 height 26
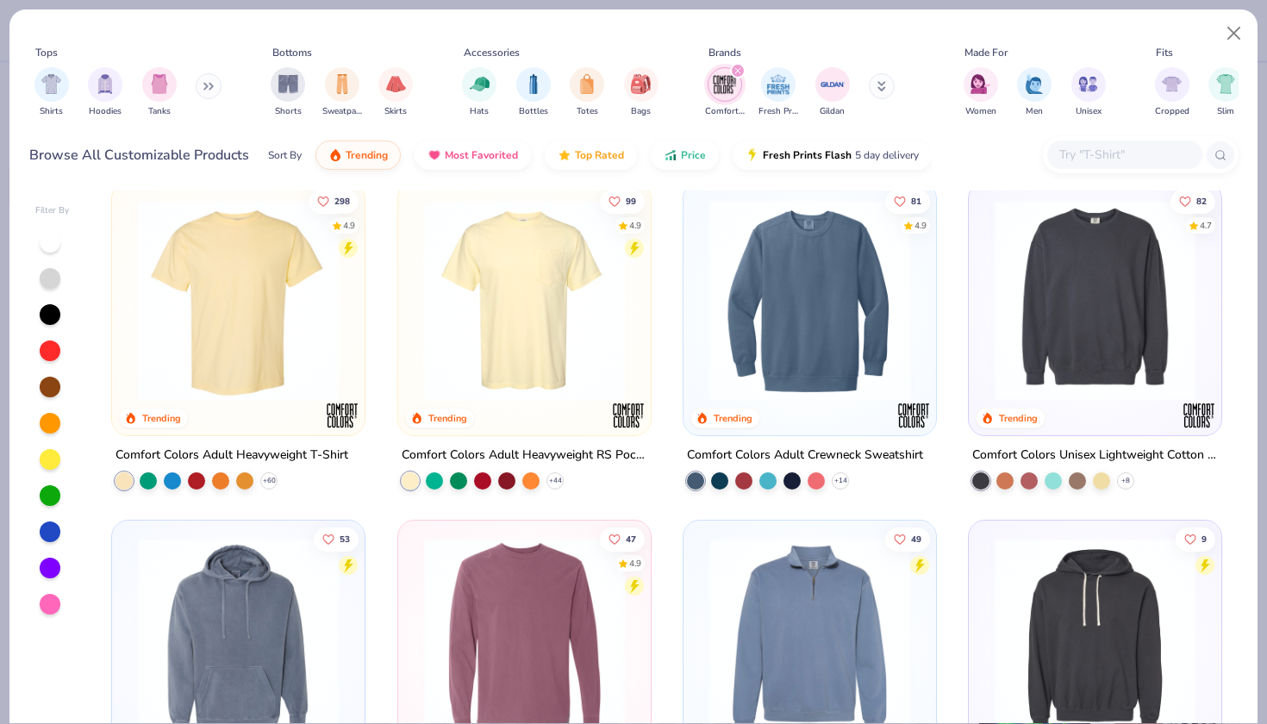
scroll to position [19, 0]
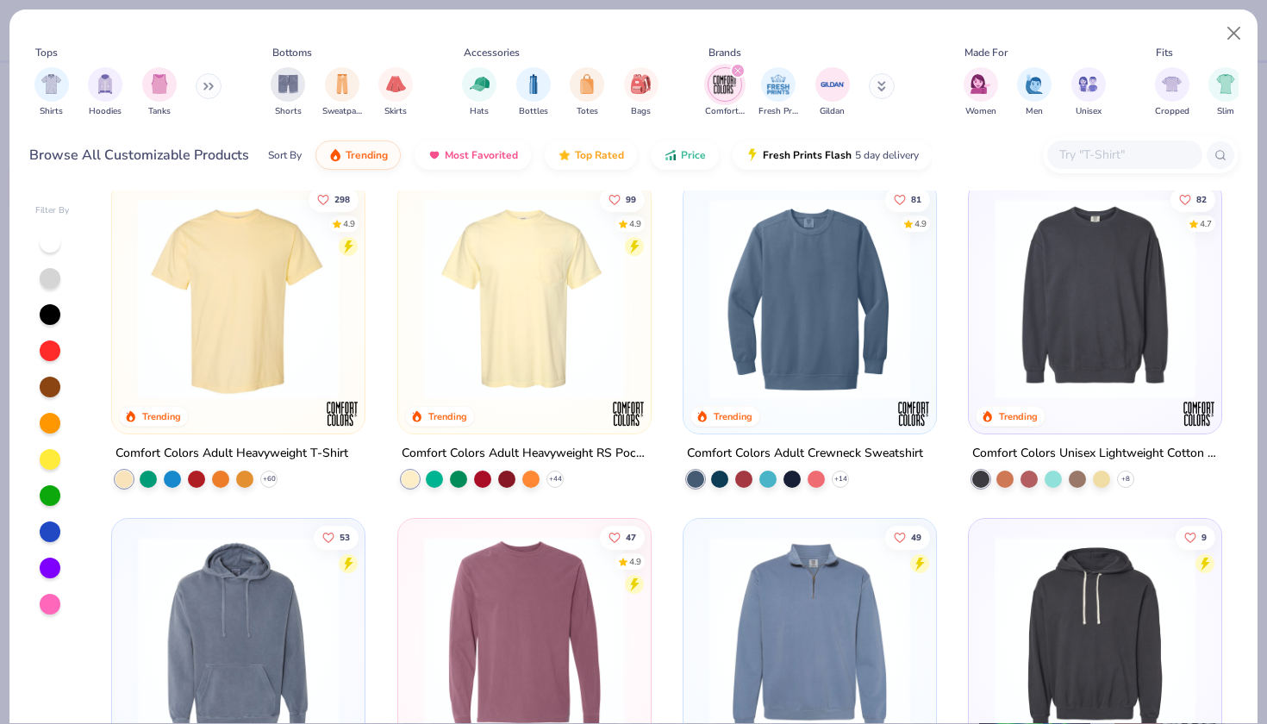
click at [789, 330] on img at bounding box center [810, 298] width 218 height 201
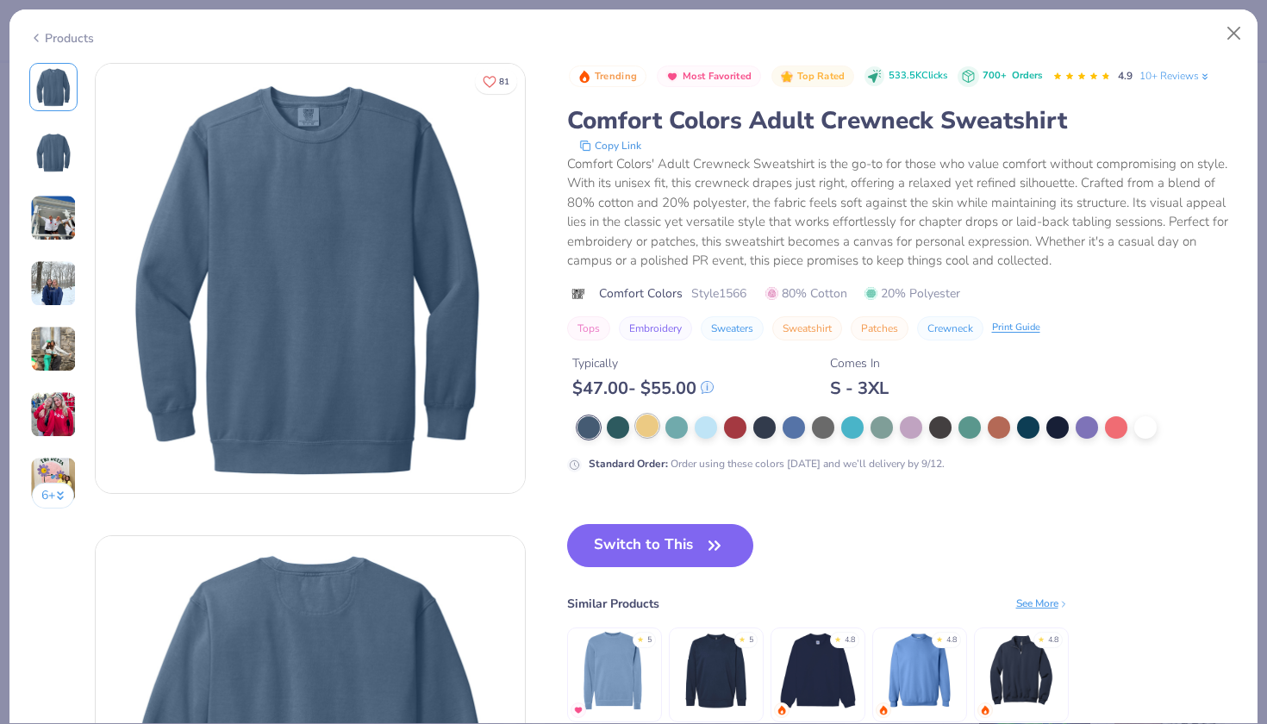
click at [649, 427] on div at bounding box center [647, 426] width 22 height 22
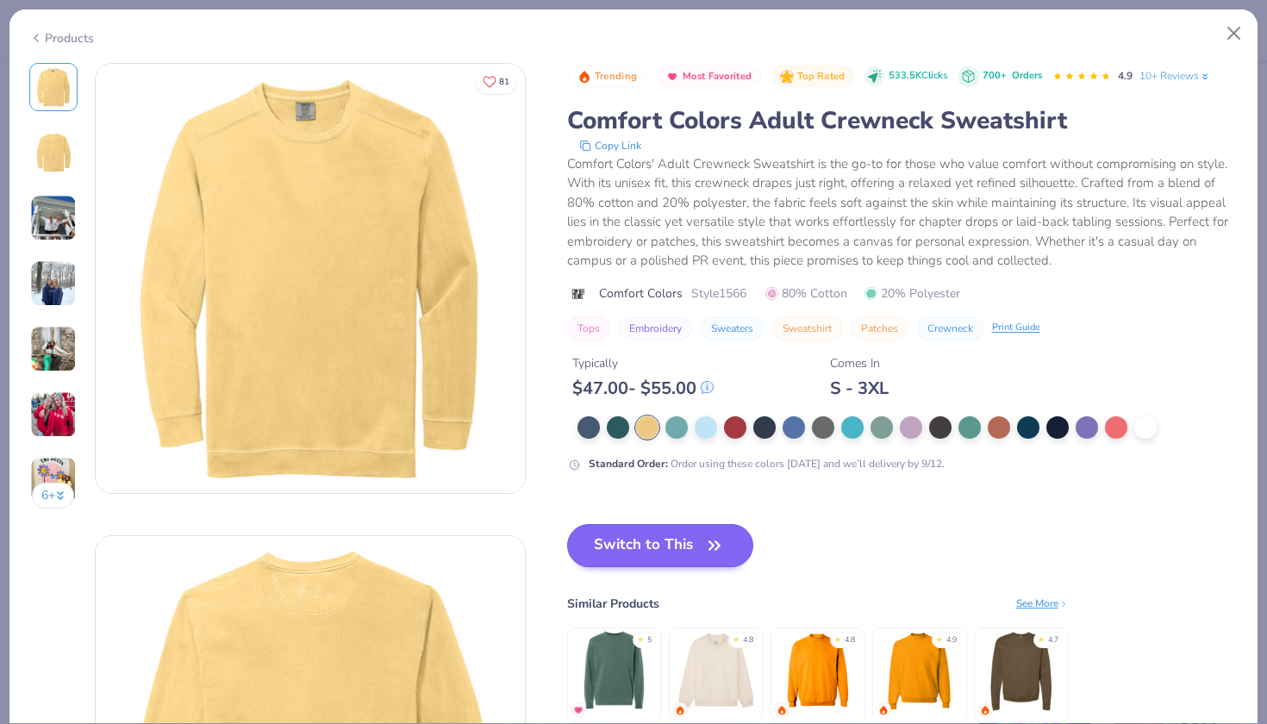
click at [629, 553] on button "Switch to This" at bounding box center [660, 545] width 187 height 43
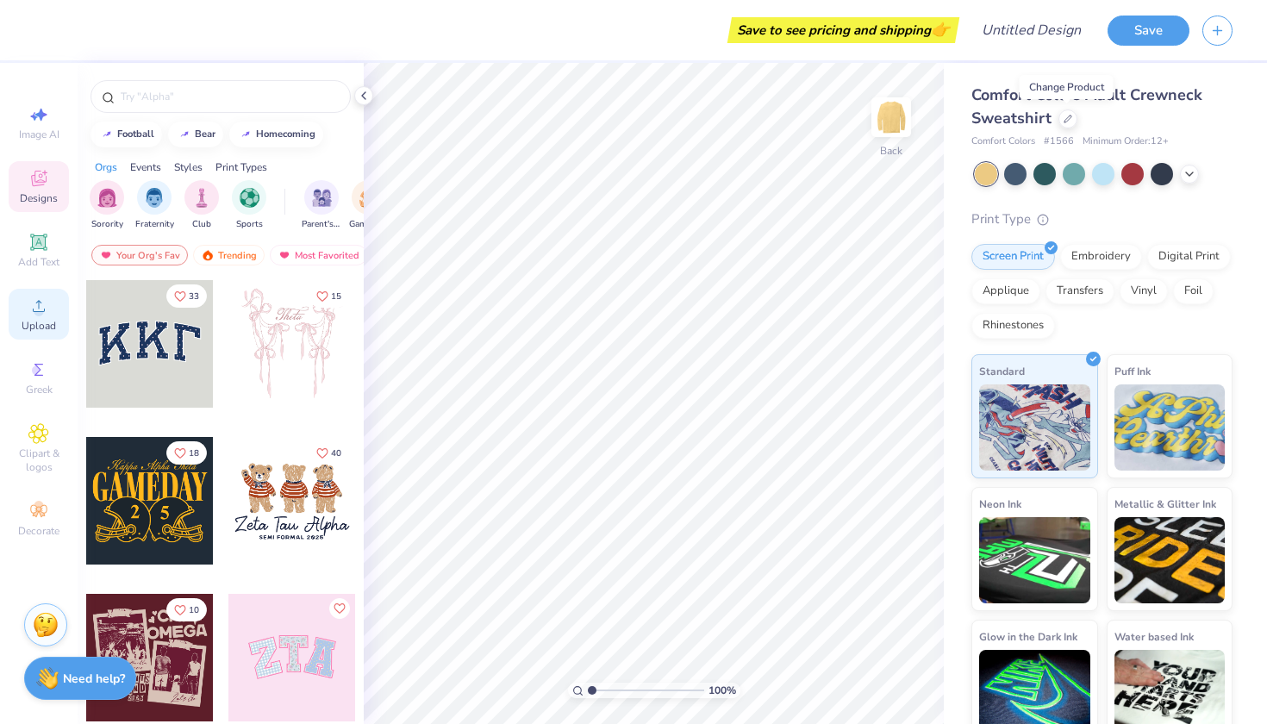
click at [38, 307] on circle at bounding box center [38, 311] width 9 height 9
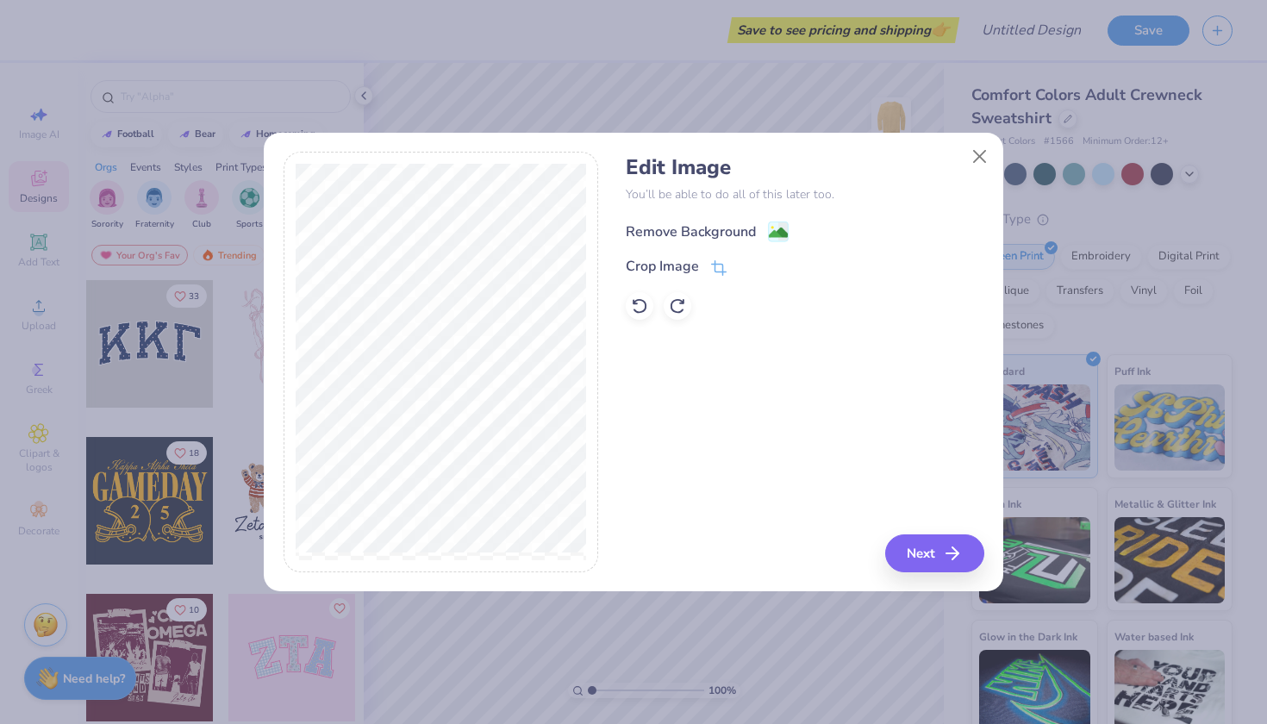
click at [685, 232] on div "Remove Background" at bounding box center [691, 231] width 130 height 21
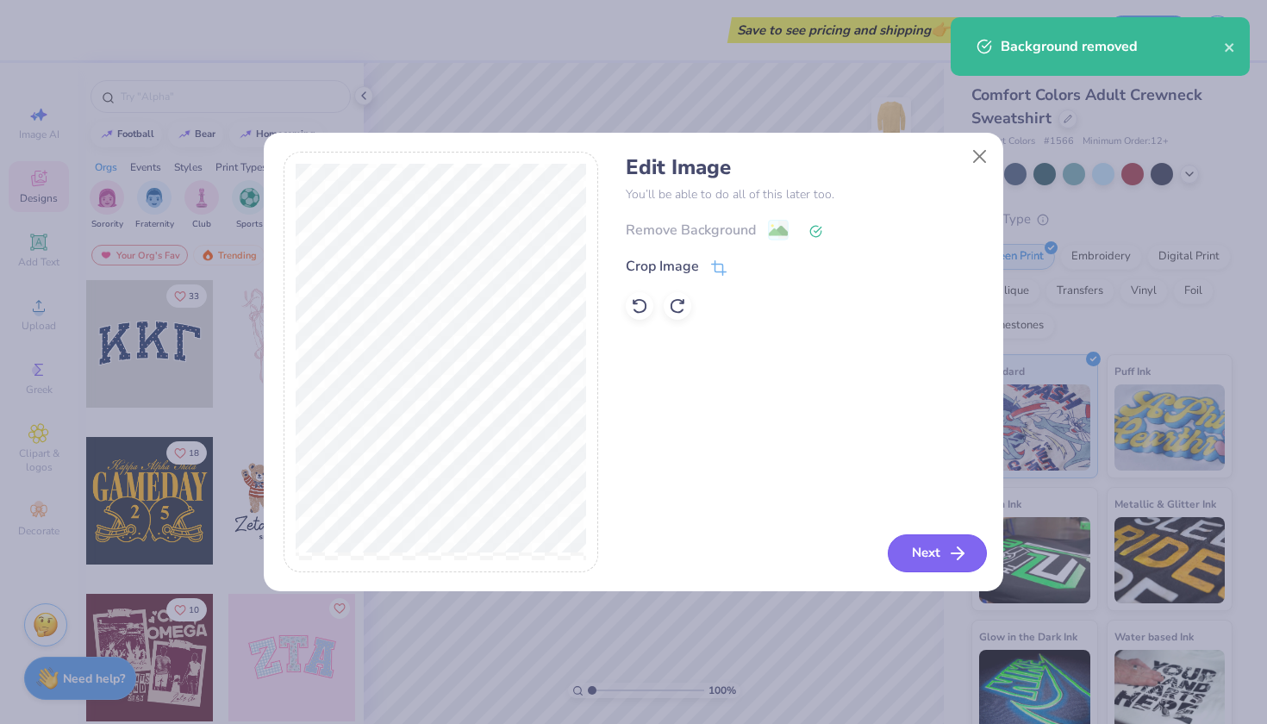
click at [930, 564] on button "Next" at bounding box center [937, 553] width 99 height 38
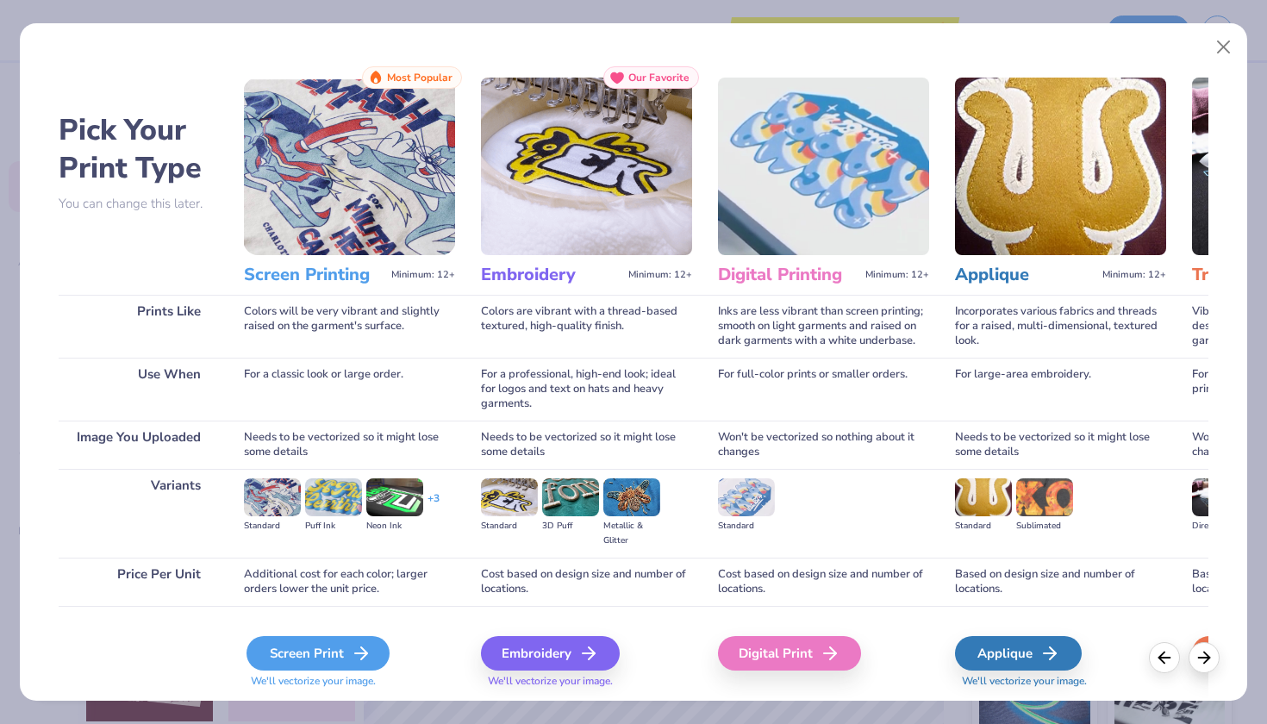
click at [327, 654] on div "Screen Print" at bounding box center [317, 653] width 143 height 34
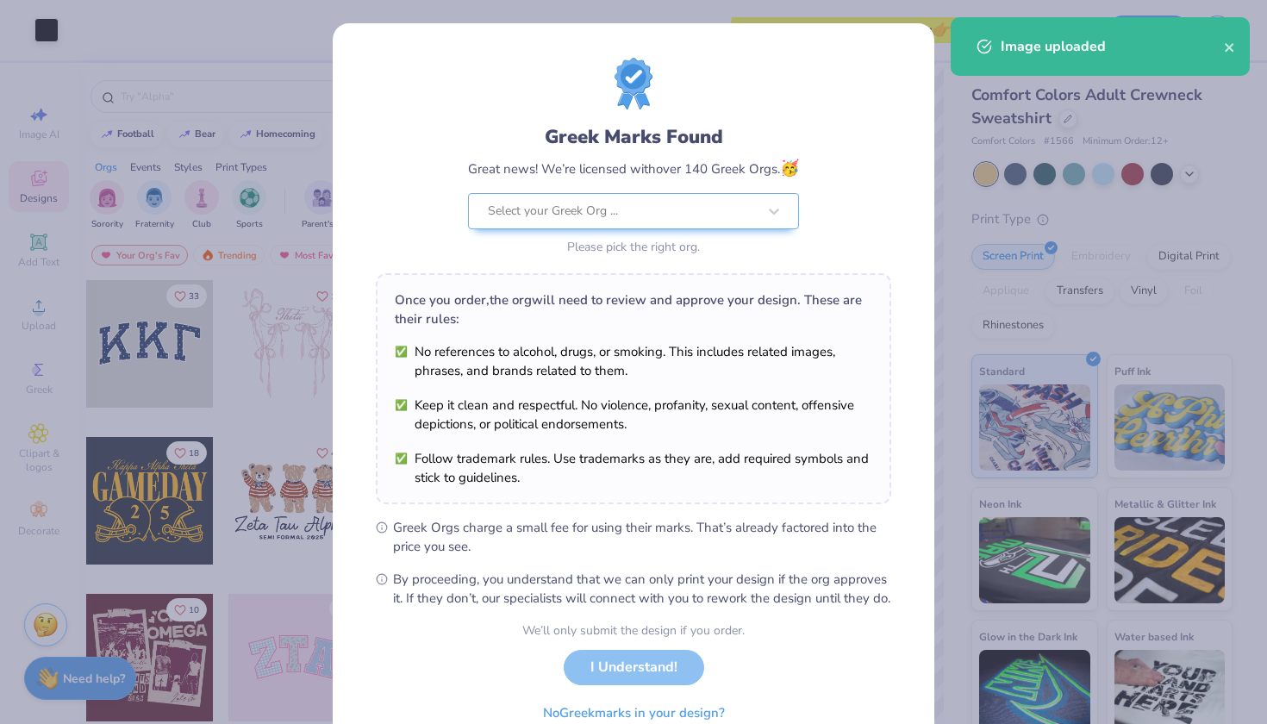
click at [661, 358] on body "Art colors Save to see pricing and shipping 👉 Design Title Save Image AI Design…" at bounding box center [633, 362] width 1267 height 724
type input "1.49"
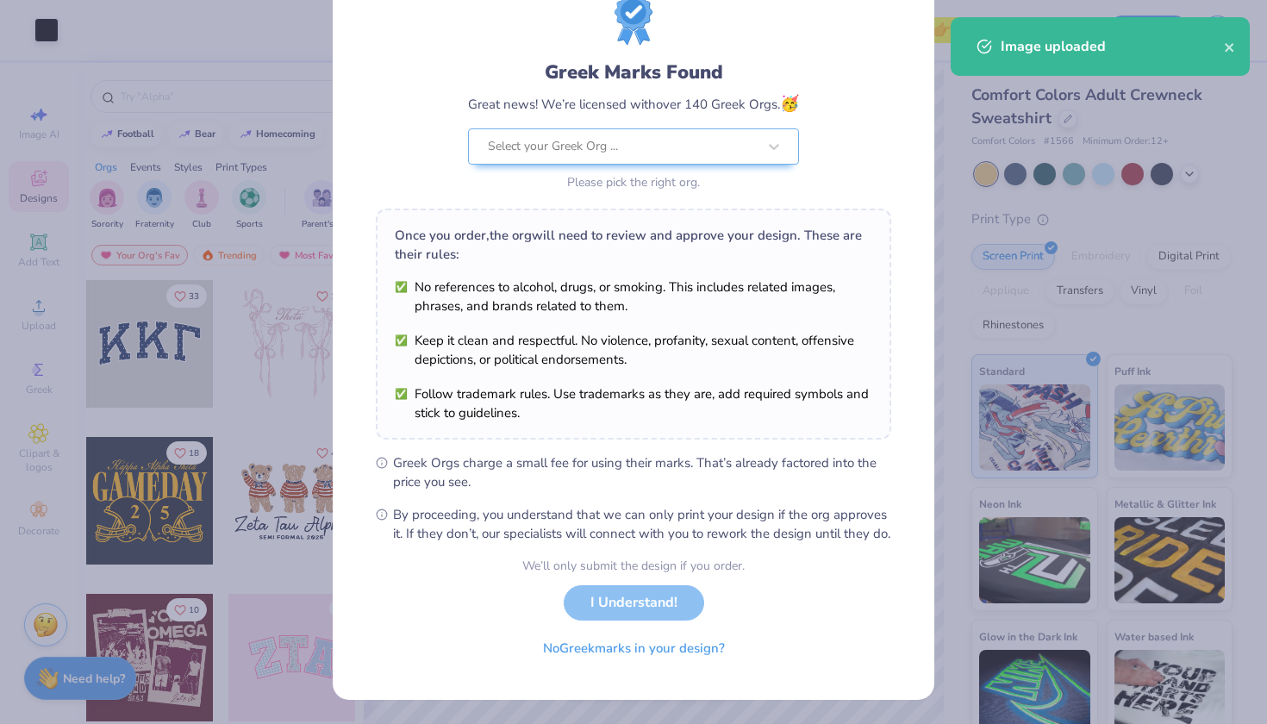
scroll to position [83, 0]
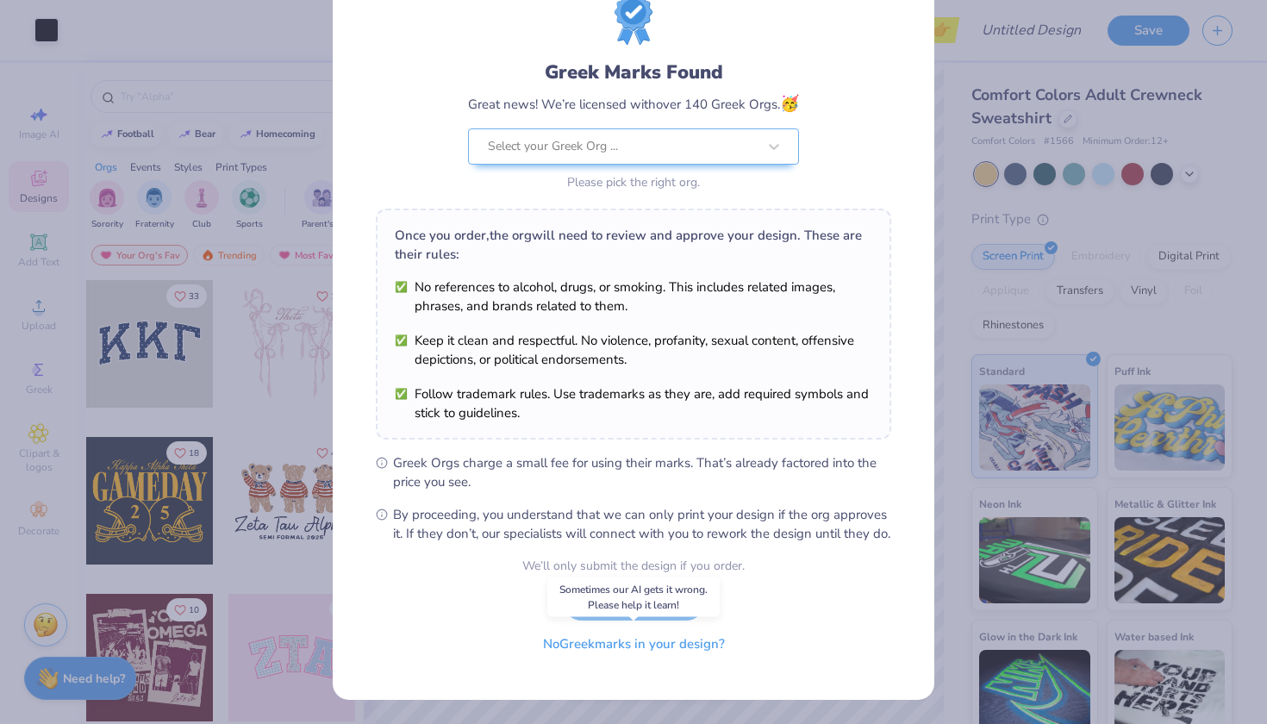
click at [664, 651] on button "No Greek marks in your design?" at bounding box center [633, 644] width 211 height 35
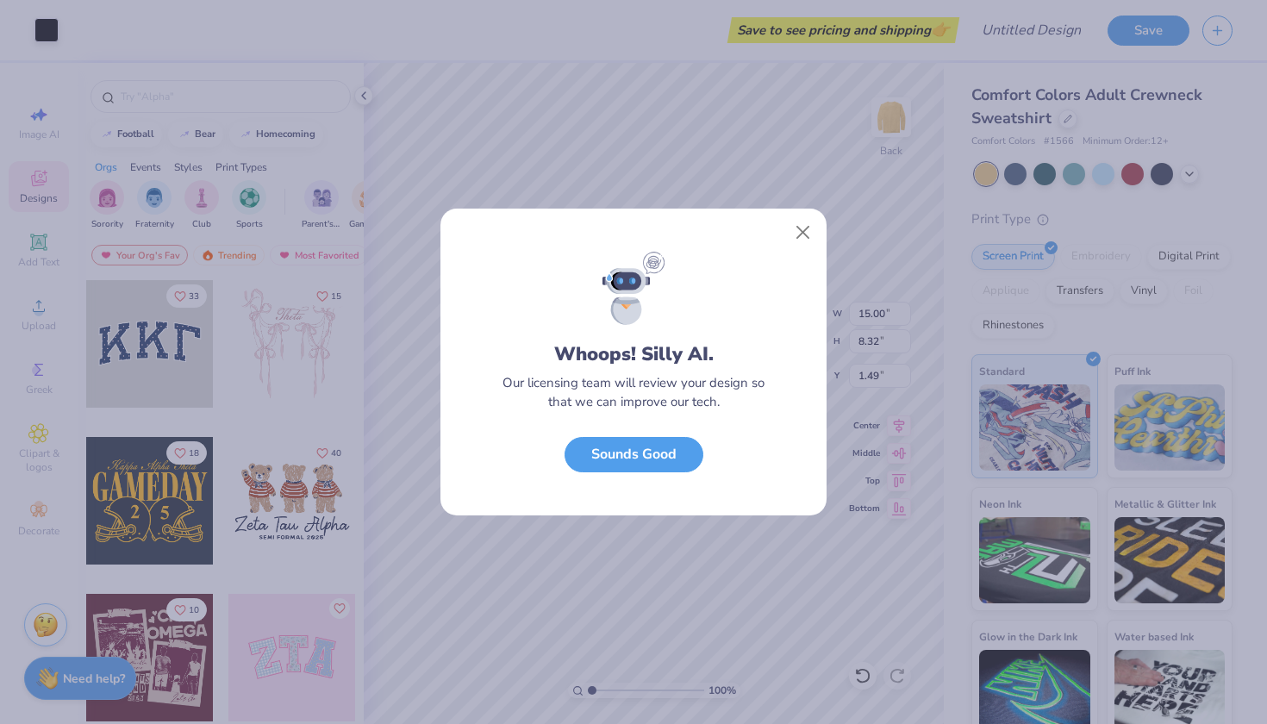
drag, startPoint x: 804, startPoint y: 223, endPoint x: 749, endPoint y: 294, distance: 89.6
click at [804, 223] on button "Close" at bounding box center [803, 232] width 33 height 33
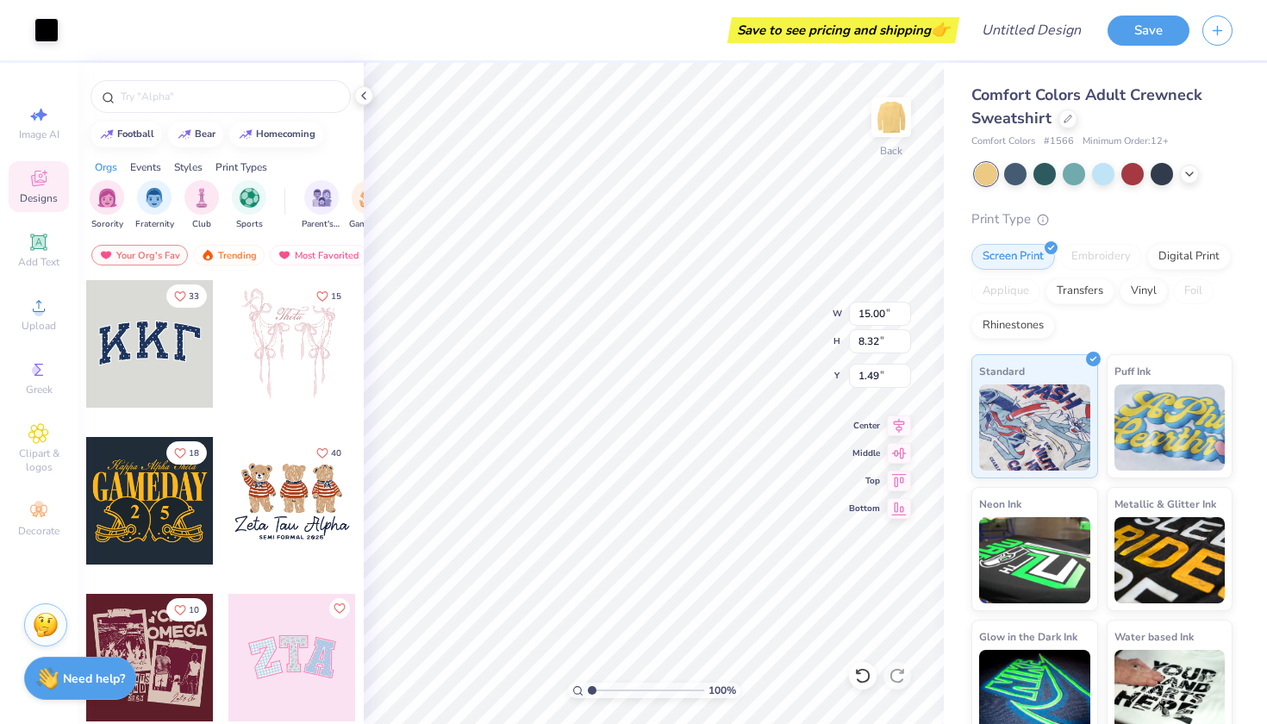
type input "13.34"
type input "7.40"
type input "1.94"
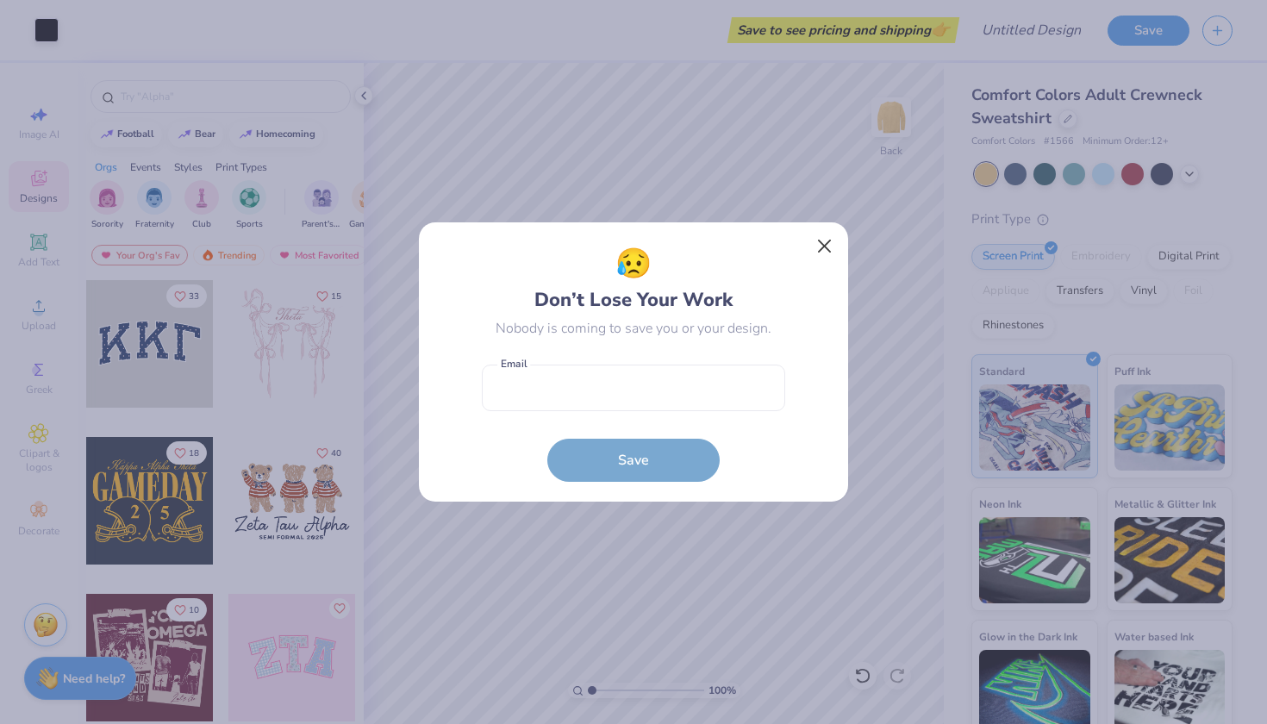
click at [828, 248] on button "Close" at bounding box center [824, 246] width 33 height 33
